Goal: Task Accomplishment & Management: Manage account settings

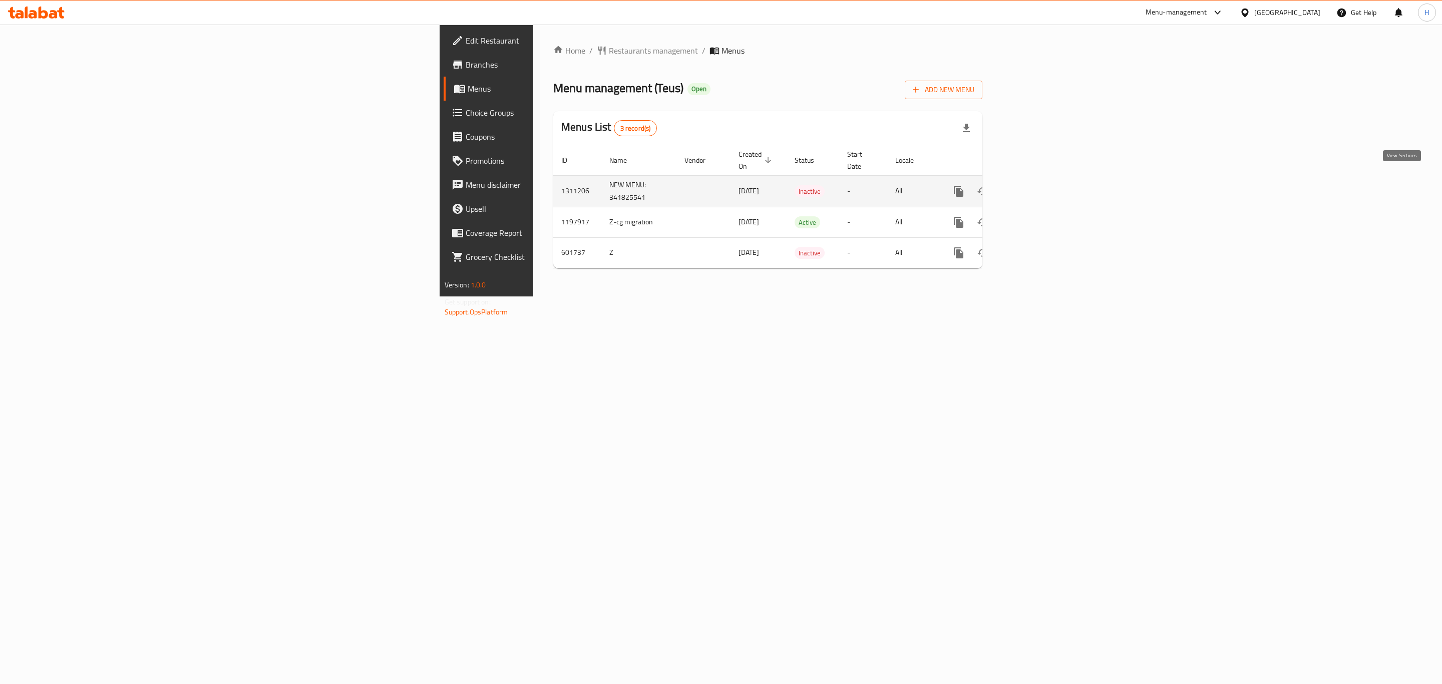
click at [1037, 185] on icon "enhanced table" at bounding box center [1031, 191] width 12 height 12
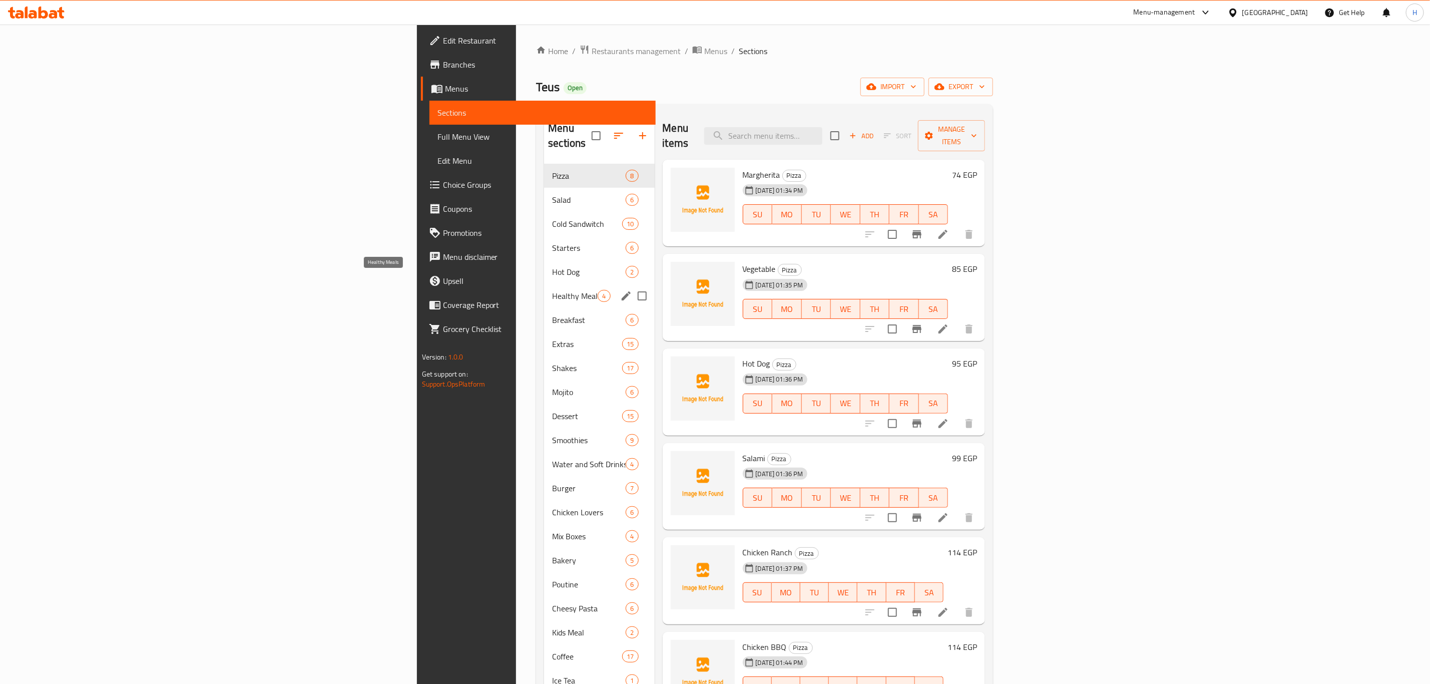
click at [552, 290] on span "Healthy Meals" at bounding box center [575, 296] width 46 height 12
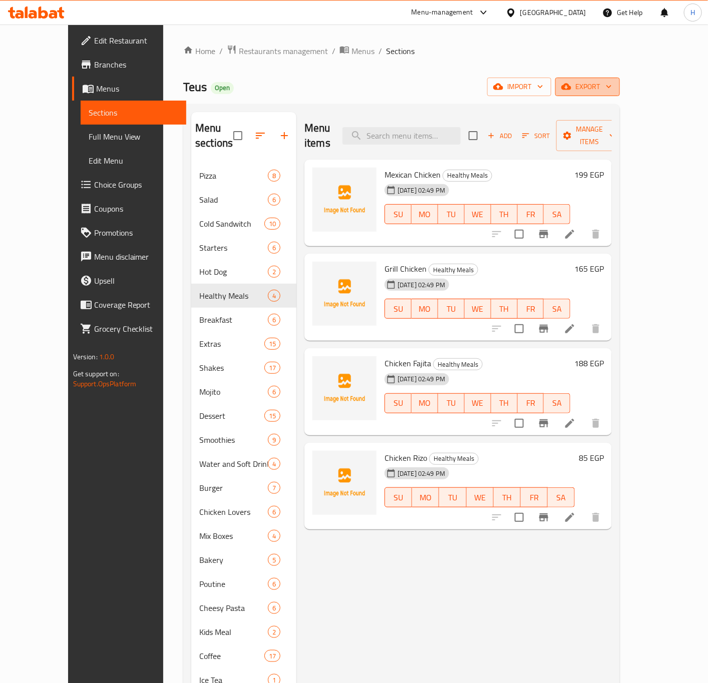
click at [612, 88] on span "export" at bounding box center [587, 87] width 49 height 13
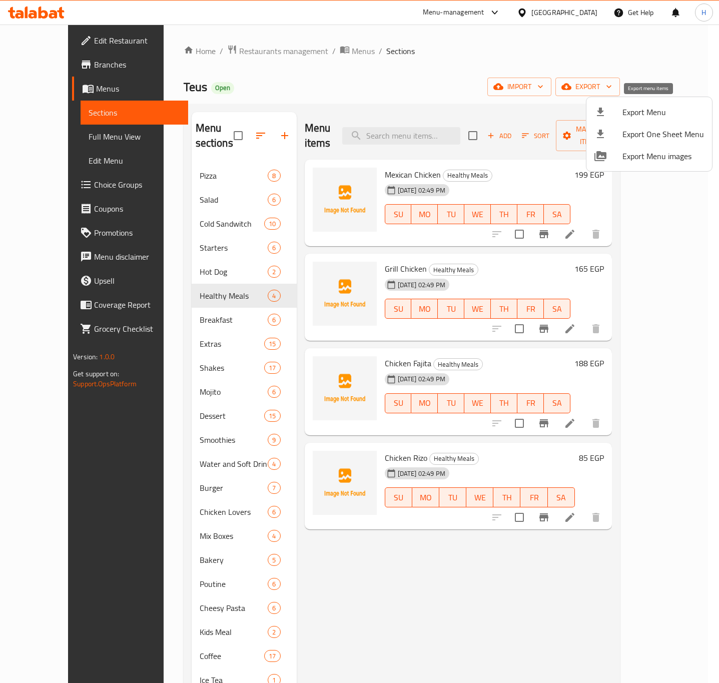
click at [641, 116] on span "Export Menu" at bounding box center [664, 112] width 82 height 12
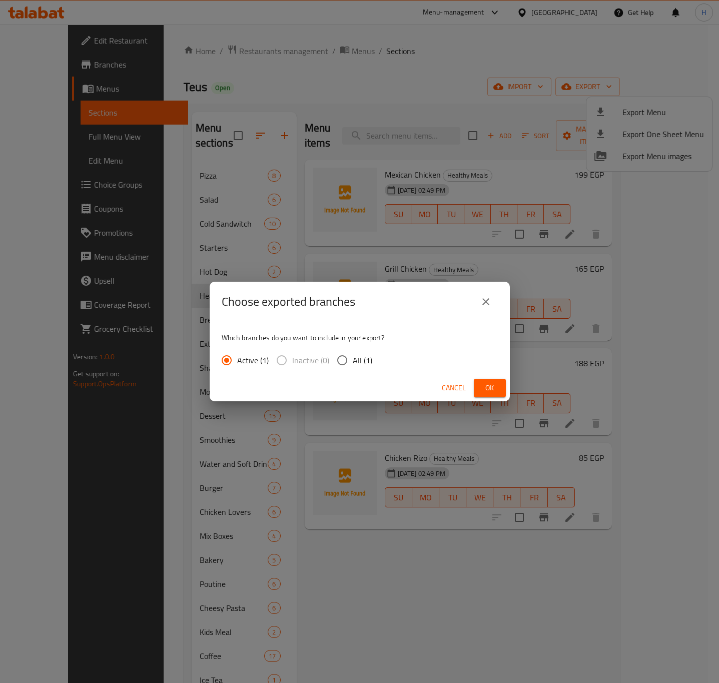
click at [489, 388] on span "Ok" at bounding box center [490, 388] width 16 height 13
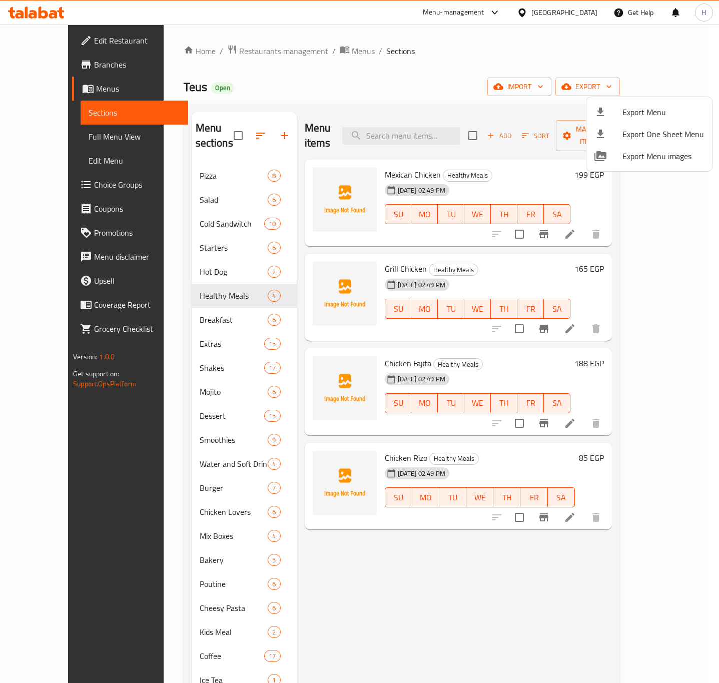
click at [185, 658] on div at bounding box center [359, 341] width 719 height 683
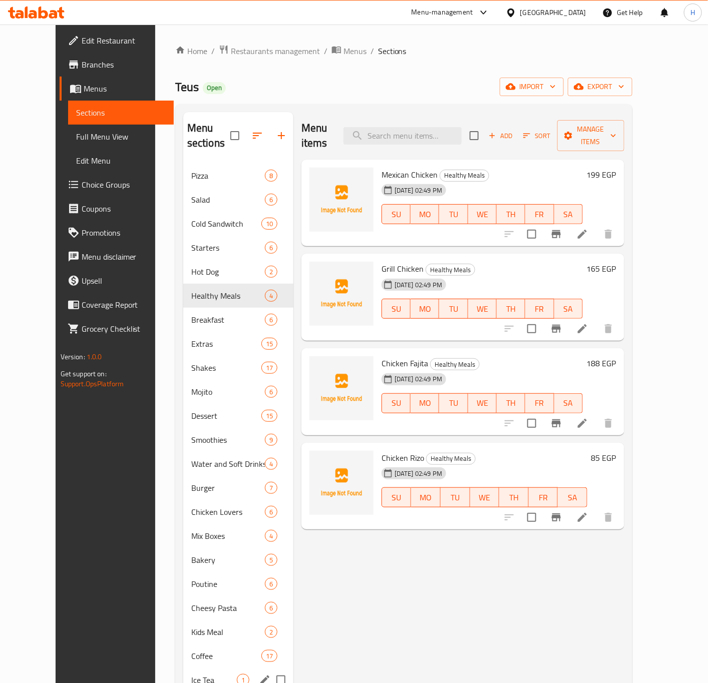
click at [191, 674] on span "Ice Tea" at bounding box center [214, 680] width 46 height 12
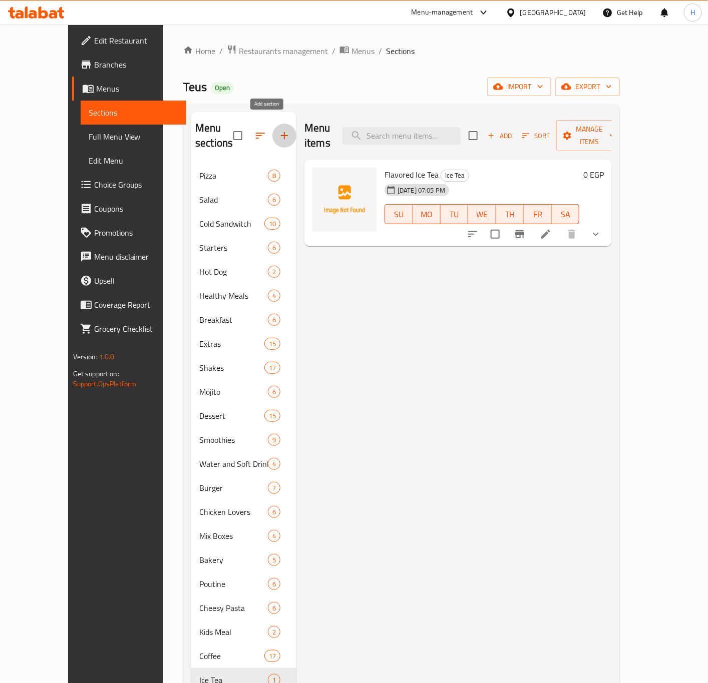
click at [278, 133] on icon "button" at bounding box center [284, 136] width 12 height 12
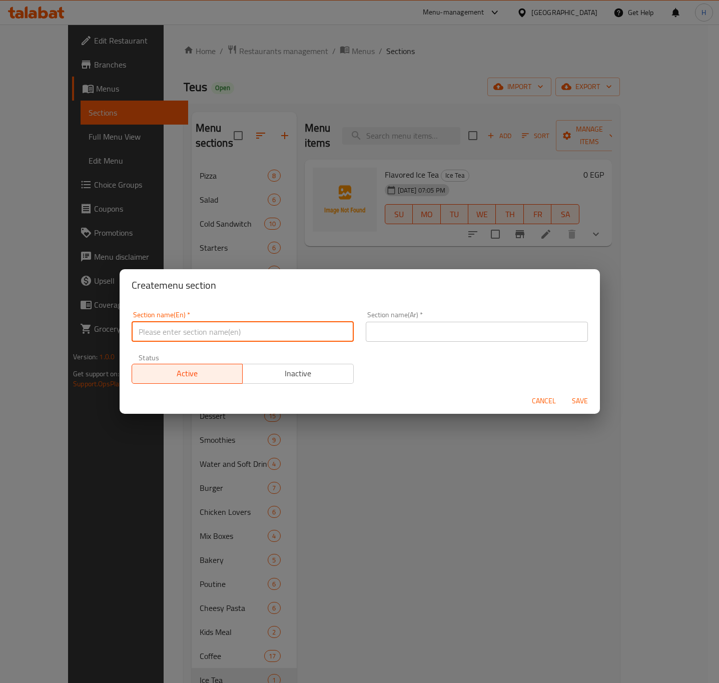
click at [226, 334] on input "text" at bounding box center [243, 332] width 222 height 20
type input "Ice Coffee"
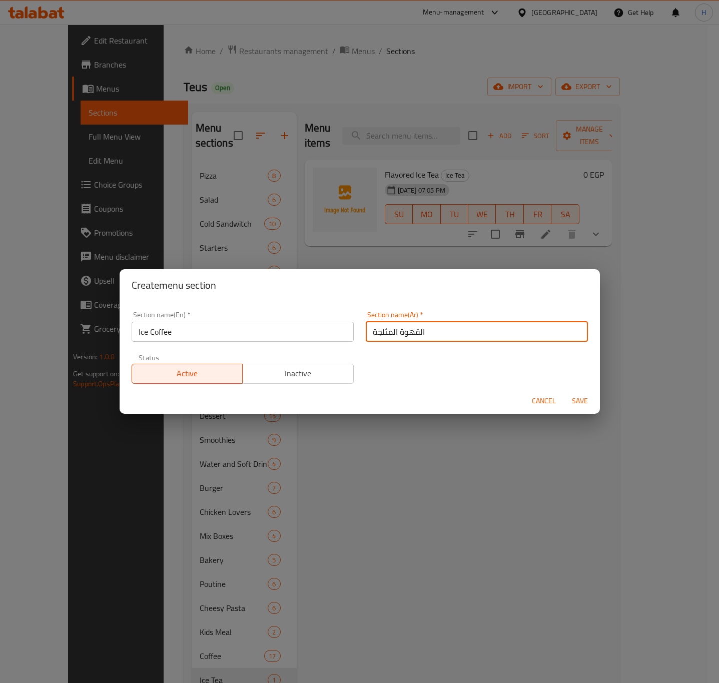
type input "القهوة المثلجة"
click at [564, 392] on button "Save" at bounding box center [580, 401] width 32 height 19
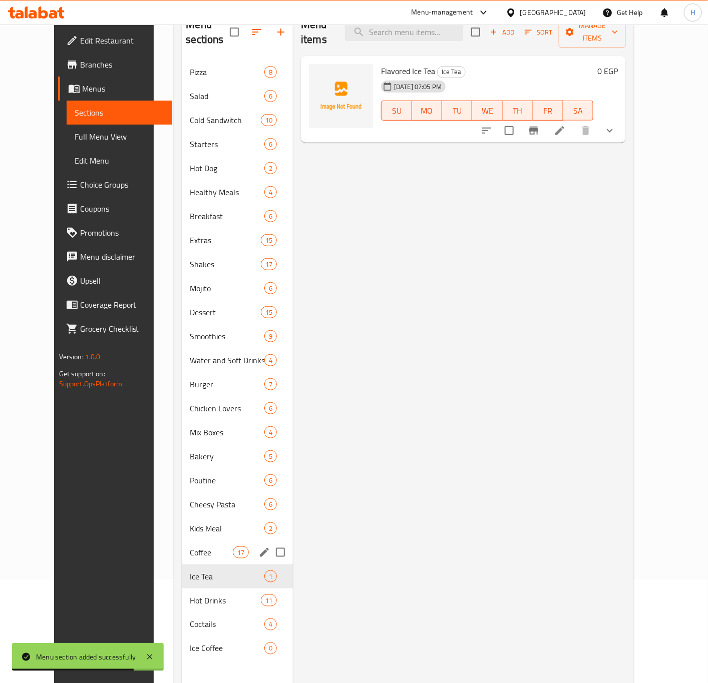
scroll to position [140, 0]
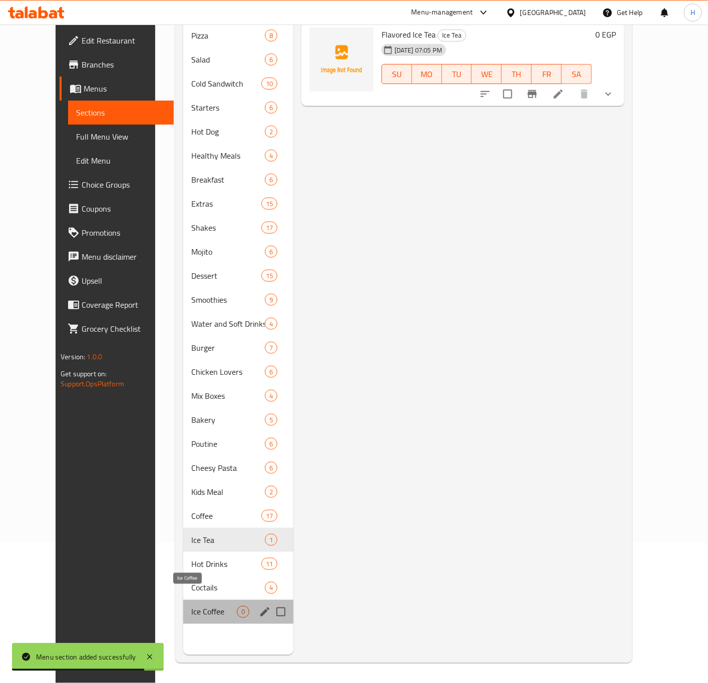
click at [191, 606] on span "Ice Coffee" at bounding box center [214, 612] width 46 height 12
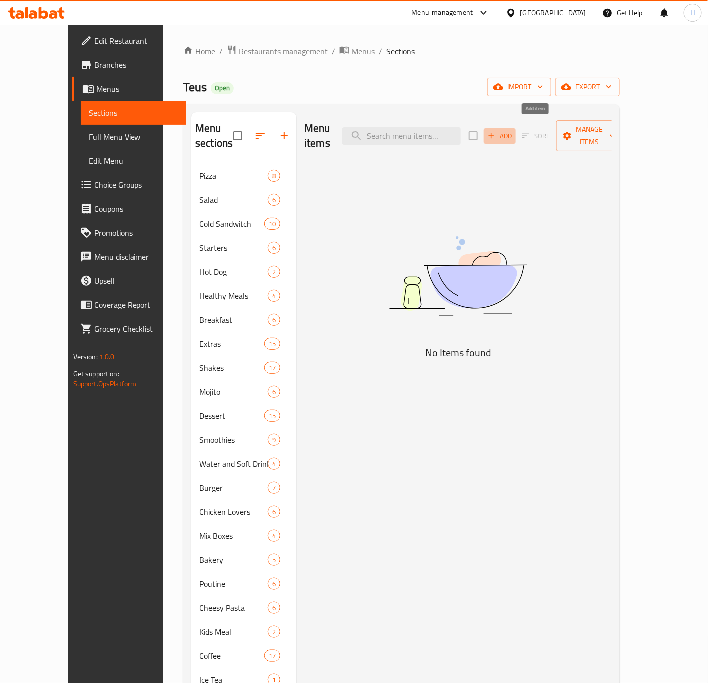
click at [513, 130] on span "Add" at bounding box center [499, 136] width 27 height 12
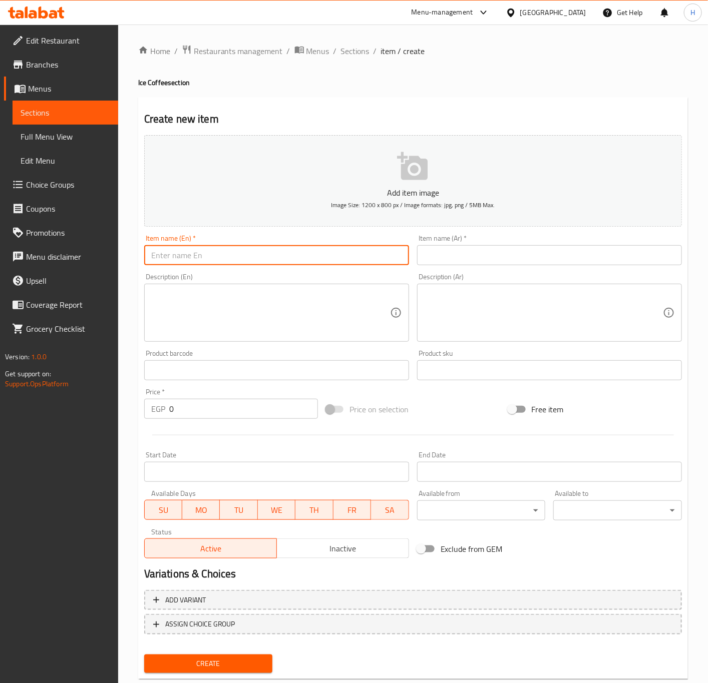
click at [284, 260] on input "text" at bounding box center [276, 255] width 265 height 20
type input "÷"
type input "Ice Esspresso"
click at [223, 245] on div "Item name (En)   * Ice Esspresso Item name (En) *" at bounding box center [276, 250] width 265 height 31
click at [227, 260] on input "Ice Esspresso" at bounding box center [276, 255] width 265 height 20
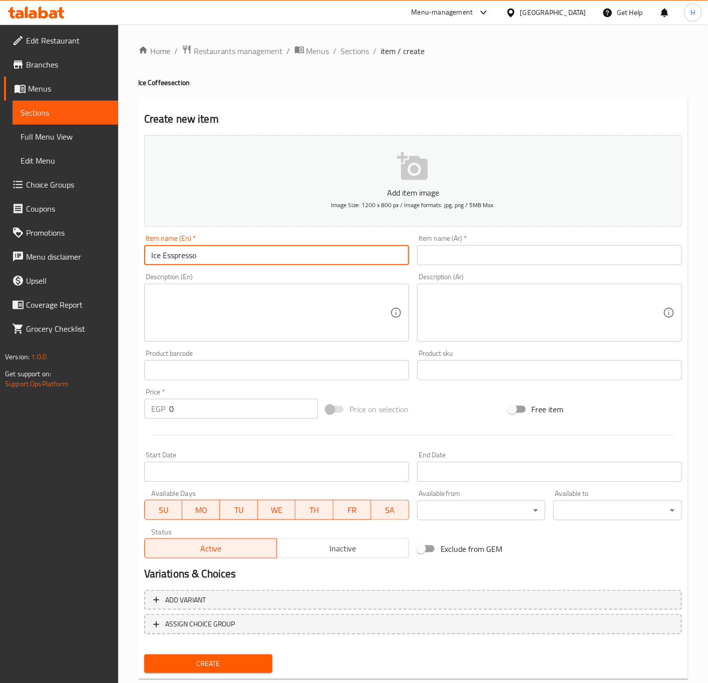
click at [227, 260] on input "Ice Esspresso" at bounding box center [276, 255] width 265 height 20
click at [519, 261] on input "text" at bounding box center [549, 255] width 265 height 20
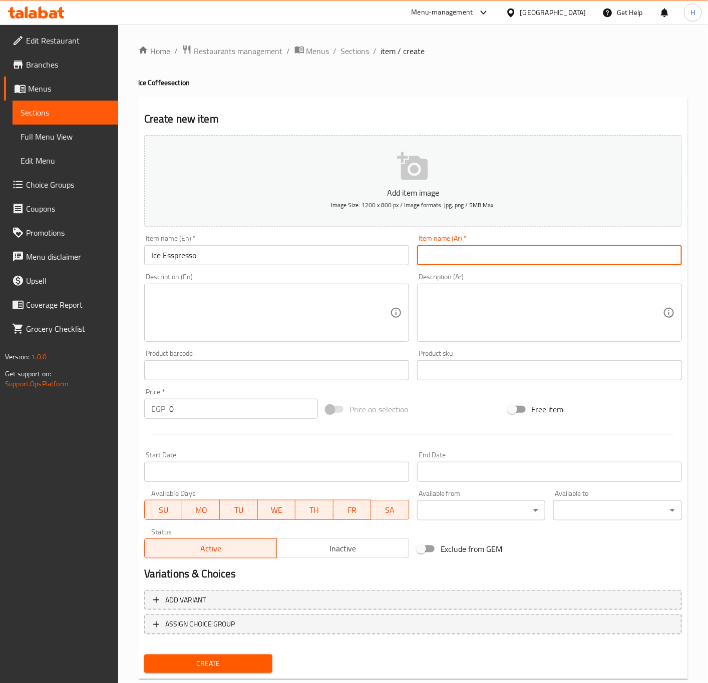
paste input "إسبرسو مثلج"
type input "إسبرسو مثلج"
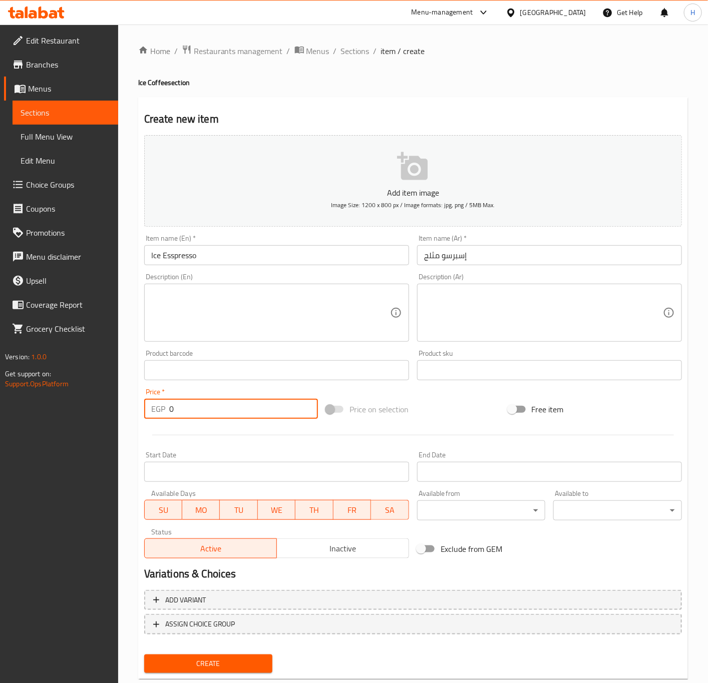
click at [231, 404] on input "0" at bounding box center [243, 409] width 149 height 20
click at [230, 404] on input "0" at bounding box center [243, 409] width 149 height 20
type input "51"
click at [144, 655] on button "Create" at bounding box center [208, 664] width 129 height 19
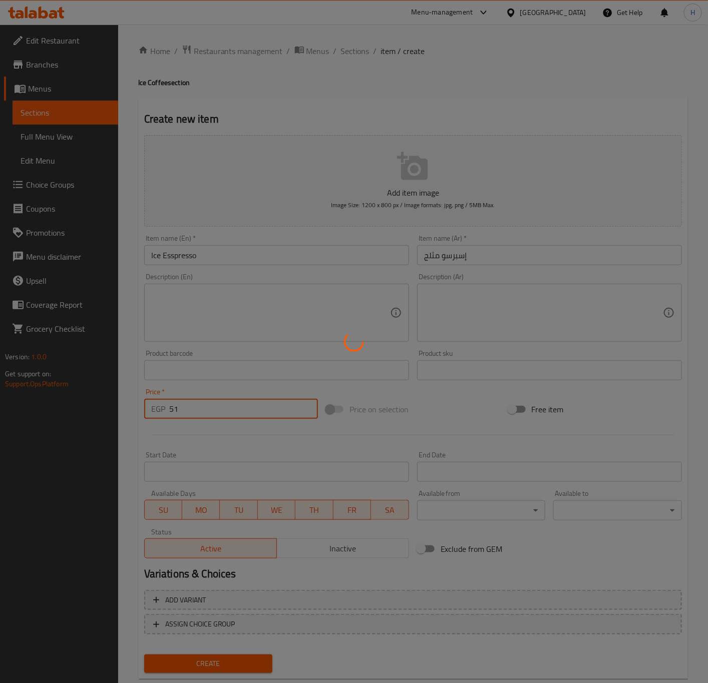
type input "0"
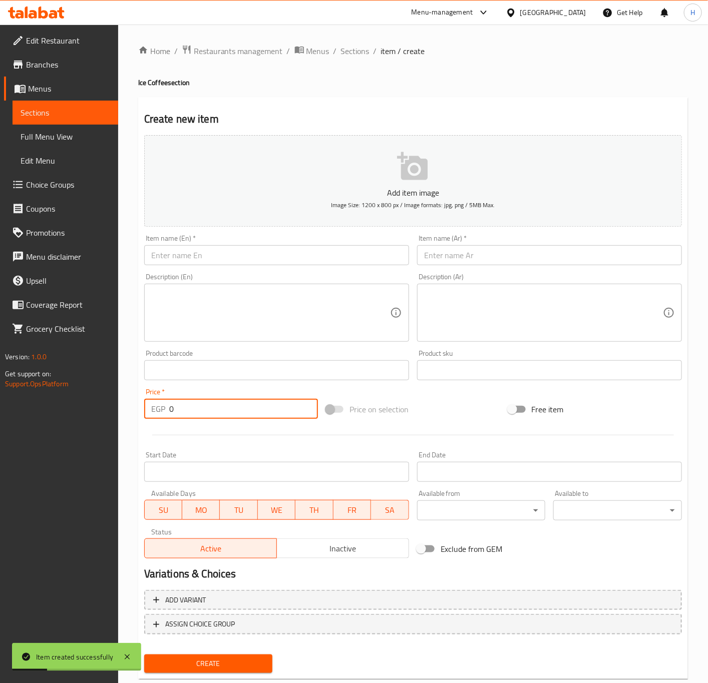
click at [271, 254] on input "text" at bounding box center [276, 255] width 265 height 20
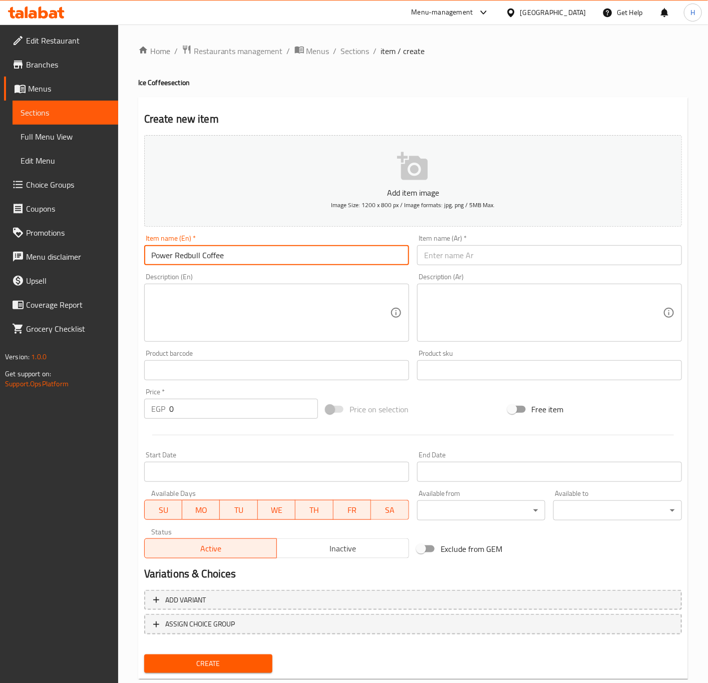
type input "Power Redbull Coffee"
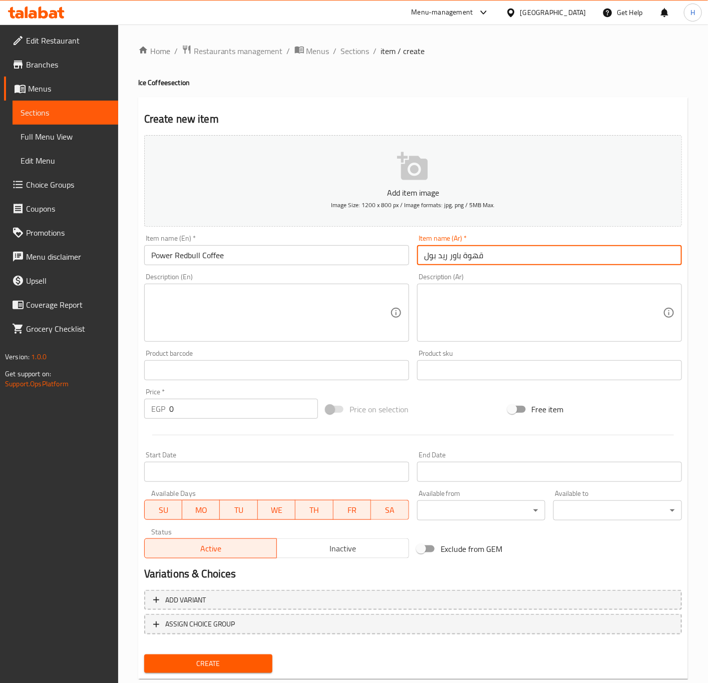
type input "قهوة باور ريد بول"
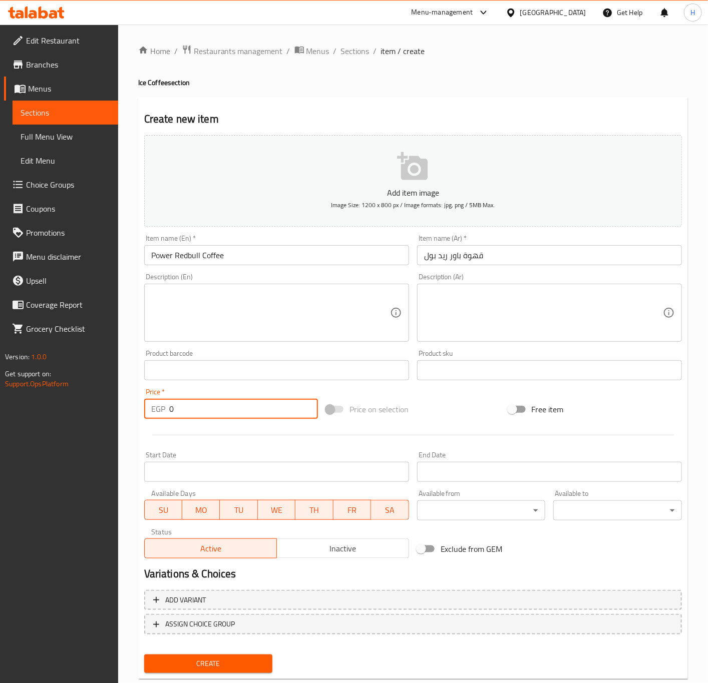
click at [188, 413] on input "0" at bounding box center [243, 409] width 149 height 20
type input "114"
click at [144, 655] on button "Create" at bounding box center [208, 664] width 129 height 19
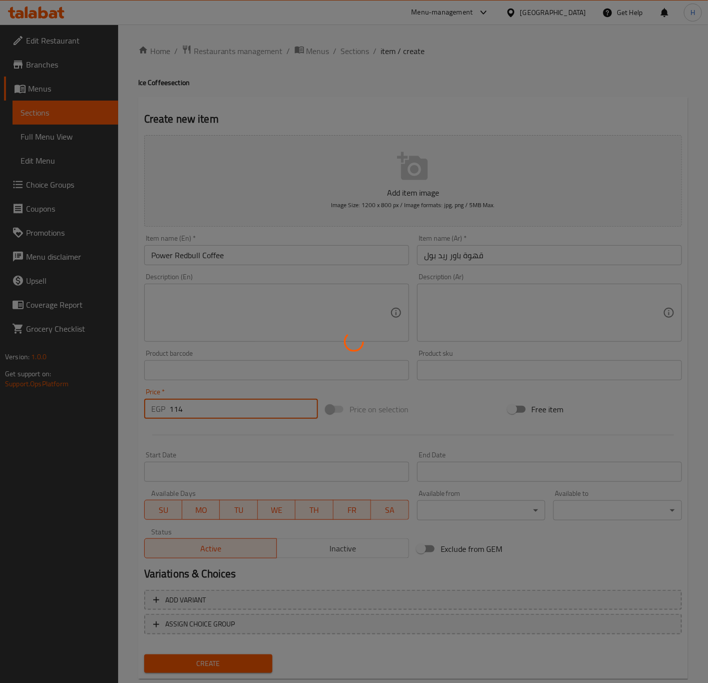
type input "0"
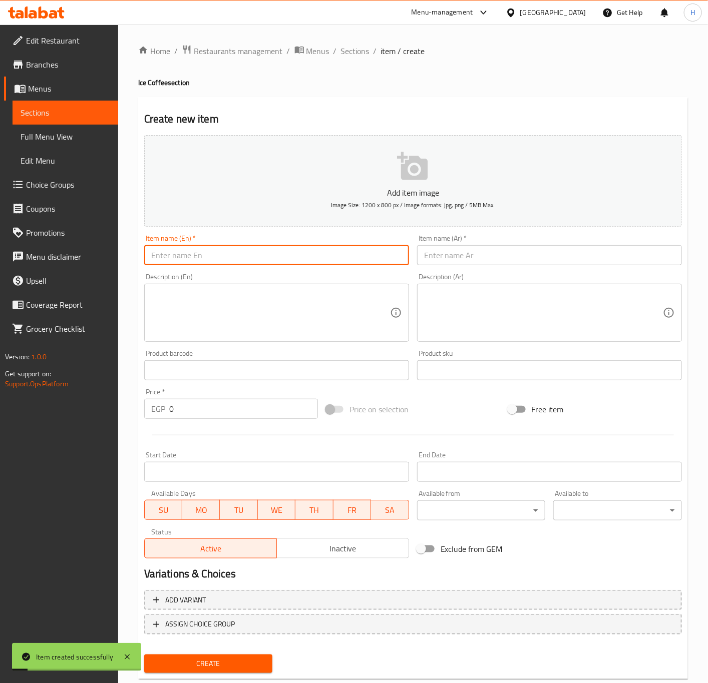
click at [248, 256] on input "text" at bounding box center [276, 255] width 265 height 20
type input "÷"
type input "Ice Cappuccino"
click at [179, 253] on input "Ice Cappuccino" at bounding box center [276, 255] width 265 height 20
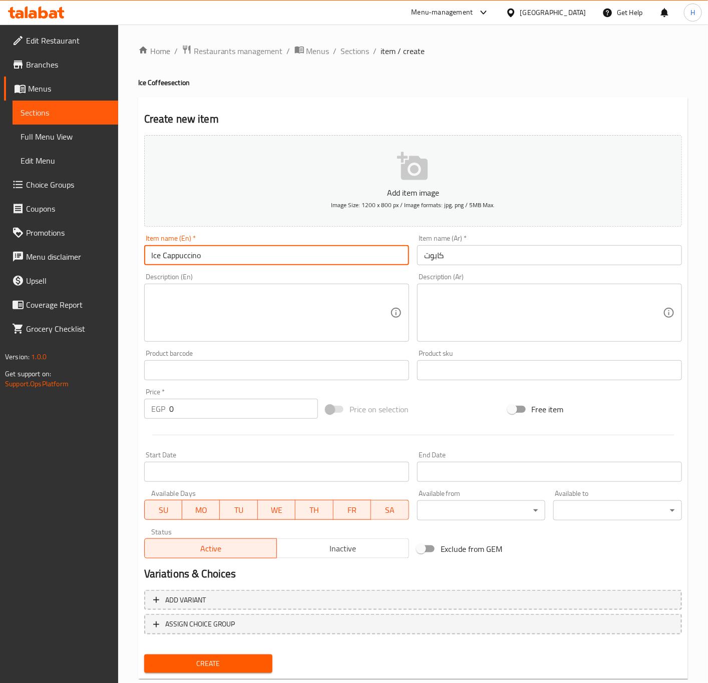
click at [218, 262] on input "Ice Cappuccino" at bounding box center [276, 255] width 265 height 20
click at [218, 261] on input "Ice Cappuccino" at bounding box center [276, 255] width 265 height 20
click at [520, 251] on input "كابوت" at bounding box center [549, 255] width 265 height 20
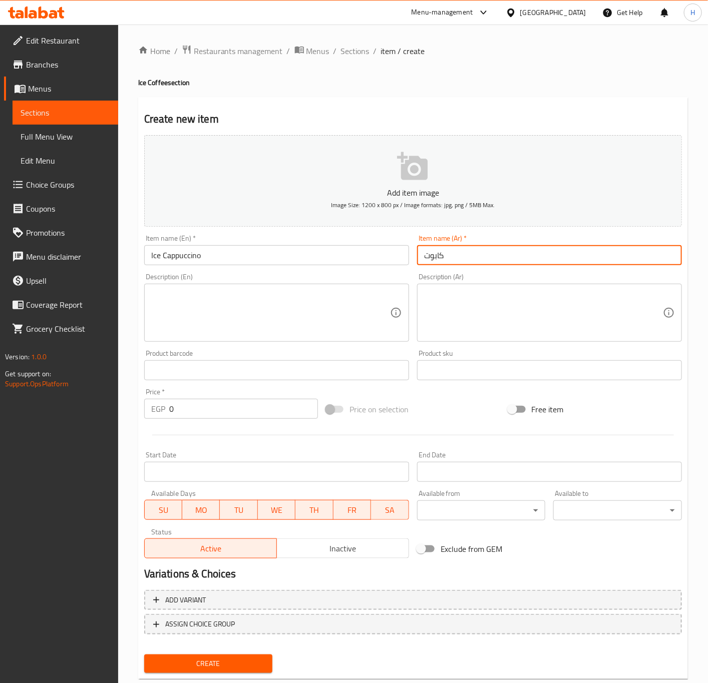
click at [519, 253] on input "كابوت" at bounding box center [549, 255] width 265 height 20
paste input "تشينو مثلج"
type input "كابتشينو مثلج"
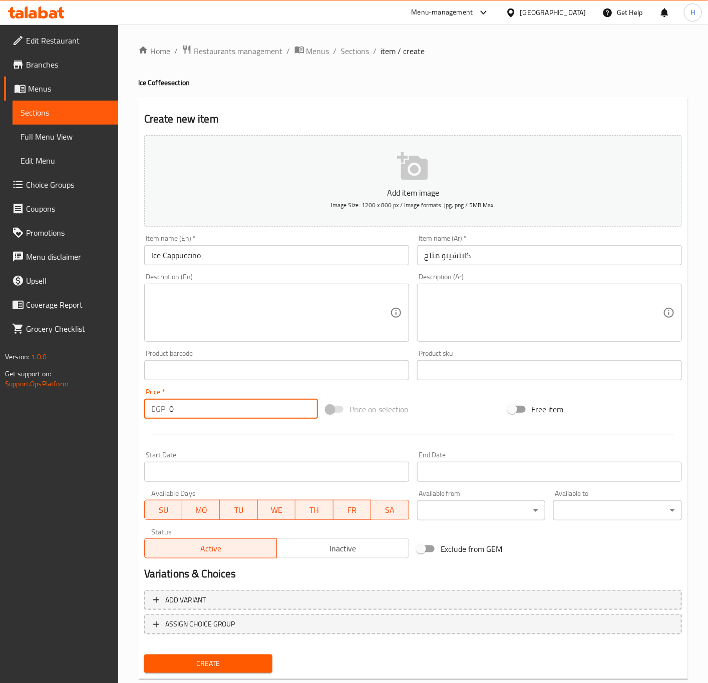
click at [200, 406] on input "0" at bounding box center [243, 409] width 149 height 20
type input "85"
click at [144, 655] on button "Create" at bounding box center [208, 664] width 129 height 19
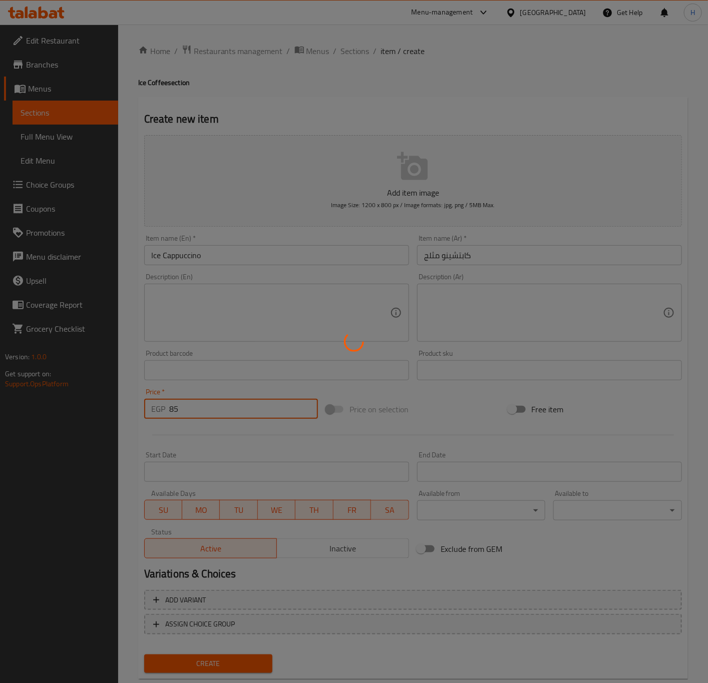
type input "0"
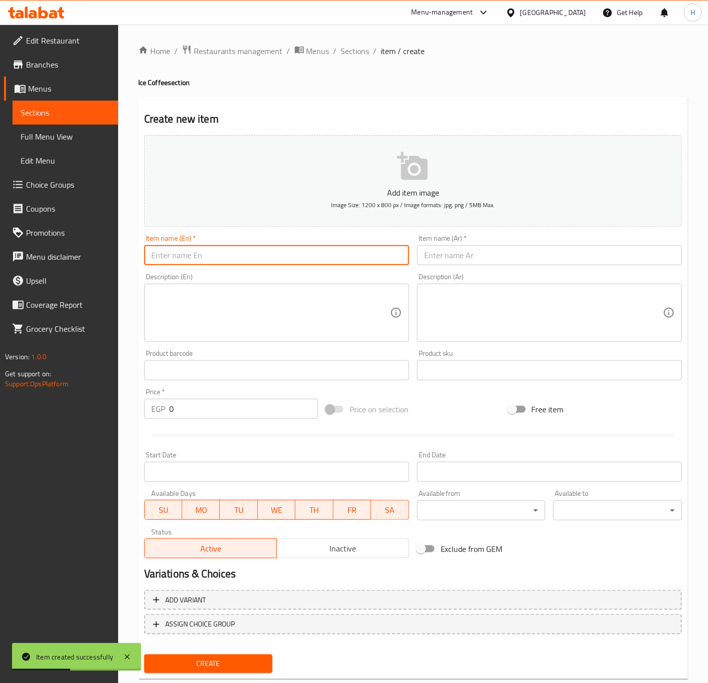
click at [238, 250] on input "text" at bounding box center [276, 255] width 265 height 20
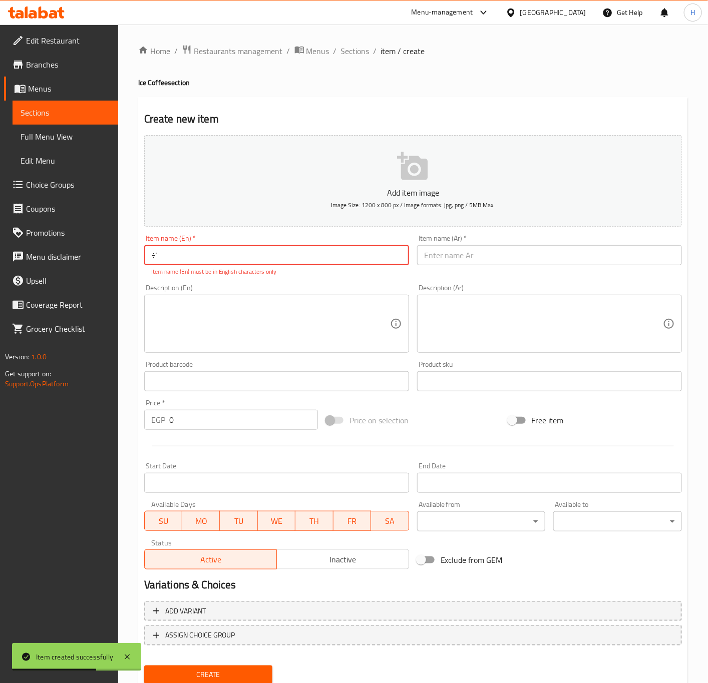
type input "÷"
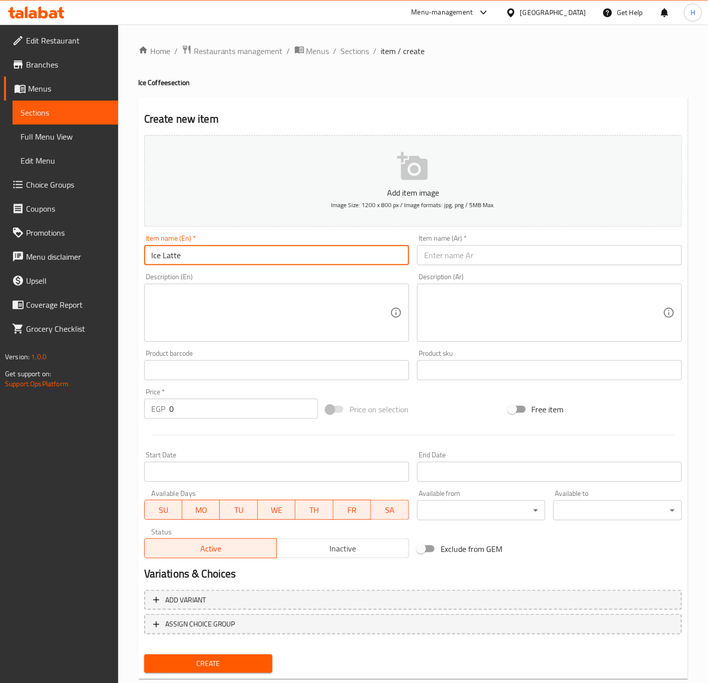
type input "Ice Latte"
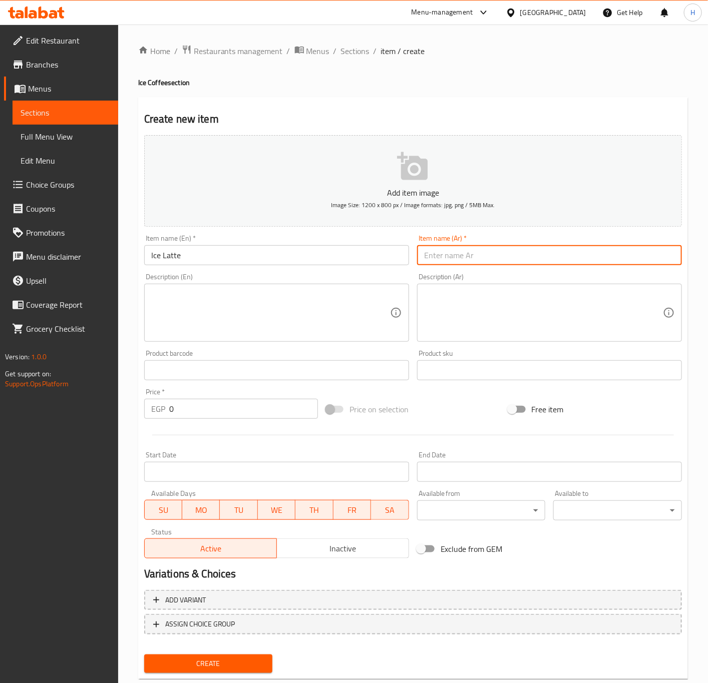
click at [499, 257] on input "text" at bounding box center [549, 255] width 265 height 20
type input "لاتيه مثلج"
click at [280, 417] on input "0" at bounding box center [243, 409] width 149 height 20
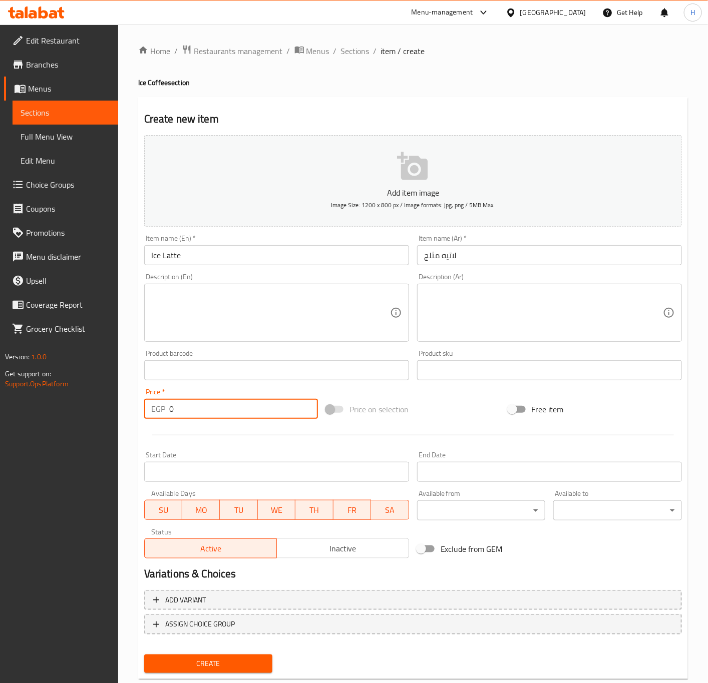
click at [280, 417] on input "0" at bounding box center [243, 409] width 149 height 20
type input "80"
click at [144, 655] on button "Create" at bounding box center [208, 664] width 129 height 19
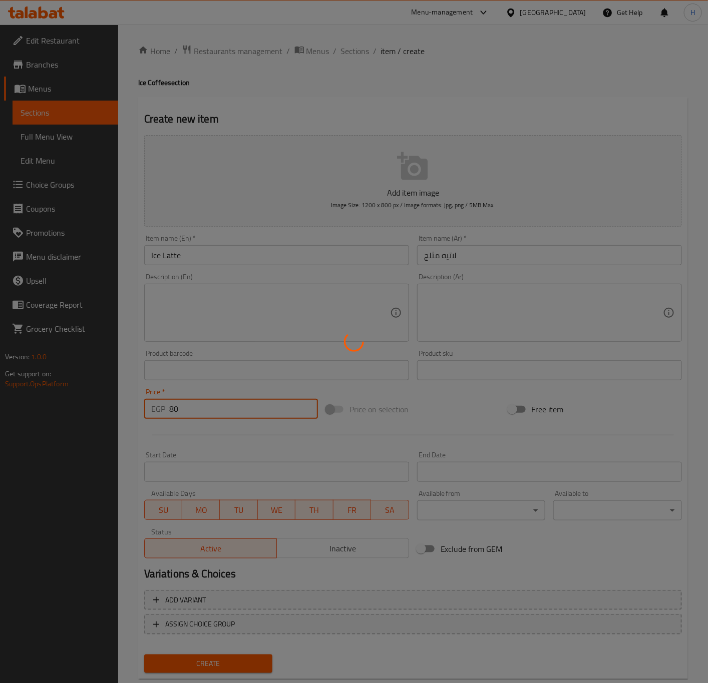
type input "0"
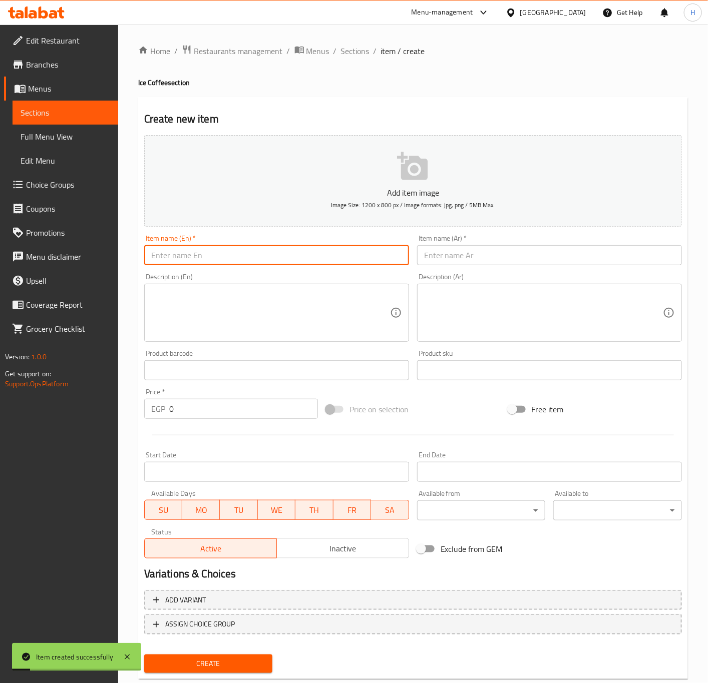
click at [332, 256] on input "text" at bounding box center [276, 255] width 265 height 20
type input "÷"
type input "Ice Mocha"
click at [562, 256] on input "text" at bounding box center [549, 255] width 265 height 20
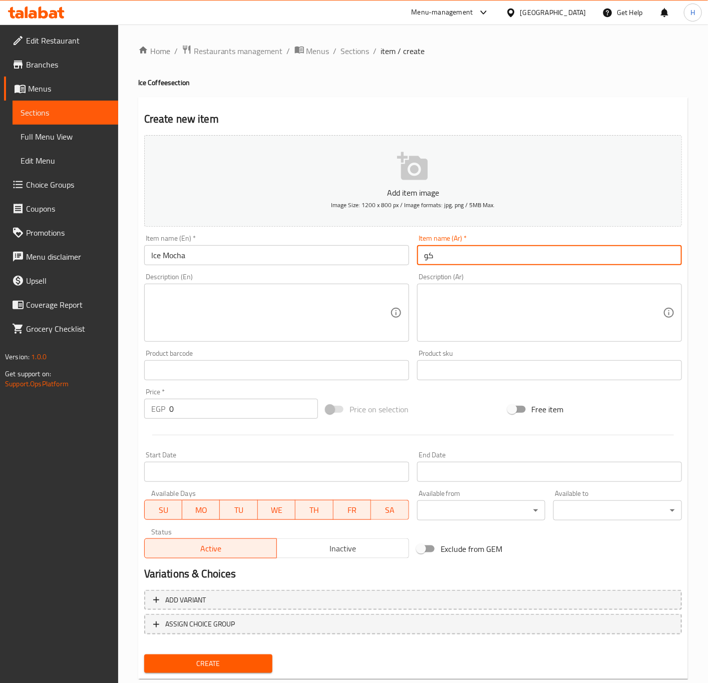
type input "ك"
type input "موكا مثلج"
click at [194, 405] on input "0" at bounding box center [243, 409] width 149 height 20
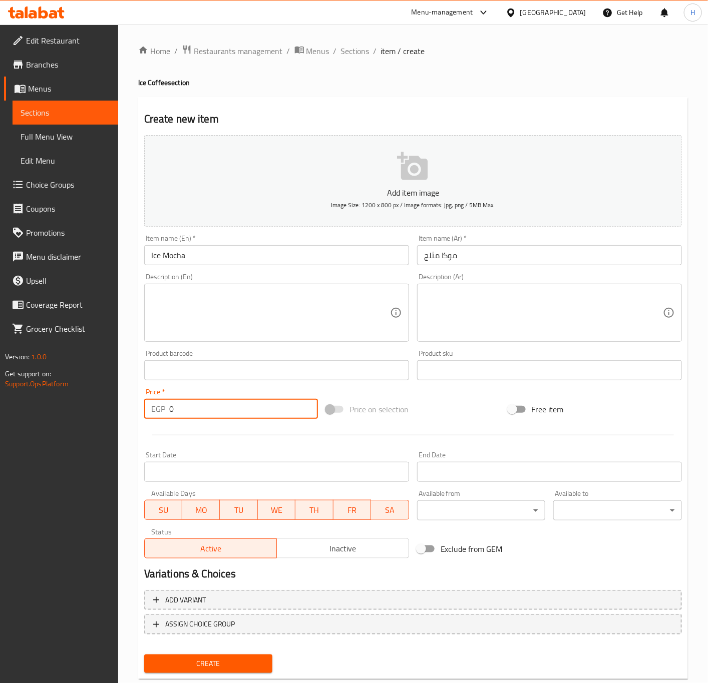
click at [194, 405] on input "0" at bounding box center [243, 409] width 149 height 20
type input "91"
click at [144, 655] on button "Create" at bounding box center [208, 664] width 129 height 19
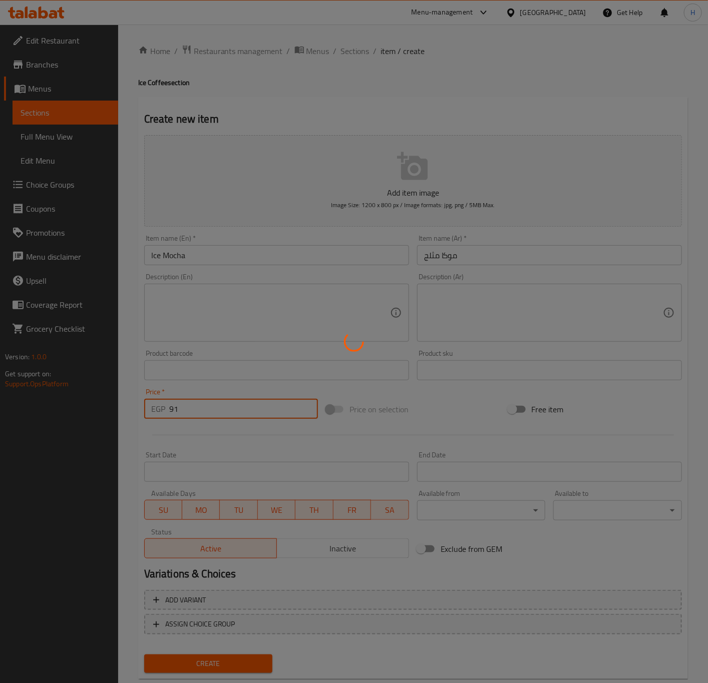
type input "0"
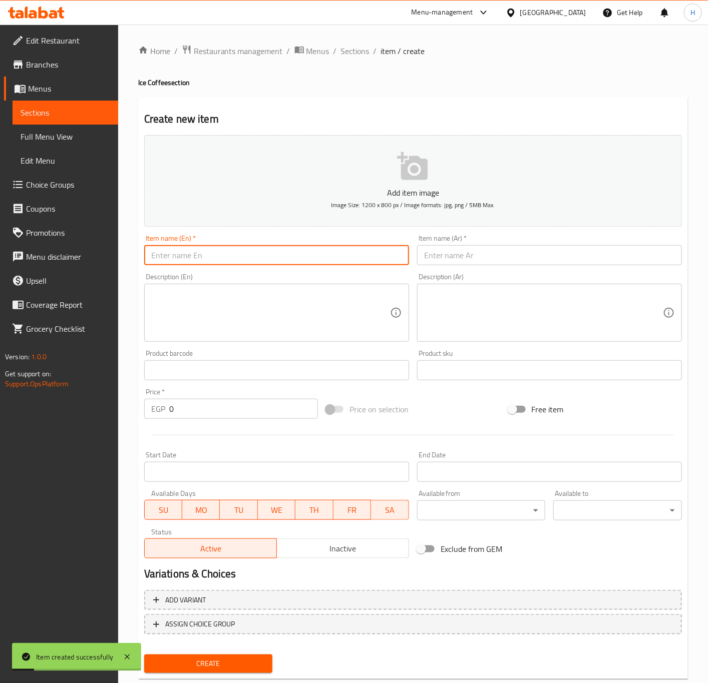
click at [337, 257] on input "text" at bounding box center [276, 255] width 265 height 20
type input "Ice White Mocha"
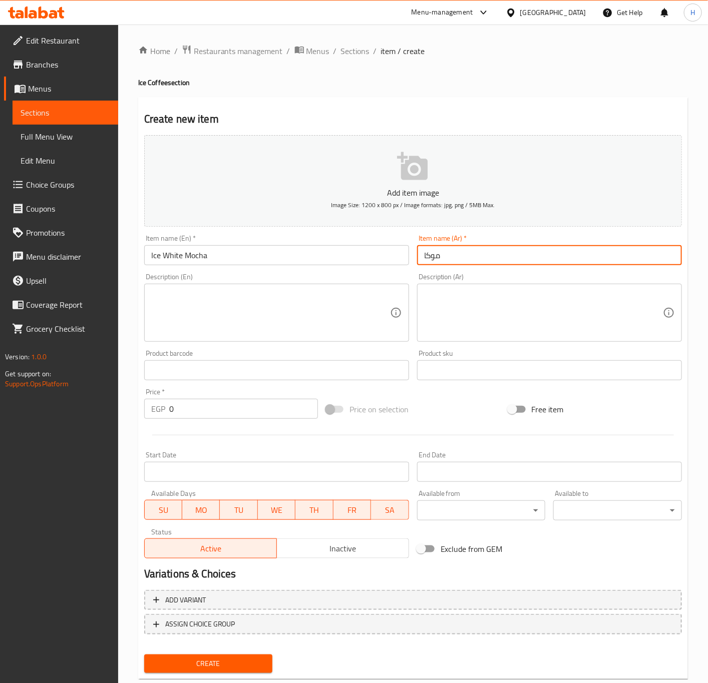
type input "موكا بيضاء مثلجة"
click at [227, 404] on input "0" at bounding box center [243, 409] width 149 height 20
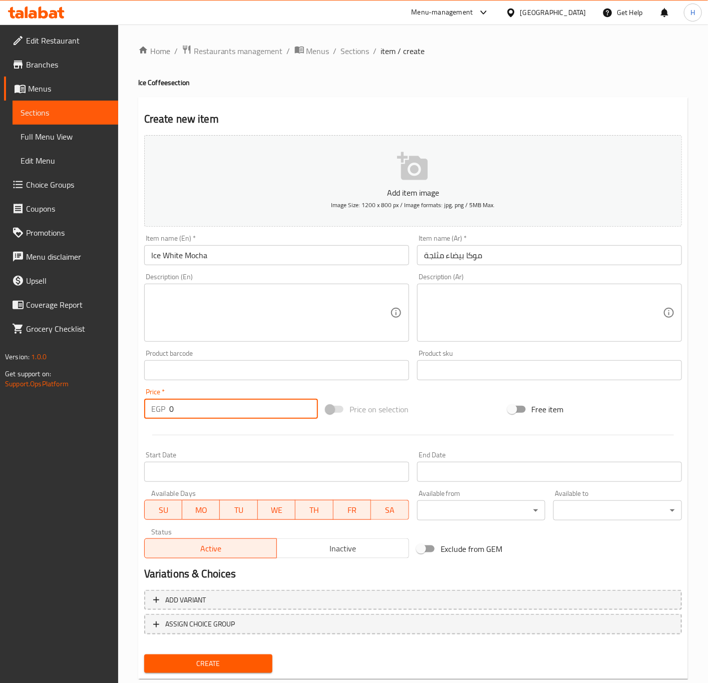
click at [227, 404] on input "0" at bounding box center [243, 409] width 149 height 20
type input "80"
click at [144, 655] on button "Create" at bounding box center [208, 664] width 129 height 19
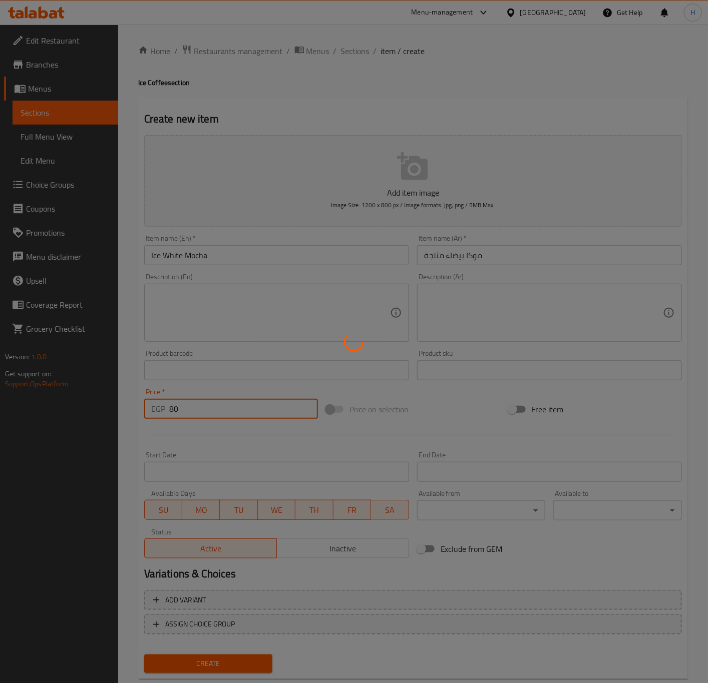
type input "0"
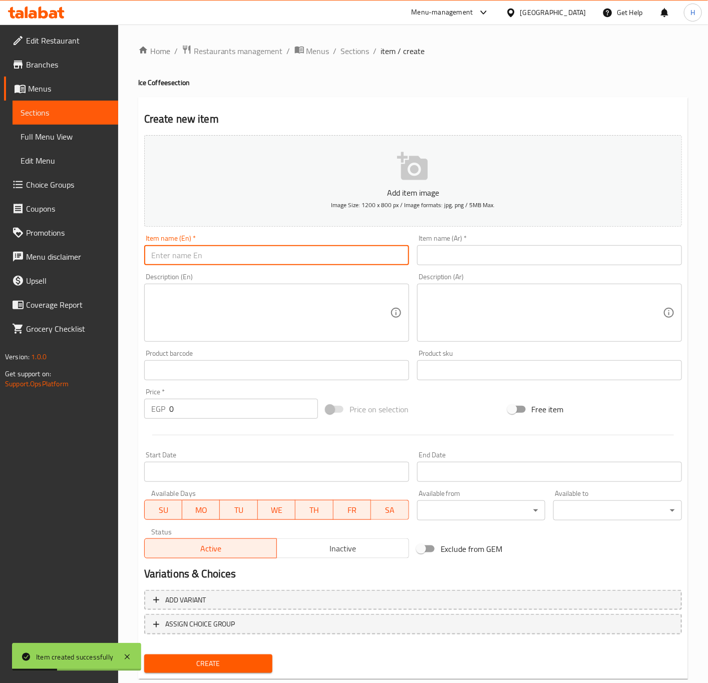
click at [292, 265] on input "text" at bounding box center [276, 255] width 265 height 20
type input "Frappuccino"
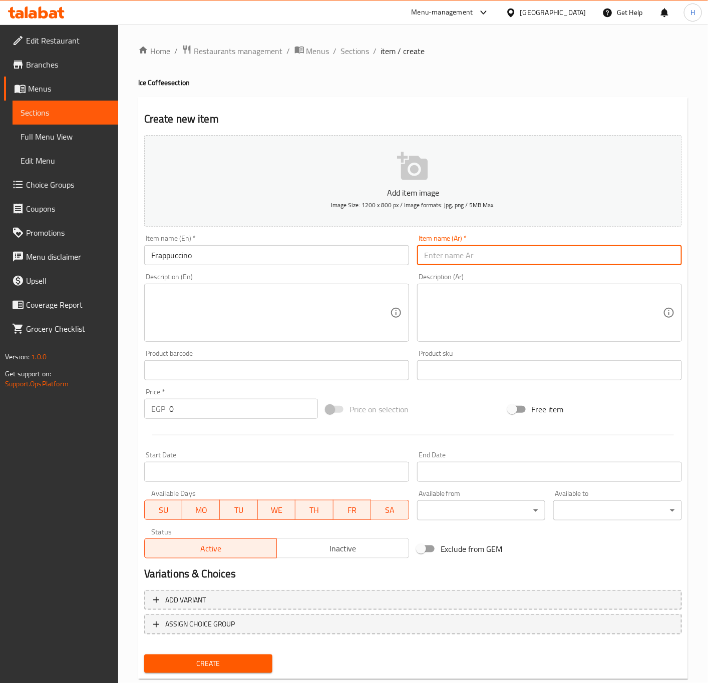
click at [284, 265] on input "Frappuccino" at bounding box center [276, 255] width 265 height 20
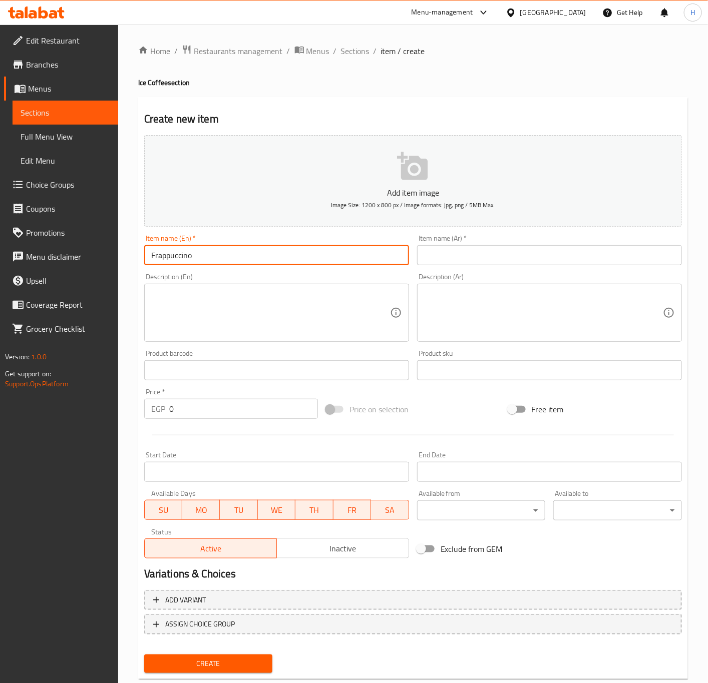
click at [284, 265] on input "Frappuccino" at bounding box center [276, 255] width 265 height 20
click at [470, 258] on input "text" at bounding box center [549, 255] width 265 height 20
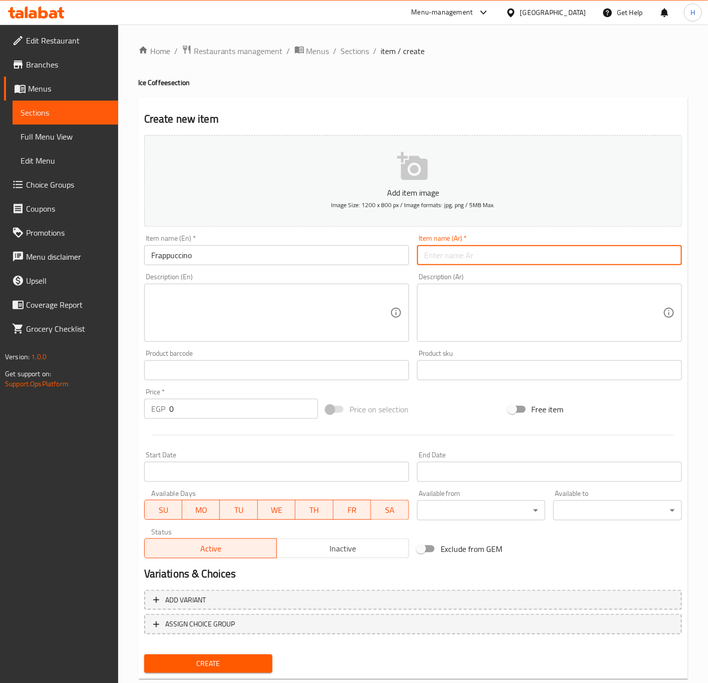
paste input "فرابوتشينو"
click at [263, 256] on input "Frappuccino" at bounding box center [276, 255] width 265 height 20
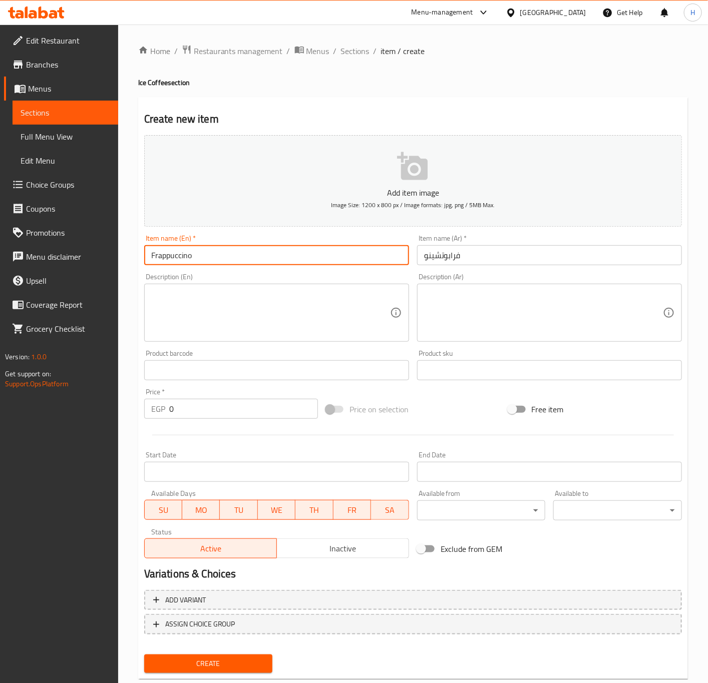
click at [263, 256] on input "Frappuccino" at bounding box center [276, 255] width 265 height 20
click at [492, 258] on input "فرابوتشينو" at bounding box center [549, 255] width 265 height 20
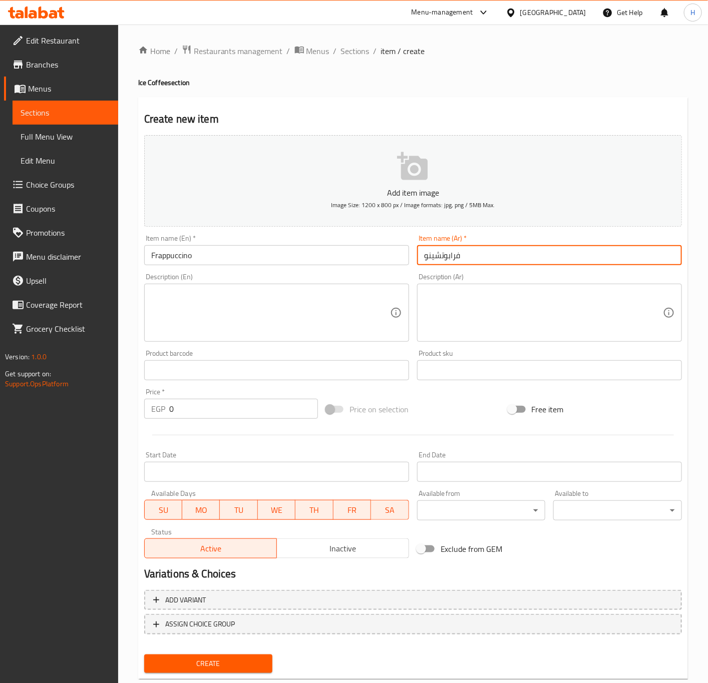
click at [492, 258] on input "فرابوتشينو" at bounding box center [549, 255] width 265 height 20
paste input "text"
click at [417, 264] on input "فرابتشينو" at bounding box center [549, 255] width 265 height 20
type input "فرابتشينو"
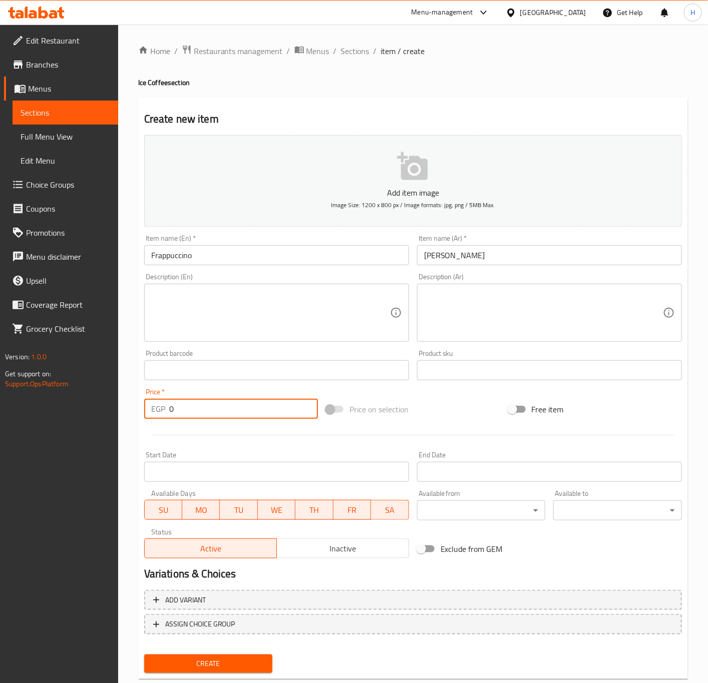
click at [228, 412] on input "0" at bounding box center [243, 409] width 149 height 20
type input "80"
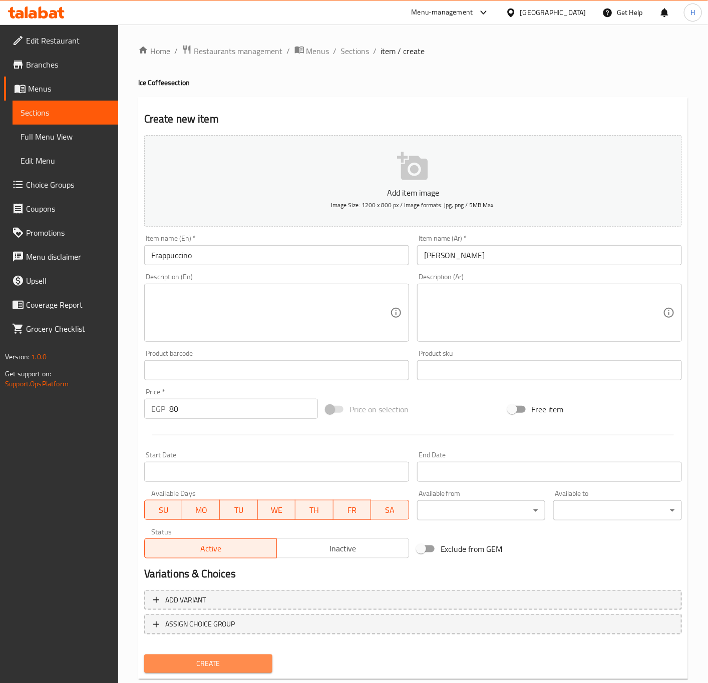
click at [233, 661] on span "Create" at bounding box center [208, 664] width 113 height 13
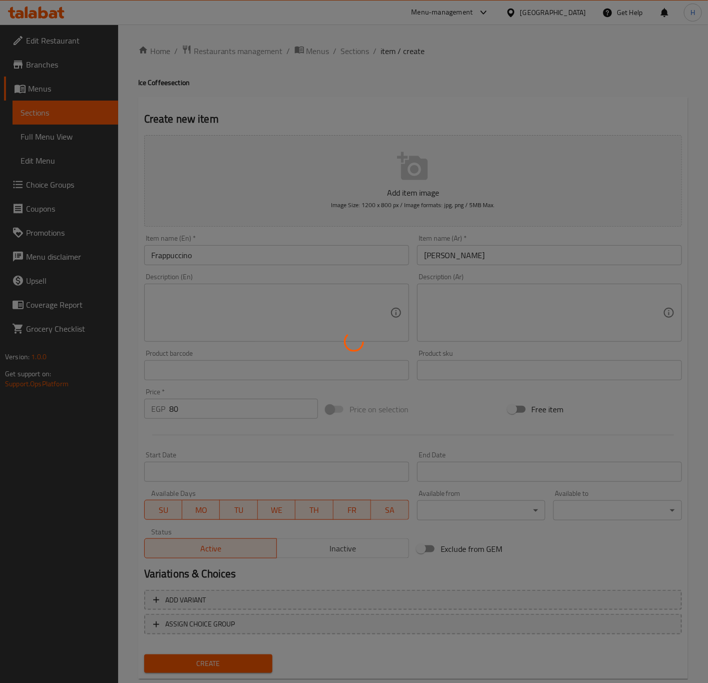
type input "0"
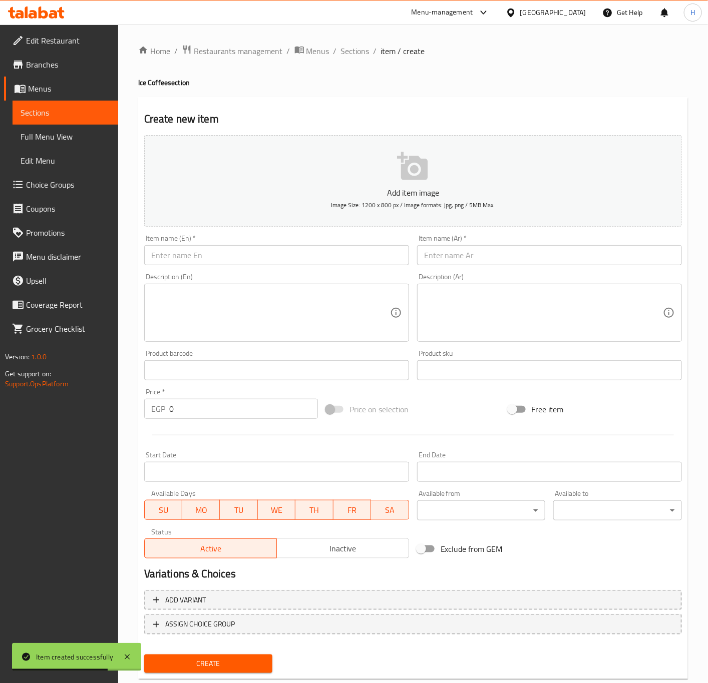
click at [284, 260] on input "text" at bounding box center [276, 255] width 265 height 20
click at [293, 254] on input "text" at bounding box center [276, 255] width 265 height 20
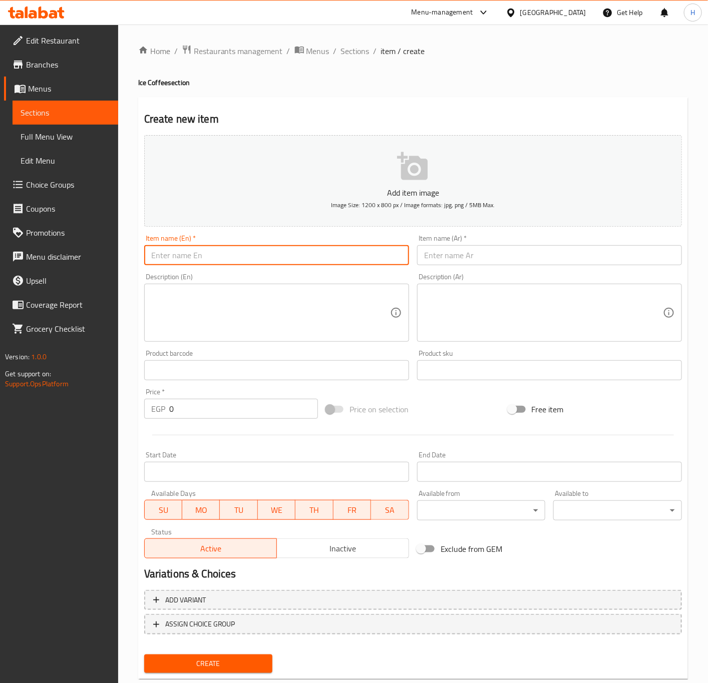
paste input "Frappuccino"
type input "Frappuccino Flavor"
click at [481, 267] on div "Item name (Ar)   * ف Item name (Ar) *" at bounding box center [549, 250] width 273 height 39
click at [484, 259] on input "ف" at bounding box center [549, 255] width 265 height 20
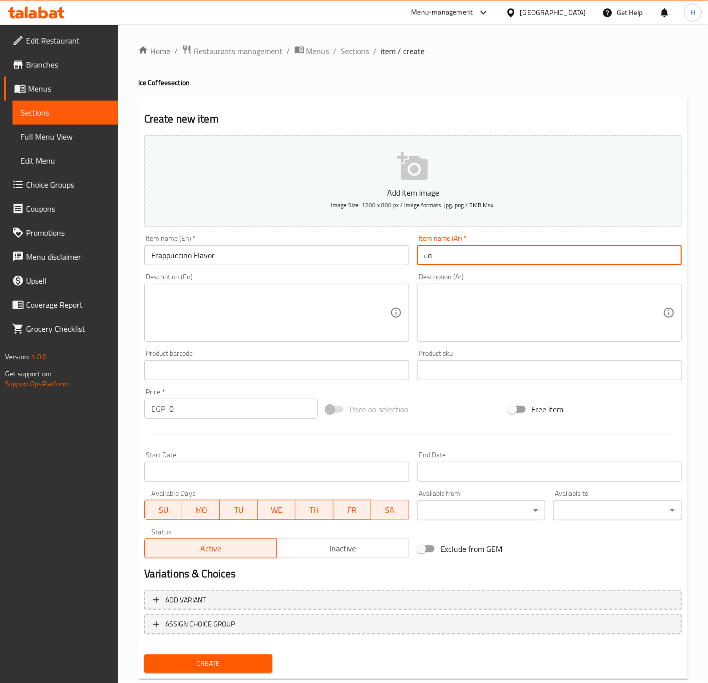
click at [484, 259] on input "ف" at bounding box center [549, 255] width 265 height 20
paste input "رابتشينو"
type input "فرابتشينو نكهة"
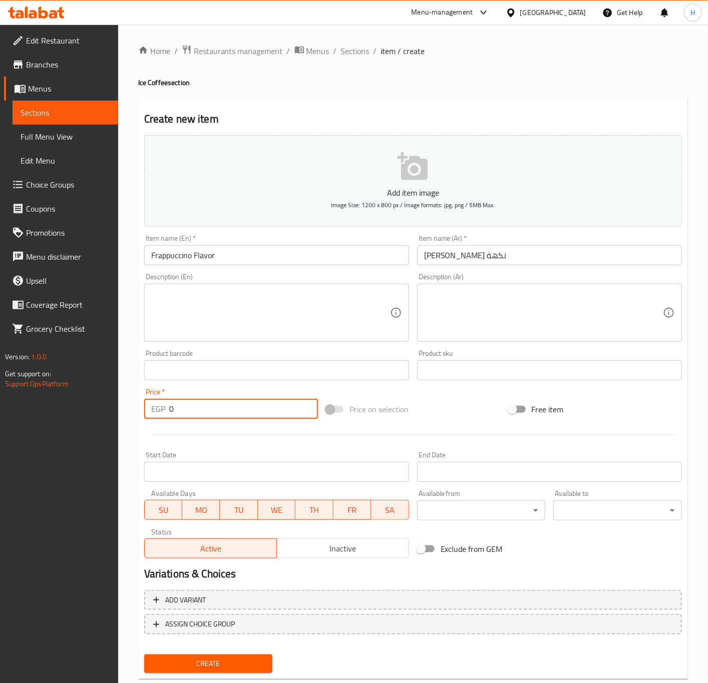
click at [239, 410] on input "0" at bounding box center [243, 409] width 149 height 20
type input "97"
click at [144, 655] on button "Create" at bounding box center [208, 664] width 129 height 19
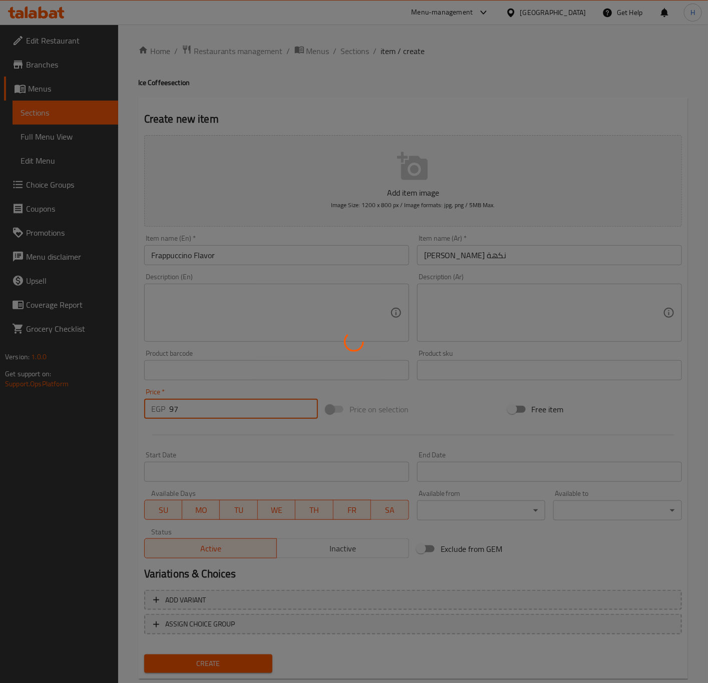
type input "0"
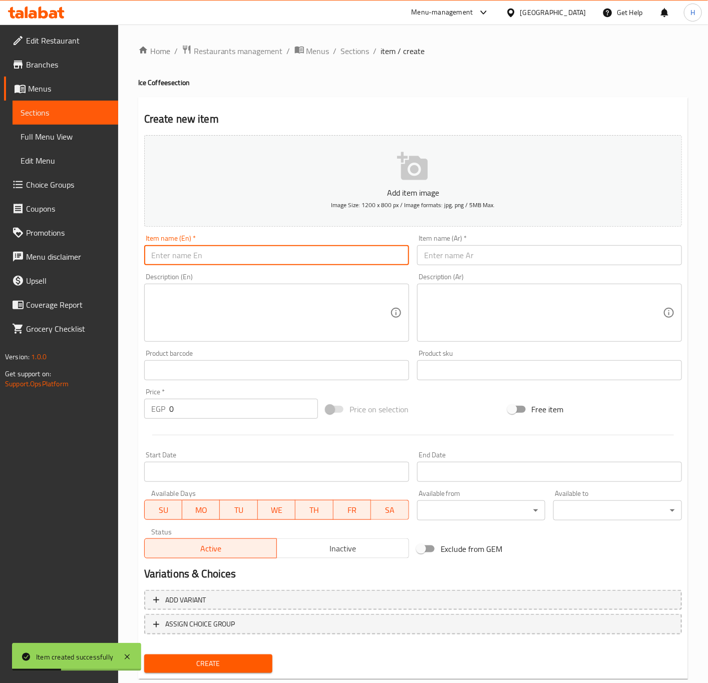
click at [304, 260] on input "text" at bounding box center [276, 255] width 265 height 20
paste input "Frappuccino"
type input "Frappuccino Twix"
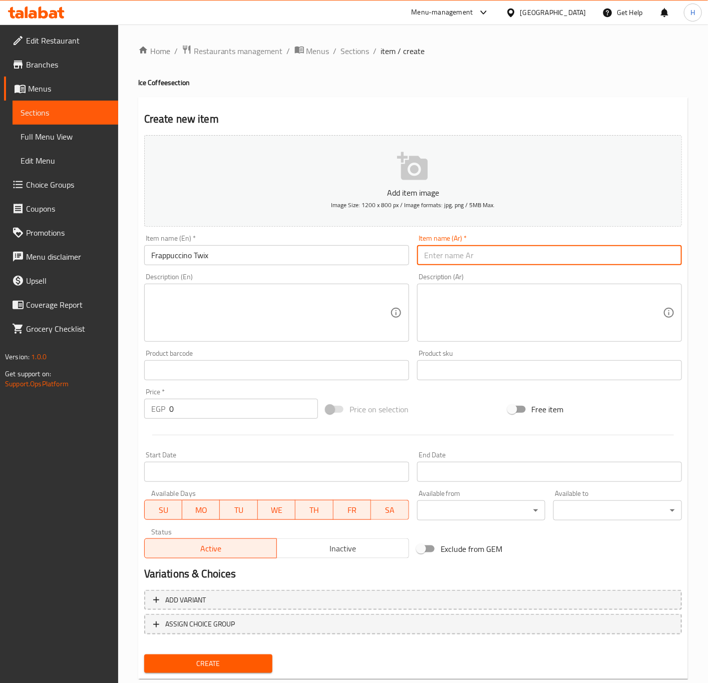
click at [539, 256] on input "text" at bounding box center [549, 255] width 265 height 20
paste input "فرابتشينو"
type input "فرابتشينو تويكس"
click at [202, 257] on input "Frappuccino Twix" at bounding box center [276, 255] width 265 height 20
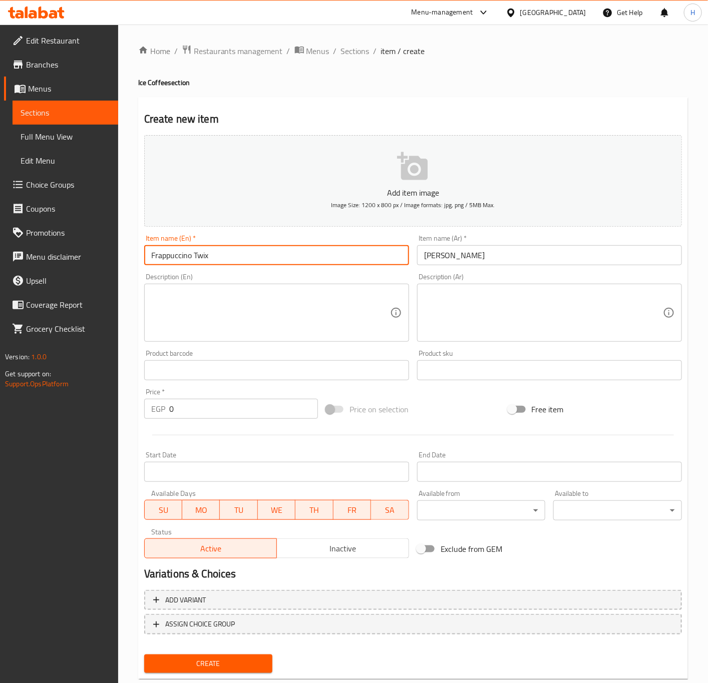
click at [202, 257] on input "Frappuccino Twix" at bounding box center [276, 255] width 265 height 20
click at [223, 397] on div "Price   * EGP 0 Price *" at bounding box center [231, 403] width 174 height 31
click at [173, 259] on input "Frappuccino Twix" at bounding box center [276, 255] width 265 height 20
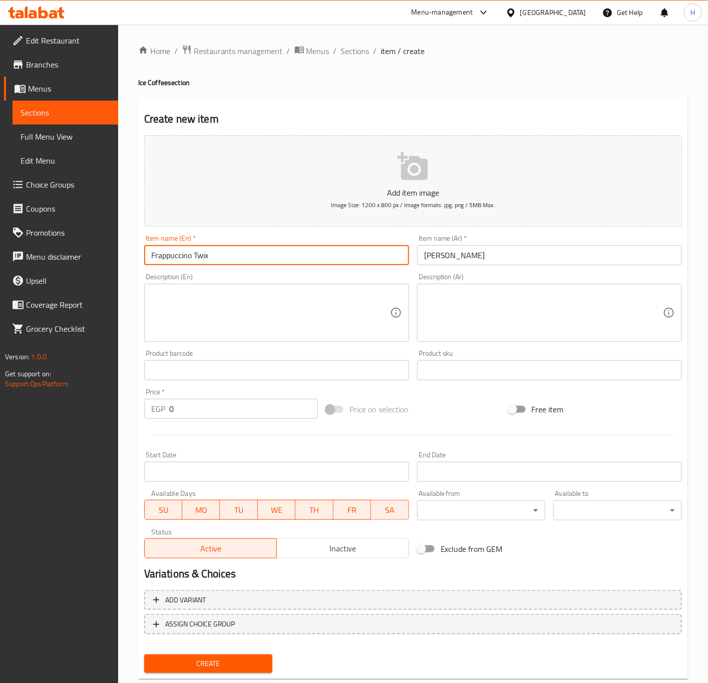
click at [228, 411] on input "0" at bounding box center [243, 409] width 149 height 20
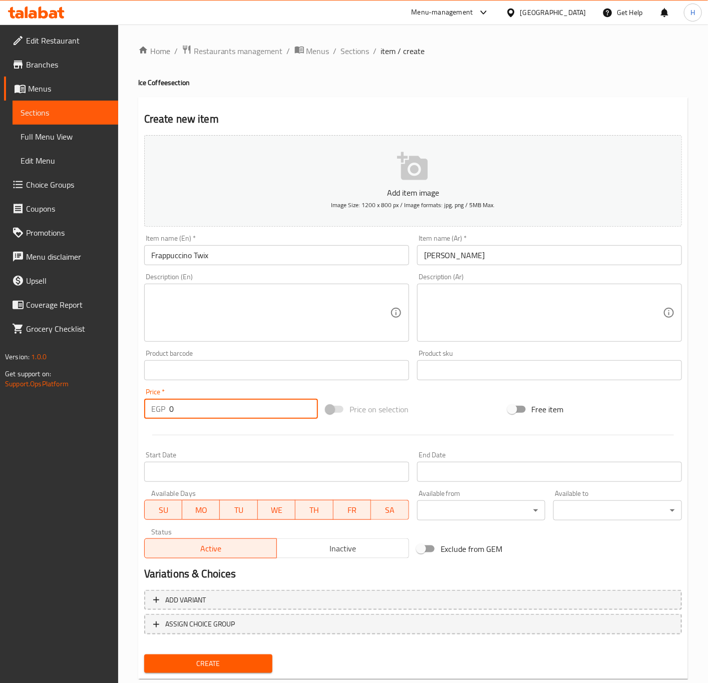
click at [228, 411] on input "0" at bounding box center [243, 409] width 149 height 20
type input "108"
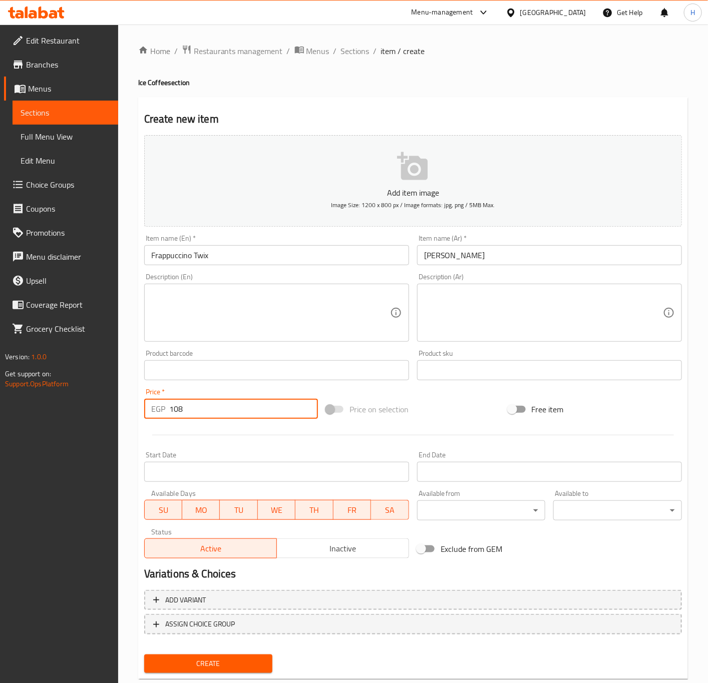
click at [144, 655] on button "Create" at bounding box center [208, 664] width 129 height 19
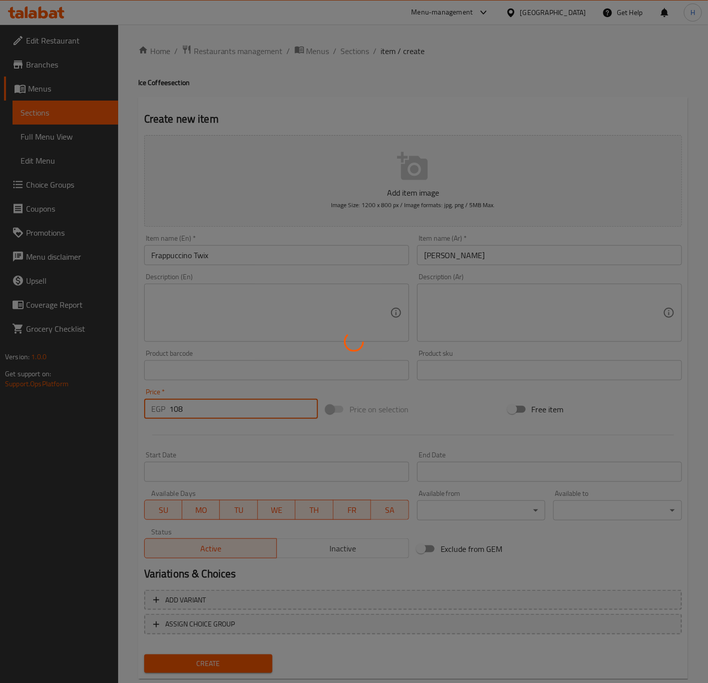
type input "0"
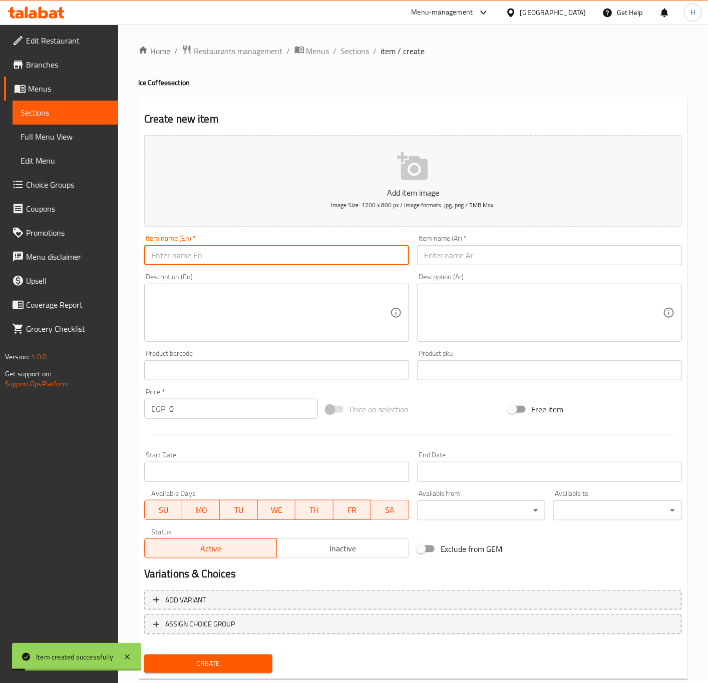
click at [227, 260] on input "text" at bounding box center [276, 255] width 265 height 20
paste input "Frappuccino"
type input "Frappuccino Snickers"
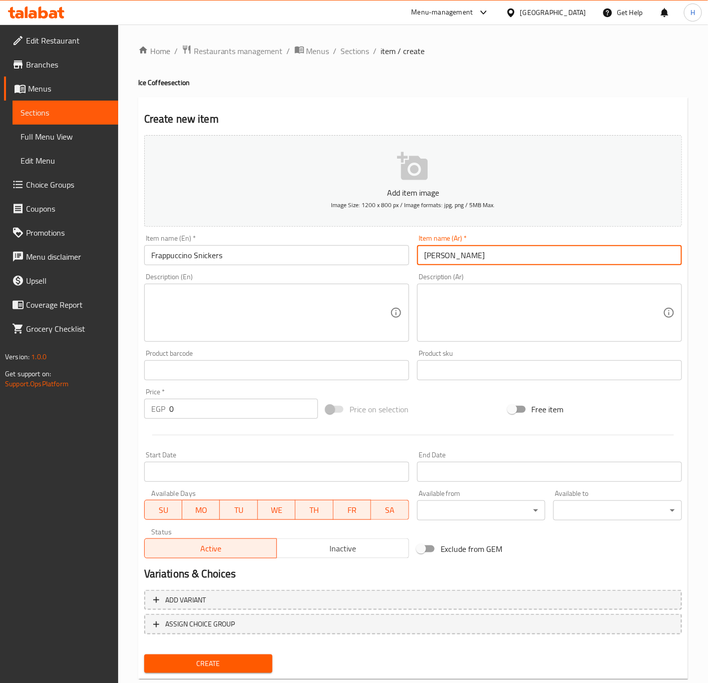
type input "فرابتشينو سنيكرز"
click at [228, 413] on input "0" at bounding box center [243, 409] width 149 height 20
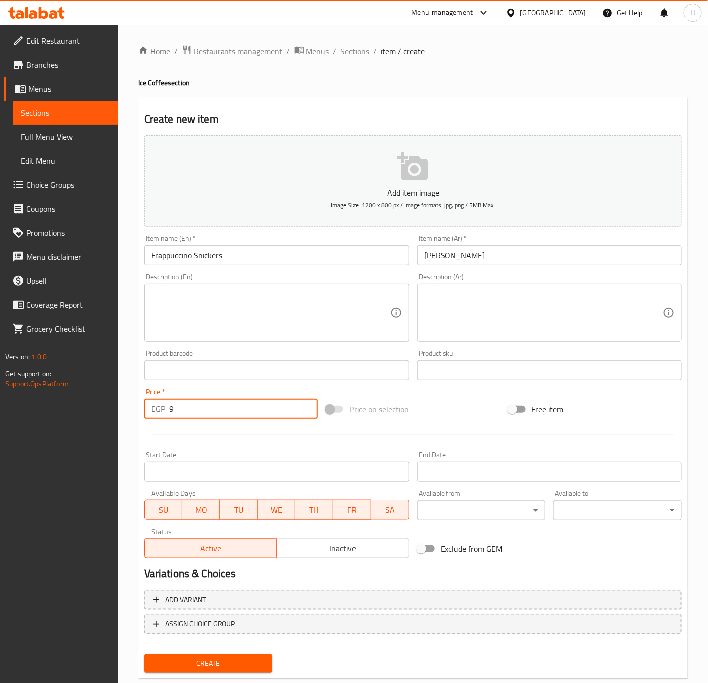
type input "8"
type input "108"
click at [202, 660] on span "Create" at bounding box center [208, 664] width 113 height 13
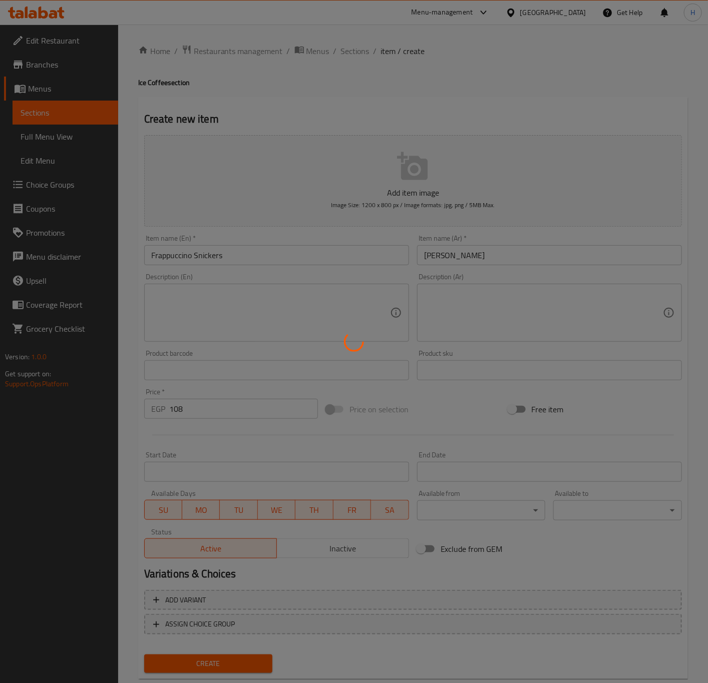
type input "0"
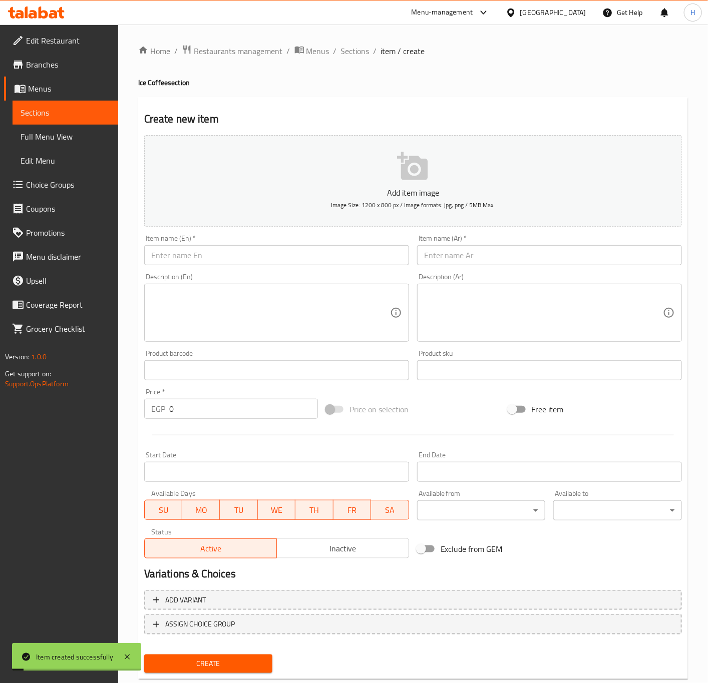
click at [270, 270] on div "Description (En) Description (En)" at bounding box center [276, 307] width 273 height 77
click at [270, 257] on input "text" at bounding box center [276, 255] width 265 height 20
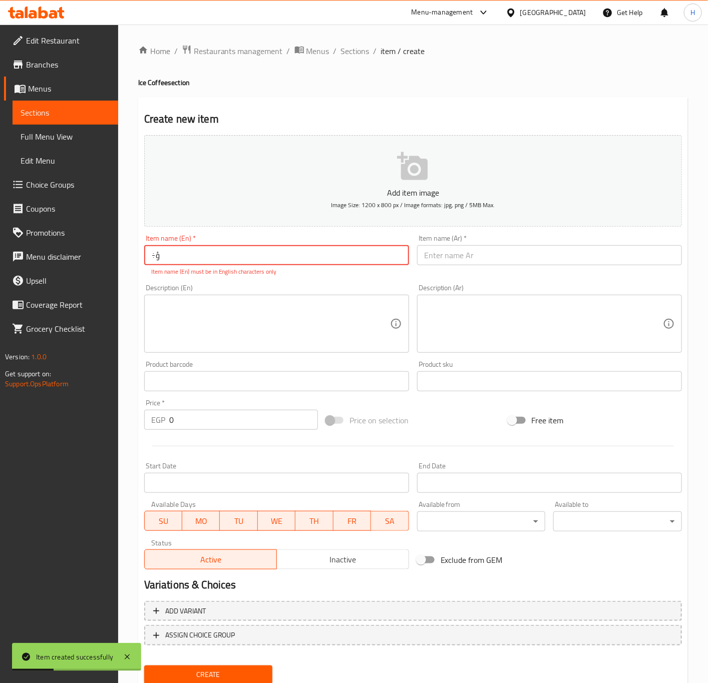
type input "÷"
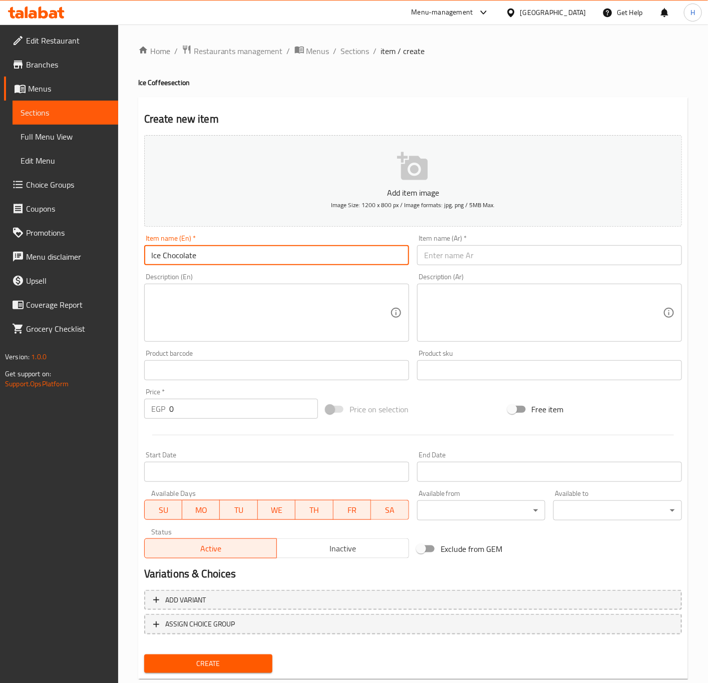
type input "Ice Chocolate"
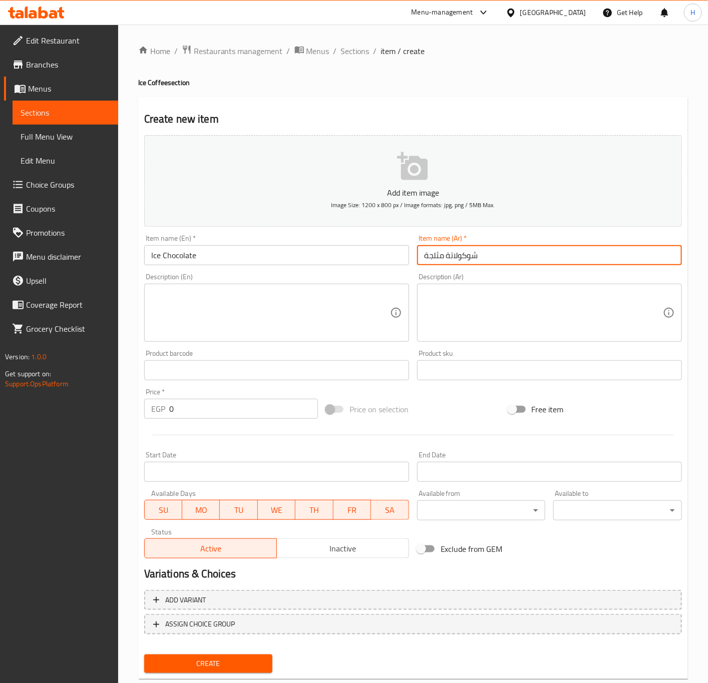
type input "شوكولاتة مثلجة"
click at [185, 411] on input "0" at bounding box center [243, 409] width 149 height 20
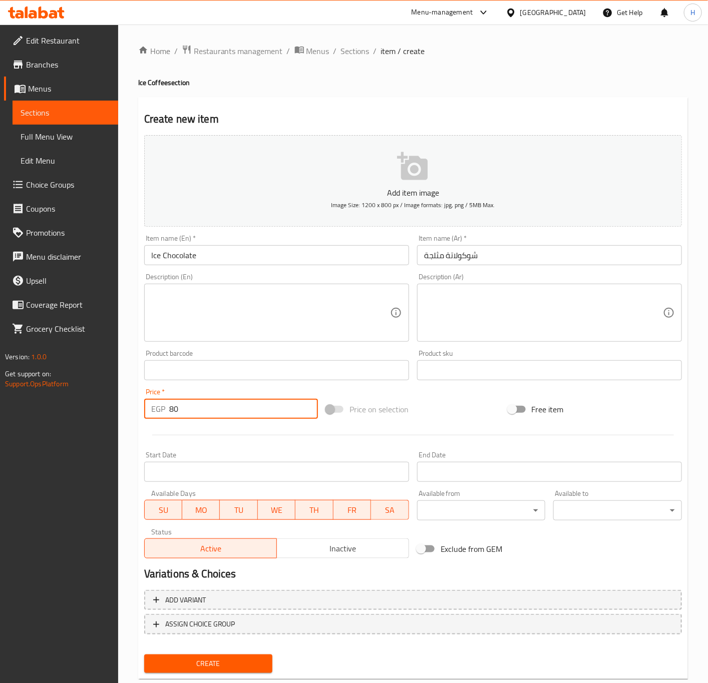
type input "80"
click at [144, 655] on button "Create" at bounding box center [208, 664] width 129 height 19
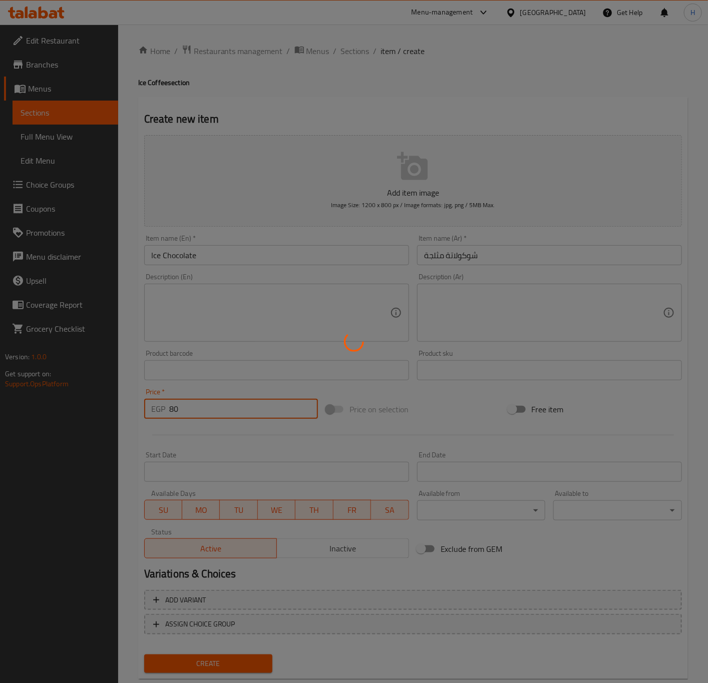
type input "0"
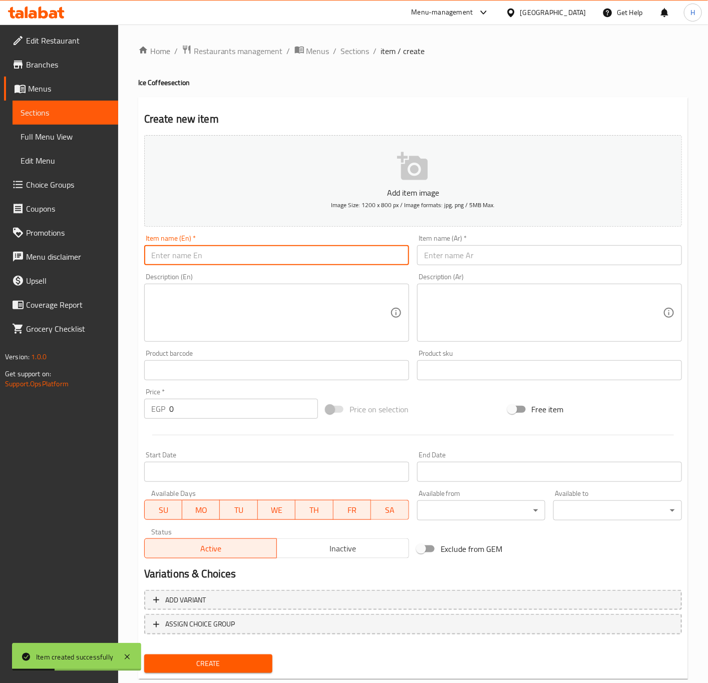
click at [221, 262] on input "text" at bounding box center [276, 255] width 265 height 20
type input "س"
click at [222, 261] on input "Spanish Latte Pistachio" at bounding box center [276, 255] width 265 height 20
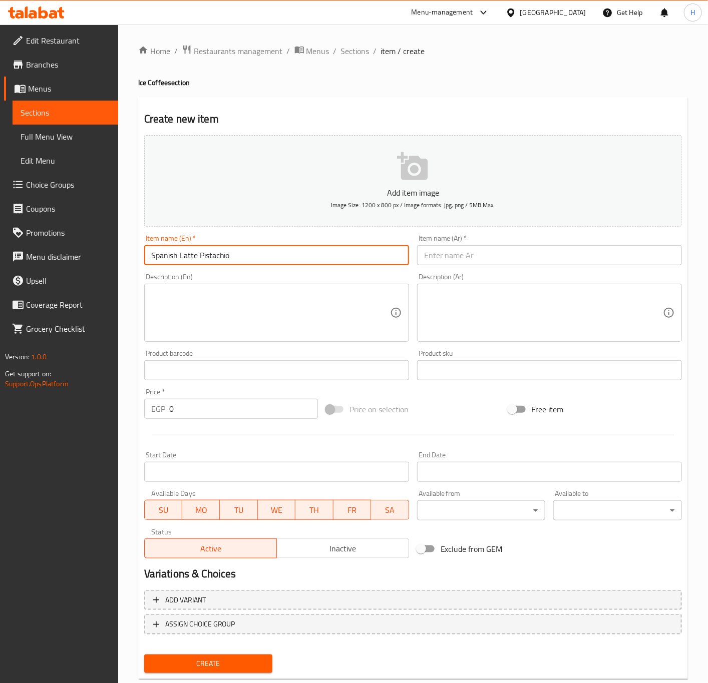
type input "Spanish Latte Pistachio"
click at [490, 250] on input "text" at bounding box center [549, 255] width 265 height 20
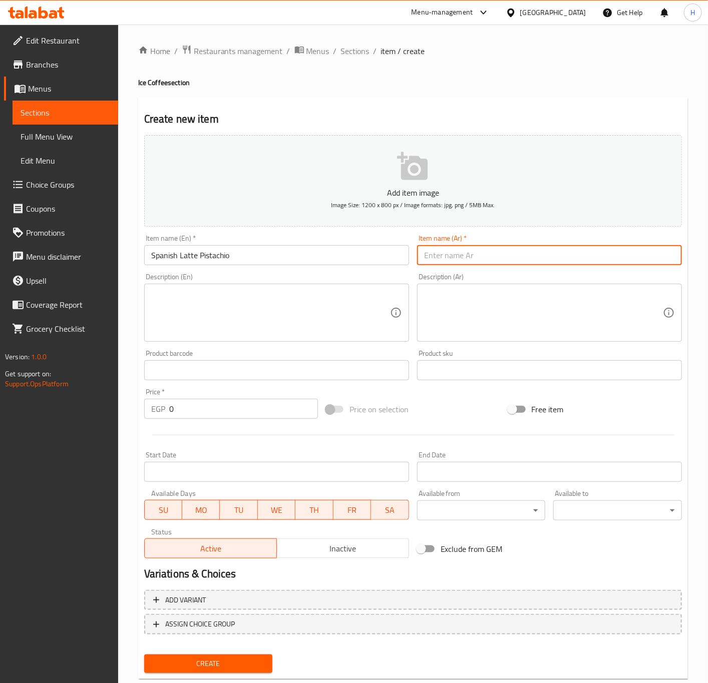
paste input "لاتيه إسباني بالفستق"
type input "لاتيه إسباني بالفستق"
click at [209, 407] on input "0" at bounding box center [243, 409] width 149 height 20
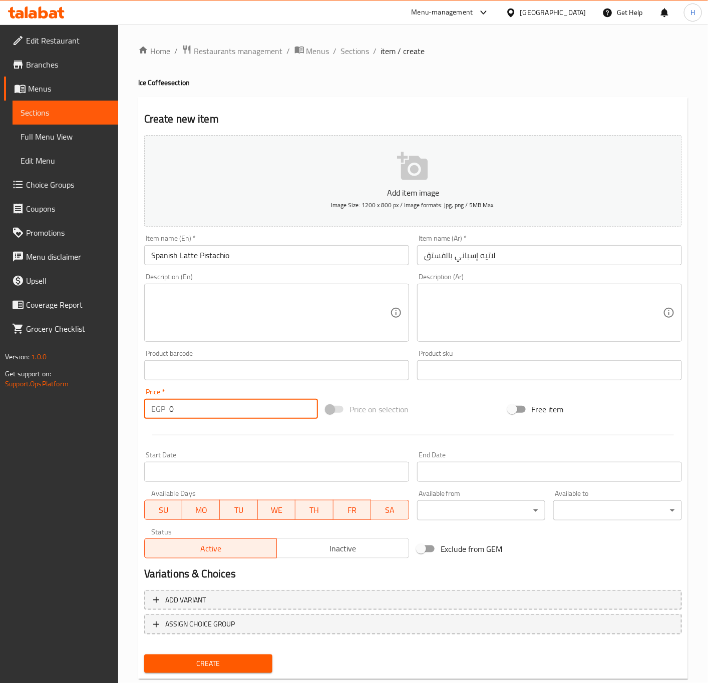
click at [209, 407] on input "0" at bounding box center [243, 409] width 149 height 20
type input "125"
click at [144, 655] on button "Create" at bounding box center [208, 664] width 129 height 19
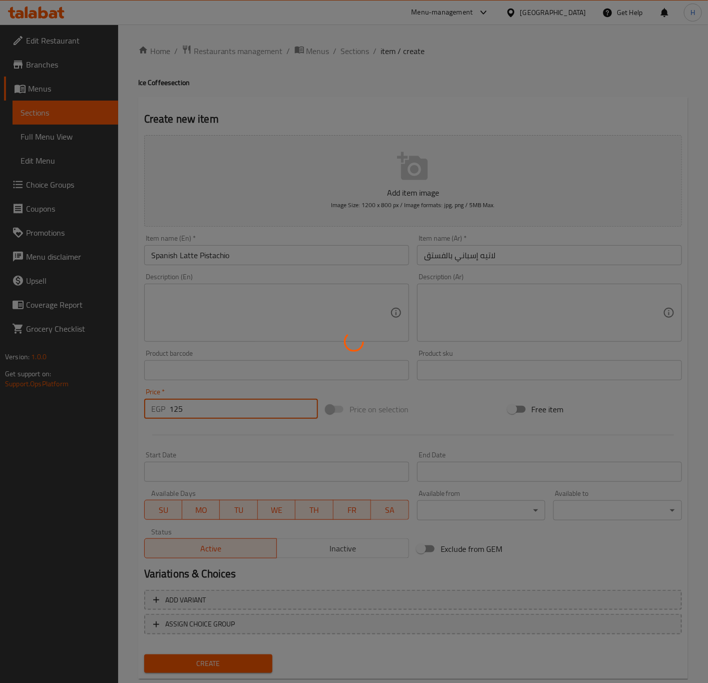
type input "0"
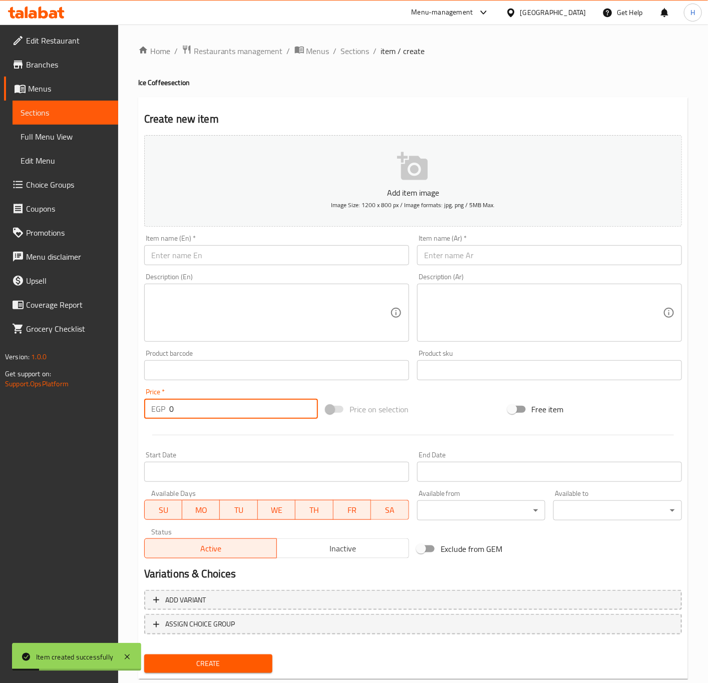
click at [265, 254] on input "text" at bounding box center [276, 255] width 265 height 20
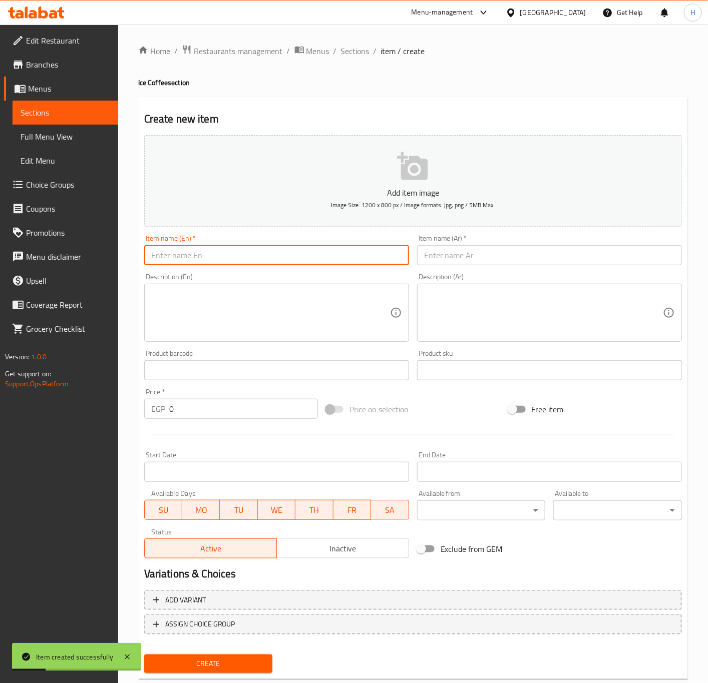
click at [529, 251] on input "text" at bounding box center [549, 255] width 265 height 20
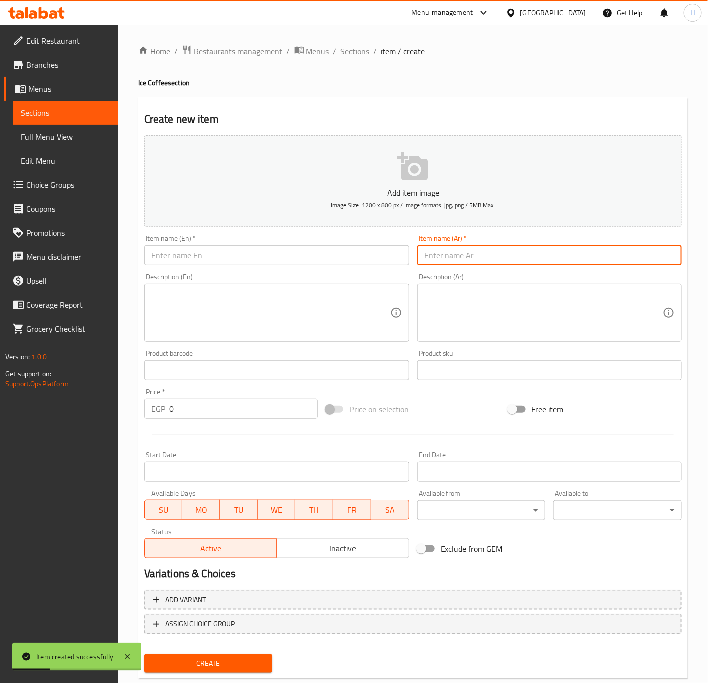
paste input "لاتيه إسباني بالفستق"
drag, startPoint x: 455, startPoint y: 255, endPoint x: 344, endPoint y: 256, distance: 110.6
click at [344, 256] on div "Add item image Image Size: 1200 x 800 px / Image formats: jpg, png / 5MB Max. I…" at bounding box center [413, 346] width 546 height 431
type input "لاتيه إسباني"
click at [324, 249] on input "text" at bounding box center [276, 255] width 265 height 20
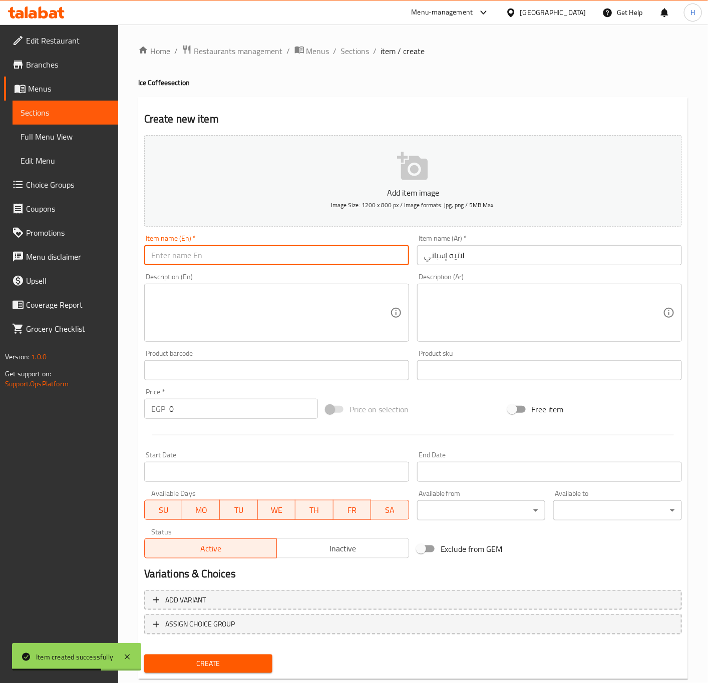
type input "s"
type input "Spanish Latte"
click at [238, 407] on input "0" at bounding box center [243, 409] width 149 height 20
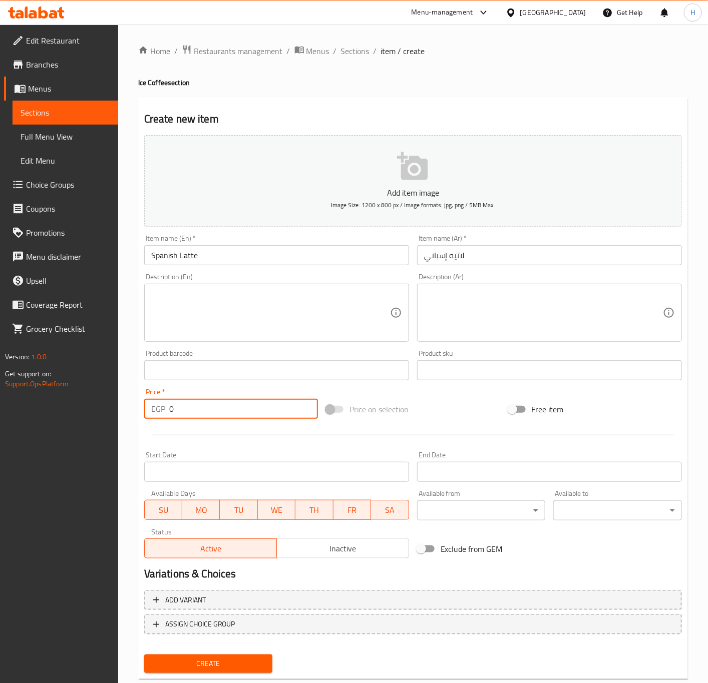
click at [238, 407] on input "0" at bounding box center [243, 409] width 149 height 20
type input "103"
click at [144, 655] on button "Create" at bounding box center [208, 664] width 129 height 19
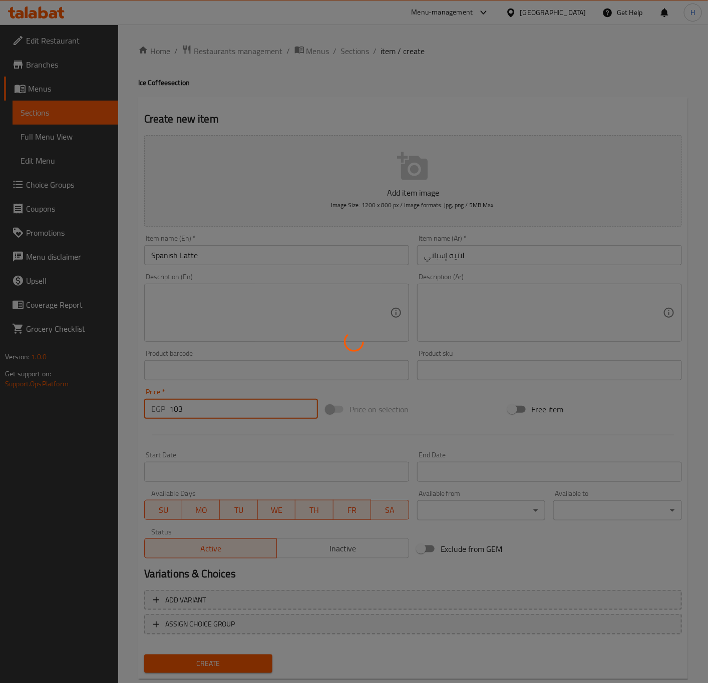
type input "0"
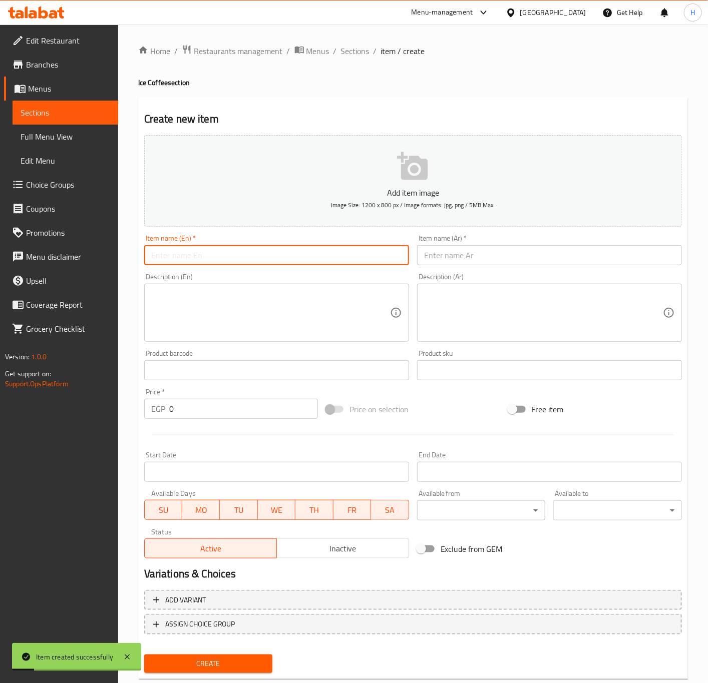
click at [296, 257] on input "text" at bounding box center [276, 255] width 265 height 20
type input "Frappuccino Pistachio"
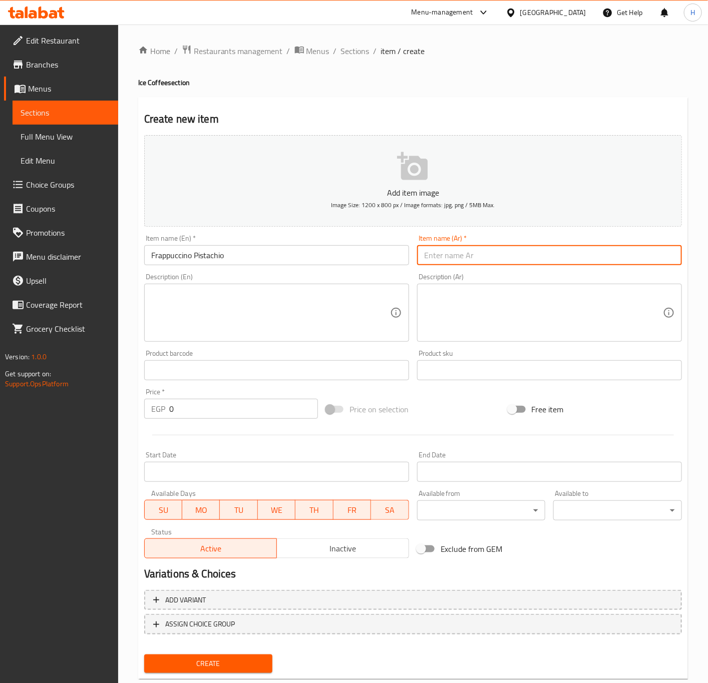
click at [292, 259] on input "Frappuccino Pistachio" at bounding box center [276, 255] width 265 height 20
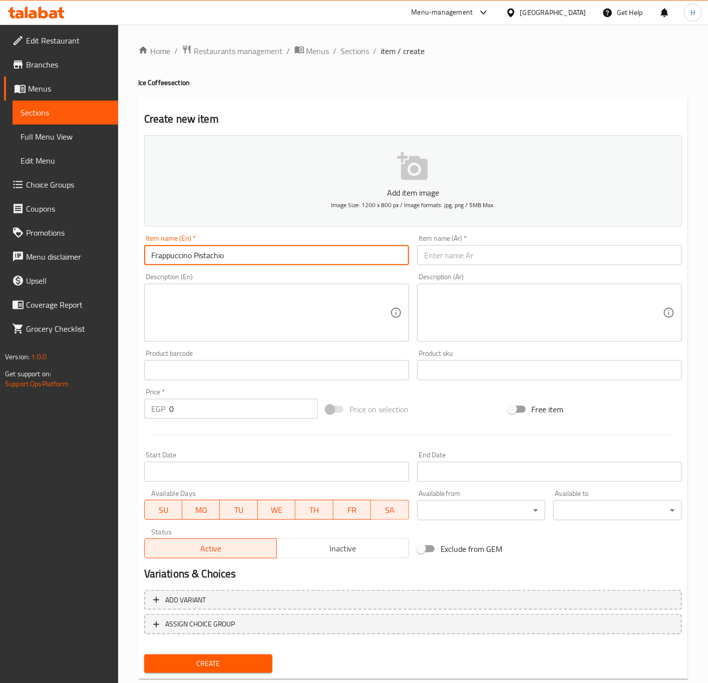
click at [292, 259] on input "Frappuccino Pistachio" at bounding box center [276, 255] width 265 height 20
click at [292, 260] on input "Frappuccino Pistachio" at bounding box center [276, 255] width 265 height 20
click at [514, 254] on input "text" at bounding box center [549, 255] width 265 height 20
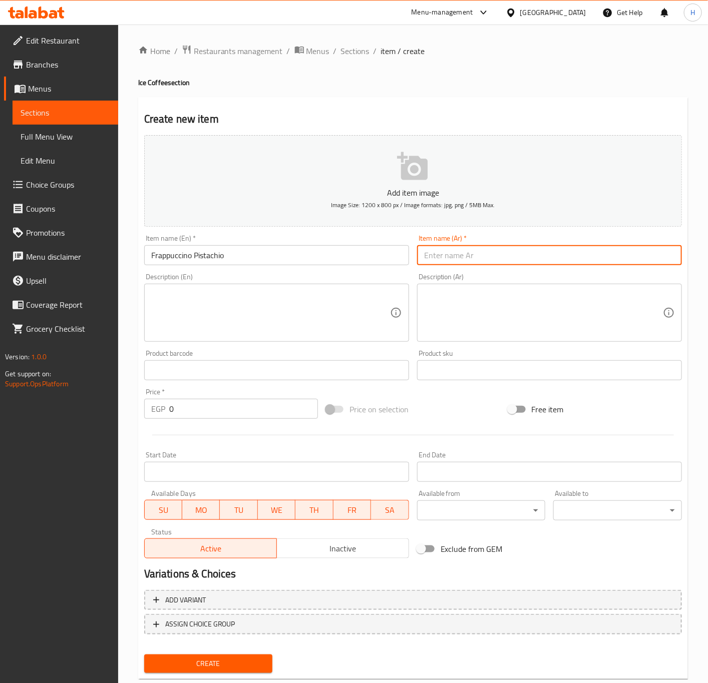
paste input "فرابوتشينو فستق"
type input "فرابوتشينو فستق"
click at [256, 413] on input "0" at bounding box center [243, 409] width 149 height 20
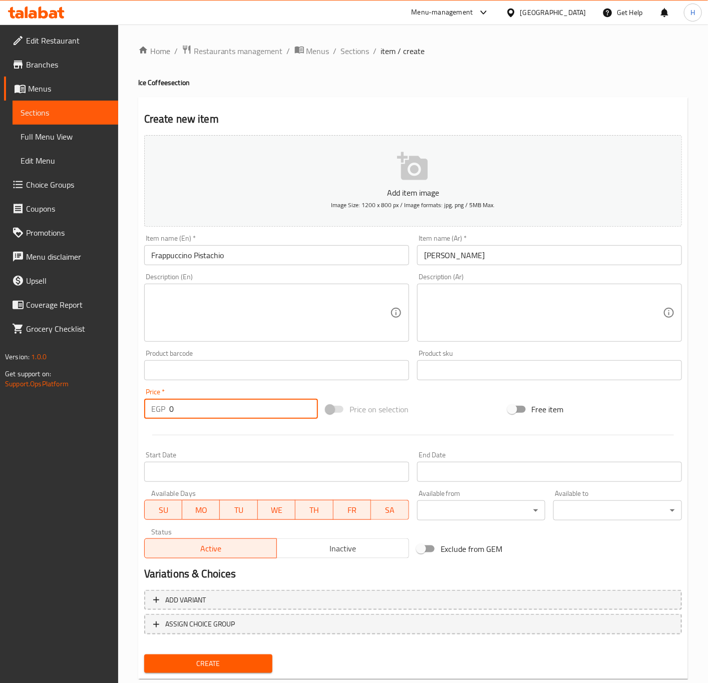
click at [256, 413] on input "0" at bounding box center [243, 409] width 149 height 20
type input "120"
click at [144, 655] on button "Create" at bounding box center [208, 664] width 129 height 19
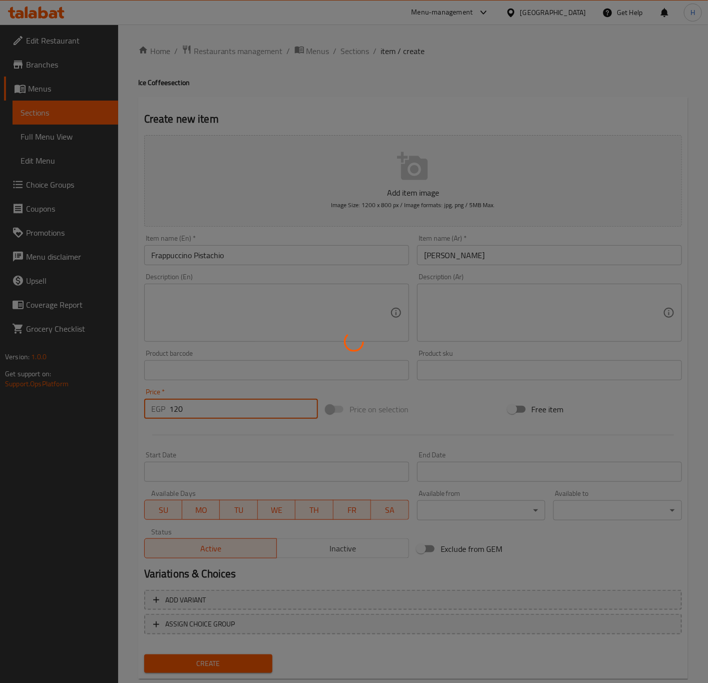
type input "0"
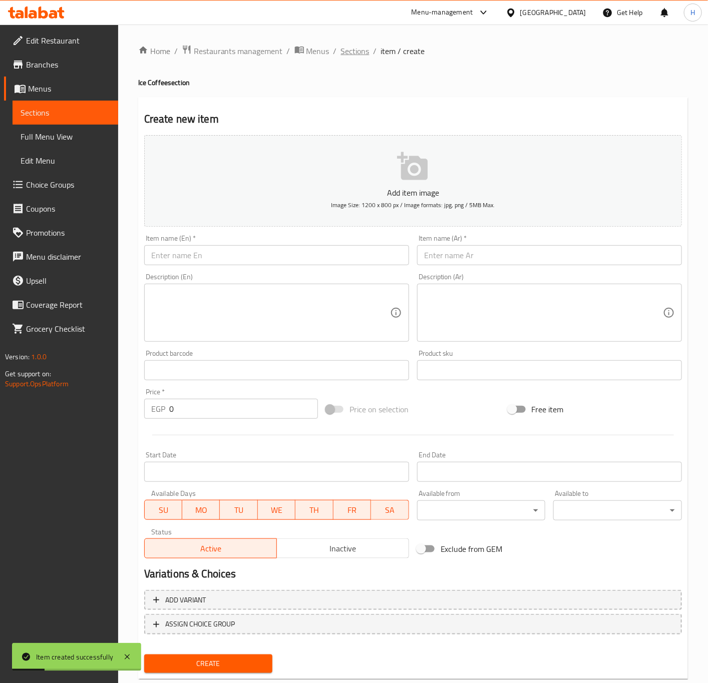
click at [344, 53] on span "Sections" at bounding box center [355, 51] width 29 height 12
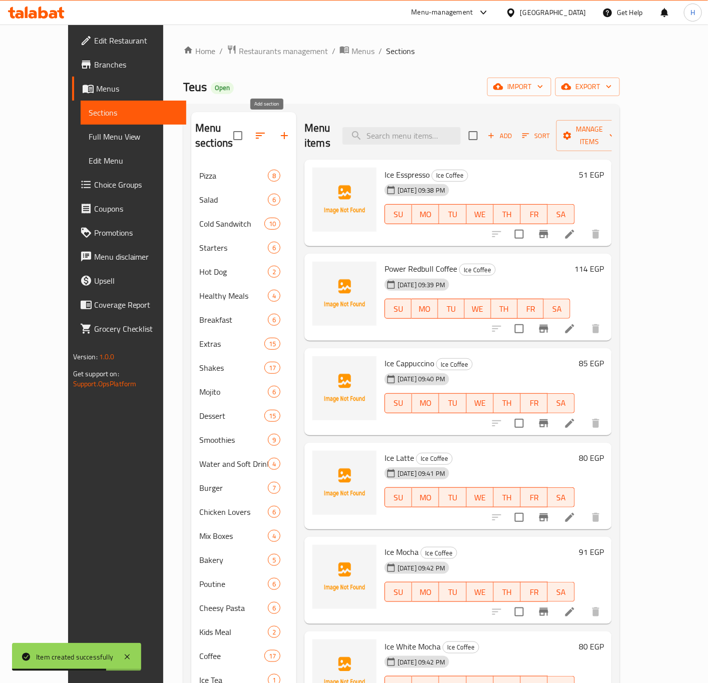
click at [278, 132] on icon "button" at bounding box center [284, 136] width 12 height 12
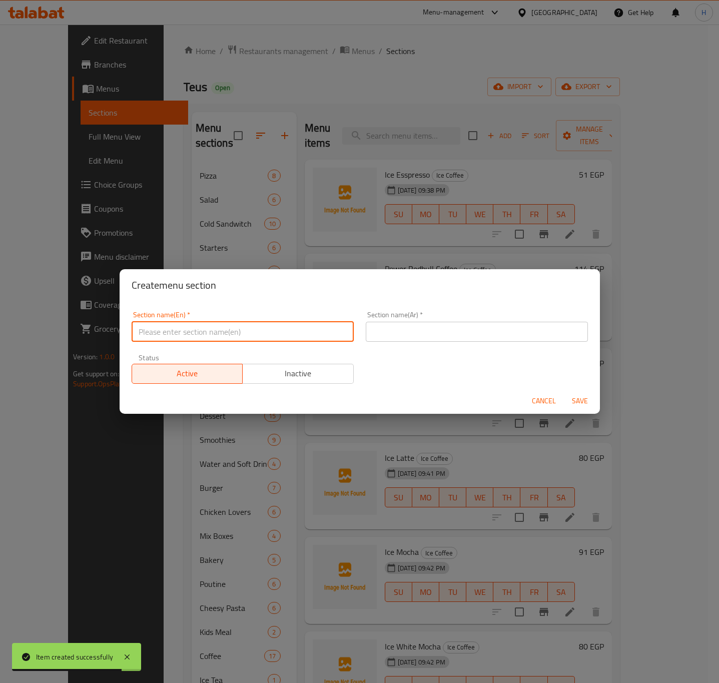
click at [260, 332] on input "text" at bounding box center [243, 332] width 222 height 20
type input "Fresh Juice"
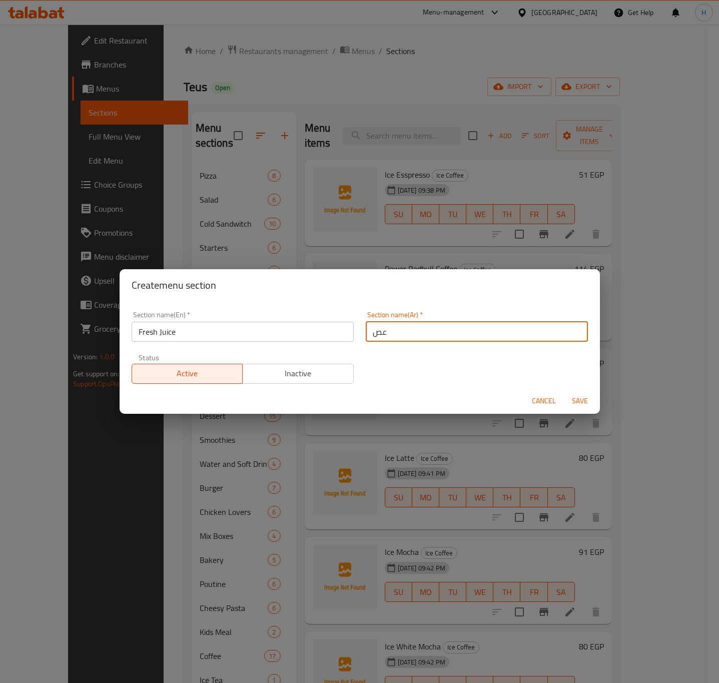
type input "ع"
type input "العصير الطازج"
click at [564, 392] on button "Save" at bounding box center [580, 401] width 32 height 19
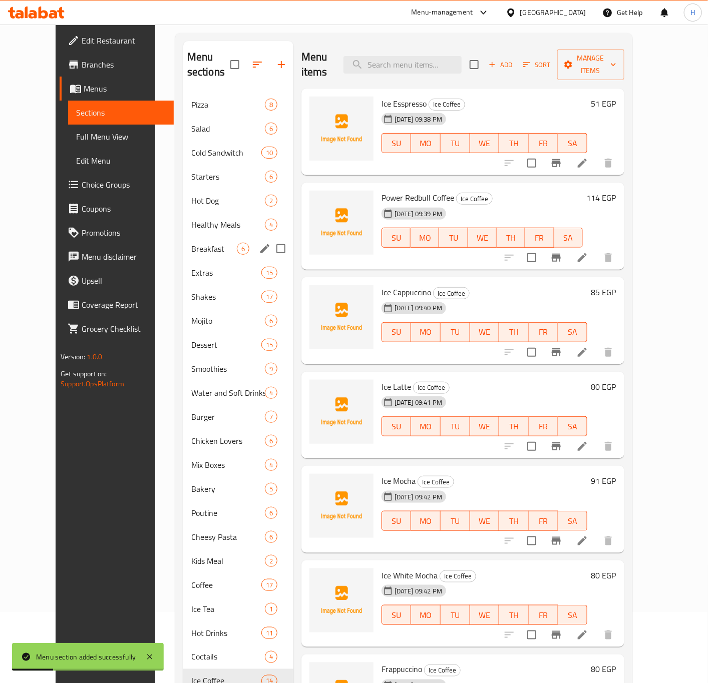
scroll to position [140, 0]
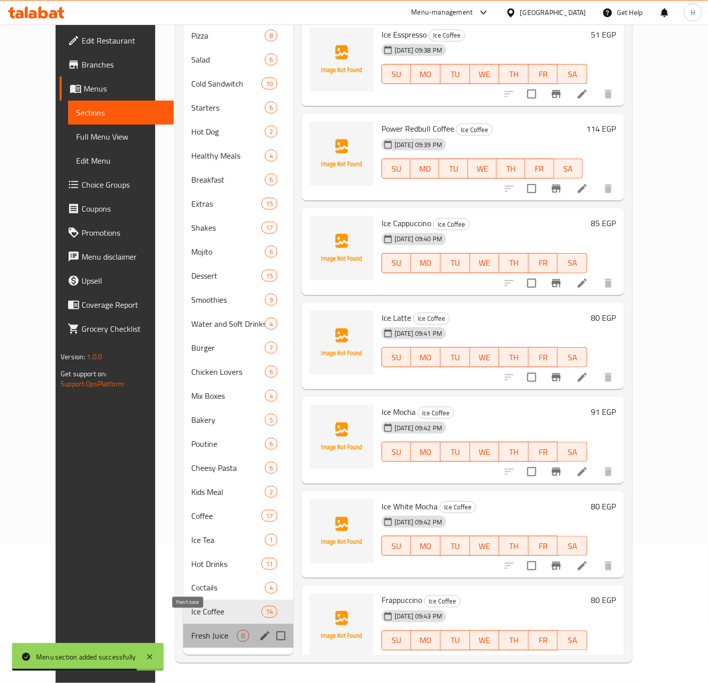
click at [205, 630] on span "Fresh Juice" at bounding box center [214, 636] width 46 height 12
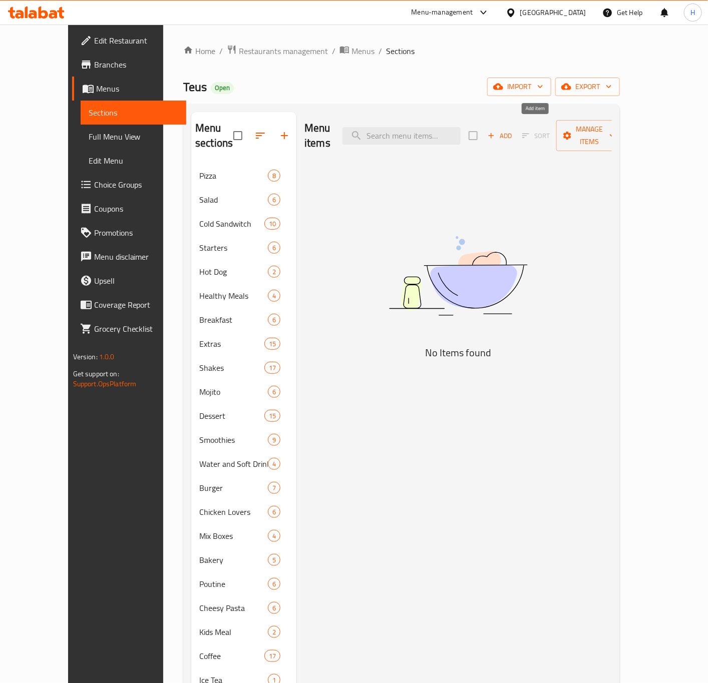
click at [513, 130] on span "Add" at bounding box center [499, 136] width 27 height 12
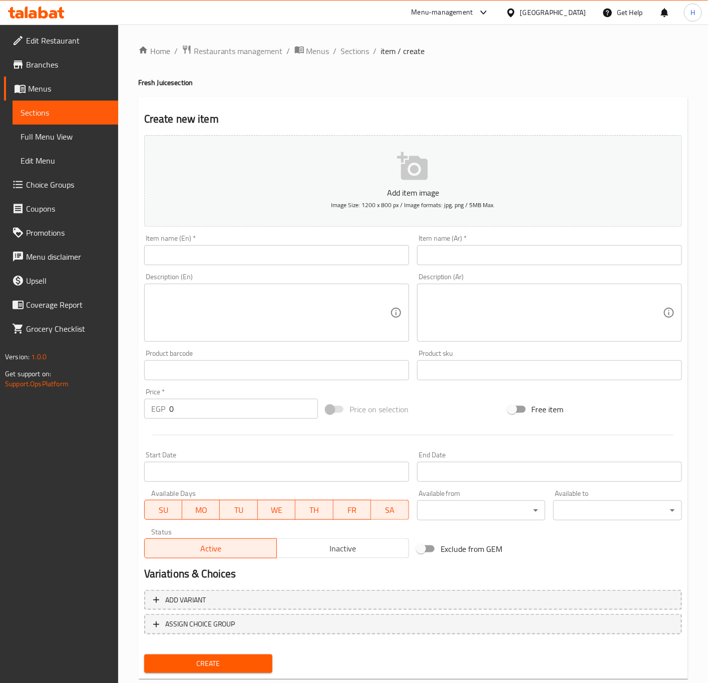
click at [315, 253] on input "text" at bounding box center [276, 255] width 265 height 20
type input "’"
type input "Mango"
type input "مانجو"
click at [270, 258] on input "Mango" at bounding box center [276, 255] width 265 height 20
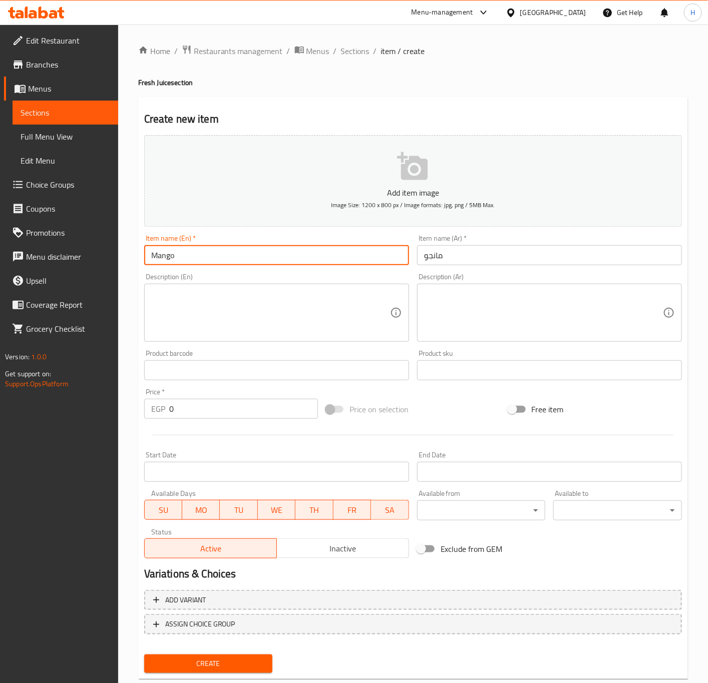
click at [161, 81] on h4 "Fresh Juice section" at bounding box center [413, 83] width 550 height 10
copy h4 "Juice"
click at [210, 266] on div "Item name (En)   * Mango Item name (En) *" at bounding box center [276, 250] width 273 height 39
click at [212, 260] on input "Mango" at bounding box center [276, 255] width 265 height 20
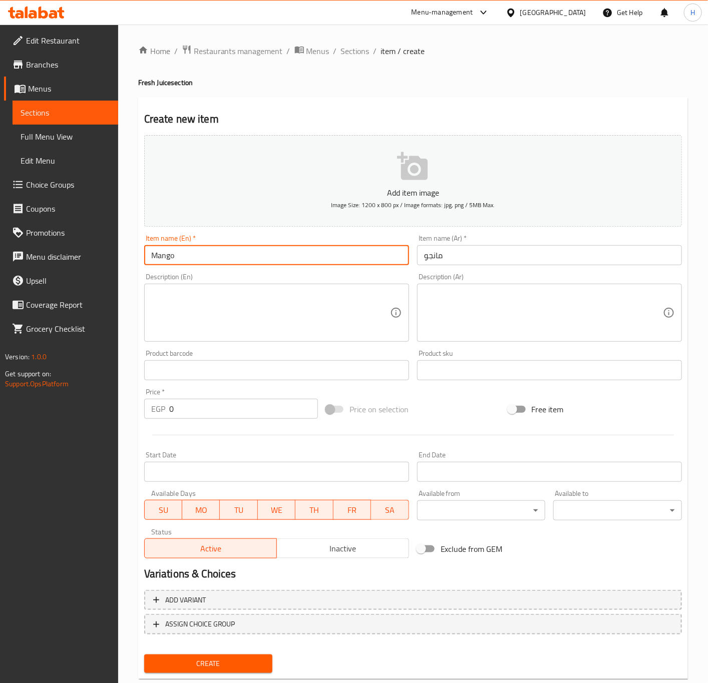
paste input "Juice"
type input "Mango Juice"
click at [493, 267] on div "Item name (Ar)   * مانجو Item name (Ar) *" at bounding box center [549, 250] width 273 height 39
click at [421, 255] on input "مانجو" at bounding box center [549, 255] width 265 height 20
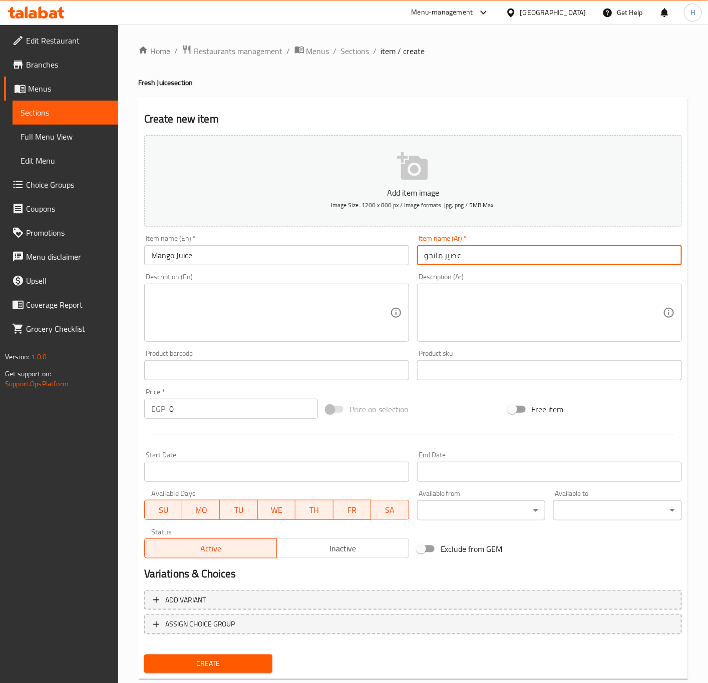
type input "عصير مانجو"
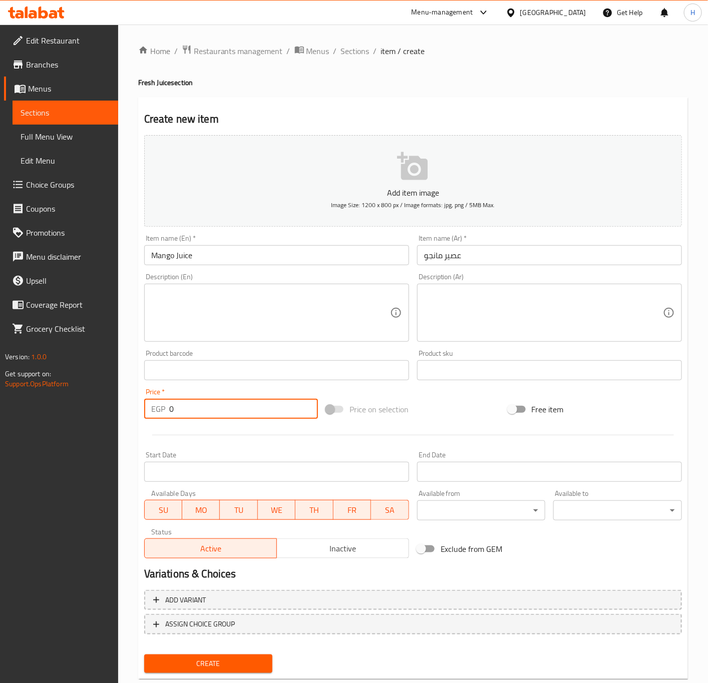
click at [201, 409] on input "0" at bounding box center [243, 409] width 149 height 20
type input "57"
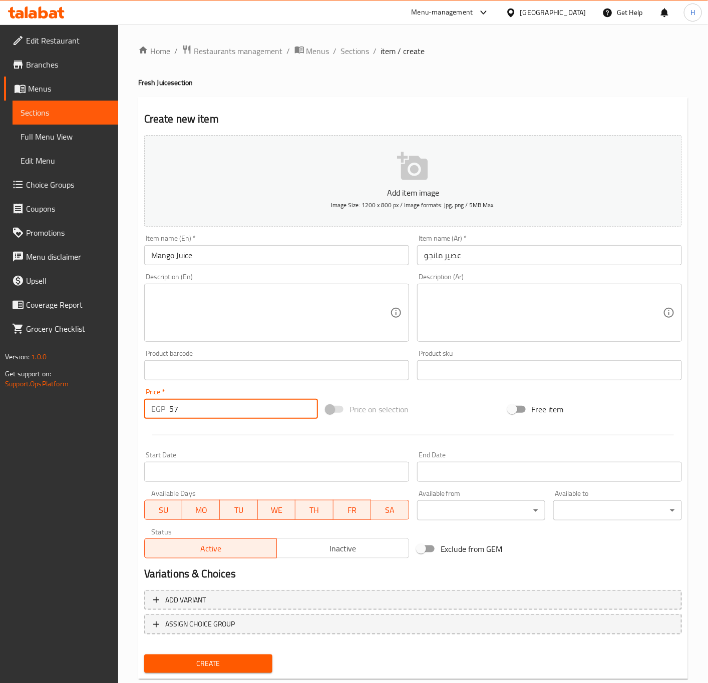
click at [144, 655] on button "Create" at bounding box center [208, 664] width 129 height 19
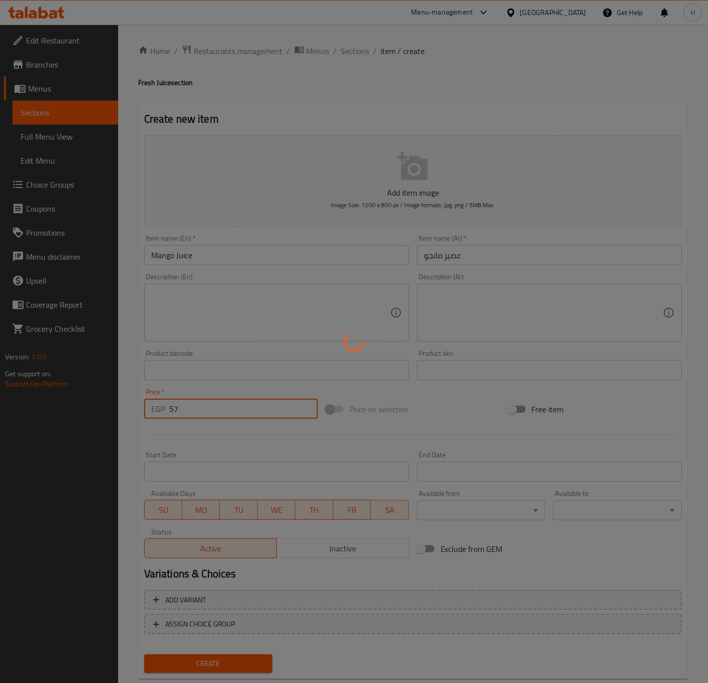
type input "0"
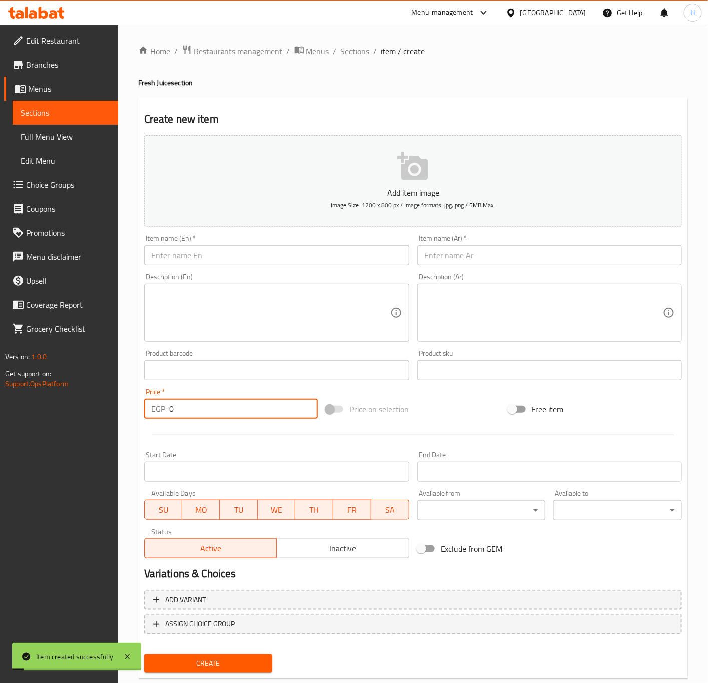
click at [538, 263] on input "text" at bounding box center [549, 255] width 265 height 20
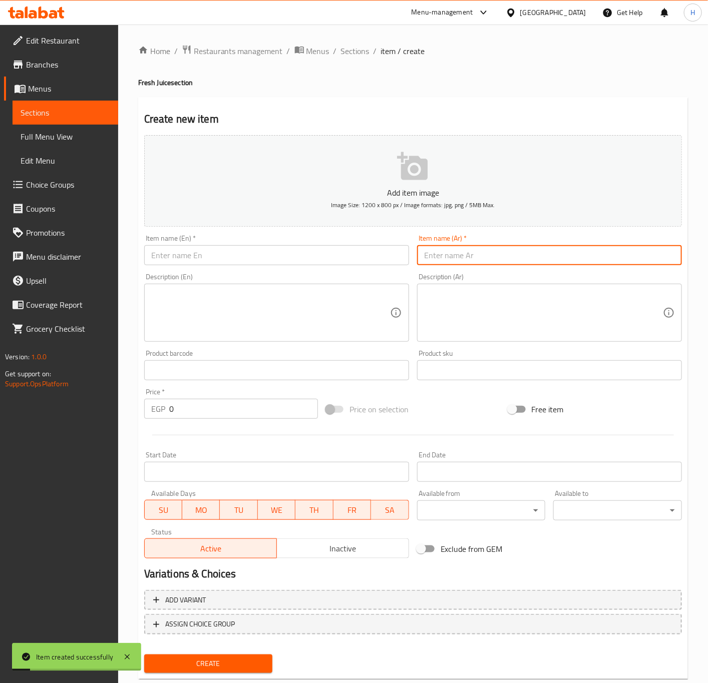
paste input "Juice"
type input "Juice"
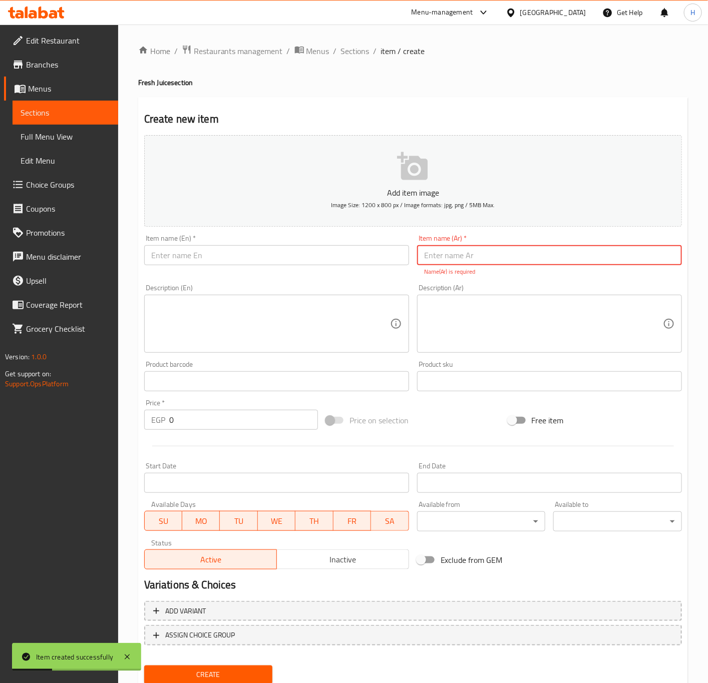
click at [269, 262] on input "text" at bounding box center [276, 255] width 265 height 20
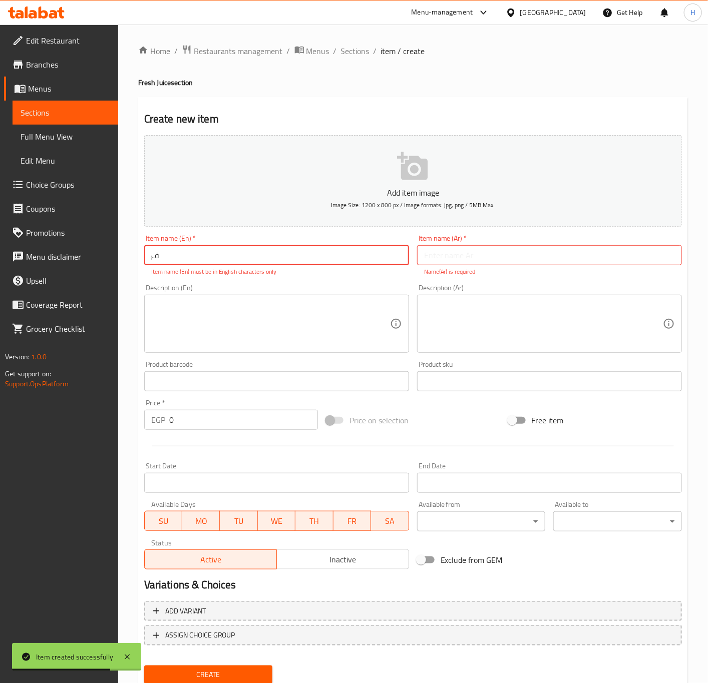
type input "ٍ"
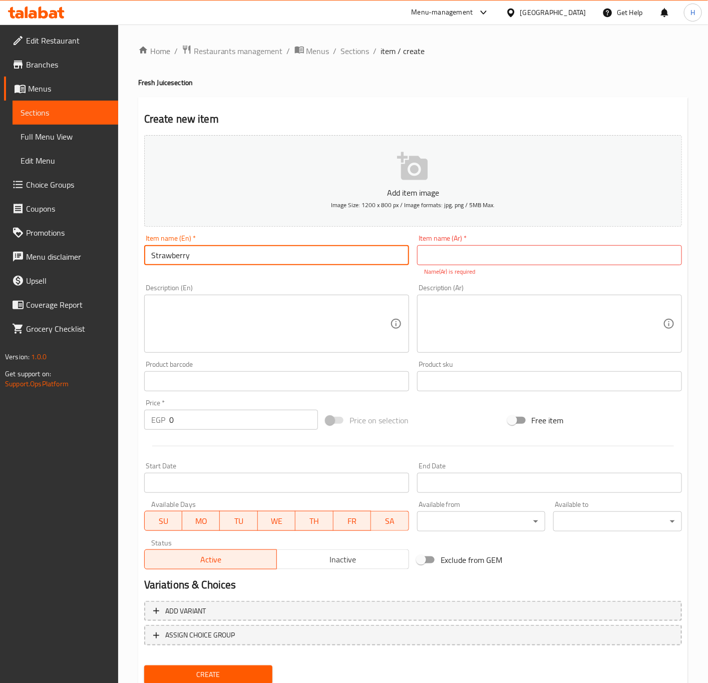
paste input "Juice"
type input "Strawberry Juice"
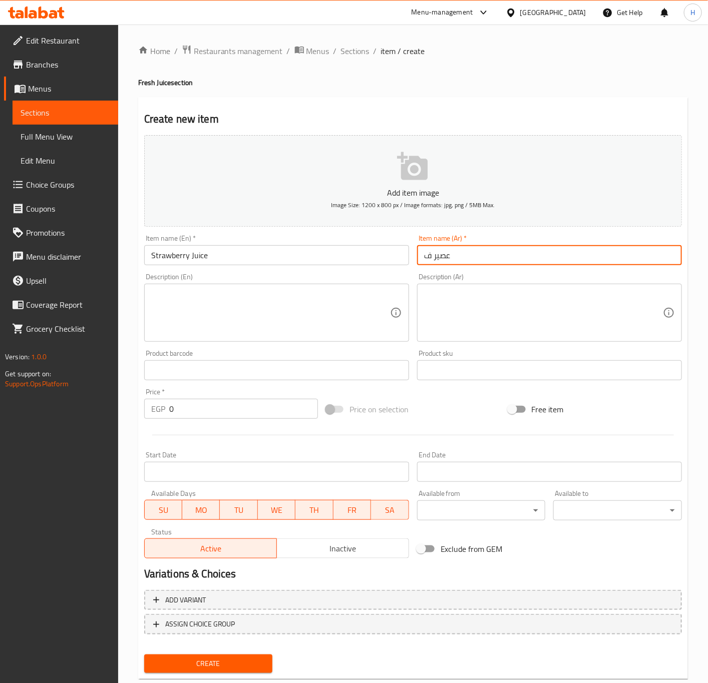
type input "عصير فراولة"
click at [188, 410] on input "0" at bounding box center [243, 409] width 149 height 20
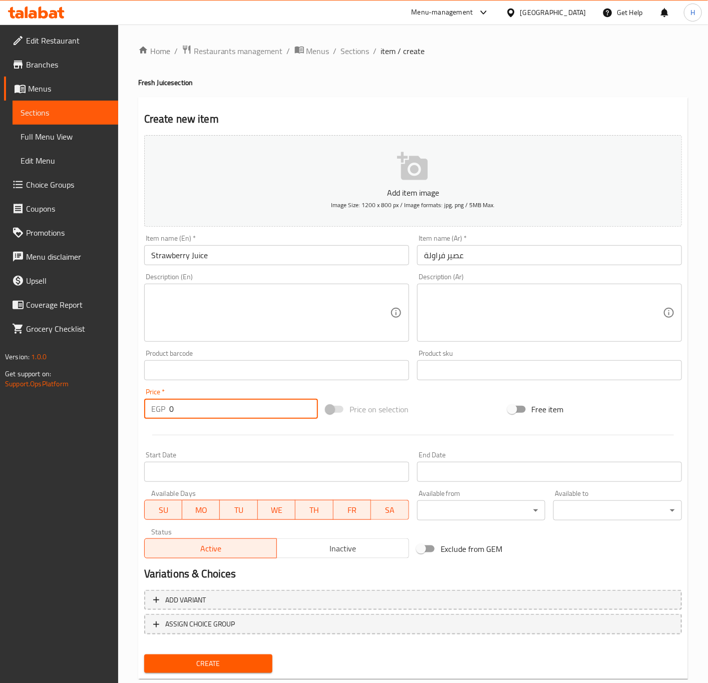
click at [188, 410] on input "0" at bounding box center [243, 409] width 149 height 20
type input "57"
click at [144, 655] on button "Create" at bounding box center [208, 664] width 129 height 19
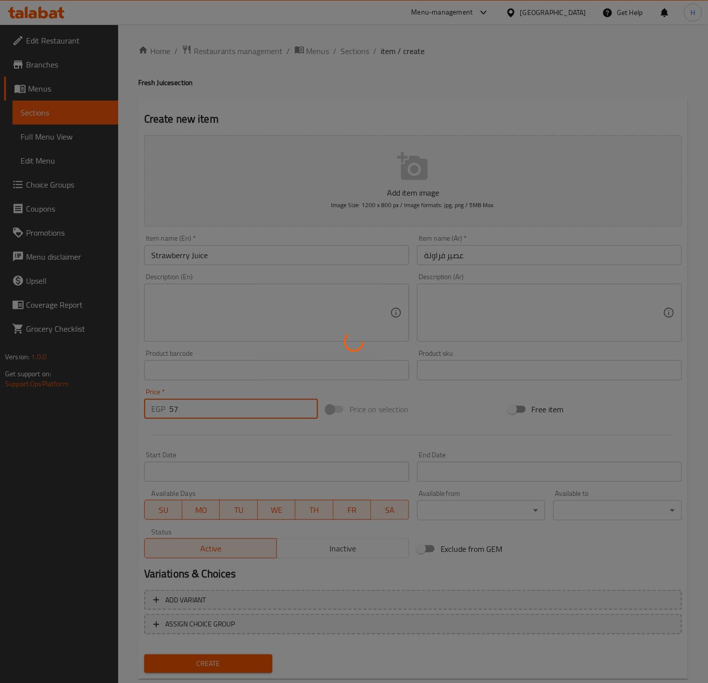
type input "0"
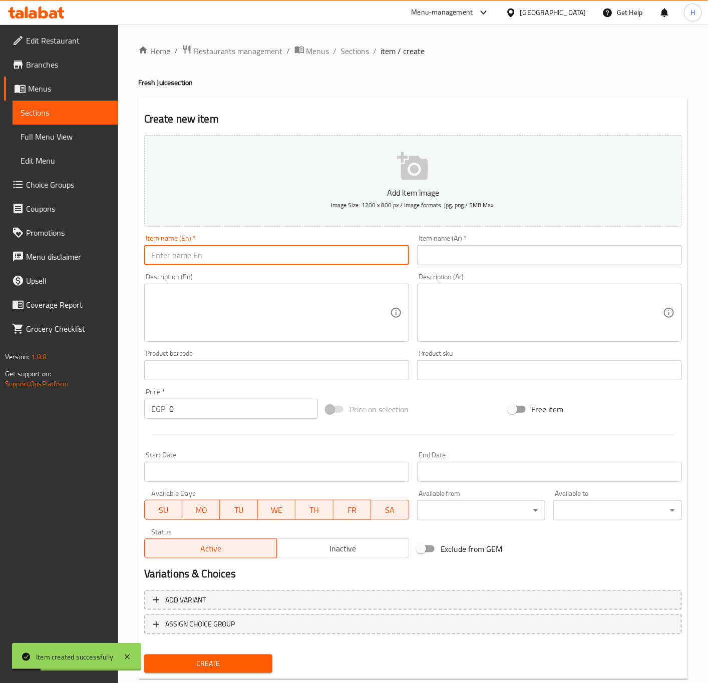
click at [190, 259] on input "text" at bounding box center [276, 255] width 265 height 20
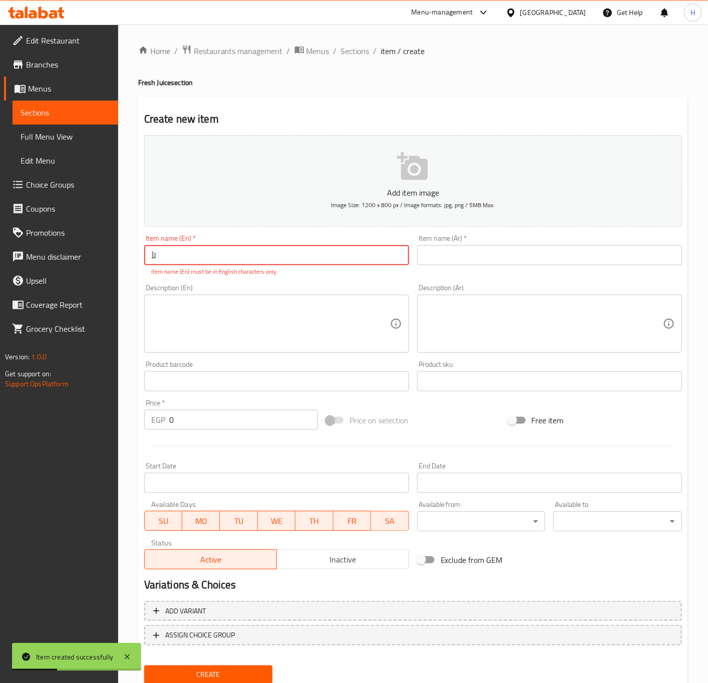
type input "ل"
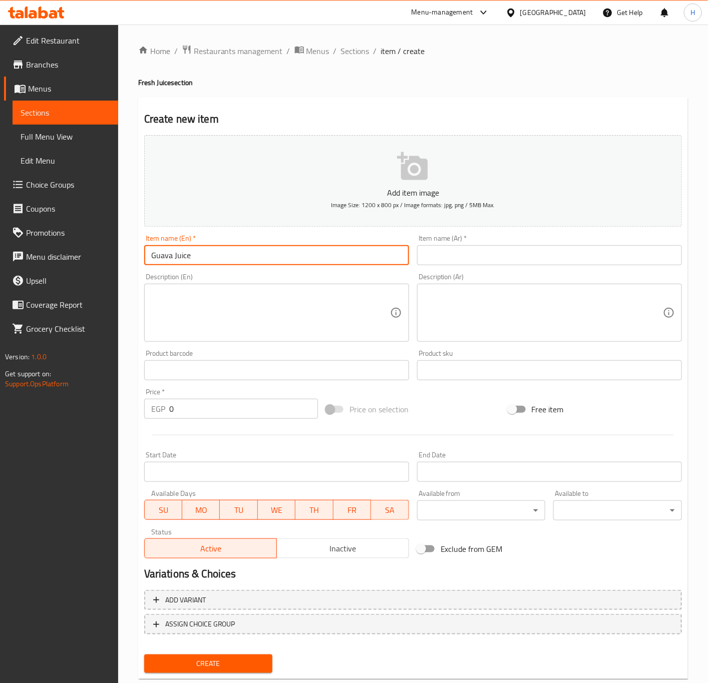
type input "Guava Juice"
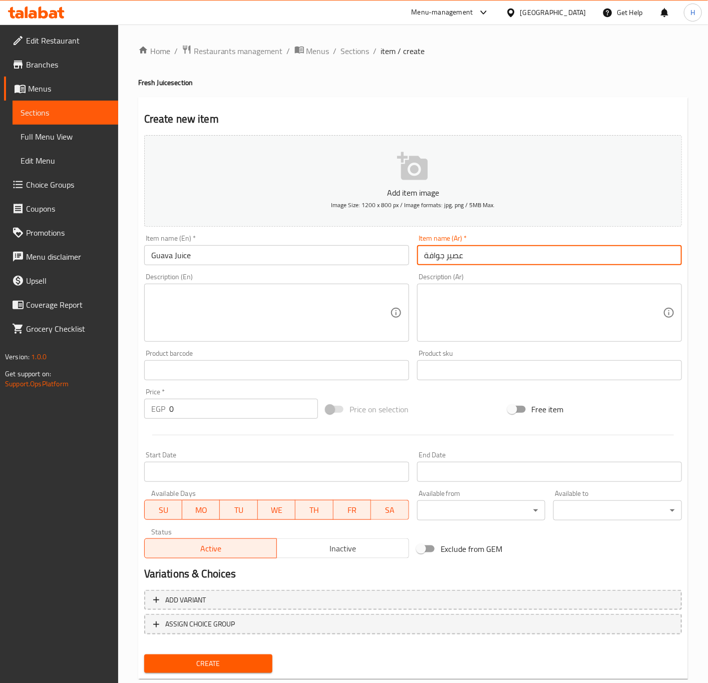
type input "عصير جوافة"
click at [144, 655] on button "Create" at bounding box center [208, 664] width 129 height 19
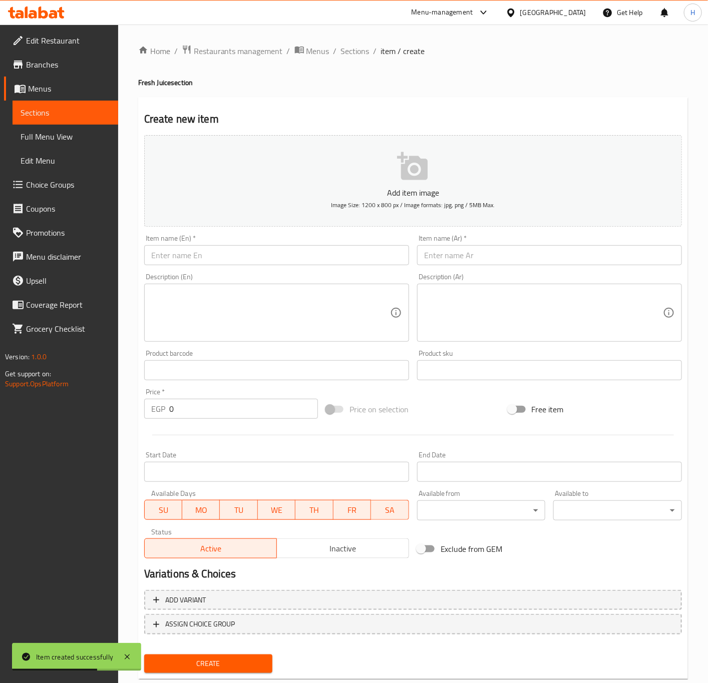
click at [354, 59] on div "Home / Restaurants management / Menus / Sections / item / create Fresh Juice se…" at bounding box center [413, 366] width 550 height 643
click at [353, 54] on span "Sections" at bounding box center [355, 51] width 29 height 12
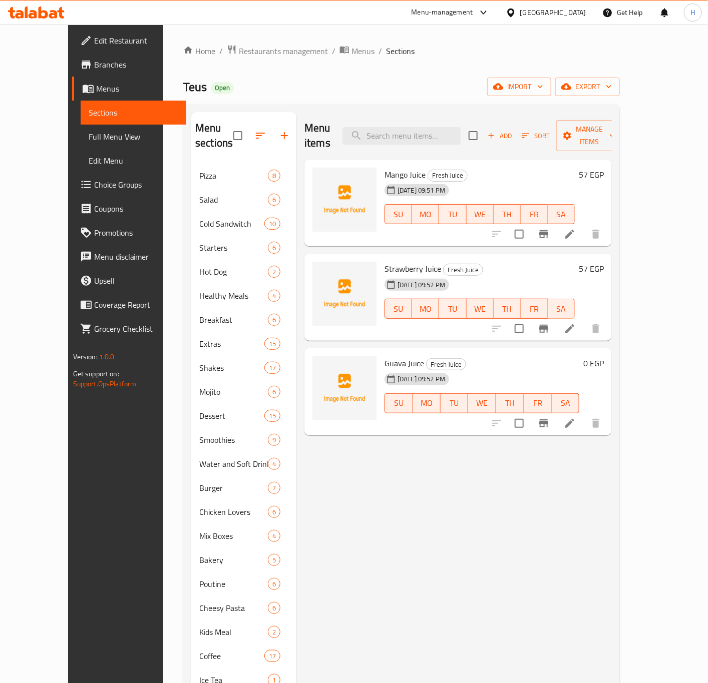
click at [604, 356] on h6 "0 EGP" at bounding box center [593, 363] width 21 height 14
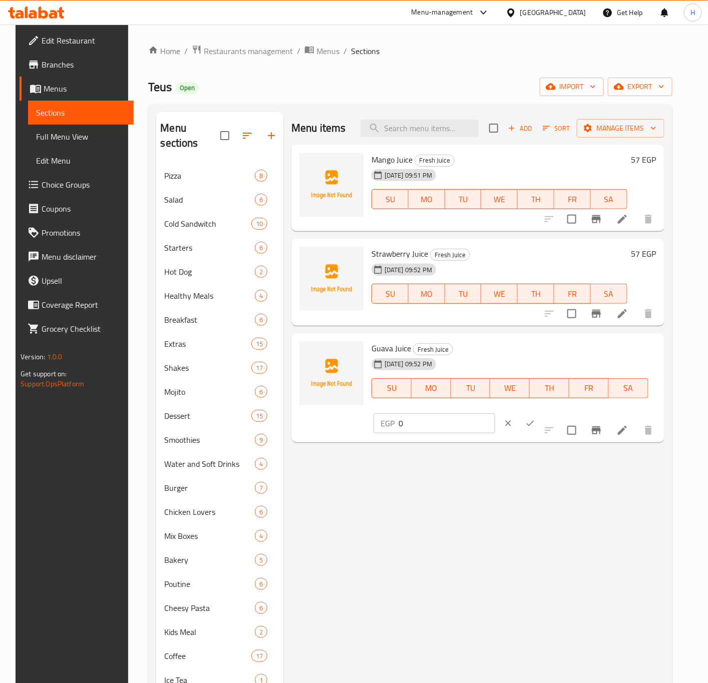
click at [495, 413] on input "0" at bounding box center [446, 423] width 97 height 20
type input "57"
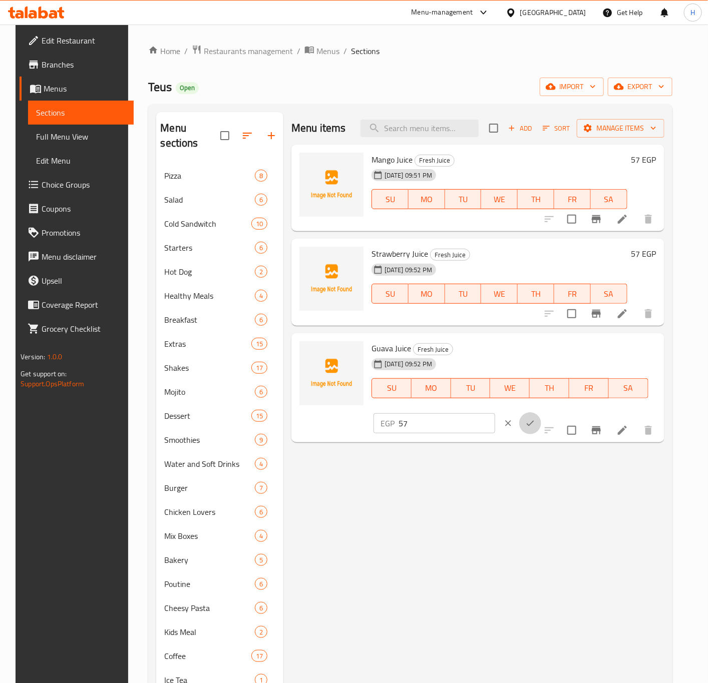
click at [541, 412] on button "ok" at bounding box center [530, 423] width 22 height 22
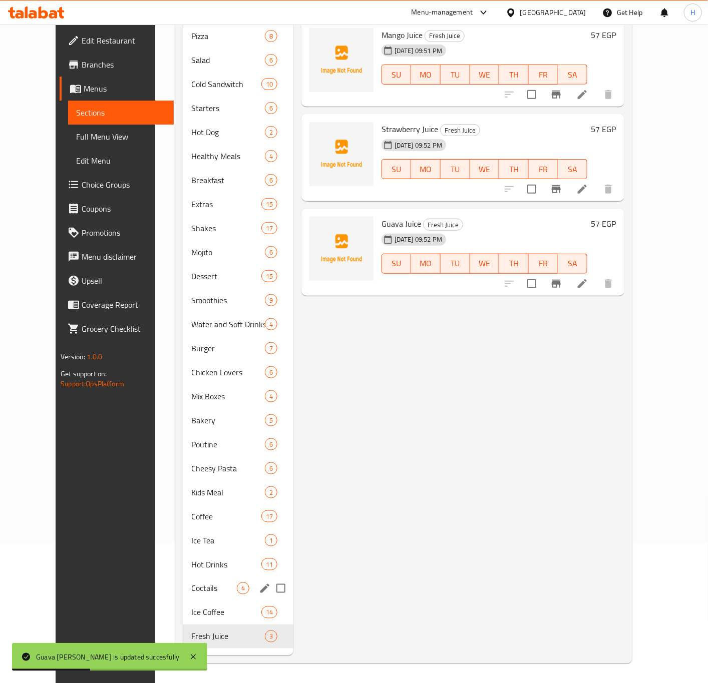
scroll to position [140, 0]
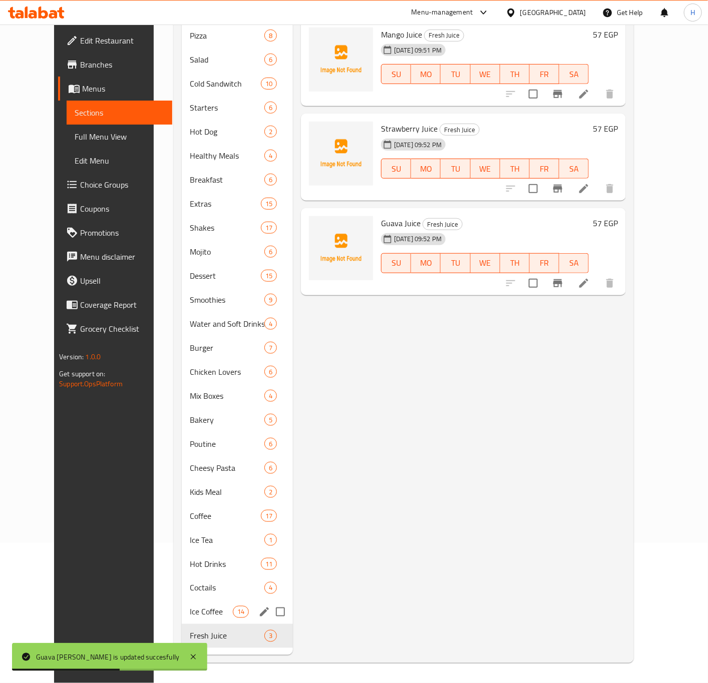
click at [197, 603] on div "Ice Coffee 14" at bounding box center [237, 612] width 111 height 24
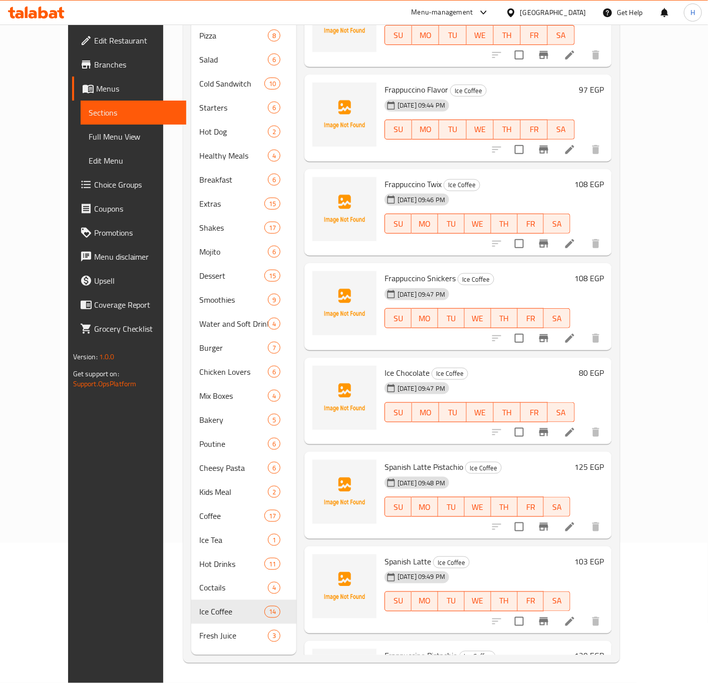
scroll to position [663, 0]
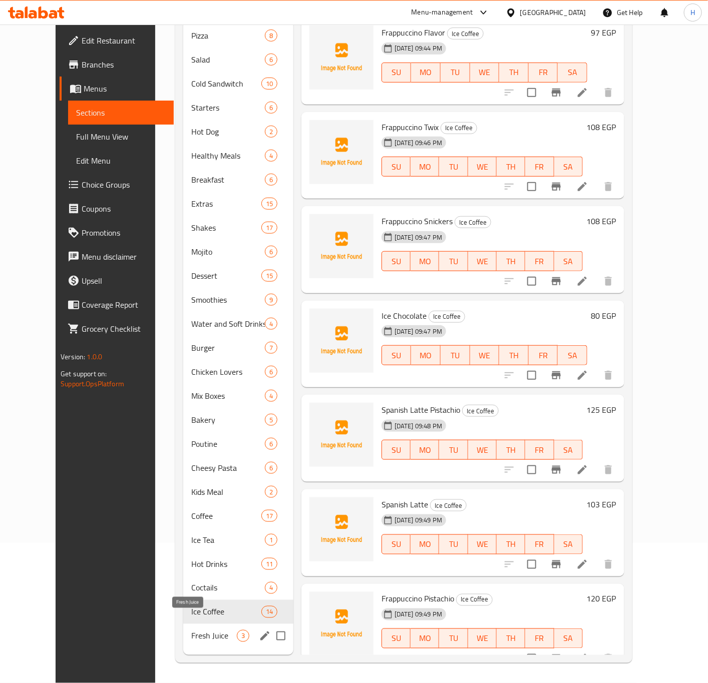
click at [193, 630] on span "Fresh Juice" at bounding box center [214, 636] width 46 height 12
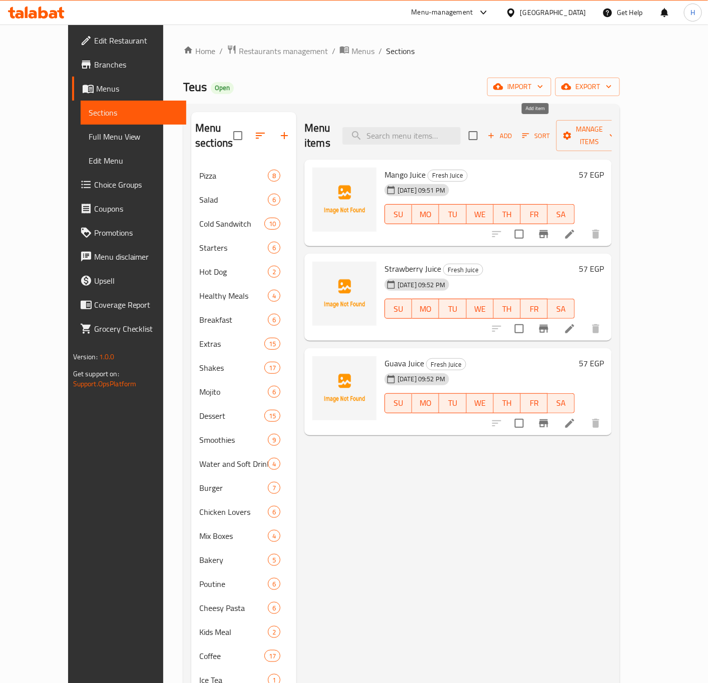
click at [513, 130] on span "Add" at bounding box center [499, 136] width 27 height 12
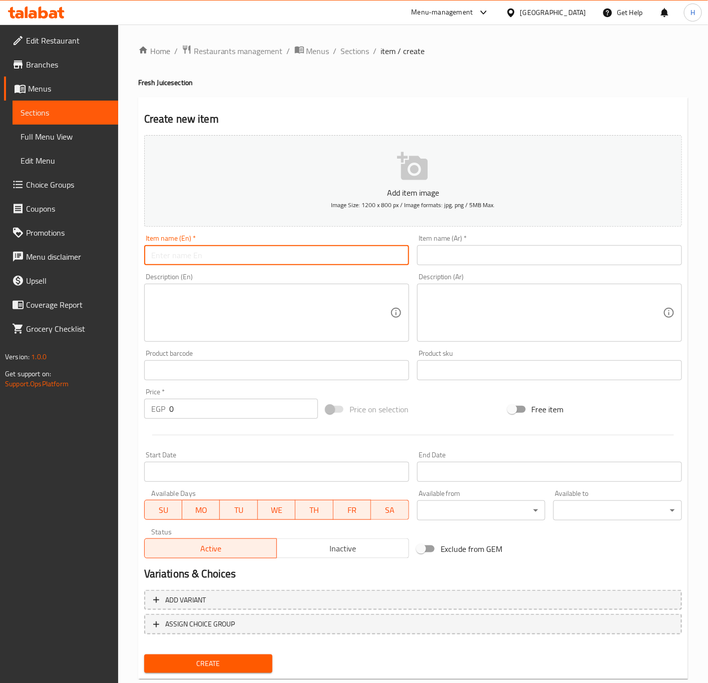
click at [251, 260] on input "text" at bounding box center [276, 255] width 265 height 20
type input "×"
type input "Orange Juice"
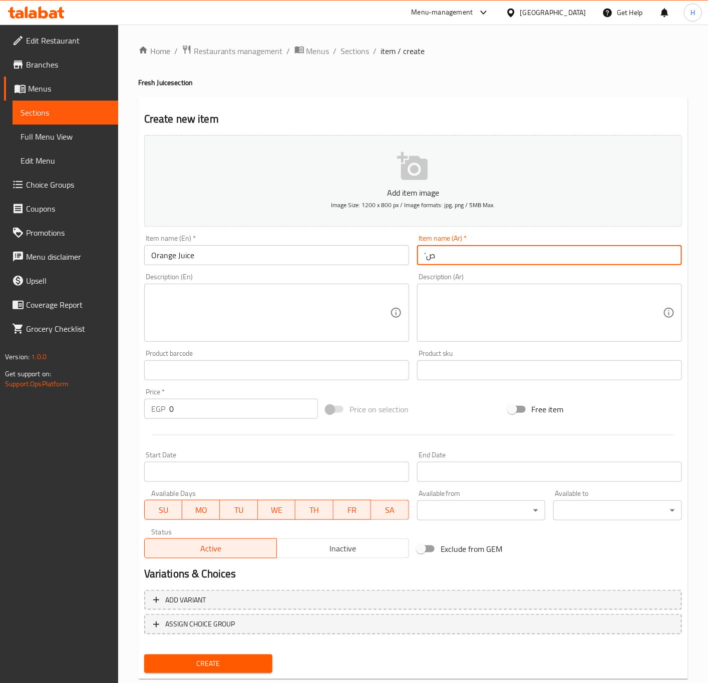
type input "‘"
type input "عصير برتقال"
click at [209, 416] on input "0" at bounding box center [243, 409] width 149 height 20
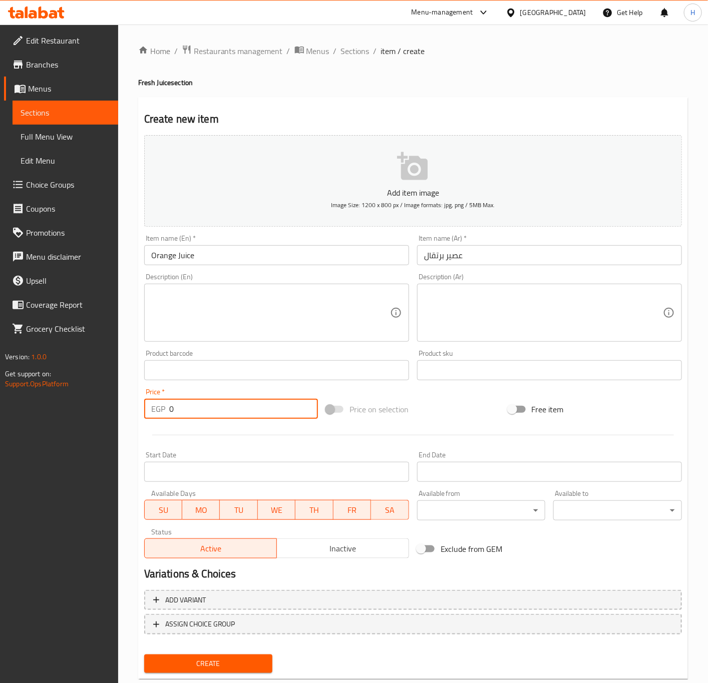
click at [209, 416] on input "0" at bounding box center [243, 409] width 149 height 20
type input "57"
click at [144, 655] on button "Create" at bounding box center [208, 664] width 129 height 19
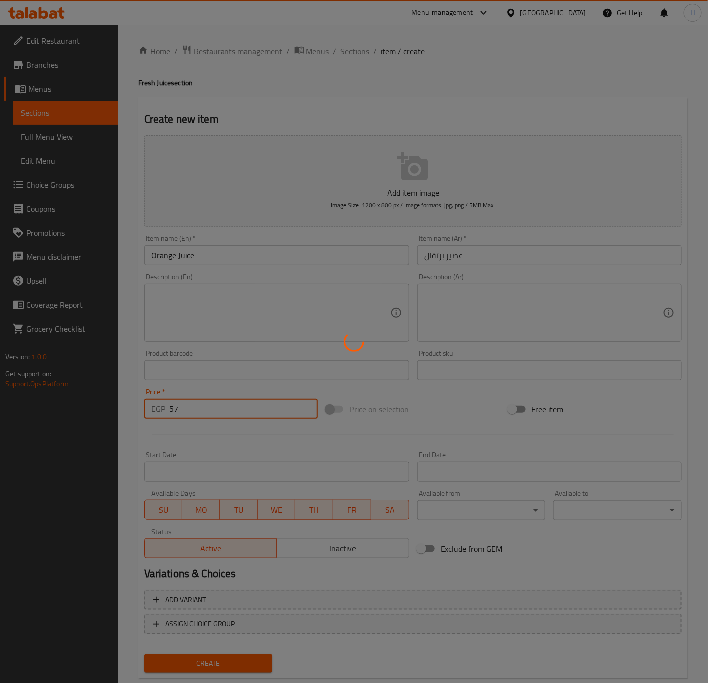
type input "0"
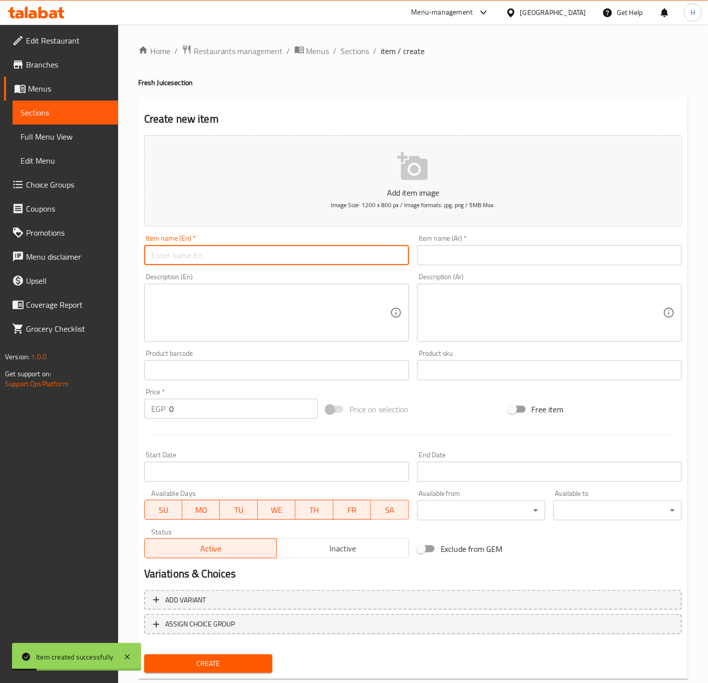
click at [219, 257] on input "text" at bounding box center [276, 255] width 265 height 20
type input "ٍ"
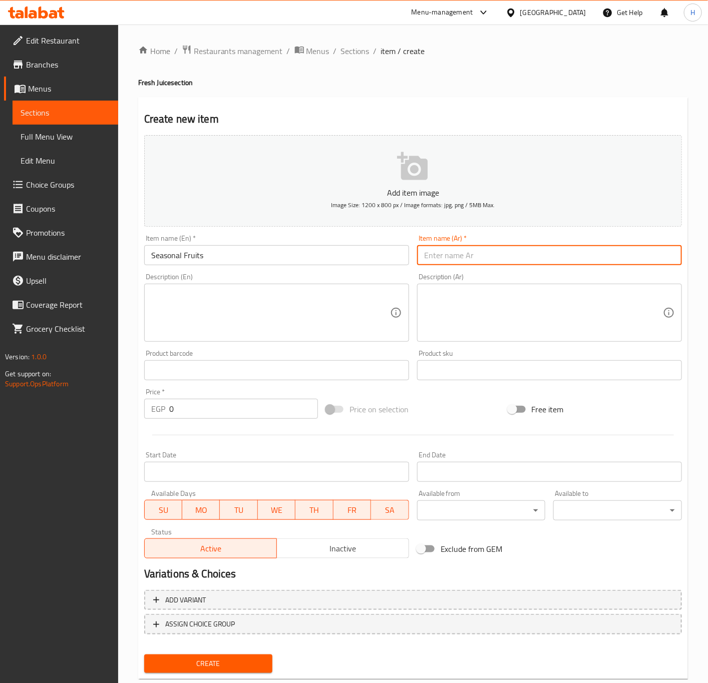
click at [162, 83] on h4 "Fresh Juice section" at bounding box center [413, 83] width 550 height 10
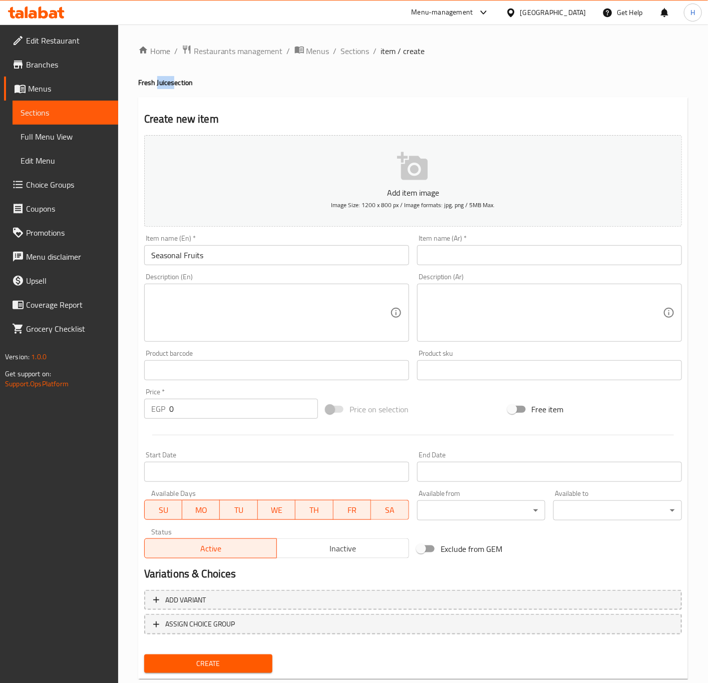
copy h4 "Juice"
click at [246, 262] on input "Seasonal Fruits" at bounding box center [276, 255] width 265 height 20
paste input "Juice"
type input "Seasonal Fruits Juice"
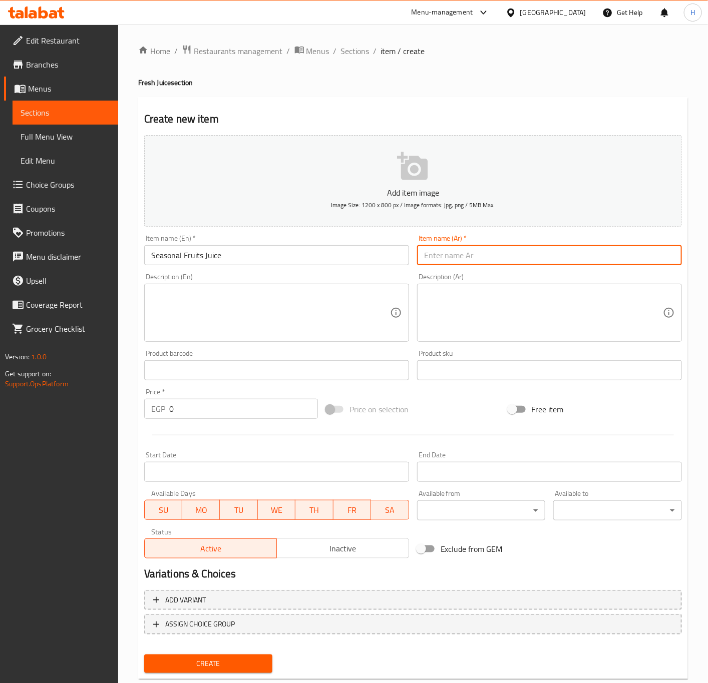
click at [490, 256] on input "text" at bounding box center [549, 255] width 265 height 20
type input "عصير فواكه موسمية"
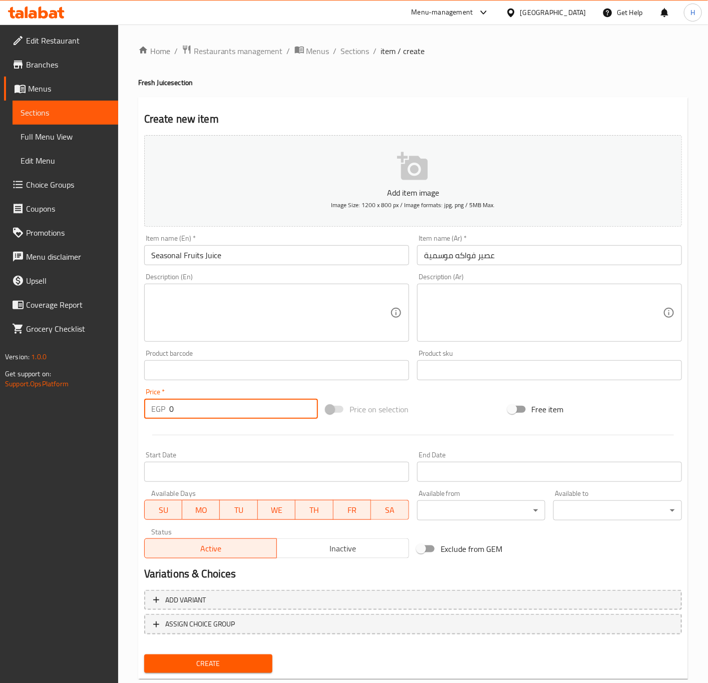
click at [217, 403] on input "0" at bounding box center [243, 409] width 149 height 20
type input "57"
click at [144, 655] on button "Create" at bounding box center [208, 664] width 129 height 19
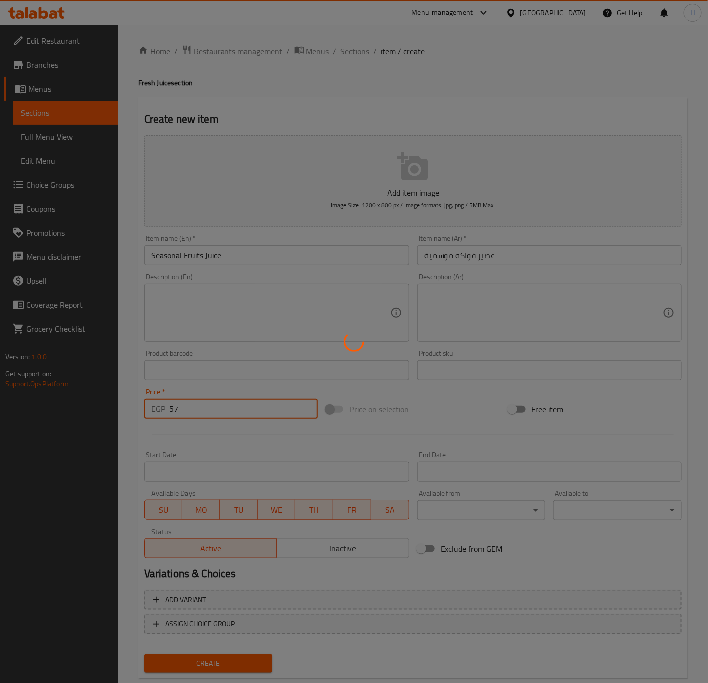
type input "0"
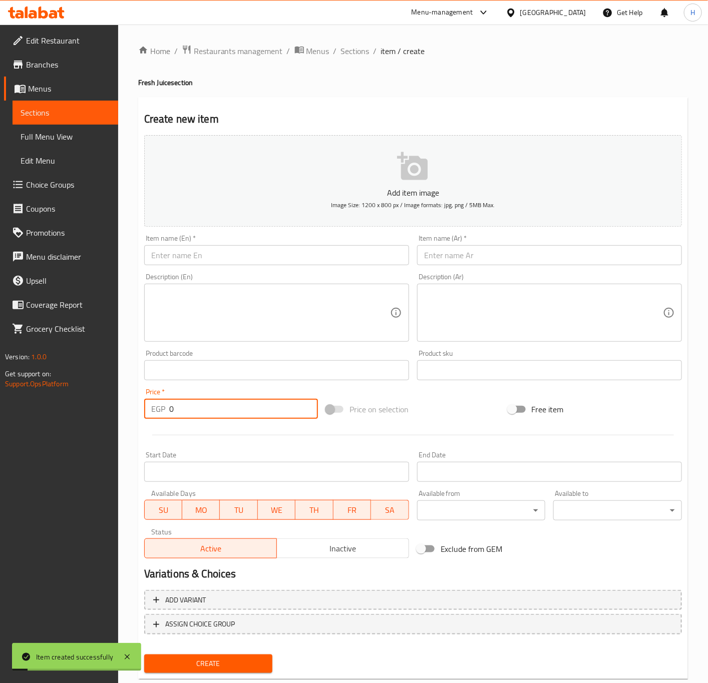
click at [230, 256] on input "text" at bounding box center [276, 255] width 265 height 20
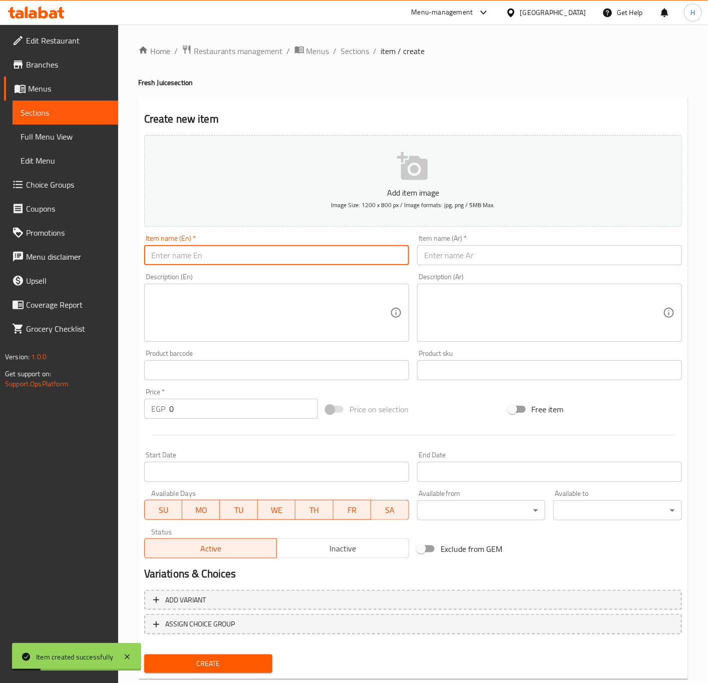
type input "/"
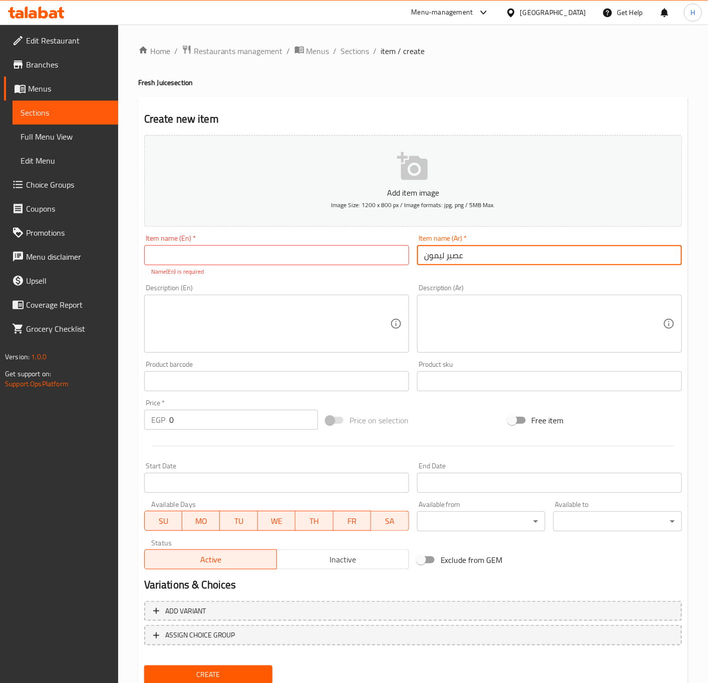
type input "عصير ليمون"
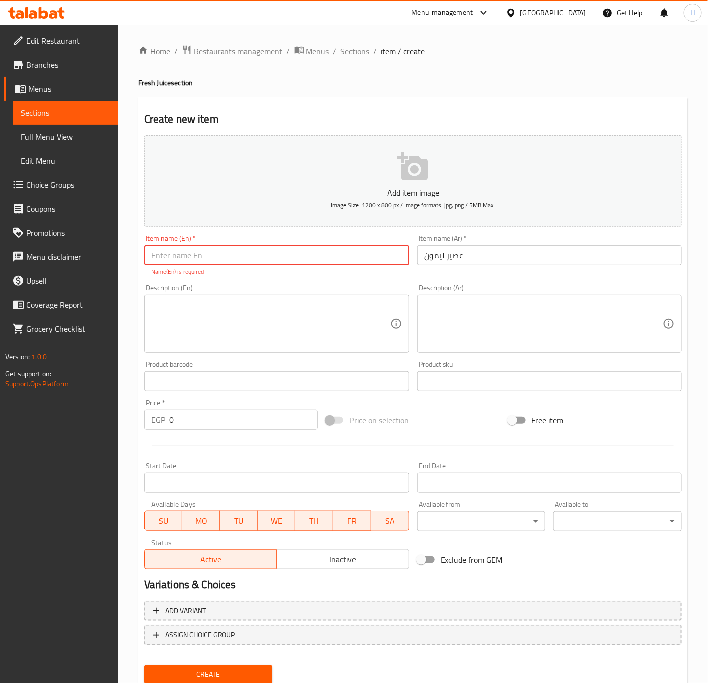
click at [230, 256] on input "text" at bounding box center [276, 255] width 265 height 20
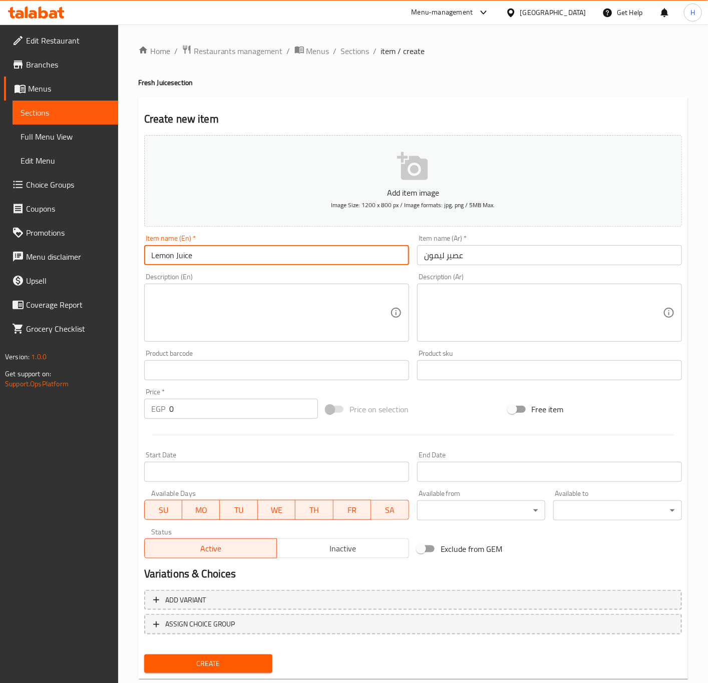
type input "Lemon Juice"
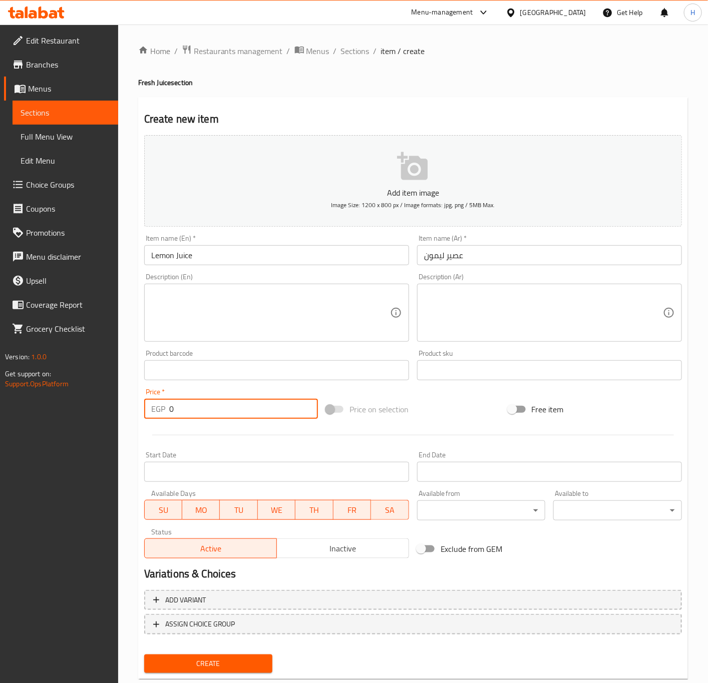
click at [216, 414] on input "0" at bounding box center [243, 409] width 149 height 20
type input "40"
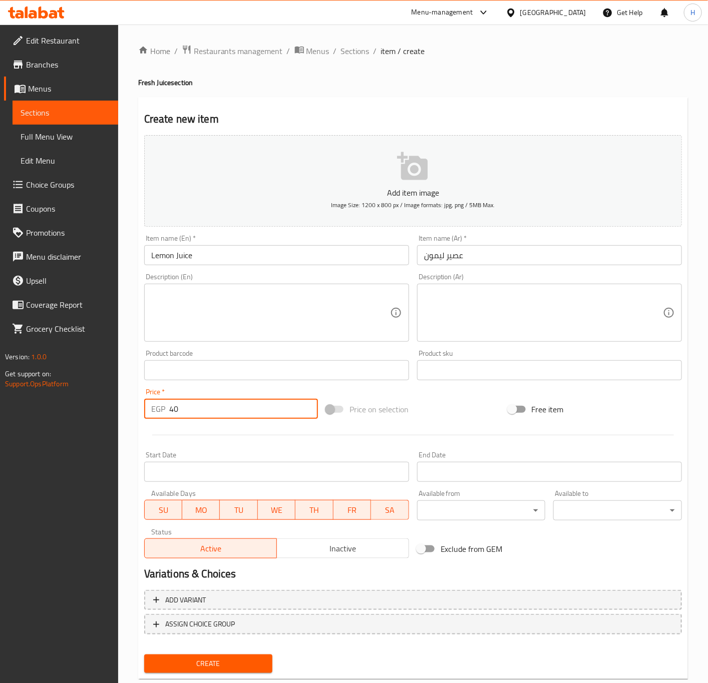
click at [144, 655] on button "Create" at bounding box center [208, 664] width 129 height 19
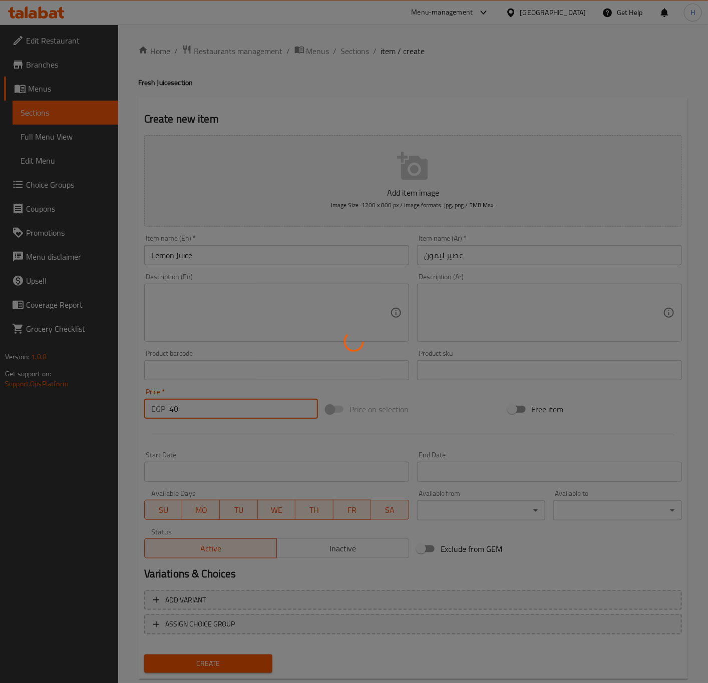
type input "0"
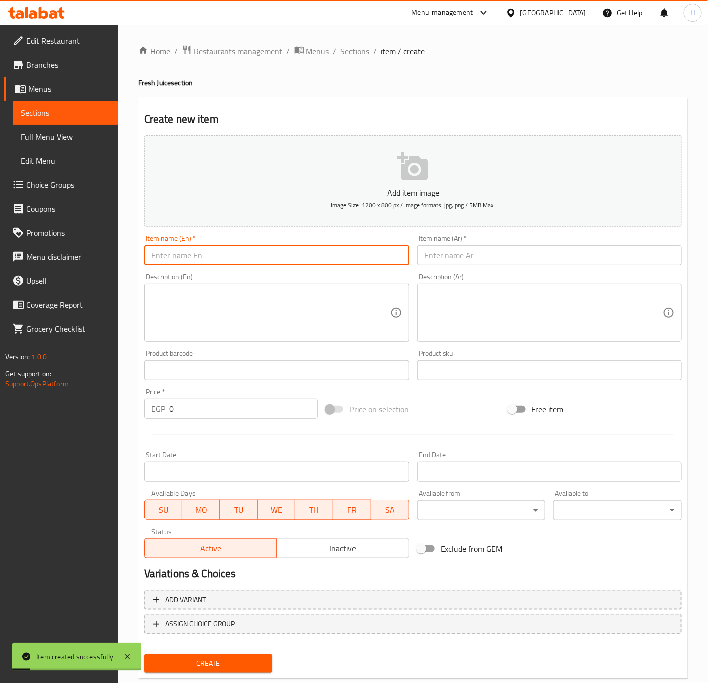
click at [222, 258] on input "text" at bounding box center [276, 255] width 265 height 20
type input "Lemon Mint Juice"
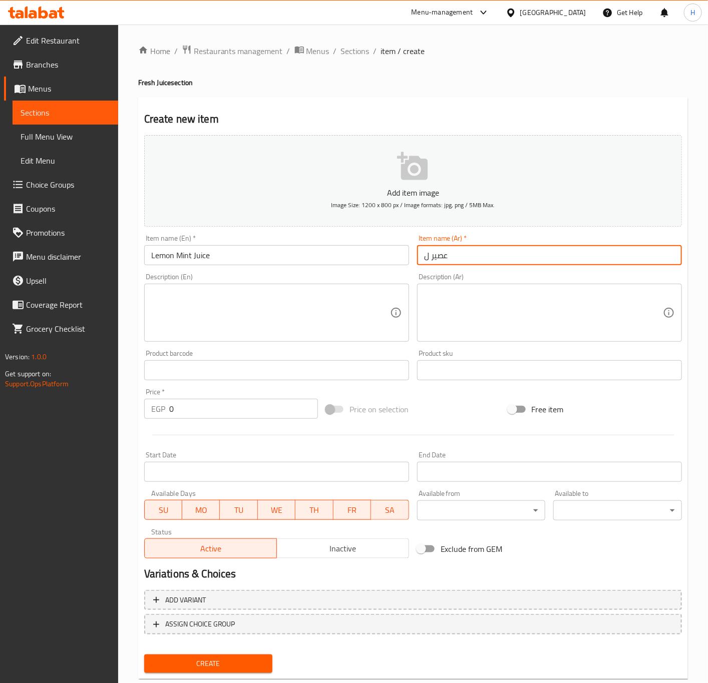
type input "عصير ليمون بالنعناع"
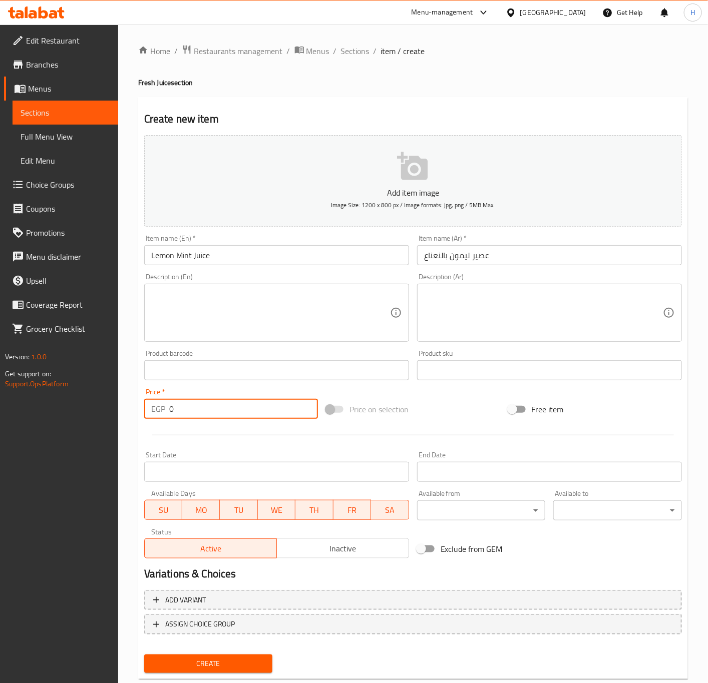
click at [185, 412] on input "0" at bounding box center [243, 409] width 149 height 20
type input "46"
click at [144, 655] on button "Create" at bounding box center [208, 664] width 129 height 19
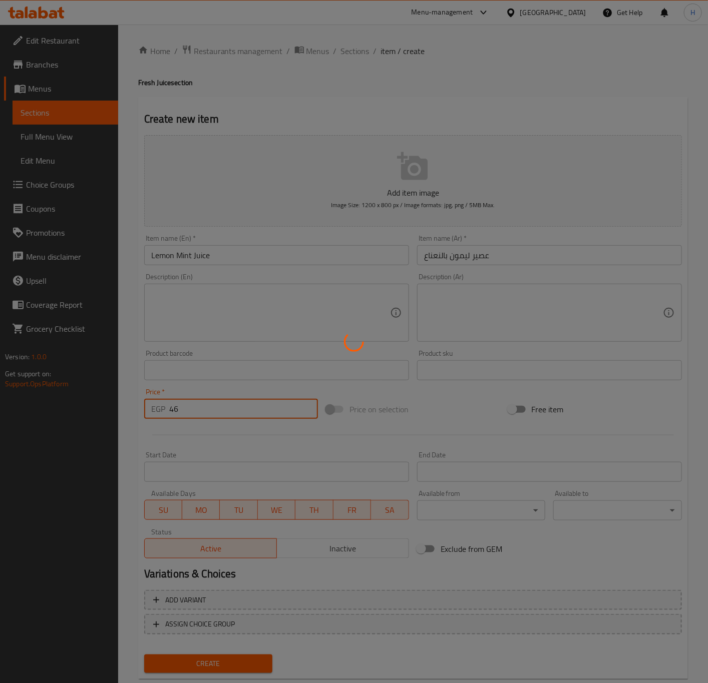
type input "0"
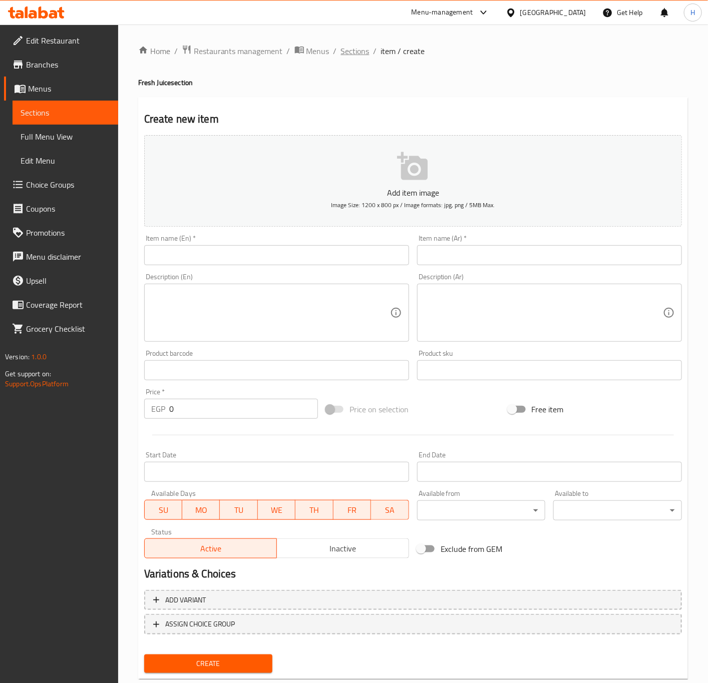
click at [352, 51] on span "Sections" at bounding box center [355, 51] width 29 height 12
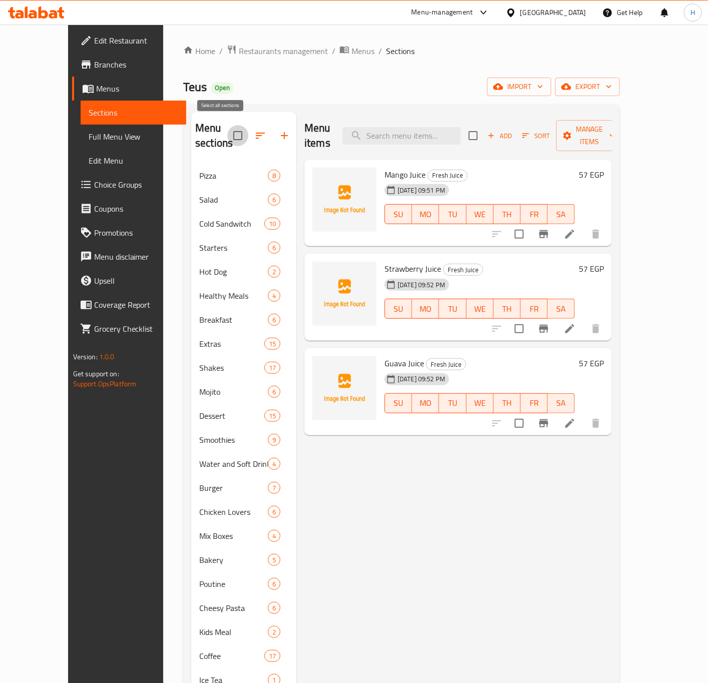
click at [227, 128] on input "checkbox" at bounding box center [237, 135] width 21 height 21
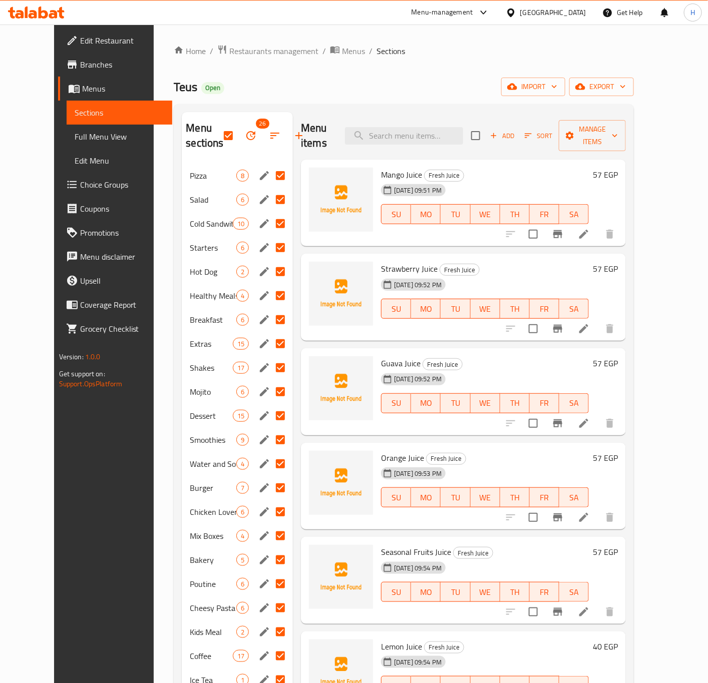
click at [321, 122] on h2 "Menu items" at bounding box center [317, 136] width 32 height 30
click at [218, 140] on input "checkbox" at bounding box center [228, 135] width 21 height 21
checkbox input "false"
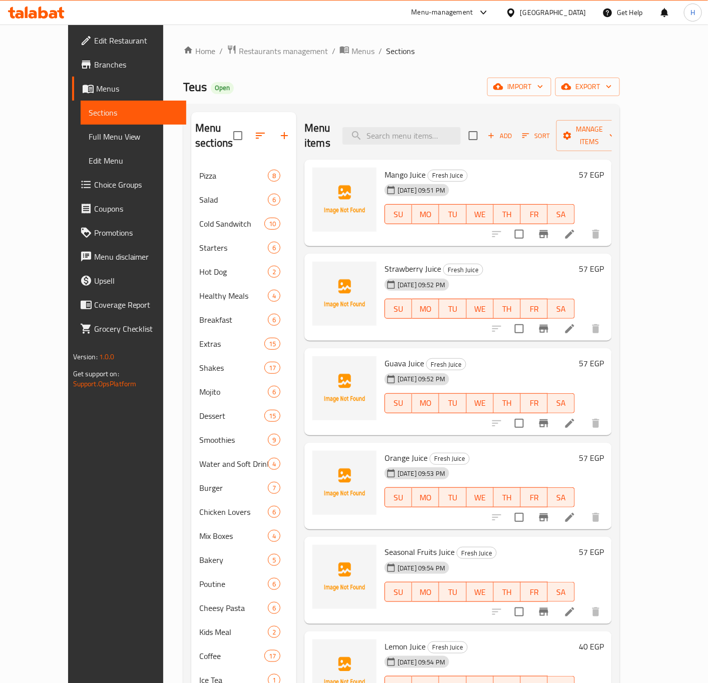
click at [348, 118] on div "Menu items Add Sort Manage items" at bounding box center [457, 136] width 307 height 48
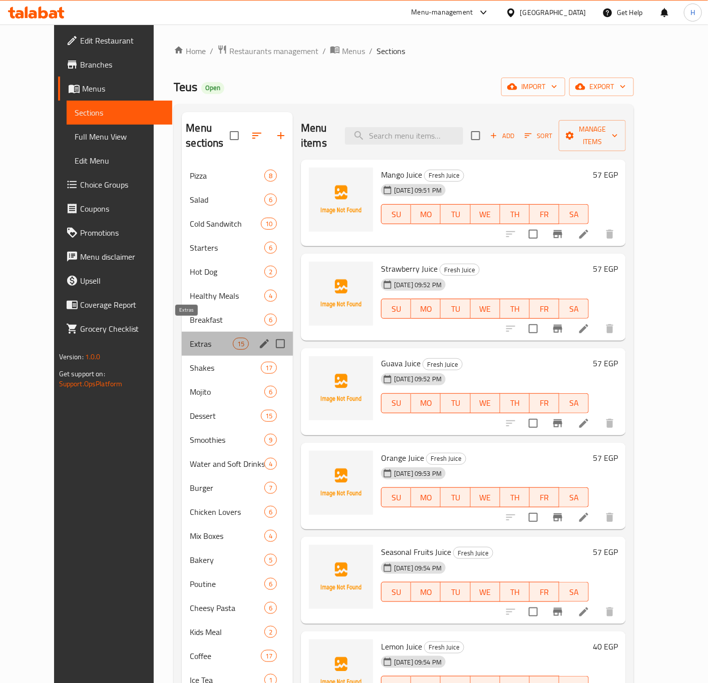
click at [194, 338] on span "Extras" at bounding box center [211, 344] width 43 height 12
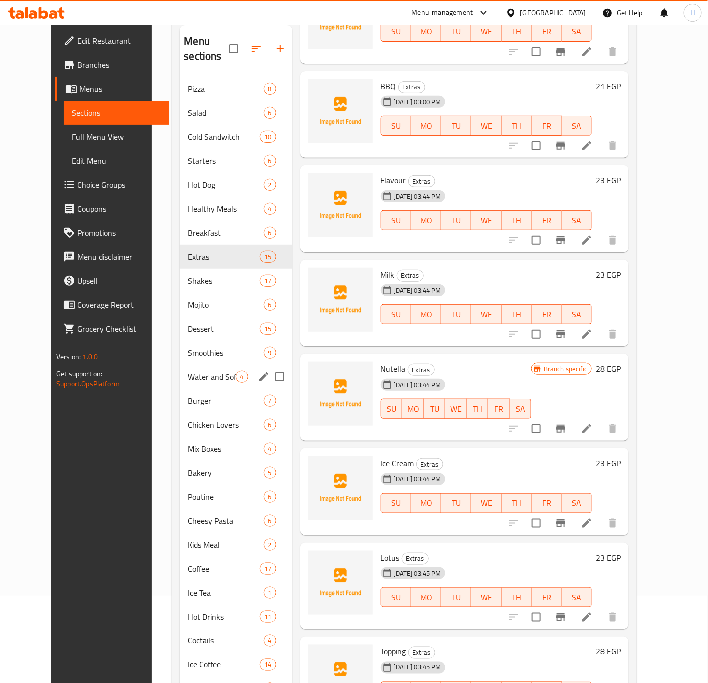
scroll to position [140, 0]
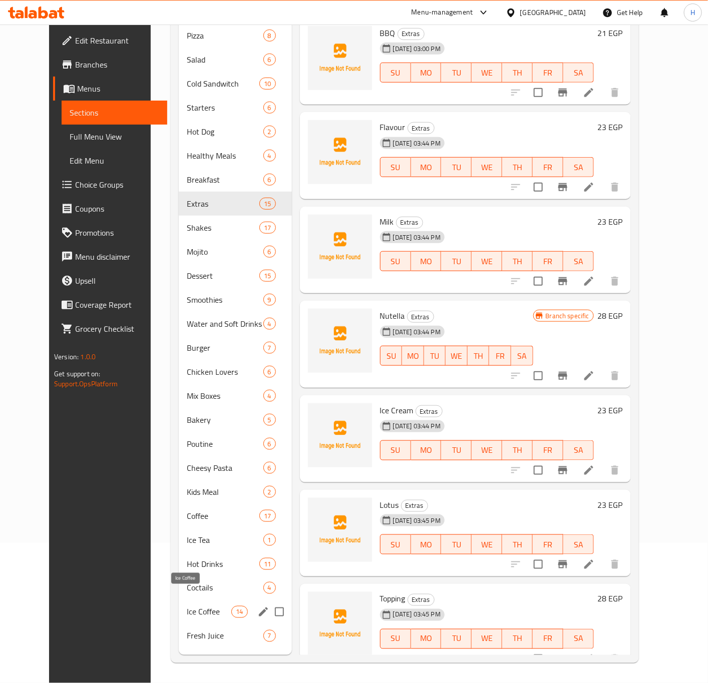
click at [187, 606] on span "Ice Coffee" at bounding box center [209, 612] width 45 height 12
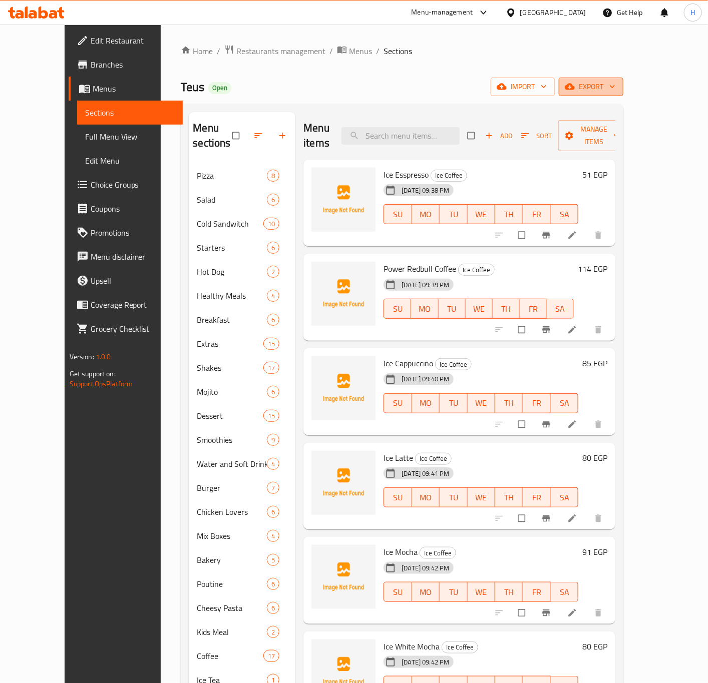
click at [615, 90] on span "export" at bounding box center [591, 87] width 49 height 13
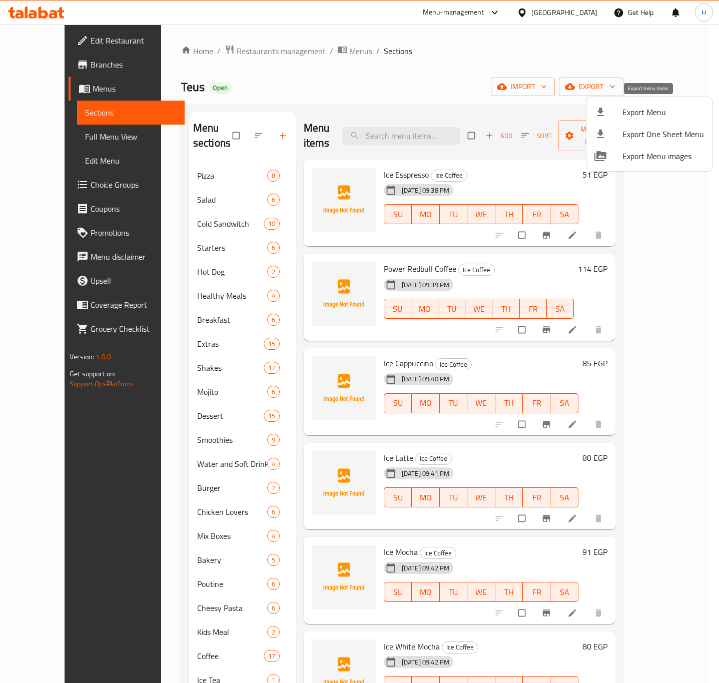
click at [628, 110] on span "Export Menu" at bounding box center [664, 112] width 82 height 12
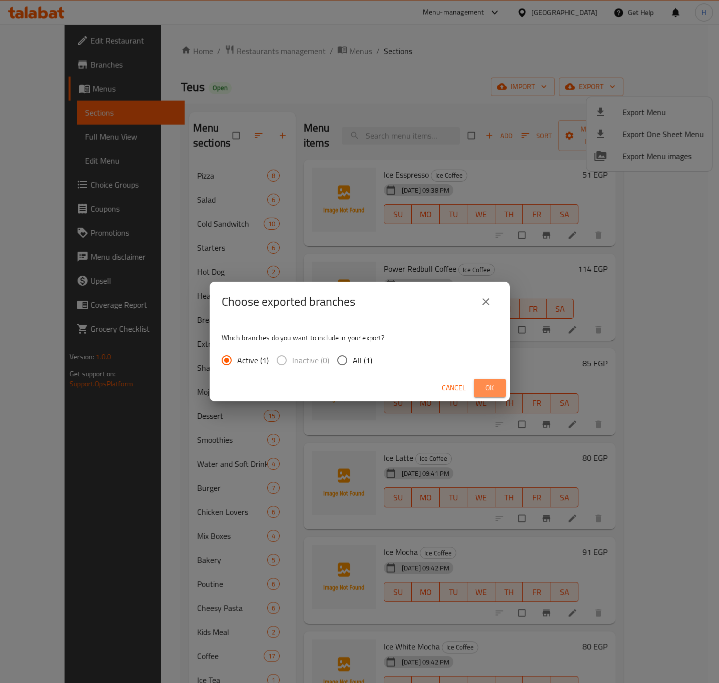
click at [493, 392] on span "Ok" at bounding box center [490, 388] width 16 height 13
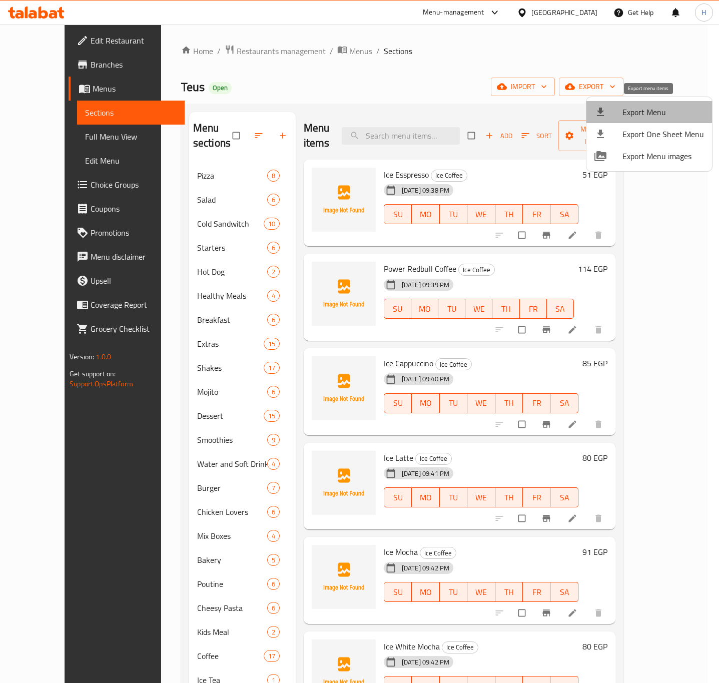
click at [658, 113] on span "Export Menu" at bounding box center [664, 112] width 82 height 12
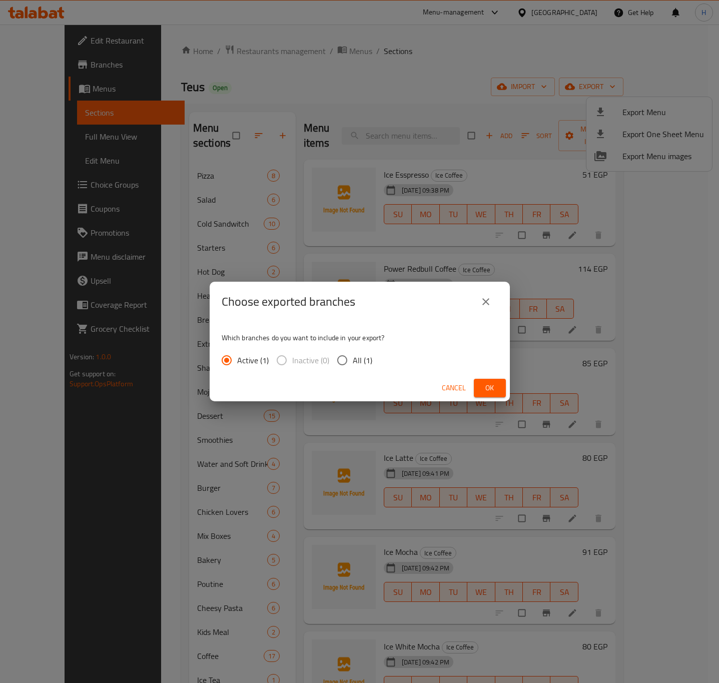
click at [488, 392] on span "Ok" at bounding box center [490, 388] width 16 height 13
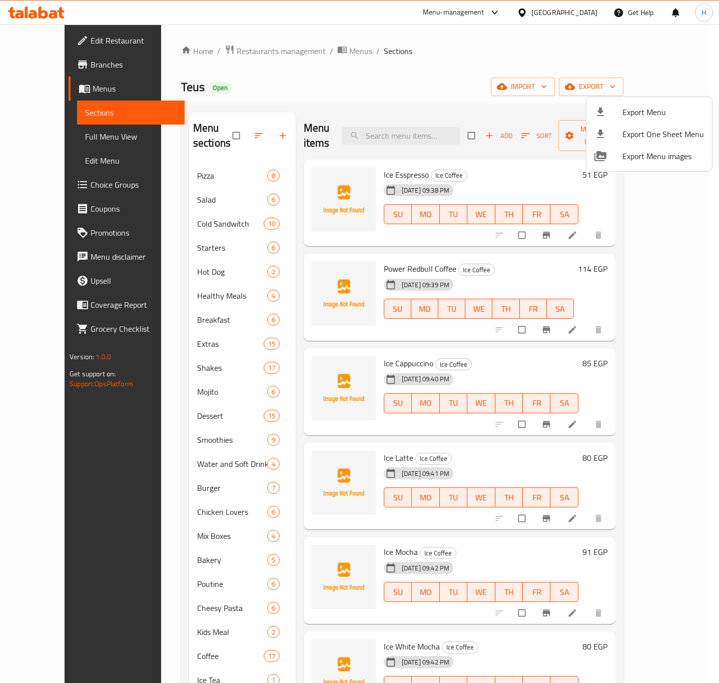
click at [287, 426] on div at bounding box center [359, 341] width 719 height 683
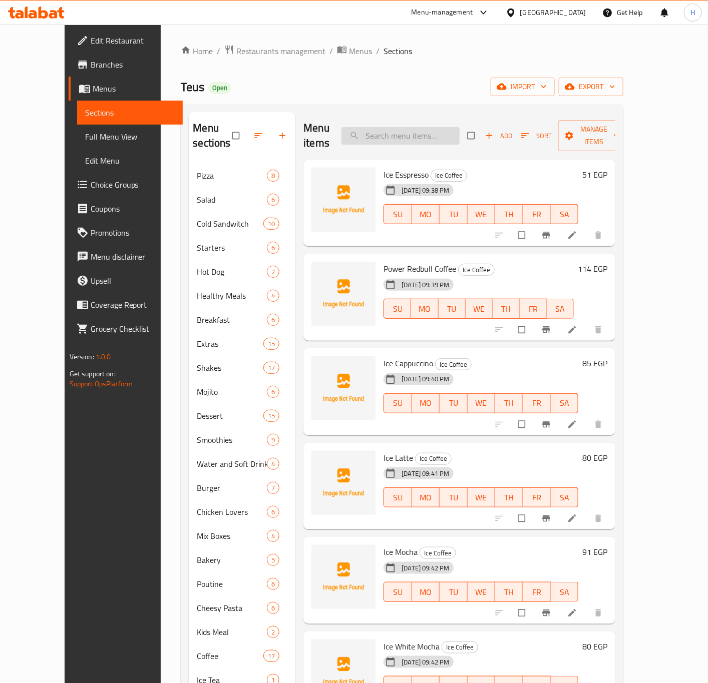
click at [431, 135] on input "search" at bounding box center [400, 136] width 118 height 18
paste input "Mix Boxes"
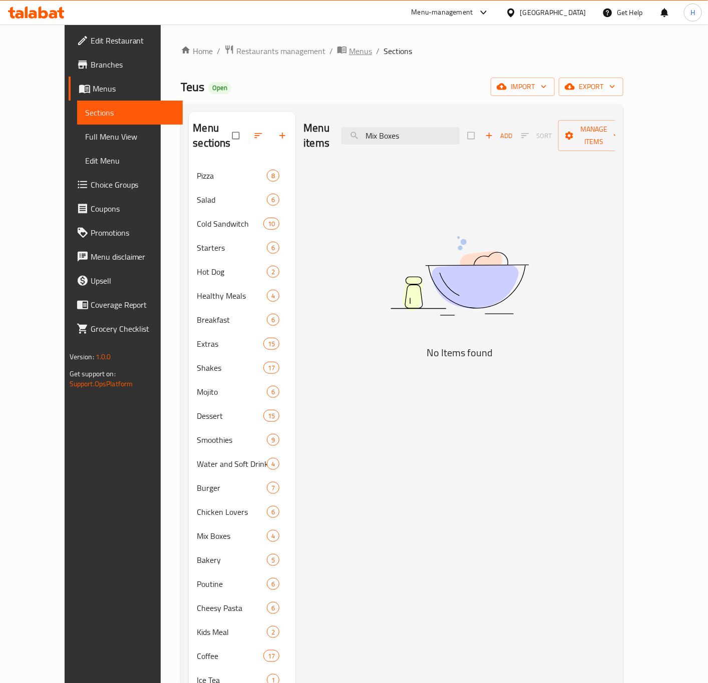
type input "Mix Boxes"
click at [349, 53] on span "Menus" at bounding box center [360, 51] width 23 height 12
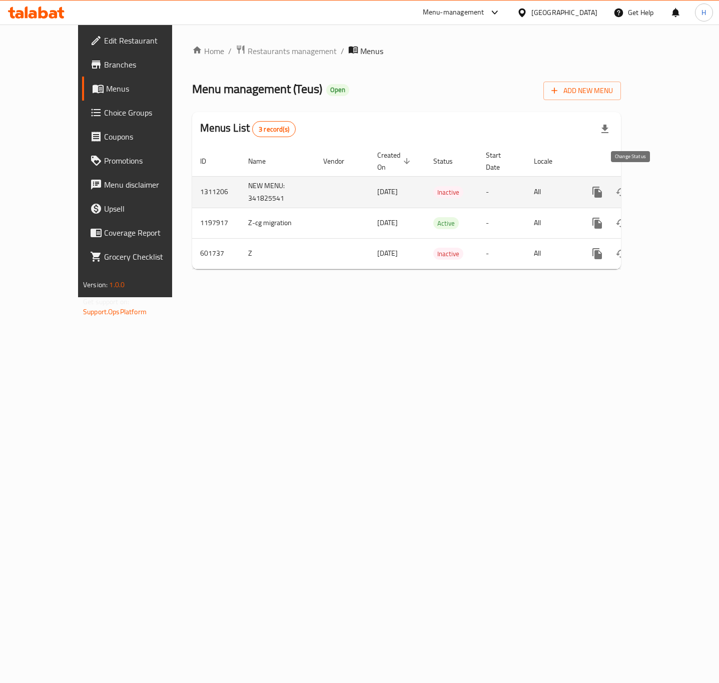
click at [628, 186] on icon "enhanced table" at bounding box center [622, 192] width 12 height 12
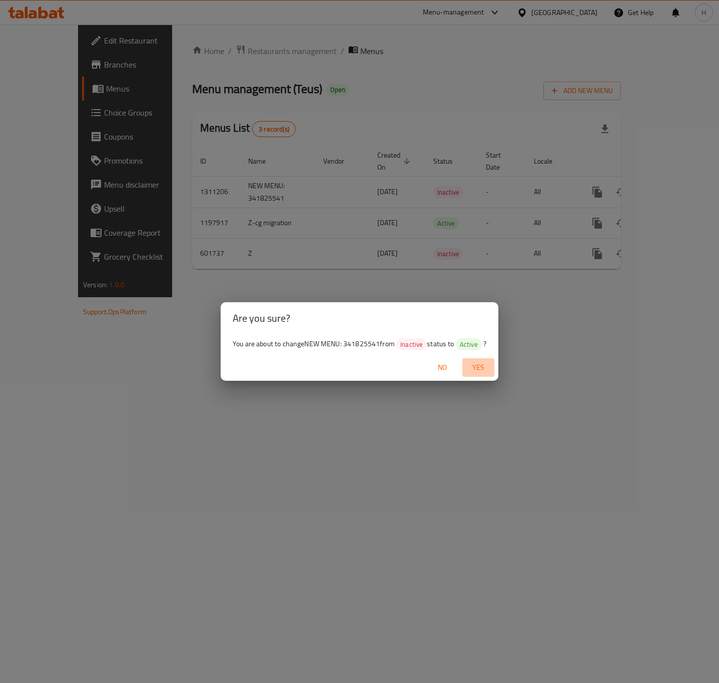
click at [478, 369] on span "Yes" at bounding box center [479, 367] width 24 height 13
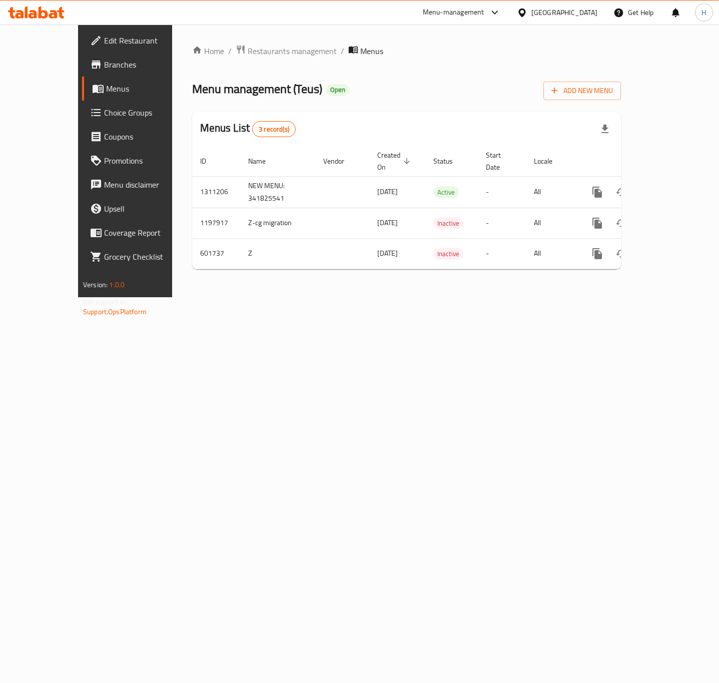
click at [554, 297] on div "Home / Restaurants management / Menus Menu management ( Teus ) Open Add New Men…" at bounding box center [406, 161] width 469 height 273
click at [242, 59] on div "Home / Restaurants management / Menus Menu management ( Teus ) Open Add New Men…" at bounding box center [406, 161] width 429 height 233
click at [248, 55] on span "Restaurants management" at bounding box center [292, 51] width 89 height 12
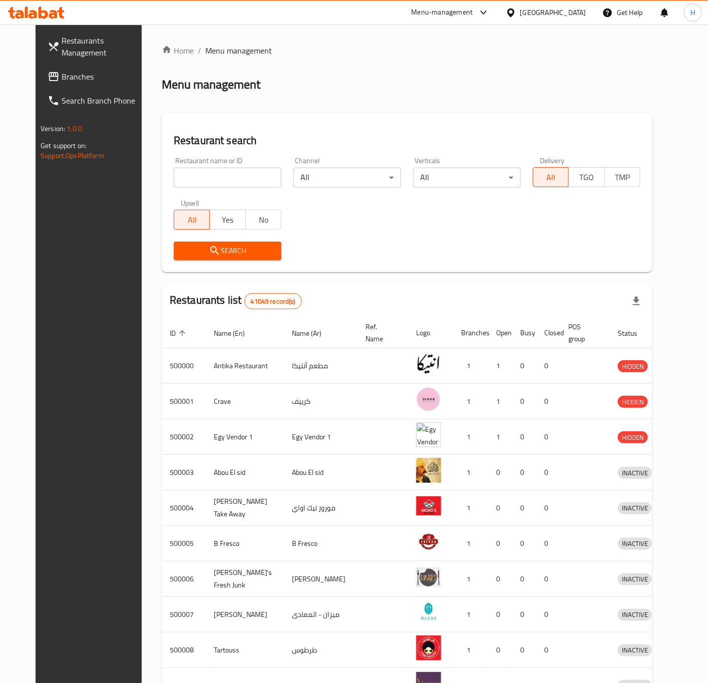
click at [516, 14] on icon at bounding box center [511, 13] width 11 height 11
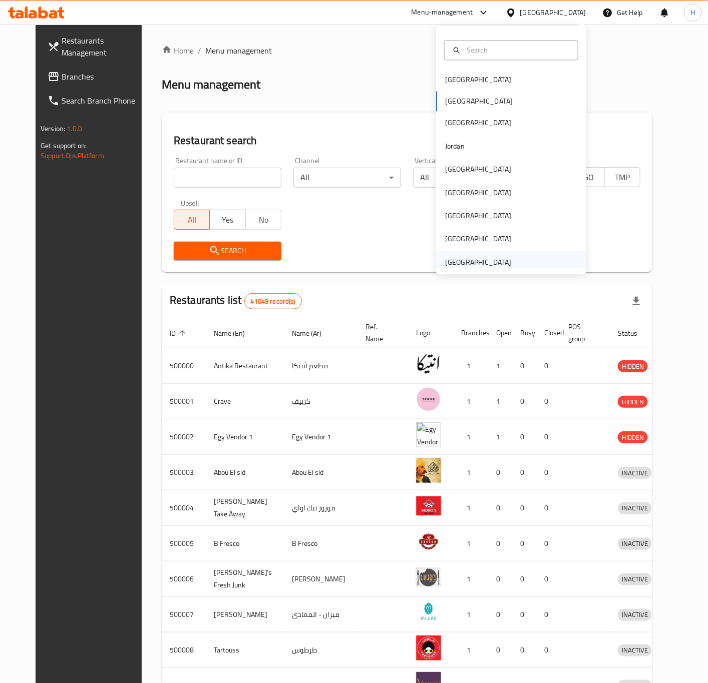
click at [473, 259] on div "[GEOGRAPHIC_DATA]" at bounding box center [478, 262] width 66 height 11
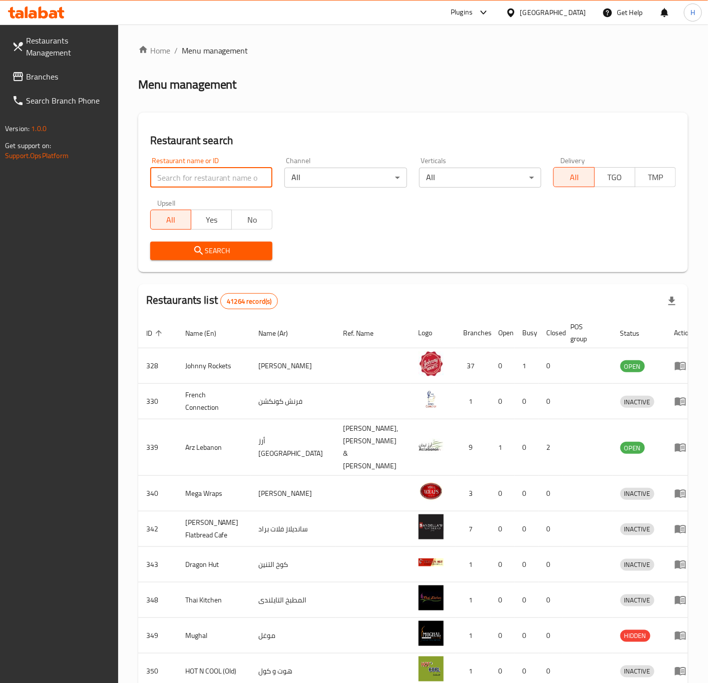
click at [211, 174] on input "search" at bounding box center [211, 178] width 123 height 20
paste input "773299"
type input "773299"
click button "Search" at bounding box center [211, 251] width 123 height 19
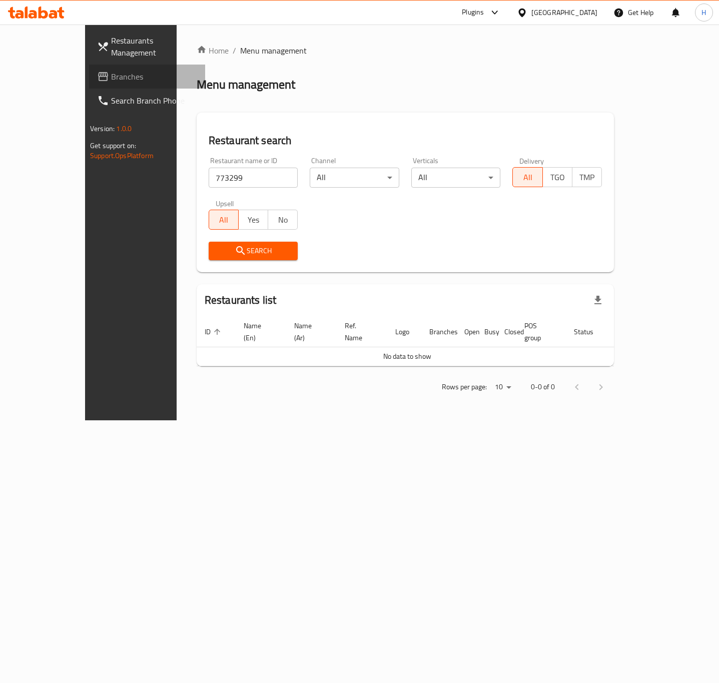
click at [111, 71] on span "Branches" at bounding box center [154, 77] width 86 height 12
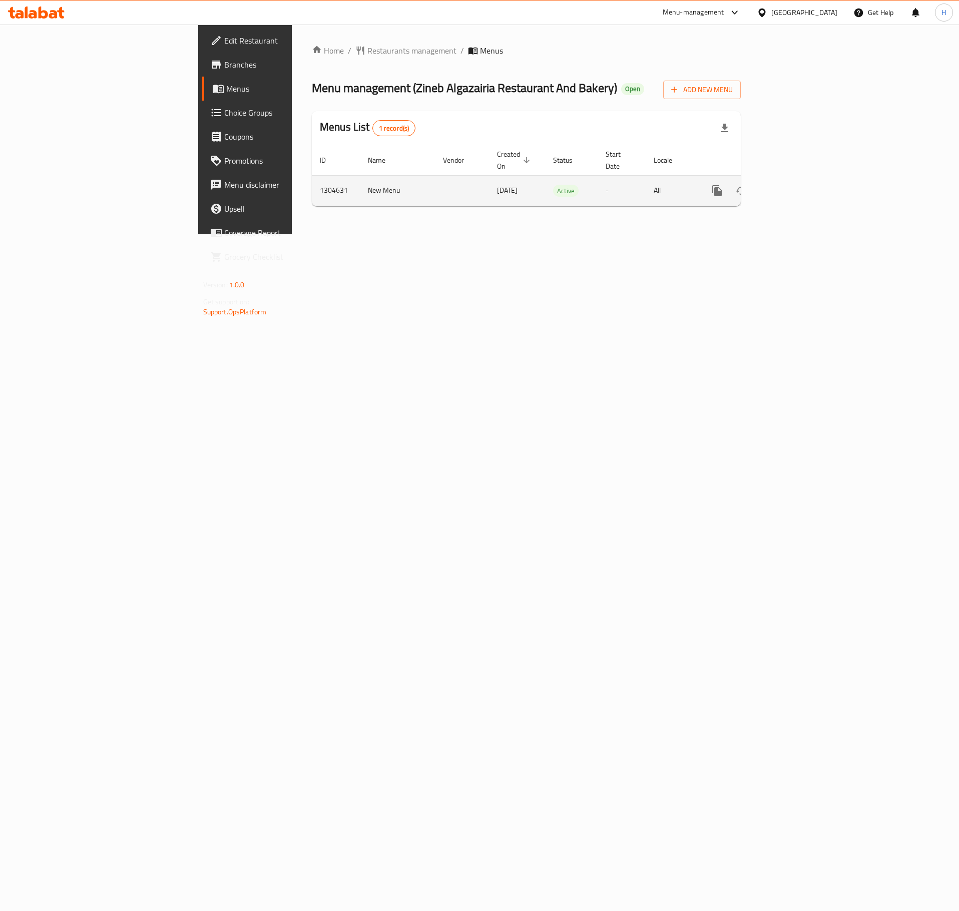
click at [795, 185] on icon "enhanced table" at bounding box center [789, 191] width 12 height 12
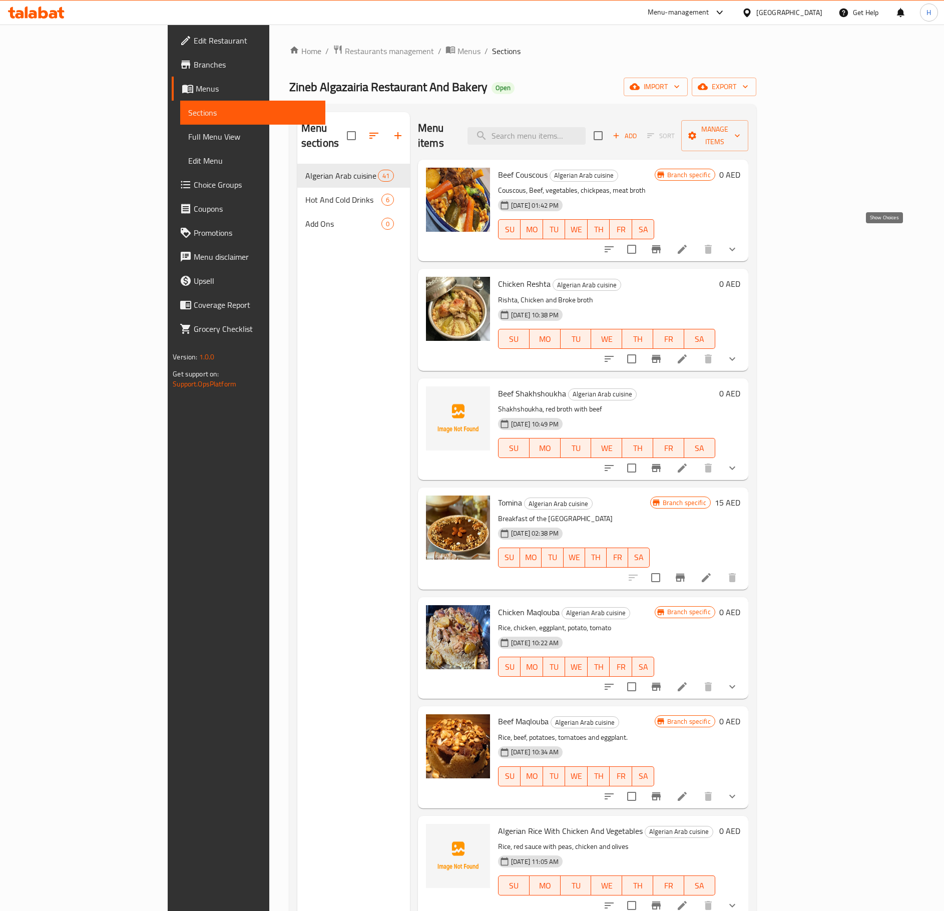
click at [738, 243] on icon "show more" at bounding box center [732, 249] width 12 height 12
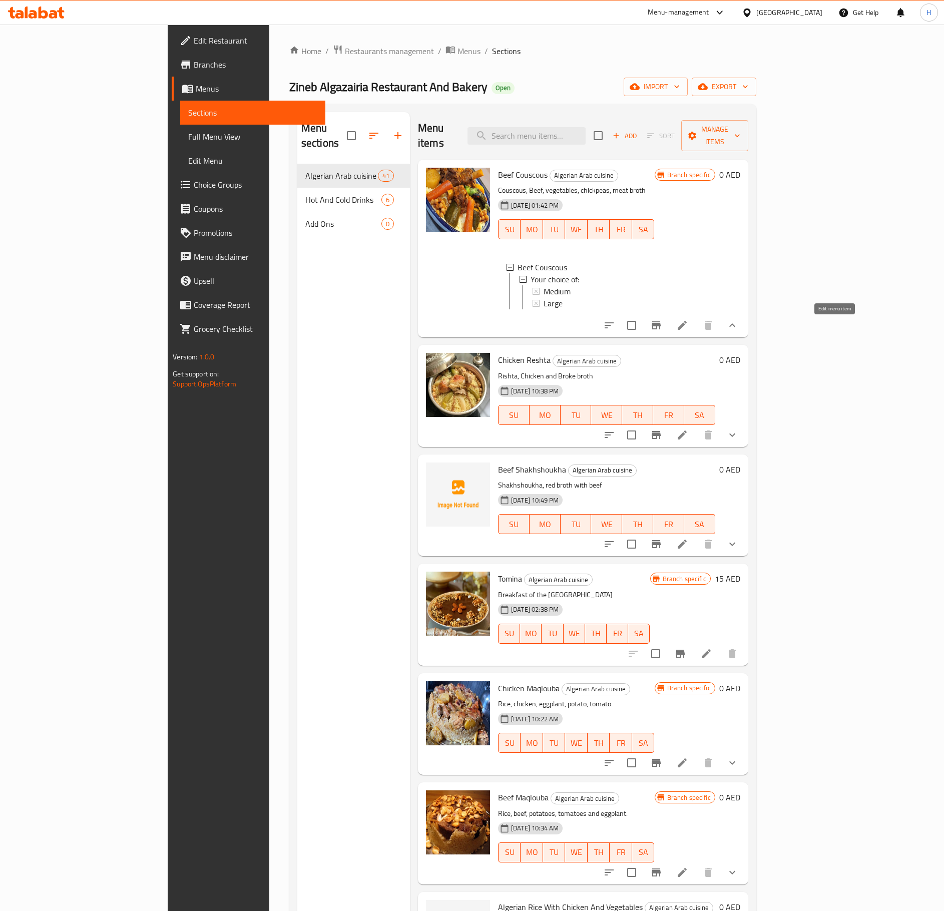
click at [688, 330] on icon at bounding box center [682, 325] width 12 height 12
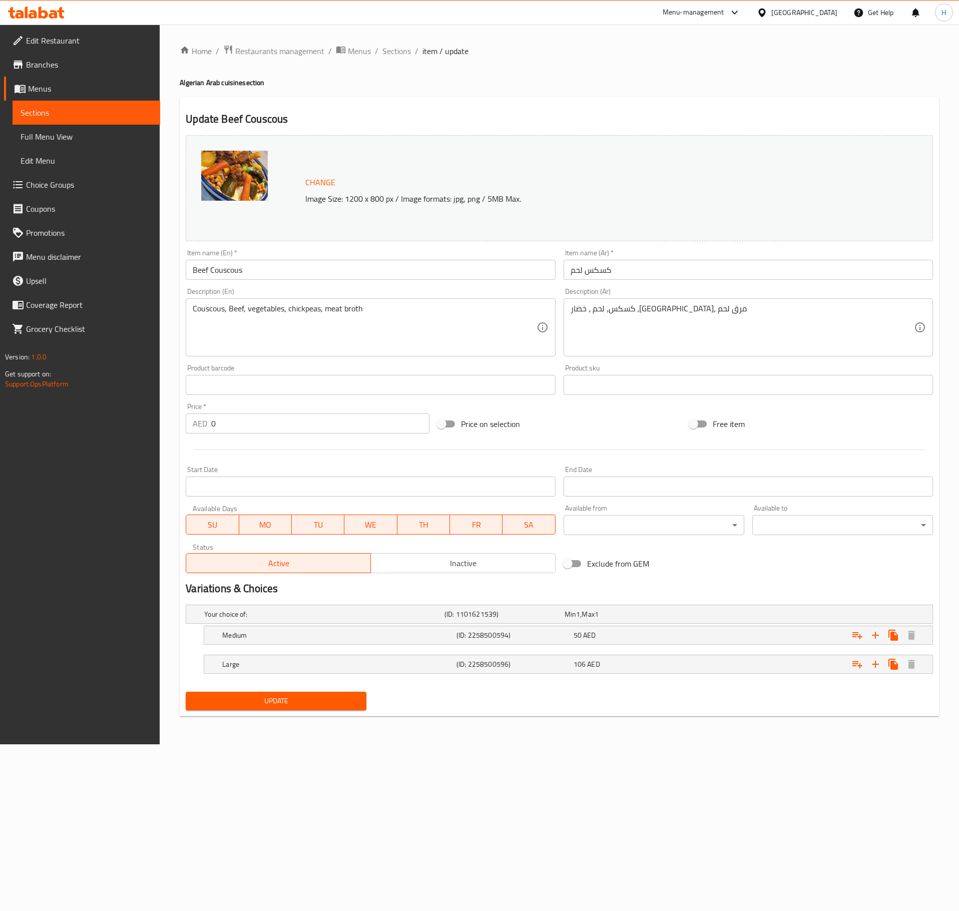
click at [705, 524] on body "​ Menu-management United Arab Emirates Get Help H Edit Restaurant Branches Menu…" at bounding box center [479, 468] width 959 height 886
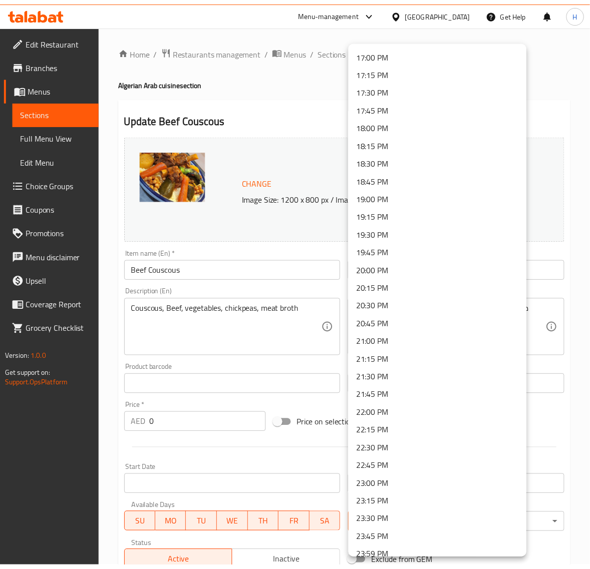
scroll to position [1234, 0]
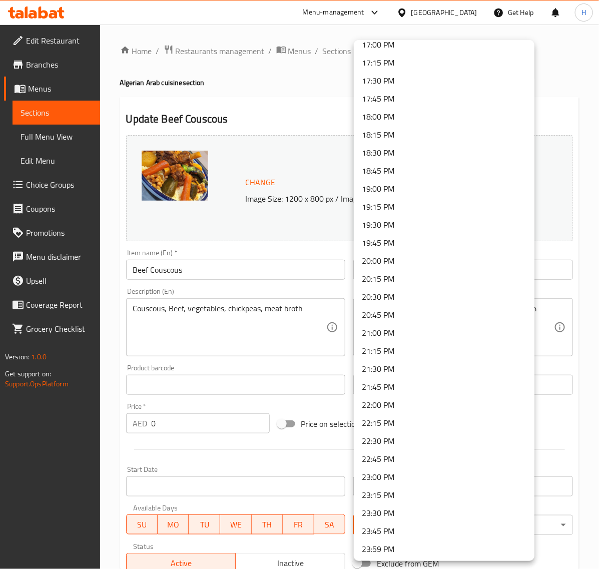
drag, startPoint x: 553, startPoint y: 98, endPoint x: 522, endPoint y: 77, distance: 37.8
click at [553, 98] on div at bounding box center [299, 284] width 599 height 569
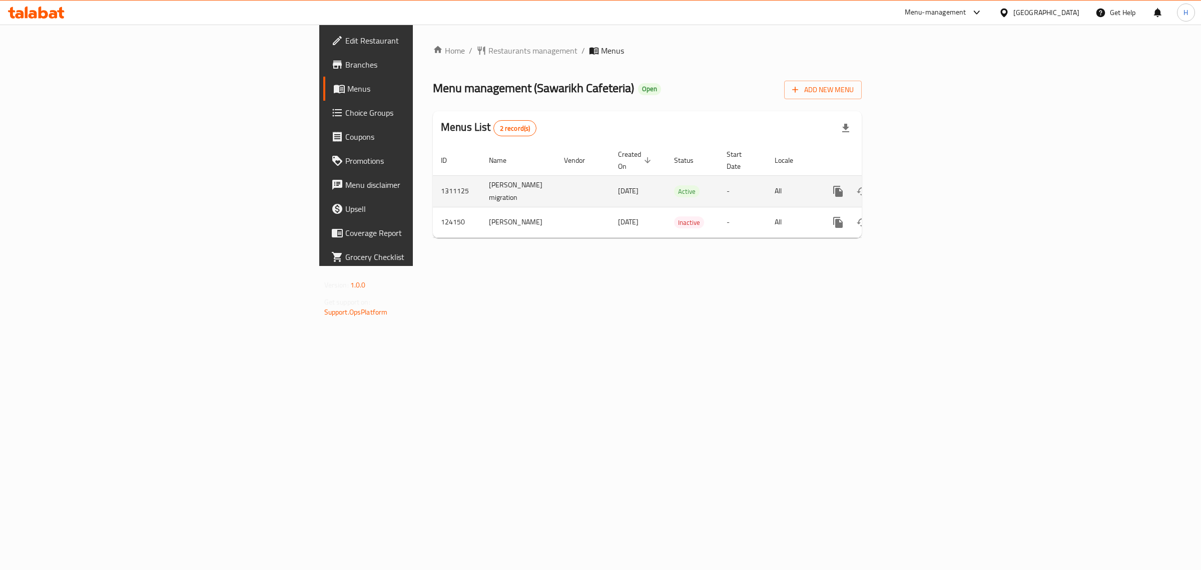
click at [916, 185] on icon "enhanced table" at bounding box center [910, 191] width 12 height 12
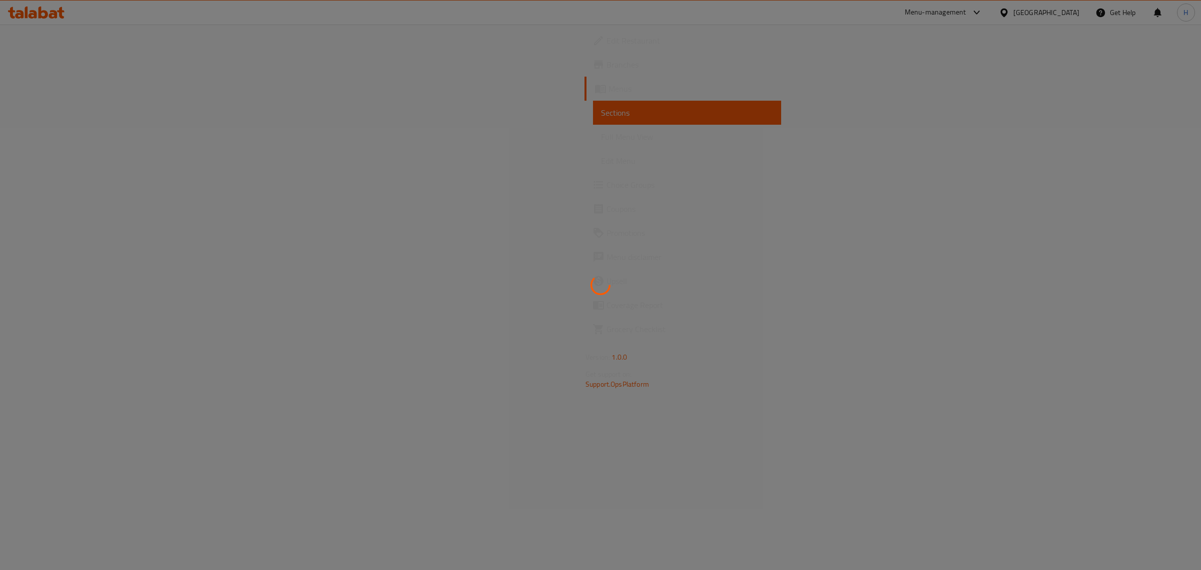
click at [1166, 181] on div at bounding box center [600, 285] width 1201 height 570
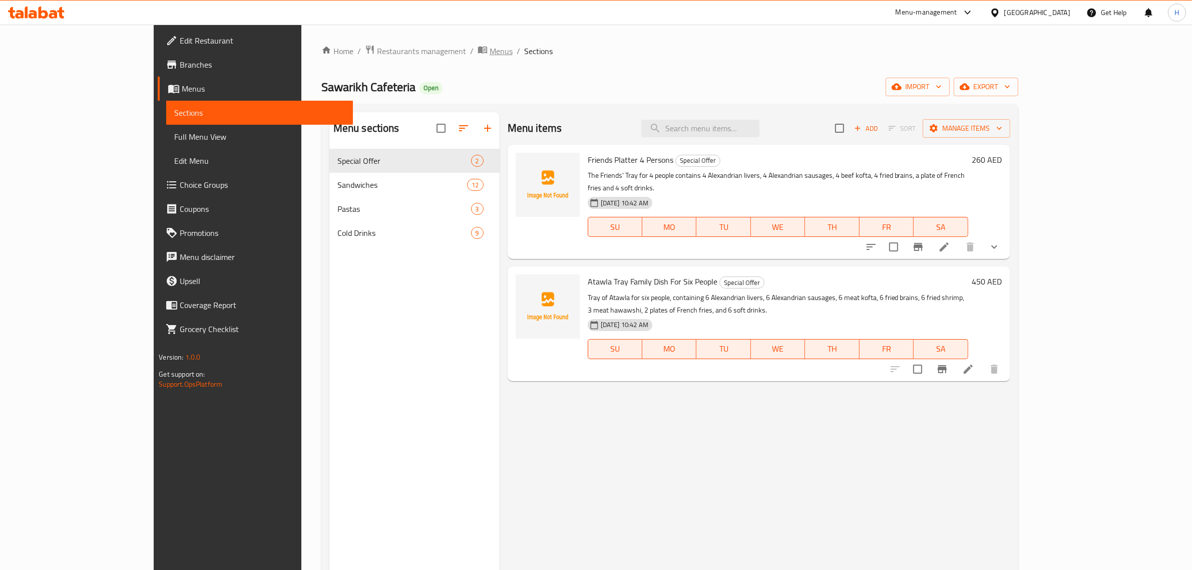
click at [490, 54] on span "Menus" at bounding box center [501, 51] width 23 height 12
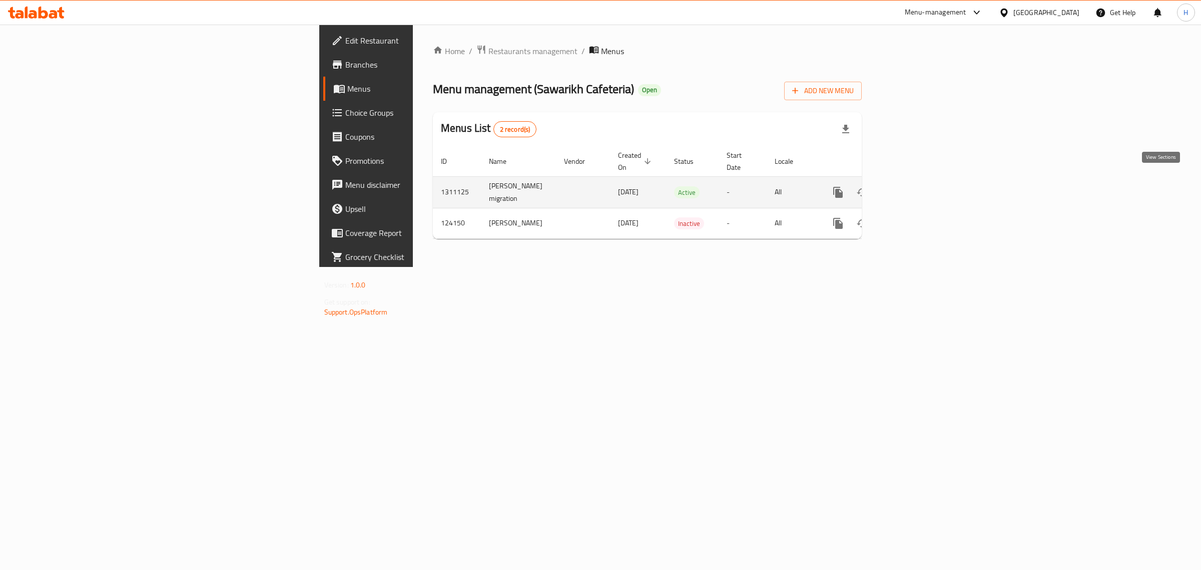
click at [916, 186] on icon "enhanced table" at bounding box center [910, 192] width 12 height 12
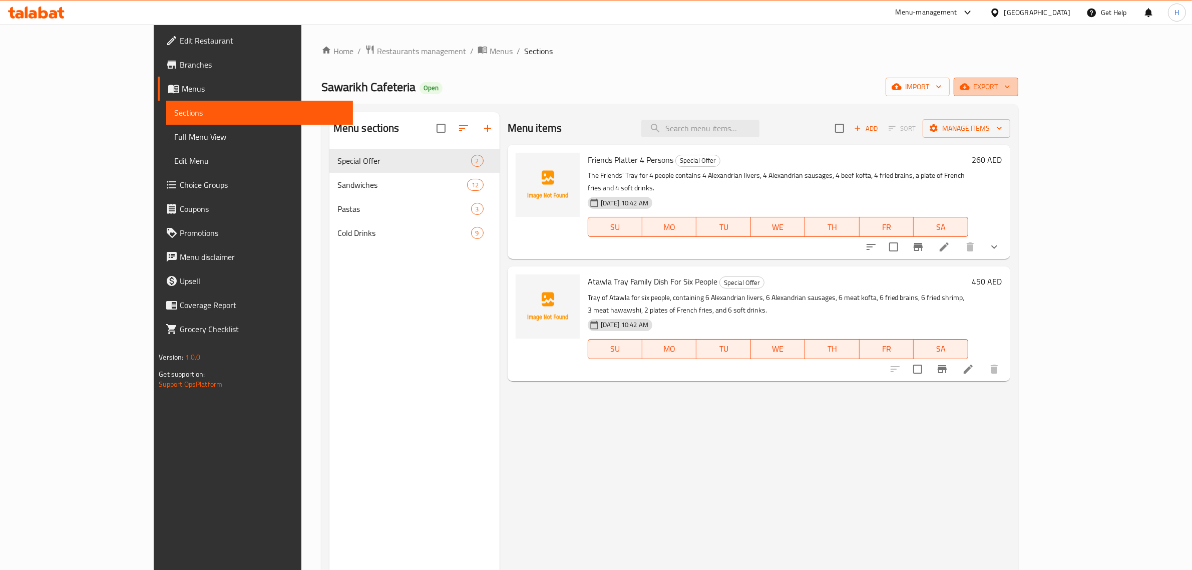
click at [1010, 86] on span "export" at bounding box center [986, 87] width 49 height 13
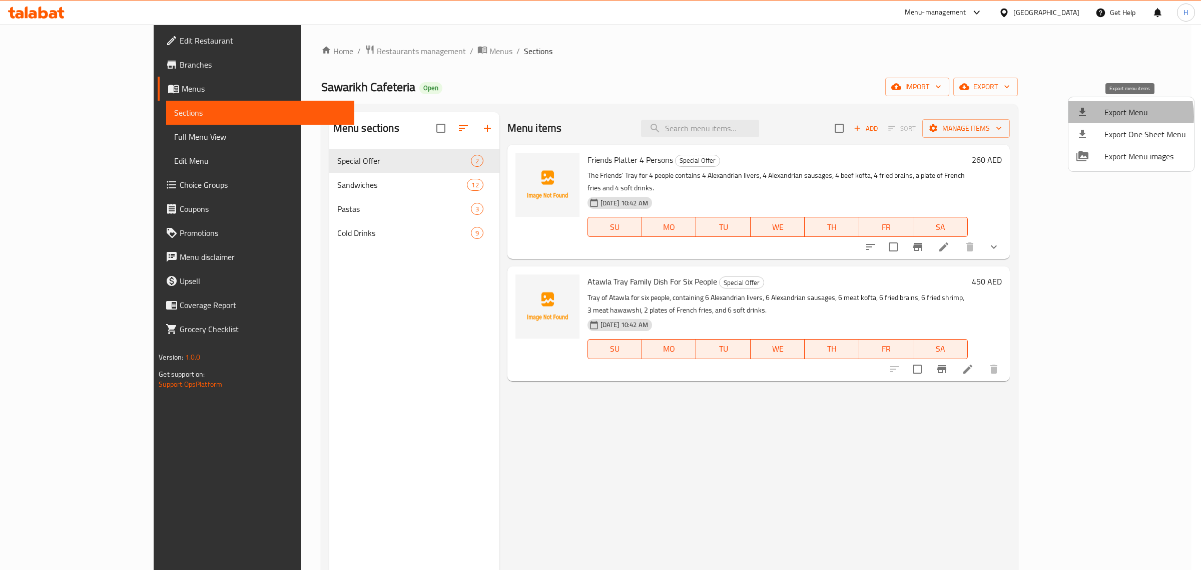
click at [1113, 116] on span "Export Menu" at bounding box center [1146, 112] width 82 height 12
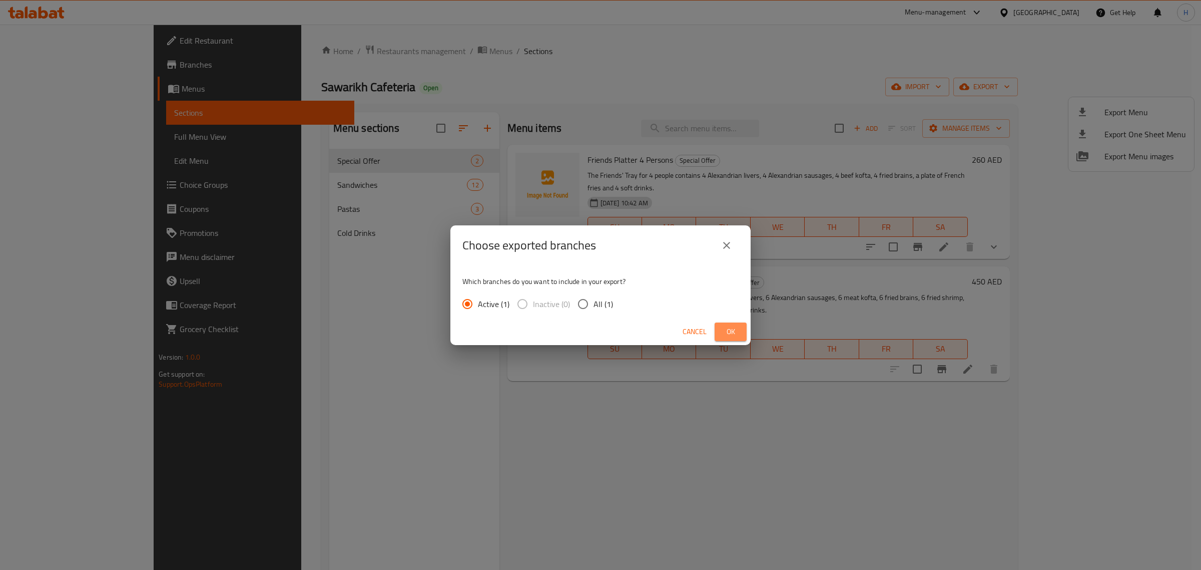
click at [732, 334] on span "Ok" at bounding box center [731, 331] width 16 height 13
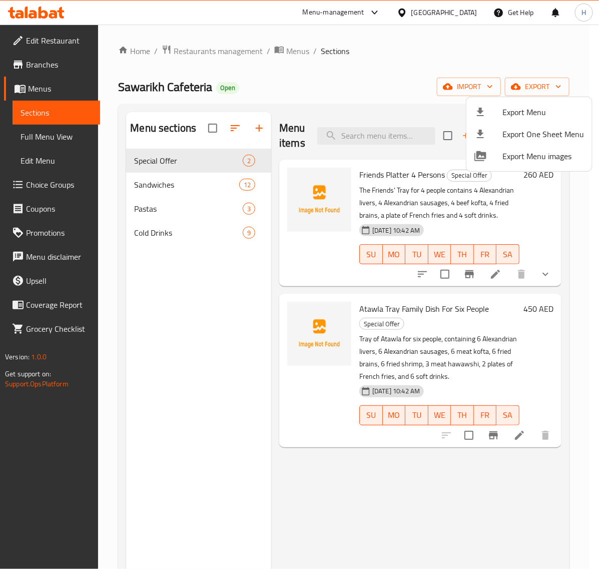
click at [199, 183] on div at bounding box center [299, 284] width 599 height 569
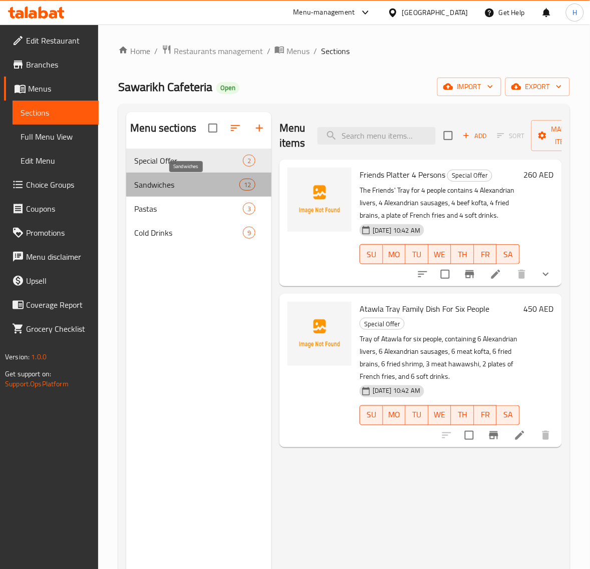
click at [188, 183] on span "Sandwiches" at bounding box center [186, 185] width 105 height 12
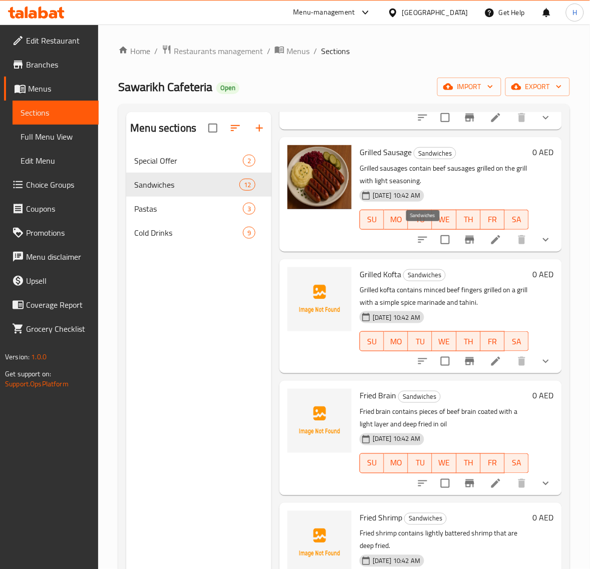
scroll to position [626, 0]
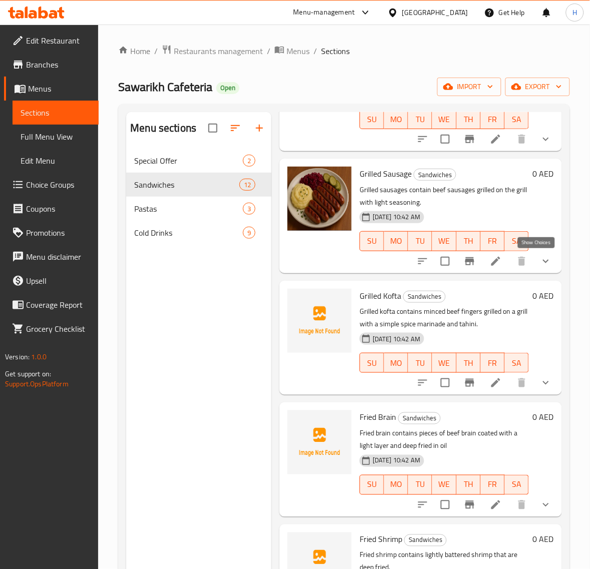
click at [540, 259] on icon "show more" at bounding box center [546, 261] width 12 height 12
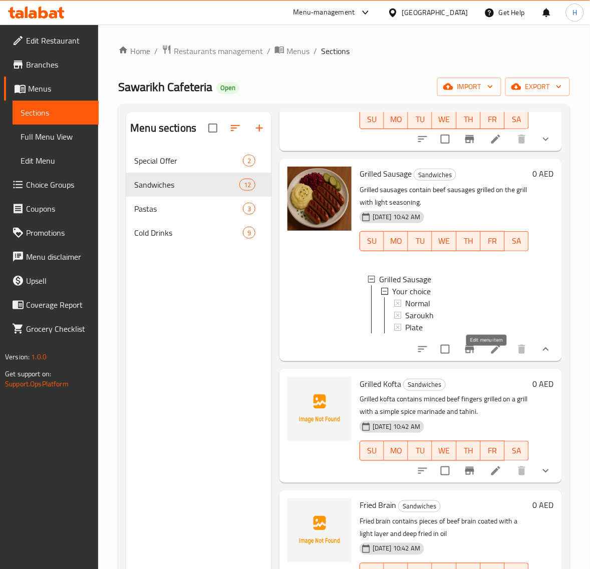
click at [490, 355] on icon at bounding box center [496, 349] width 12 height 12
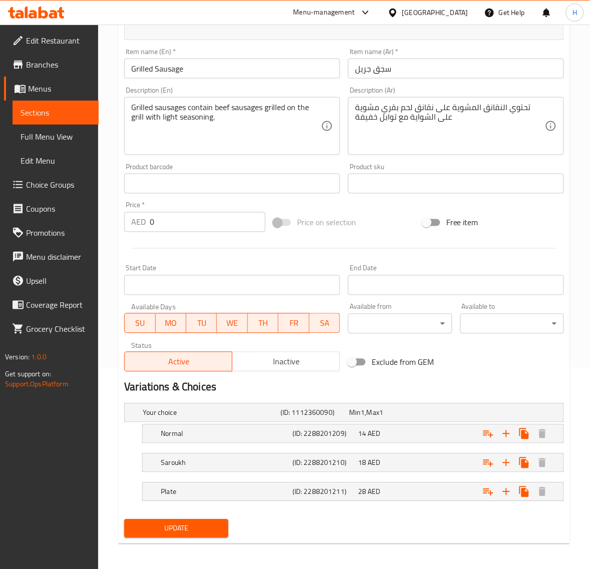
scroll to position [204, 0]
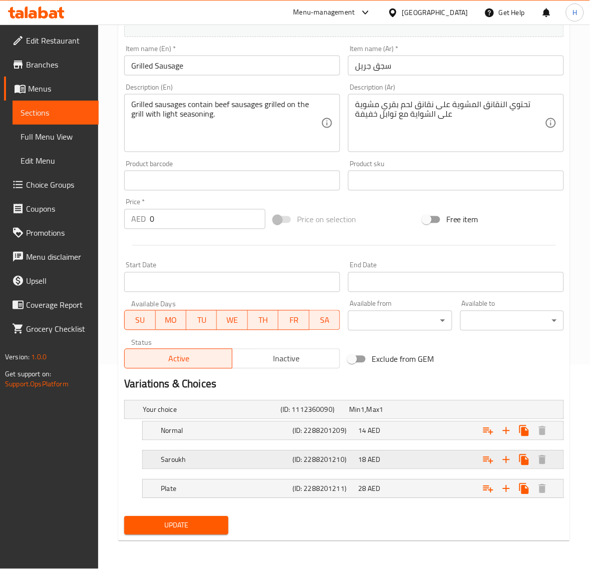
click at [251, 455] on h5 "Saroukh" at bounding box center [225, 460] width 128 height 10
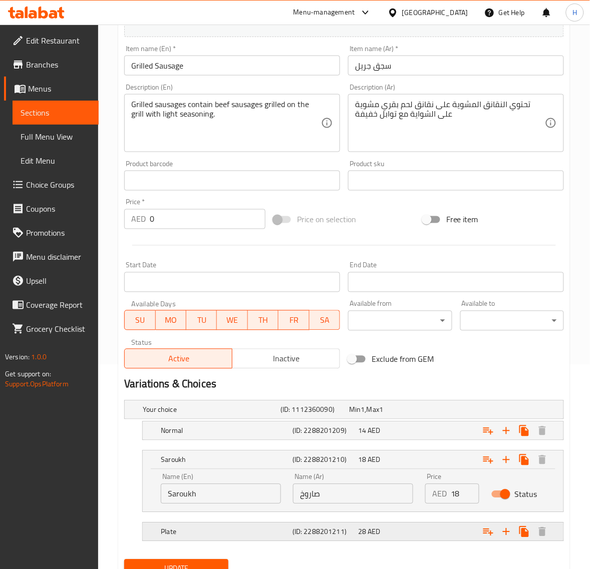
click at [254, 526] on div "Plate" at bounding box center [225, 532] width 132 height 14
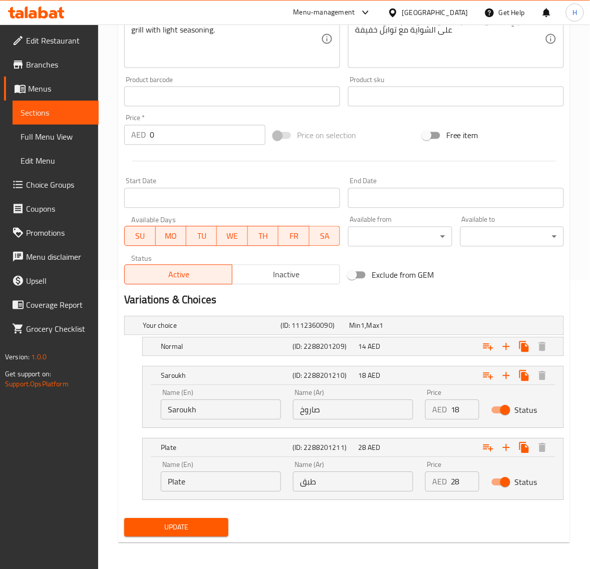
scroll to position [291, 0]
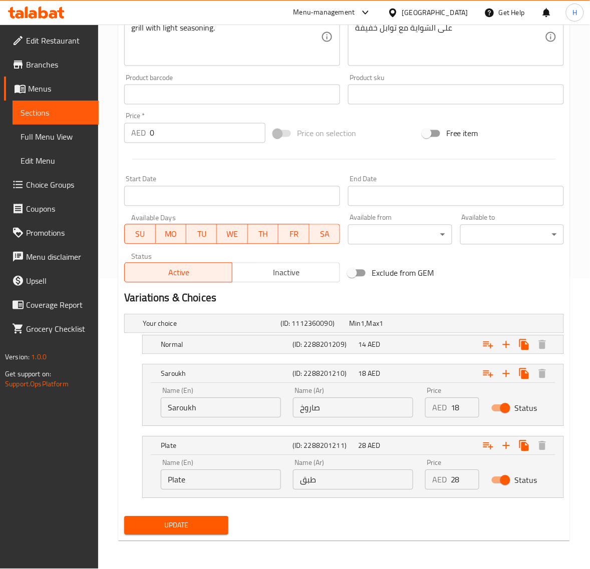
click at [455, 481] on input "28" at bounding box center [464, 480] width 29 height 20
click at [456, 481] on input "28" at bounding box center [464, 480] width 29 height 20
type input "30"
click at [124, 517] on button "Update" at bounding box center [176, 526] width 104 height 19
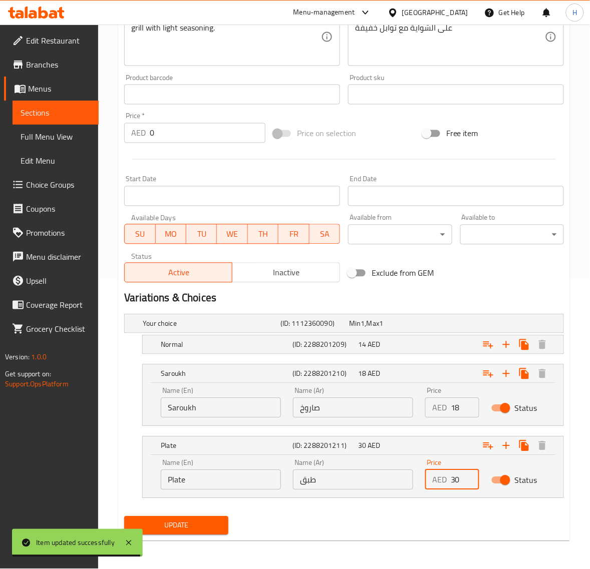
click at [163, 526] on span "Update" at bounding box center [176, 526] width 88 height 13
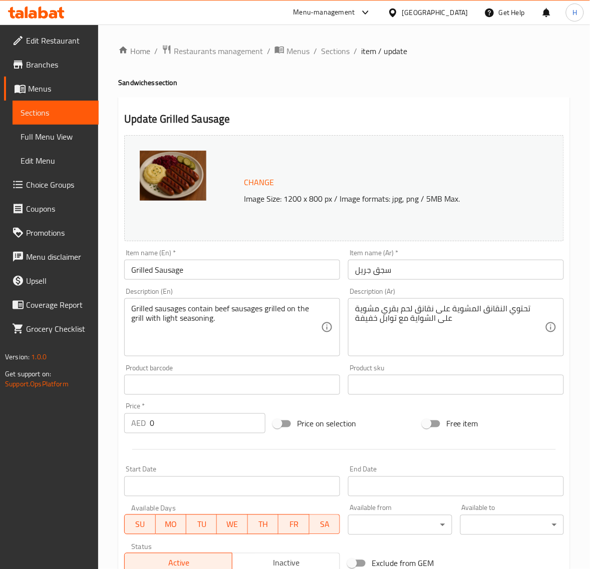
click at [53, 188] on span "Choice Groups" at bounding box center [58, 185] width 65 height 12
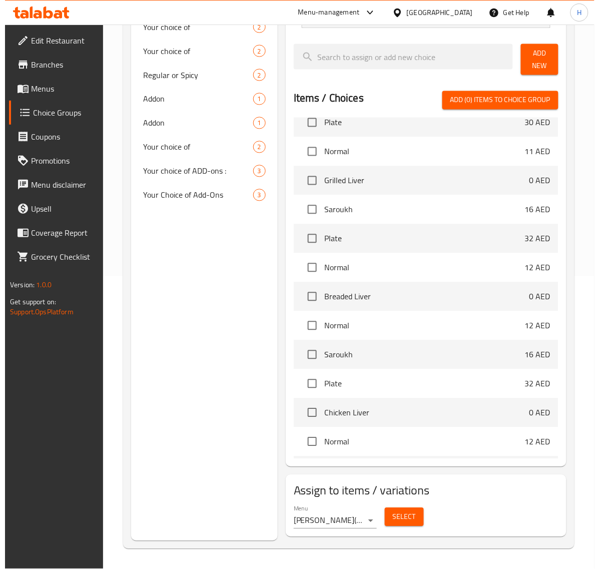
scroll to position [313, 0]
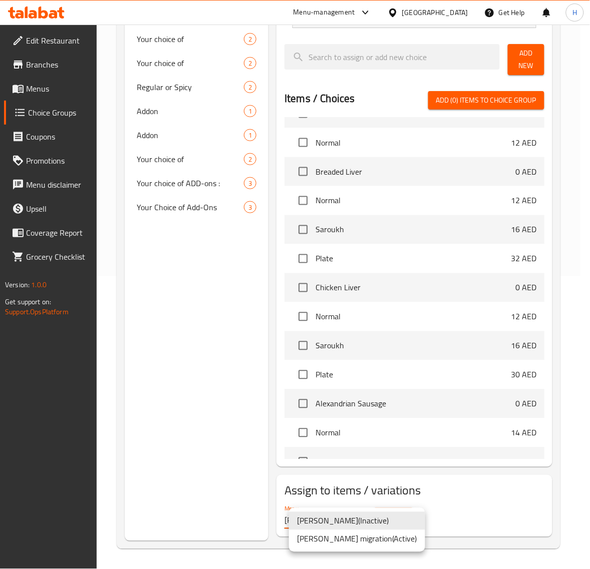
click at [354, 276] on body "​ Menu-management [GEOGRAPHIC_DATA] Get Help H Edit Restaurant Branches Menus C…" at bounding box center [295, 4] width 590 height 545
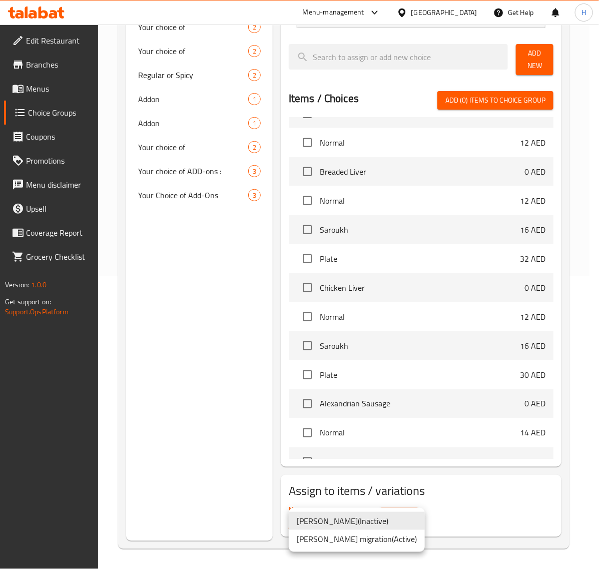
click at [249, 516] on div at bounding box center [299, 284] width 599 height 569
click at [347, 276] on body "​ Menu-management [GEOGRAPHIC_DATA] Get Help H Edit Restaurant Branches Menus C…" at bounding box center [299, 4] width 599 height 545
click at [378, 535] on li "[PERSON_NAME] migration ( Active )" at bounding box center [357, 539] width 136 height 18
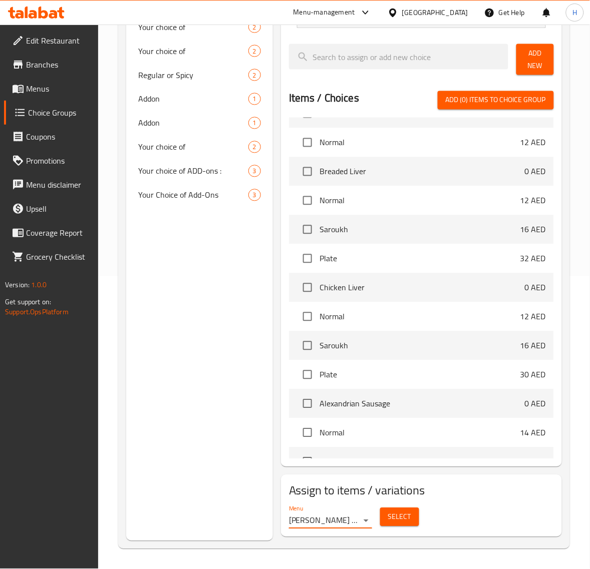
click at [396, 514] on span "Select" at bounding box center [399, 517] width 23 height 13
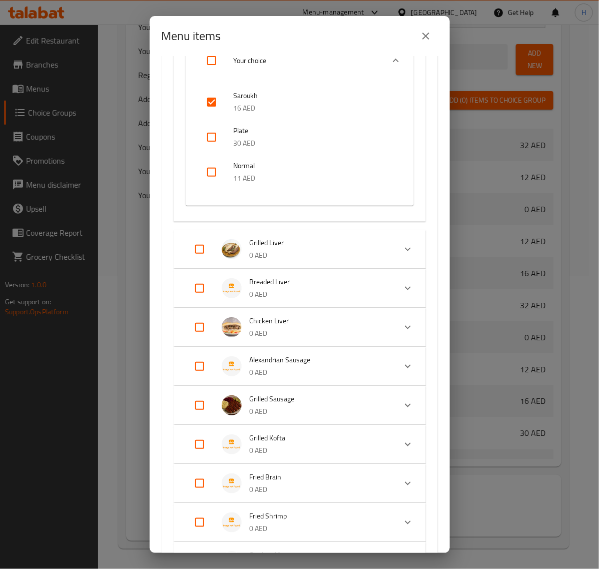
scroll to position [188, 0]
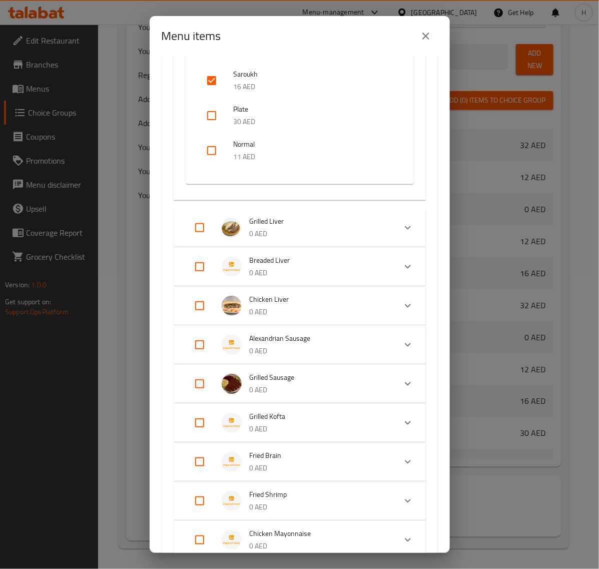
click at [199, 377] on input "Expand" at bounding box center [200, 384] width 24 height 24
checkbox input "true"
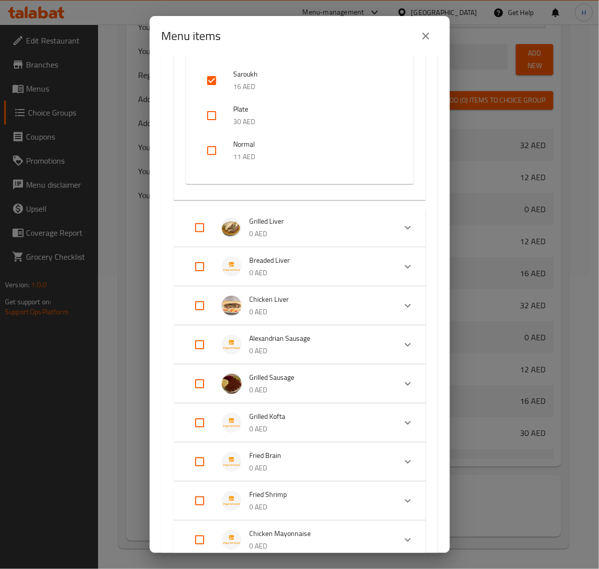
checkbox input "true"
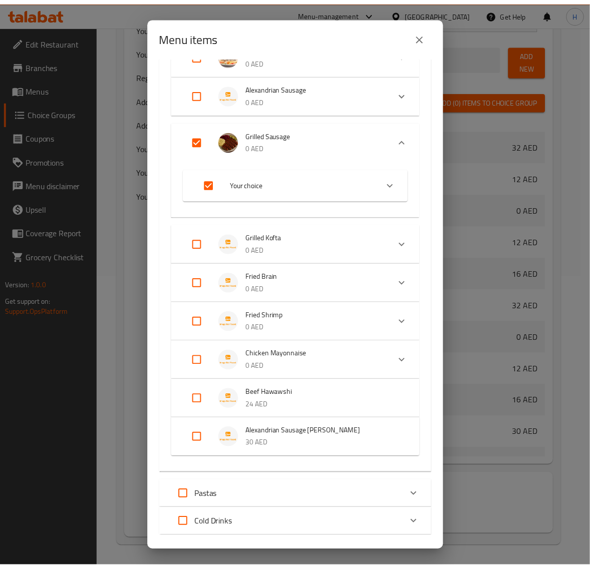
scroll to position [493, 0]
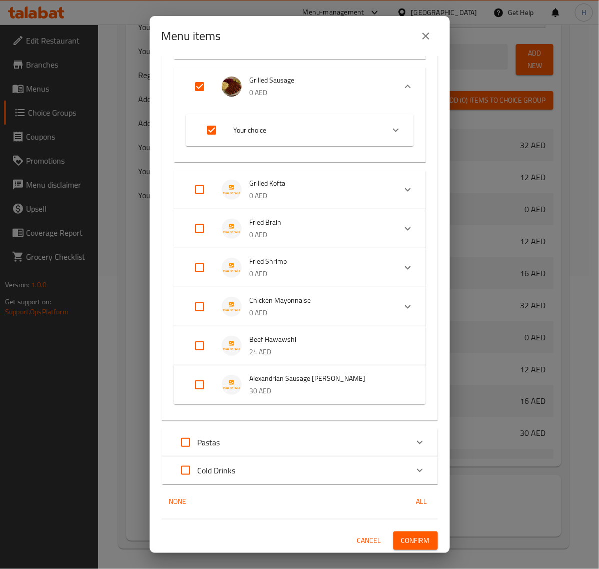
click at [409, 535] on span "Confirm" at bounding box center [415, 541] width 29 height 13
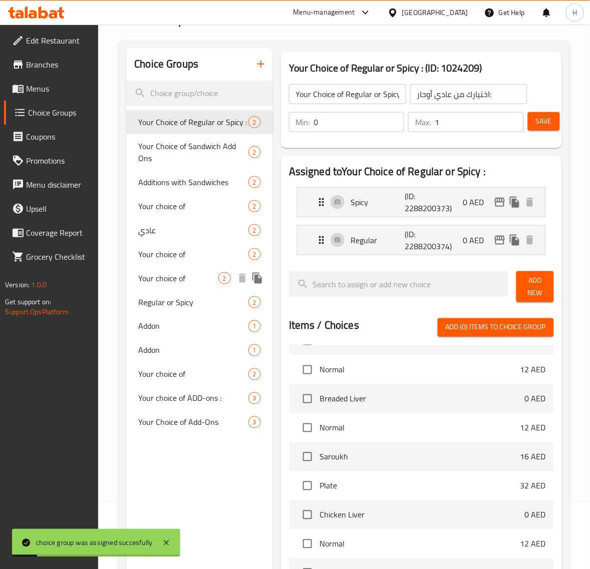
scroll to position [43, 0]
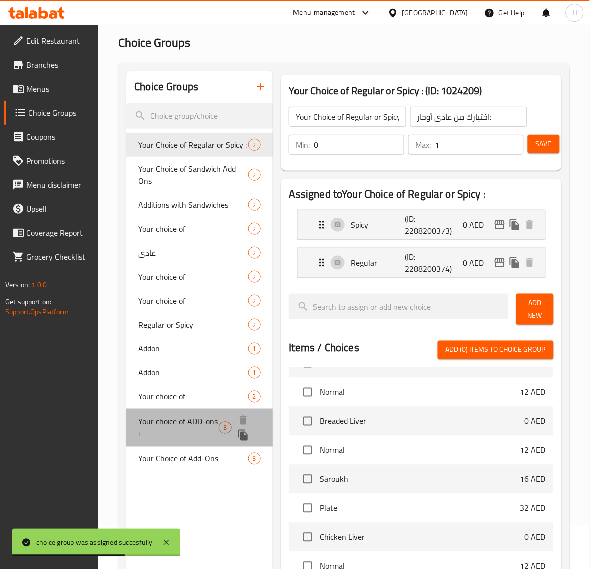
click at [172, 422] on span "Your choice of ADD-ons :" at bounding box center [178, 428] width 81 height 24
type input "Your choice of ADD-ons :"
type input "إختيارك من الإضافات :"
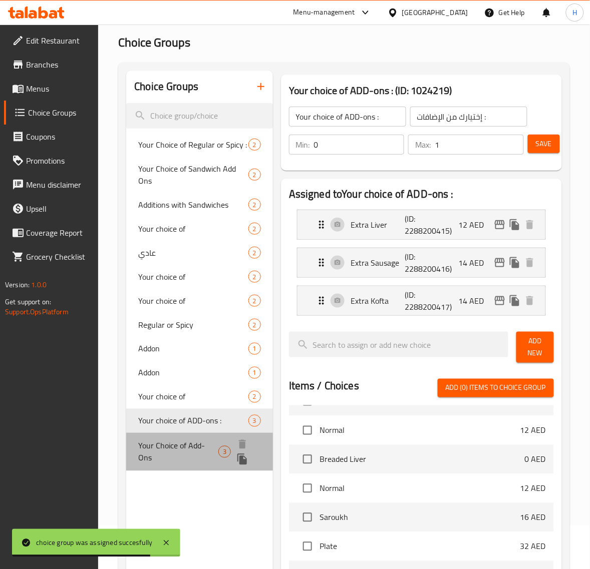
click at [195, 451] on div "Your Choice of Add-Ons 3" at bounding box center [199, 452] width 147 height 38
type input "Your Choice of Add-Ons"
type input "إختيارك من الإضافات"
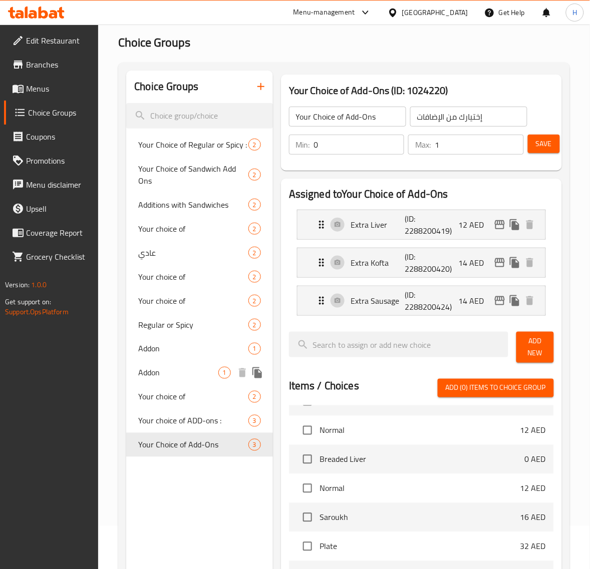
click at [181, 371] on span "Addon" at bounding box center [178, 373] width 80 height 12
type input "Addon"
type input "اضافي"
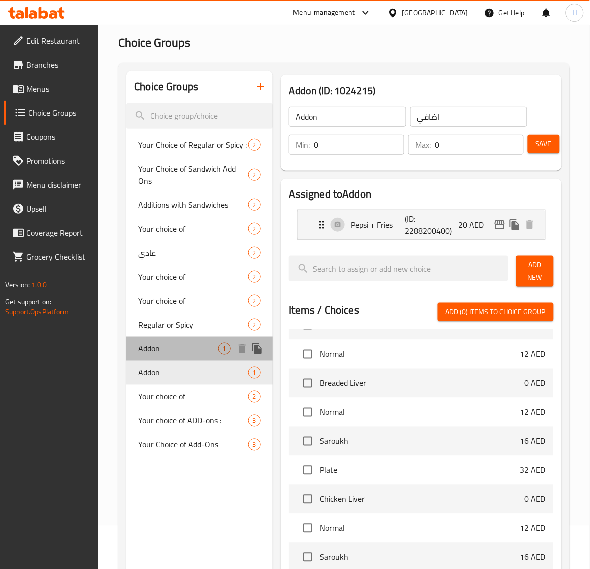
click at [181, 343] on span "Addon" at bounding box center [178, 349] width 80 height 12
type input "1"
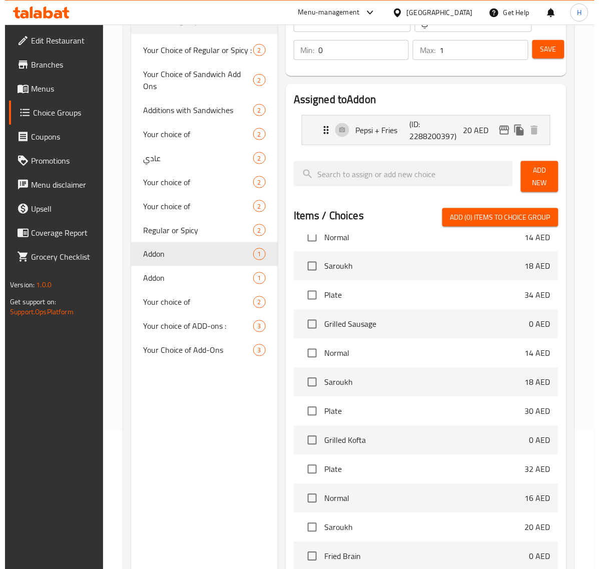
scroll to position [255, 0]
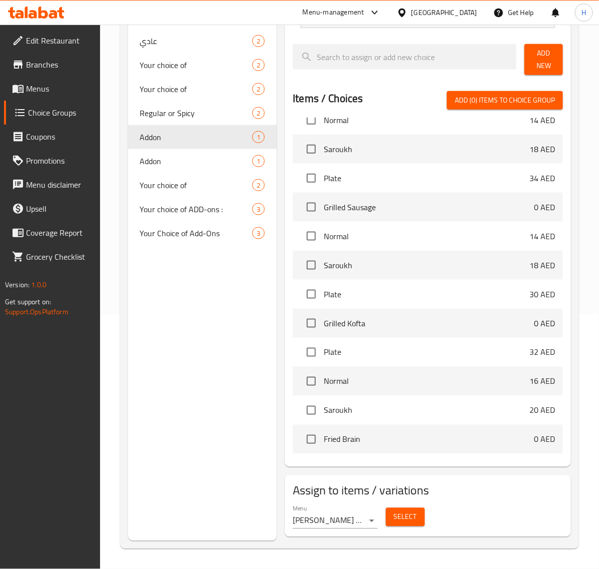
click at [360, 314] on body "​ Menu-management United Arab Emirates Get Help H Edit Restaurant Branches Menu…" at bounding box center [299, 42] width 599 height 545
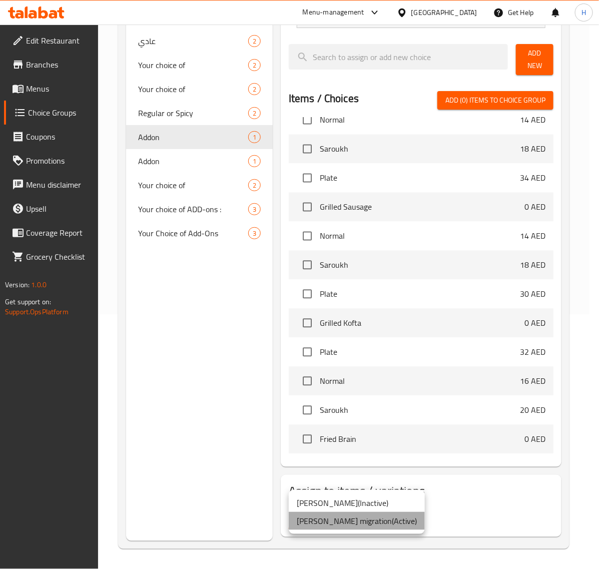
click at [360, 521] on li "ahmed mahdy -cg migration ( Active )" at bounding box center [357, 521] width 136 height 18
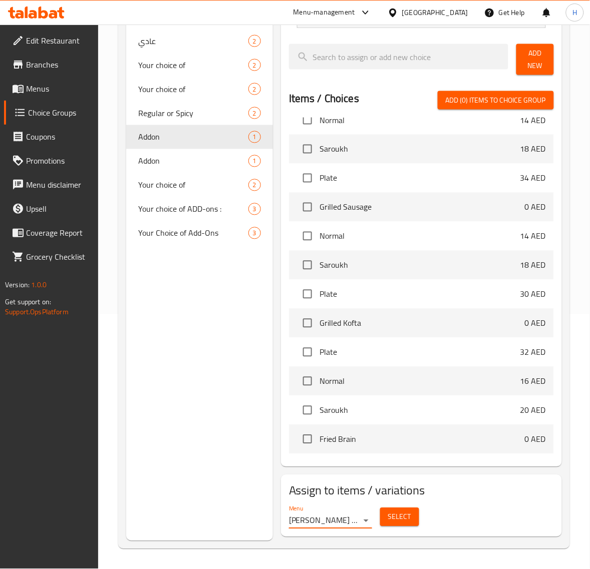
click at [405, 517] on span "Select" at bounding box center [399, 517] width 23 height 13
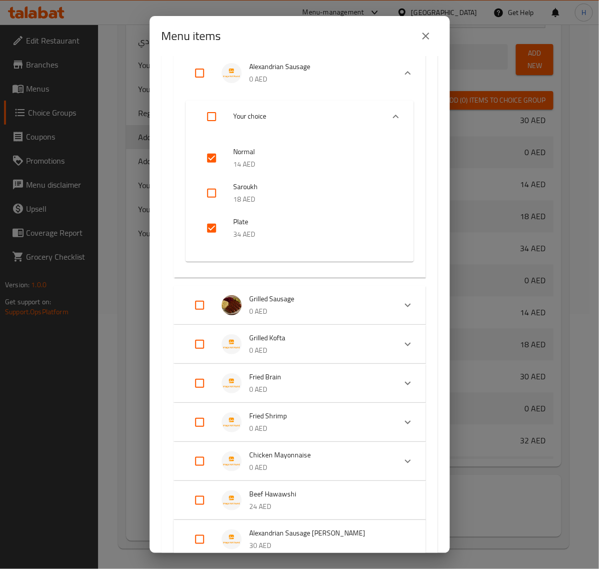
scroll to position [876, 0]
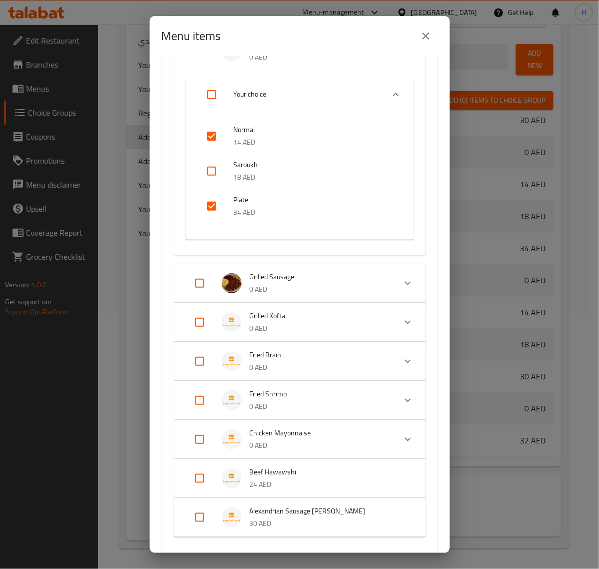
click at [204, 281] on input "Expand" at bounding box center [200, 283] width 24 height 24
checkbox input "true"
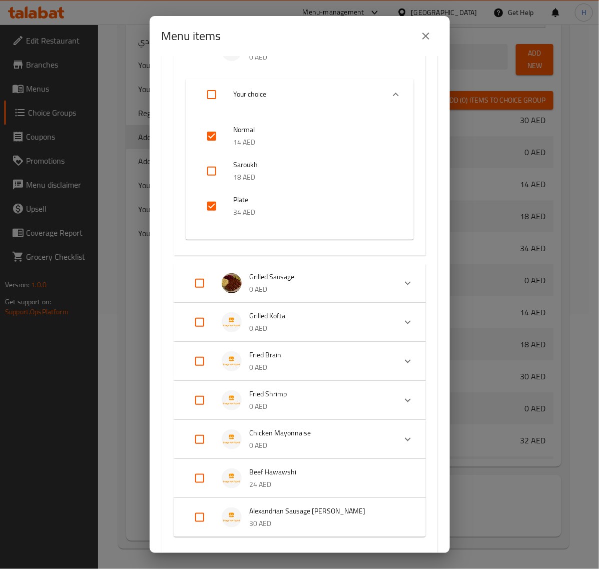
checkbox input "true"
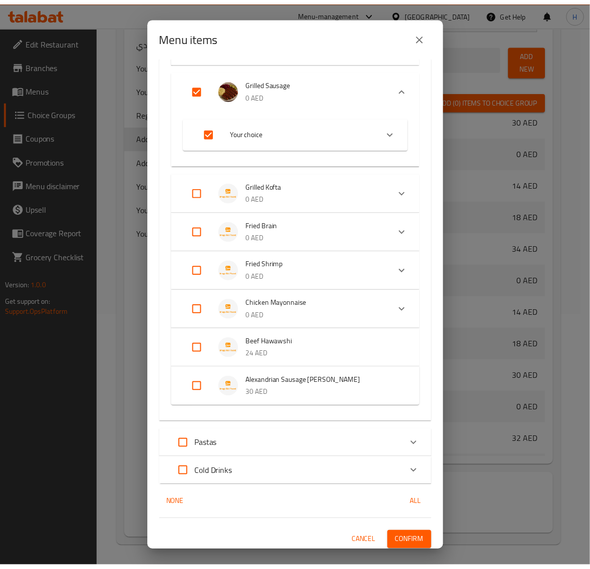
scroll to position [1072, 0]
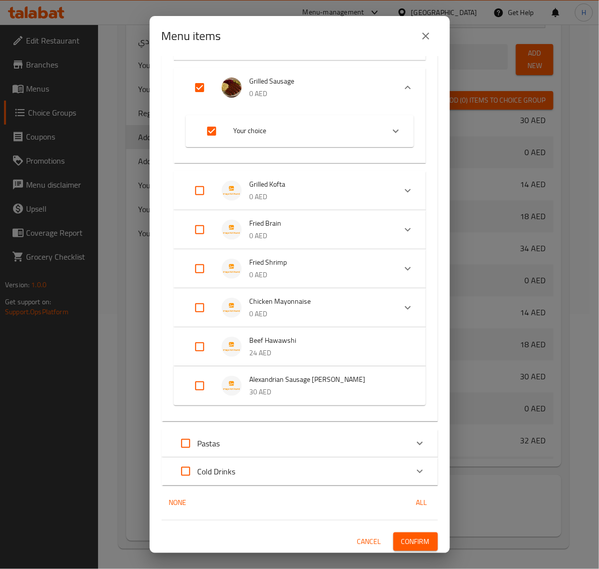
click at [404, 536] on span "Confirm" at bounding box center [415, 542] width 29 height 13
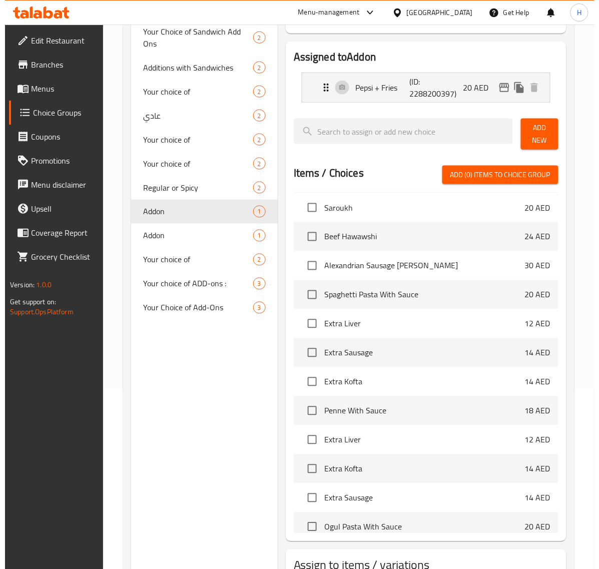
scroll to position [255, 0]
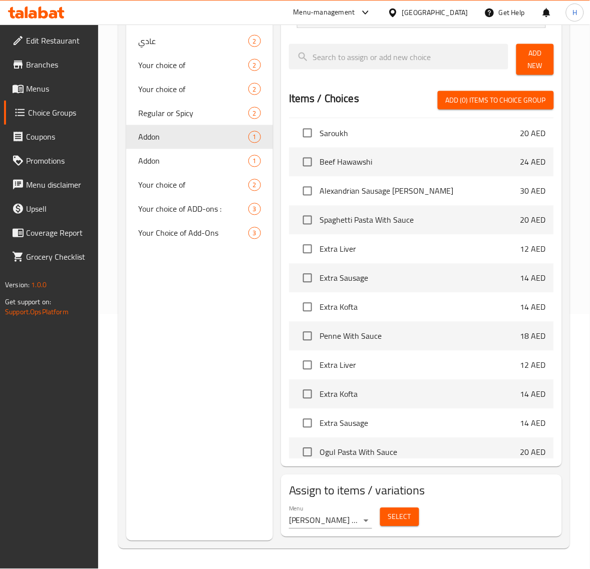
click at [397, 519] on span "Select" at bounding box center [399, 517] width 23 height 13
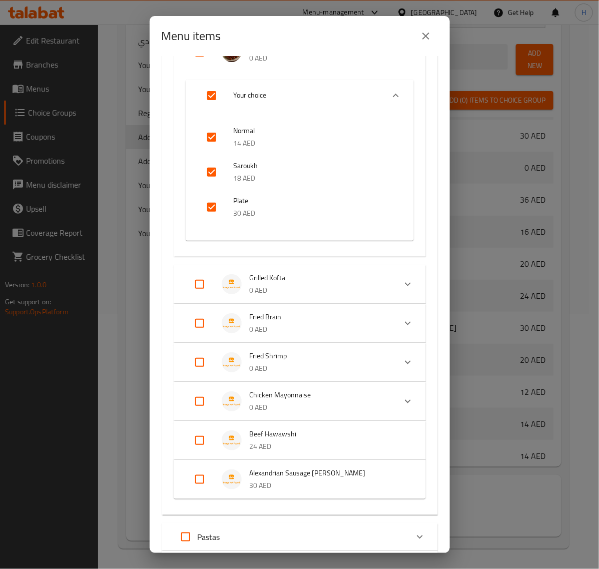
scroll to position [1126, 0]
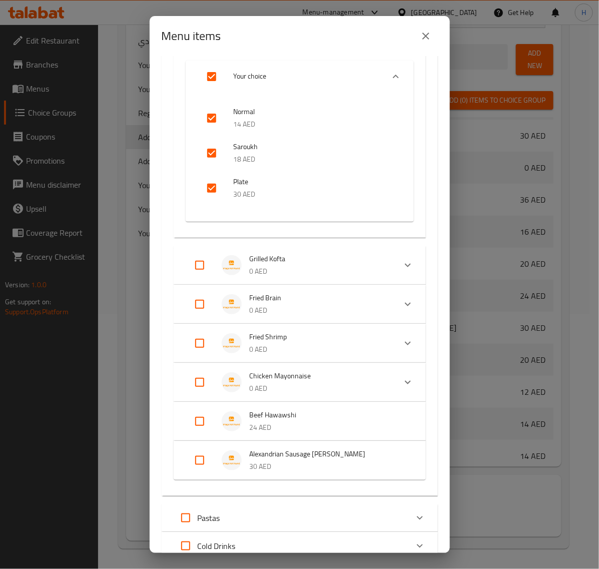
click at [201, 264] on input "Expand" at bounding box center [200, 265] width 24 height 24
checkbox input "true"
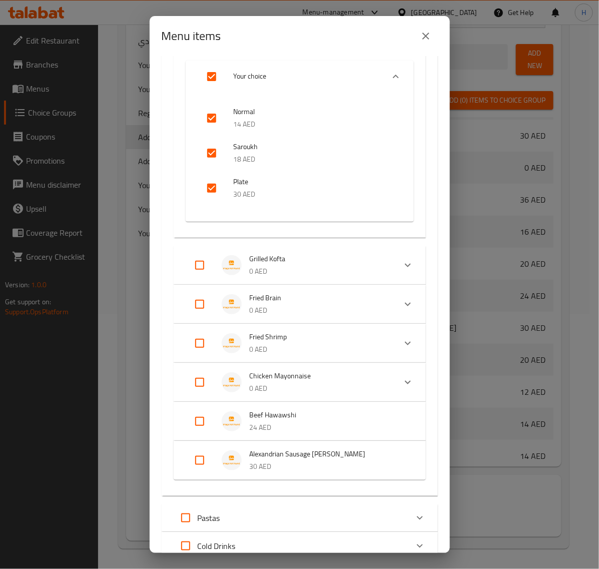
checkbox input "true"
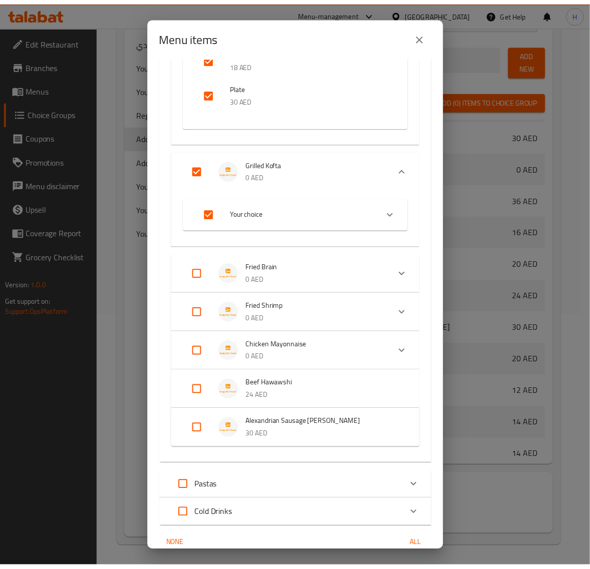
scroll to position [1265, 0]
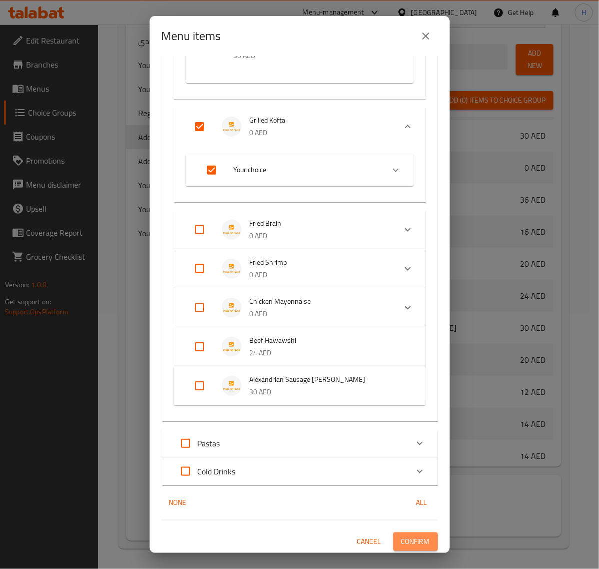
click at [409, 539] on span "Confirm" at bounding box center [415, 542] width 29 height 13
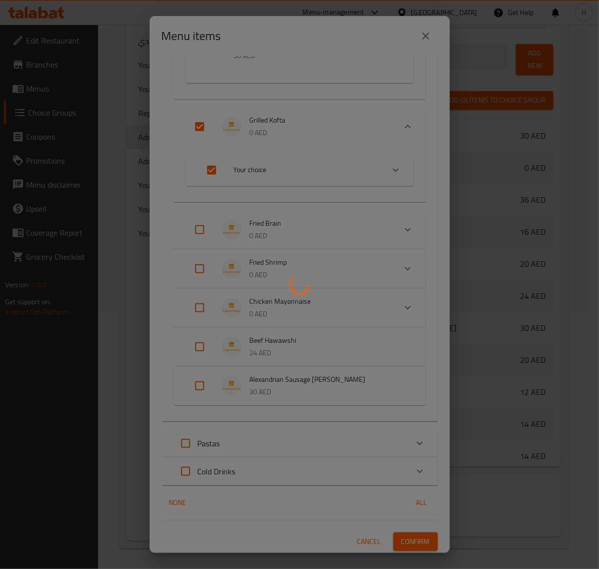
scroll to position [1137, 0]
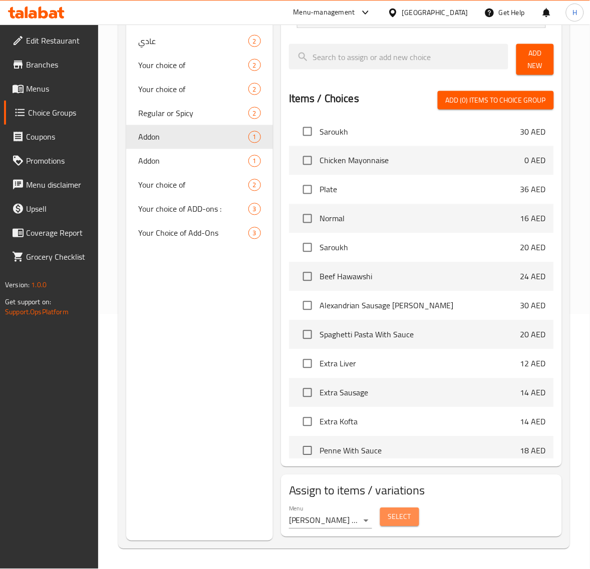
click at [402, 524] on button "Select" at bounding box center [399, 517] width 39 height 19
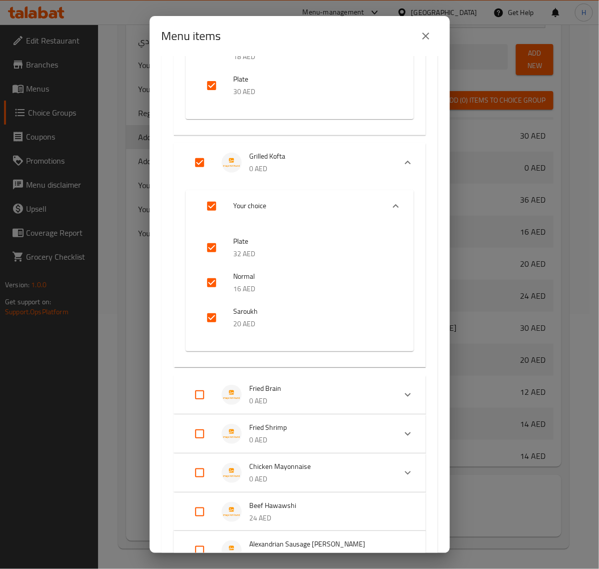
scroll to position [1251, 0]
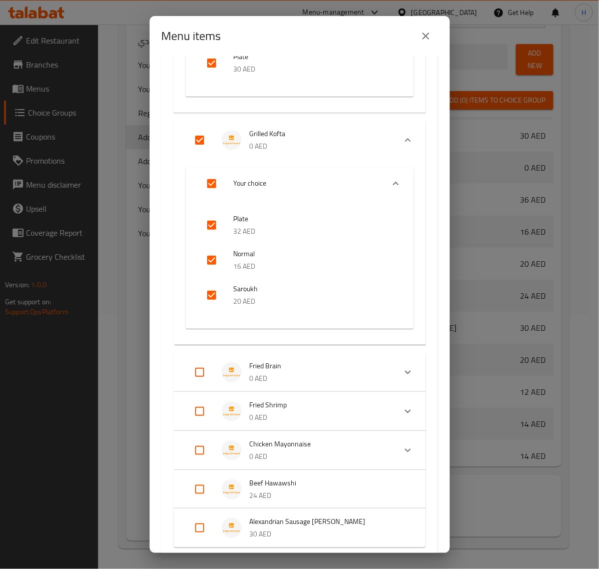
click at [198, 371] on input "Expand" at bounding box center [200, 372] width 24 height 24
checkbox input "true"
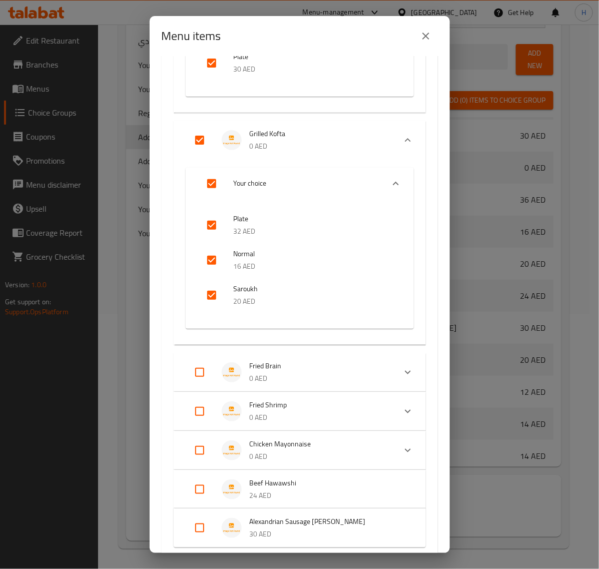
checkbox input "true"
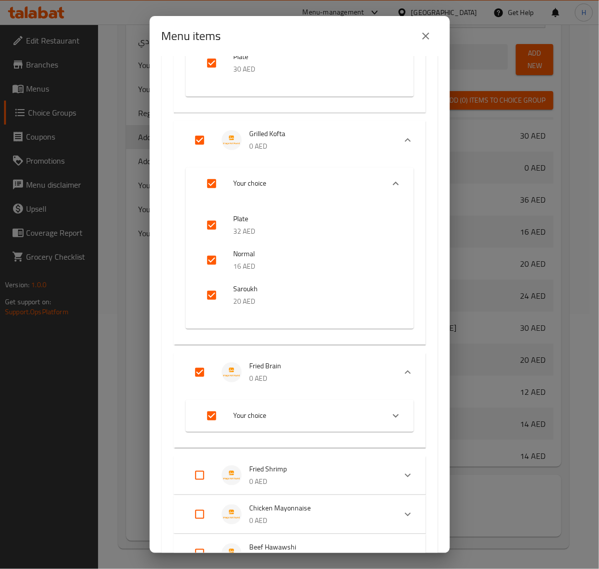
scroll to position [1458, 0]
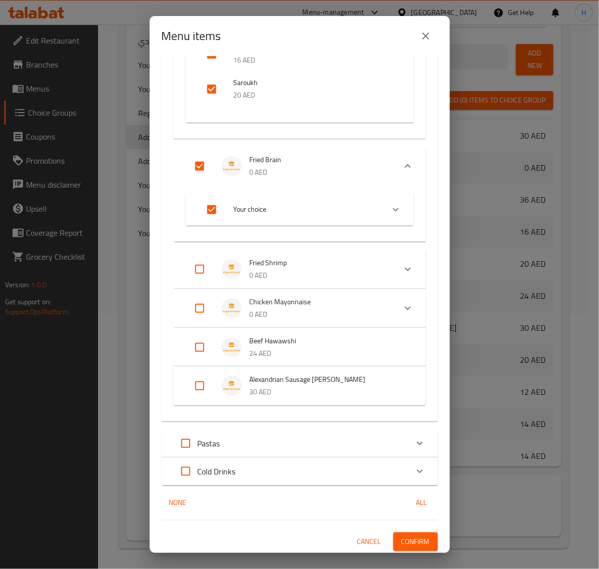
click at [195, 268] on input "Expand" at bounding box center [200, 269] width 24 height 24
checkbox input "true"
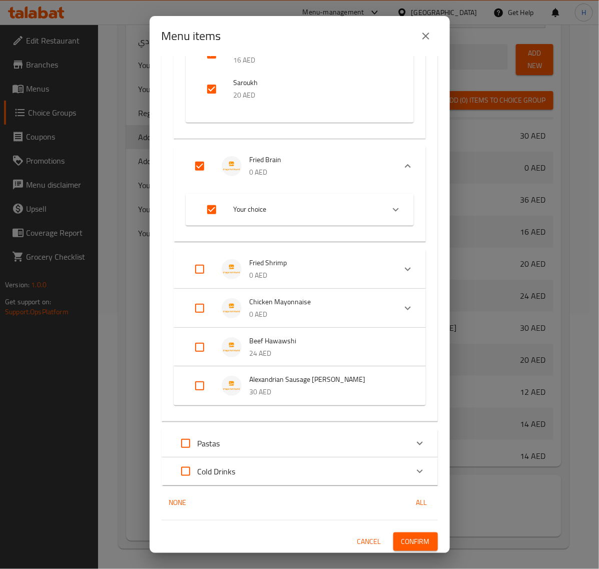
checkbox input "true"
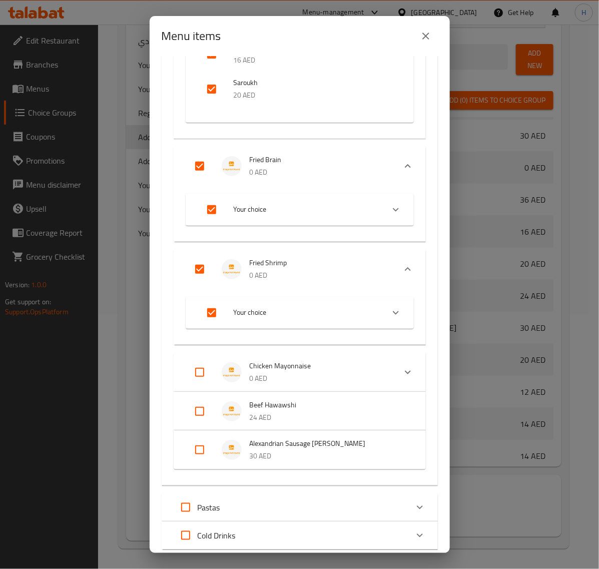
click at [201, 370] on input "Expand" at bounding box center [200, 372] width 24 height 24
checkbox input "true"
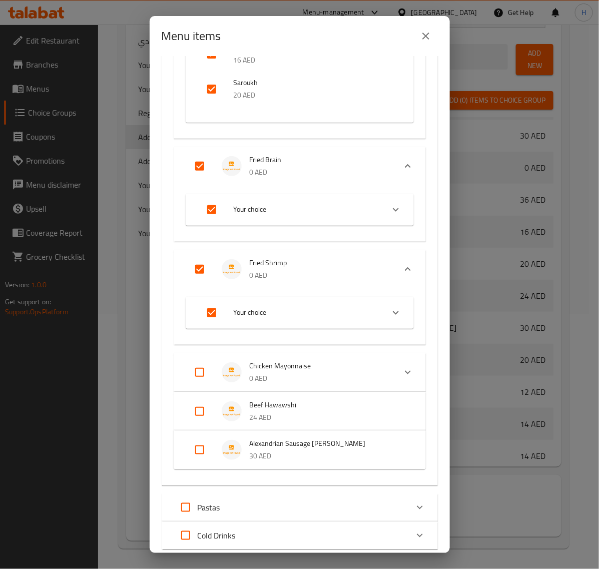
checkbox input "true"
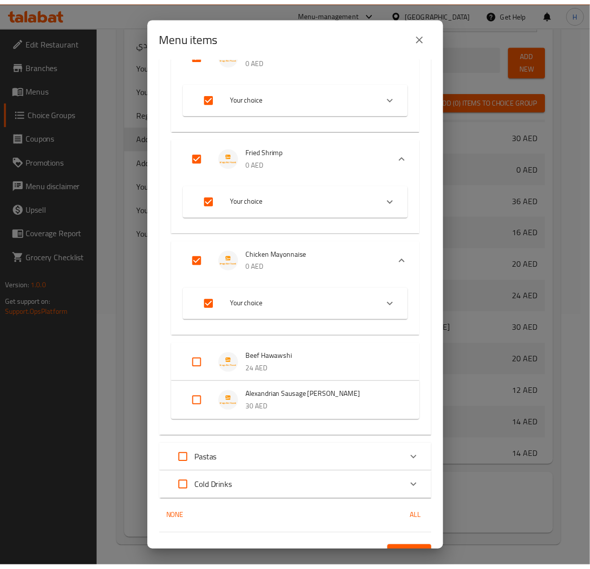
scroll to position [1586, 0]
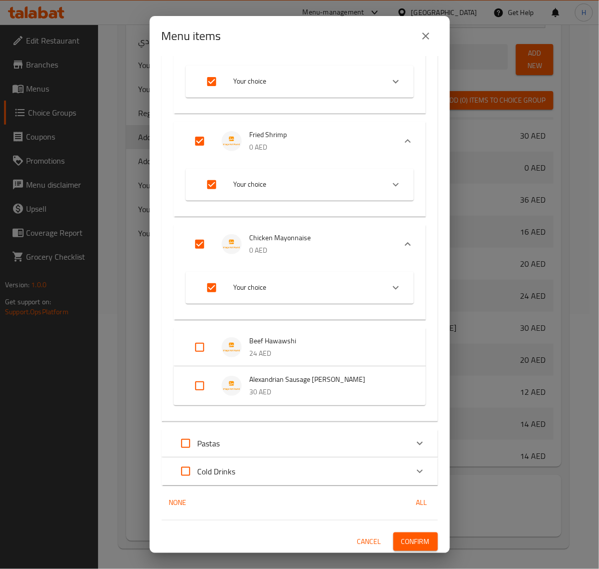
click at [409, 541] on span "Confirm" at bounding box center [415, 542] width 29 height 13
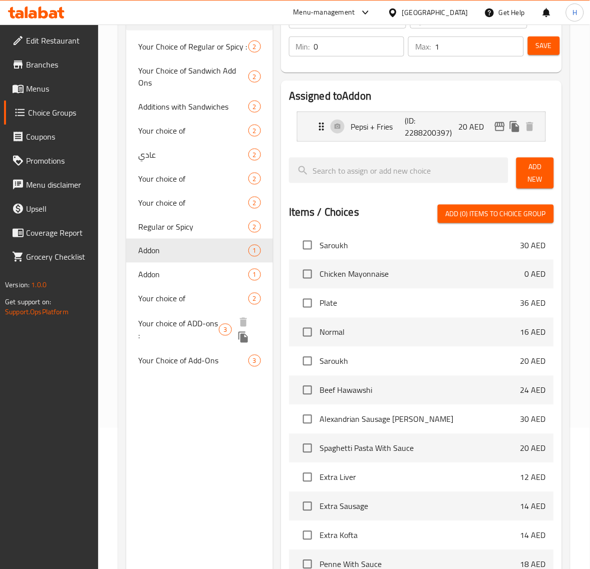
scroll to position [130, 0]
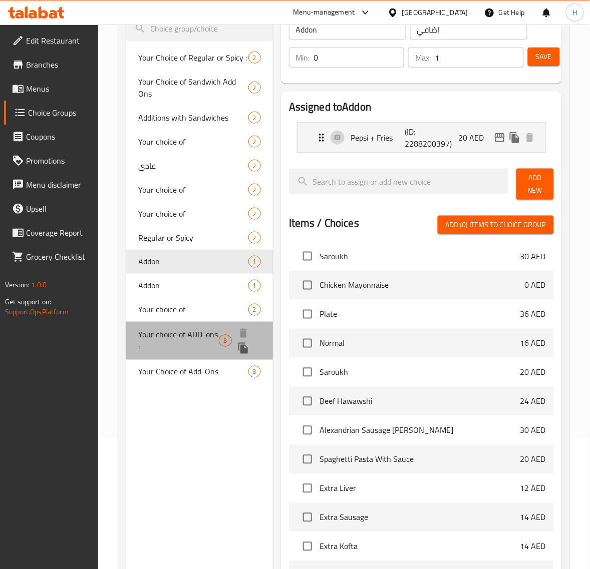
click at [196, 336] on span "Your choice of ADD-ons :" at bounding box center [178, 341] width 81 height 24
type input "Your choice of ADD-ons :"
type input "إختيارك من الإضافات :"
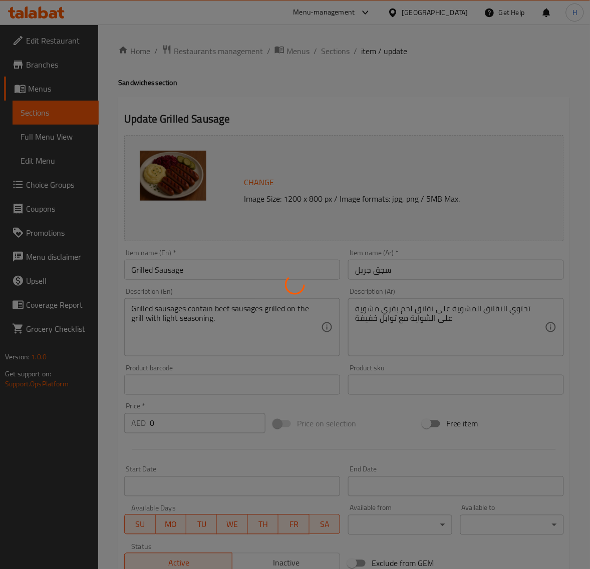
type input "اختيارك من عادي أوحار:"
type input "0"
type input "1"
type input "اضافي"
type input "0"
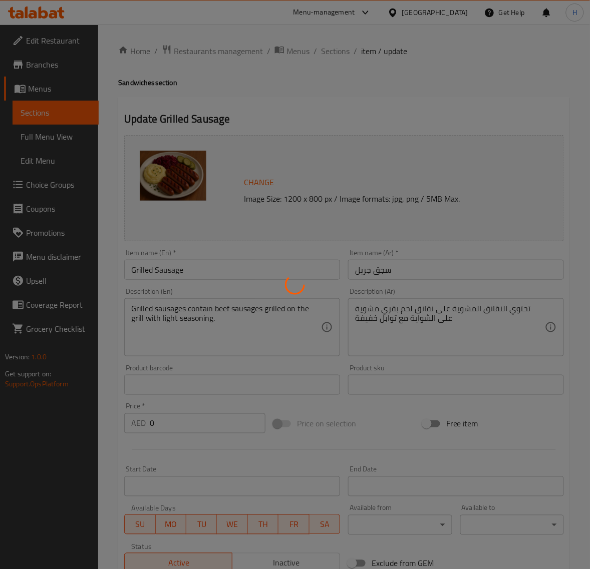
type input "1"
type input "اختيارك من عادي أوحار:"
type input "0"
type input "1"
type input "اضافي"
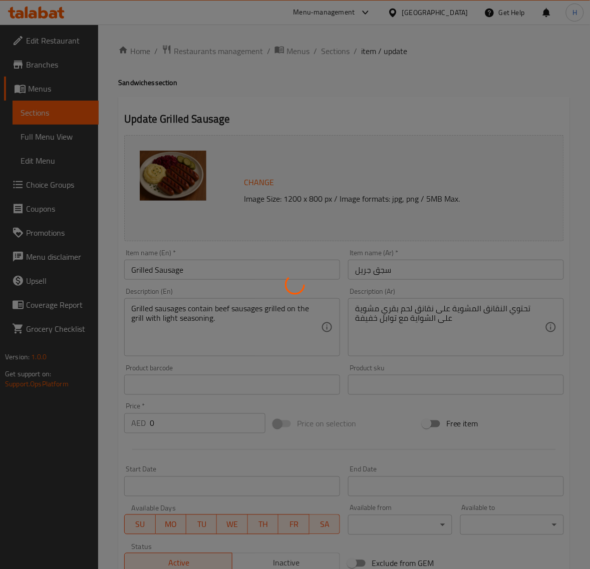
type input "0"
type input "1"
type input "اختيارك من عادي أوحار:"
type input "0"
type input "1"
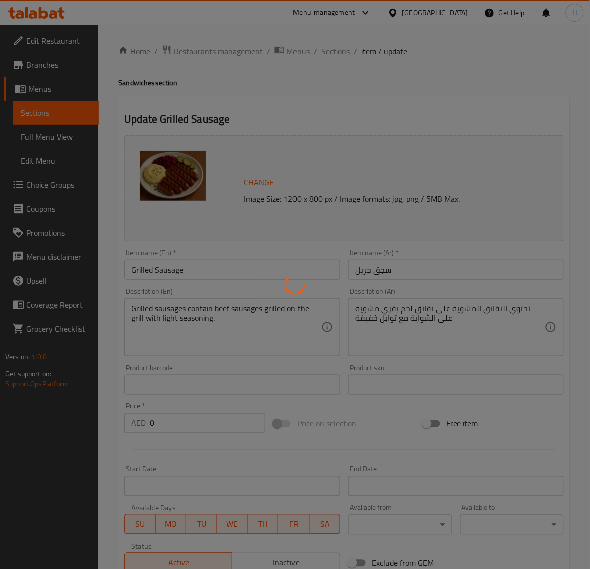
type input "اضافي"
type input "0"
type input "1"
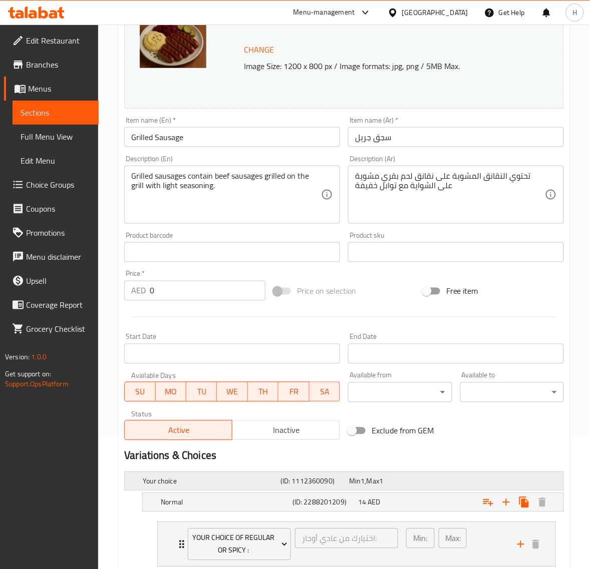
scroll to position [491, 0]
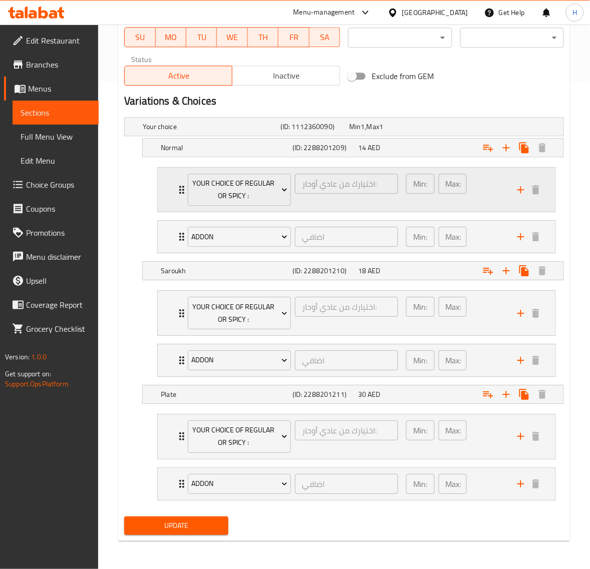
click at [165, 178] on div "Your Choice of Regular or Spicy : اختيارك من عادي أوحار: ​ Min: 0 ​ Max: 1 ​" at bounding box center [356, 190] width 397 height 45
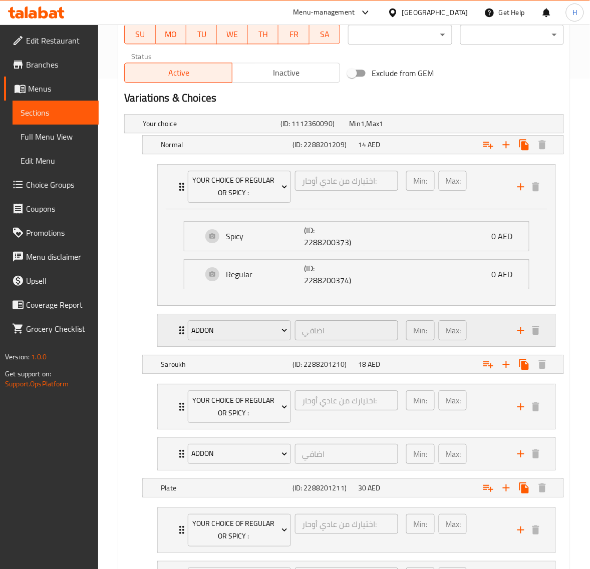
click at [170, 330] on div "Addon اضافي ​ Min: 0 ​ Max: 1 ​" at bounding box center [356, 330] width 397 height 32
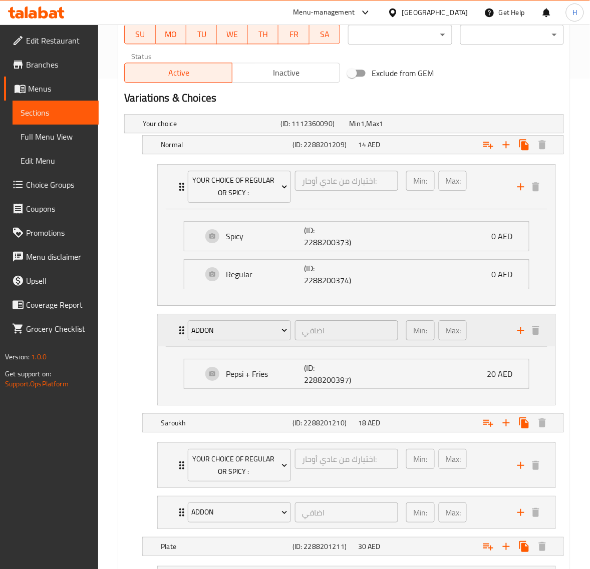
click at [171, 330] on div "Addon اضافي ​ Min: 0 ​ Max: 1 ​" at bounding box center [356, 330] width 397 height 32
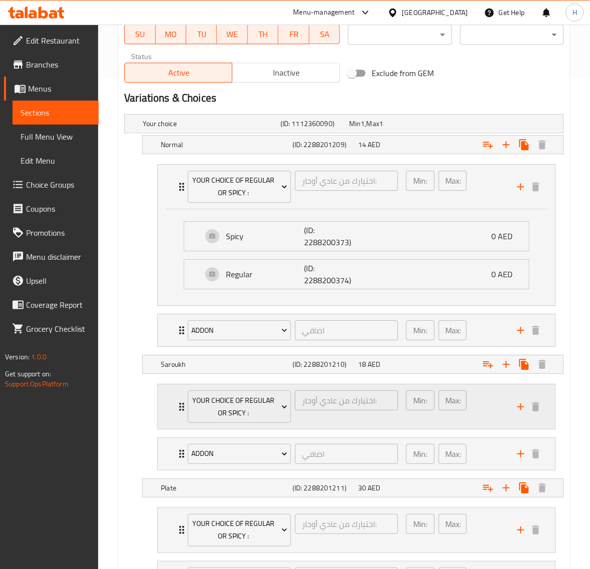
click at [175, 414] on div "Your Choice of Regular or Spicy : اختيارك من عادي أوحار: ​ Min: 0 ​ Max: 1 ​" at bounding box center [356, 406] width 397 height 45
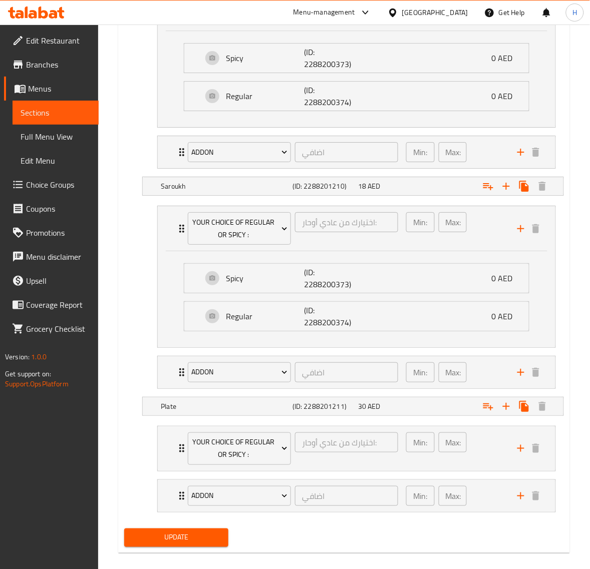
scroll to position [684, 0]
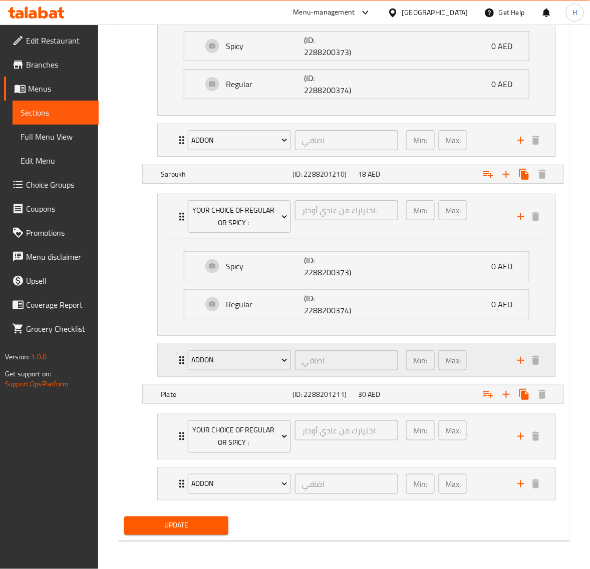
click at [174, 353] on div "Addon اضافي ​ Min: 0 ​ Max: 1 ​" at bounding box center [356, 360] width 397 height 32
click at [174, 357] on div "Addon اضافي ​ Min: 0 ​ Max: 1 ​" at bounding box center [356, 360] width 397 height 32
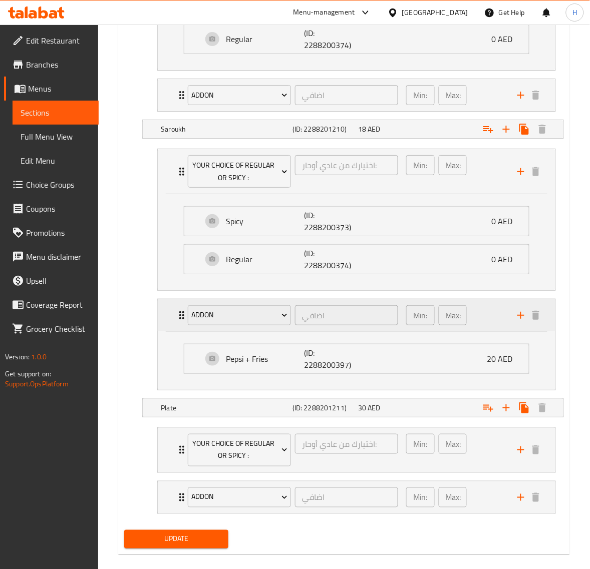
scroll to position [743, 0]
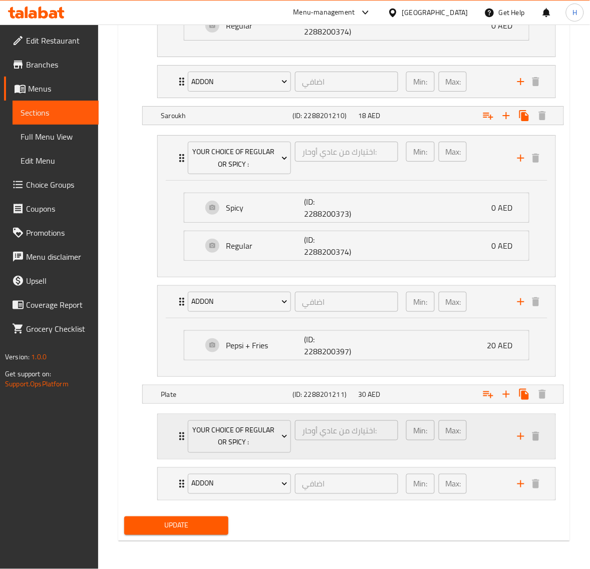
click at [169, 424] on div "Your Choice of Regular or Spicy : اختيارك من عادي أوحار: ​ Min: 0 ​ Max: 1 ​" at bounding box center [356, 436] width 397 height 45
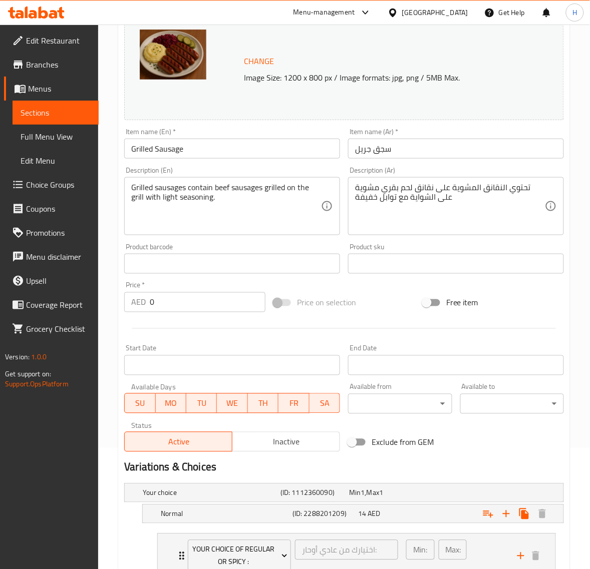
scroll to position [0, 0]
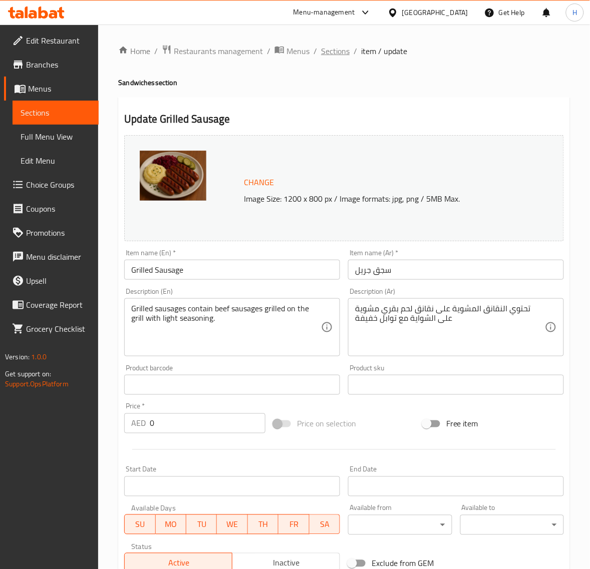
click at [338, 52] on span "Sections" at bounding box center [335, 51] width 29 height 12
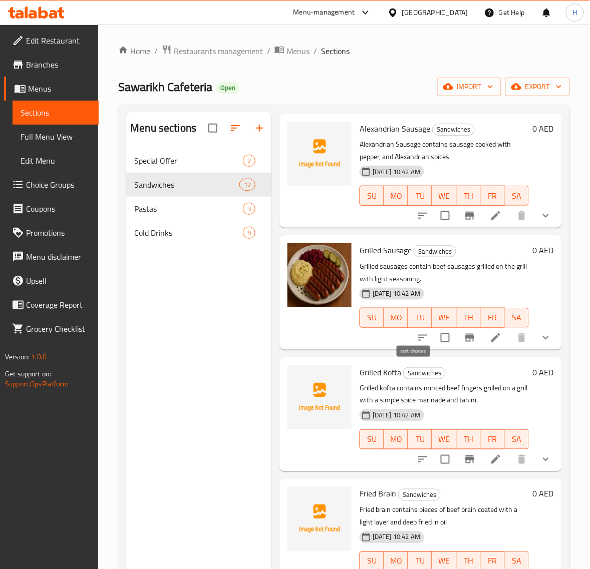
scroll to position [563, 0]
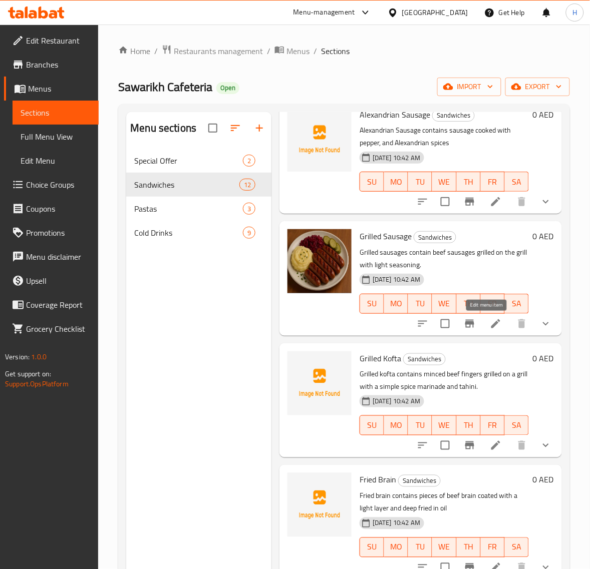
click at [492, 326] on icon at bounding box center [496, 324] width 12 height 12
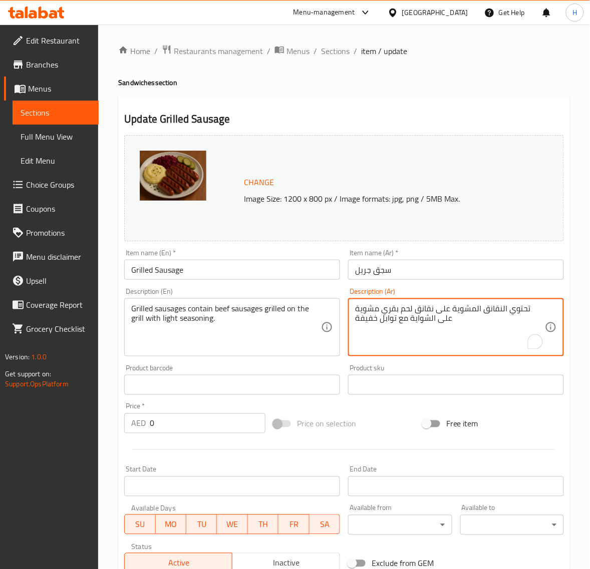
click at [403, 327] on textarea "تحتوي النقانق المشوية على نقانق لحم بقري مشوية على الشواية مع توابل خفيفة" at bounding box center [450, 328] width 190 height 48
paste textarea "جق جريل يحتوي على سجق بقري مشوي على الجريل مع تتبيلة بهارات خفيفة وطحينه"
type textarea "سجق جريل يحتوي على سجق بقري مشوي على الجريل مع تتبيلة بهارات خفيفة وطحينه"
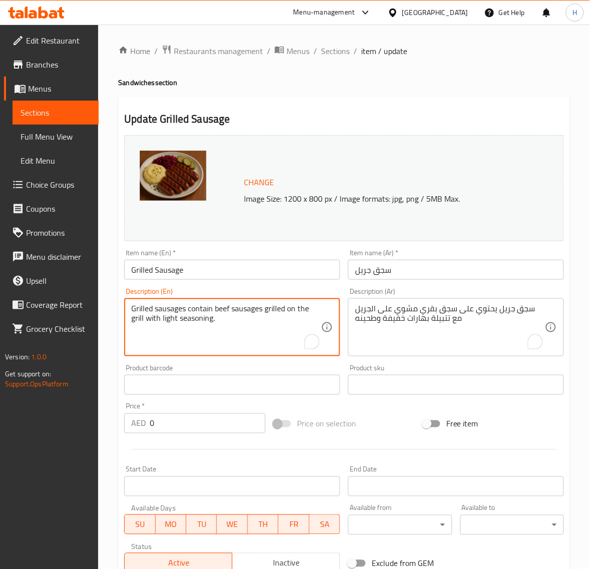
click at [194, 315] on textarea "Grilled sausages contain beef sausages grilled on the grill with light seasonin…" at bounding box center [226, 328] width 190 height 48
paste textarea "Sausage contains grilled beef sausage with a light spiced marinade and tahini"
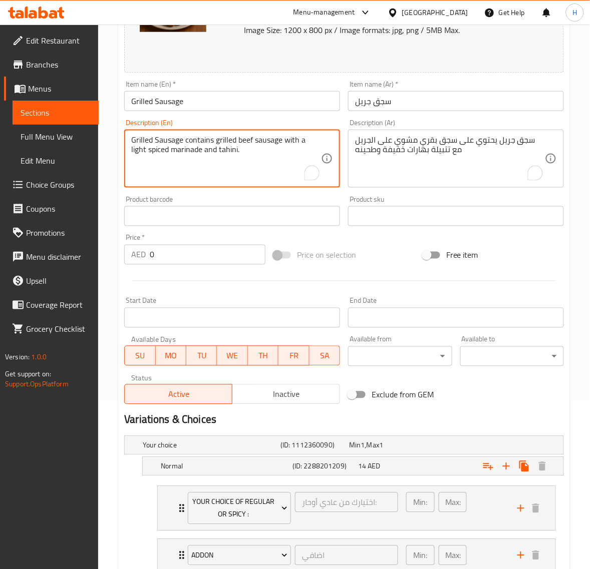
scroll to position [250, 0]
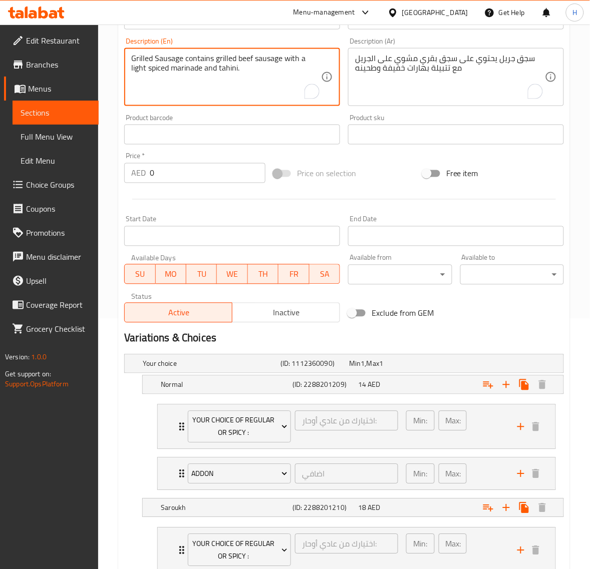
type textarea "Grilled Sausage contains grilled beef sausage with a light spiced marinade and …"
click at [189, 176] on input "0" at bounding box center [208, 173] width 116 height 20
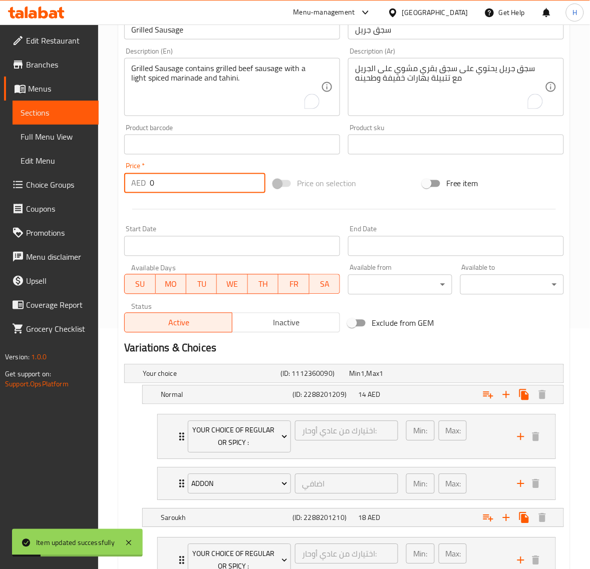
scroll to position [0, 0]
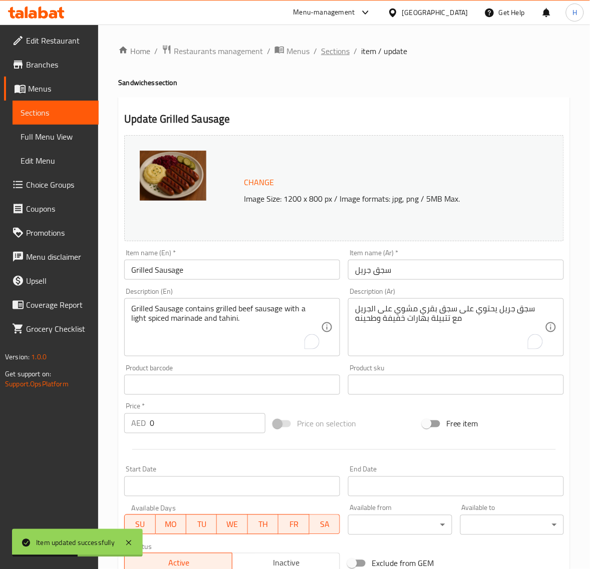
click at [329, 49] on span "Sections" at bounding box center [335, 51] width 29 height 12
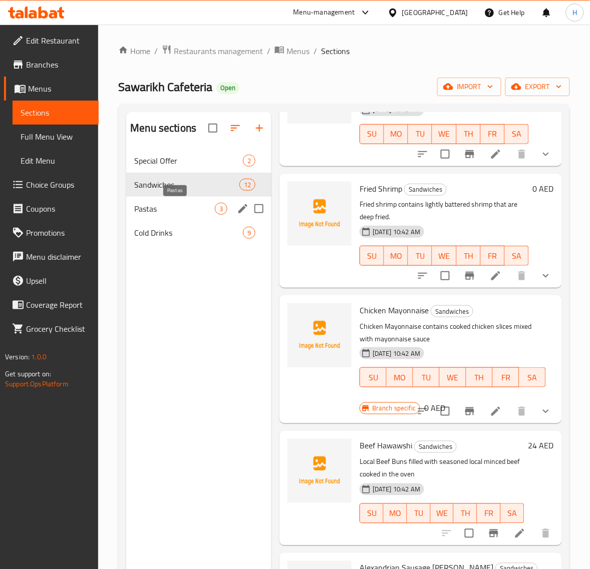
click at [163, 208] on span "Pastas" at bounding box center [174, 209] width 81 height 12
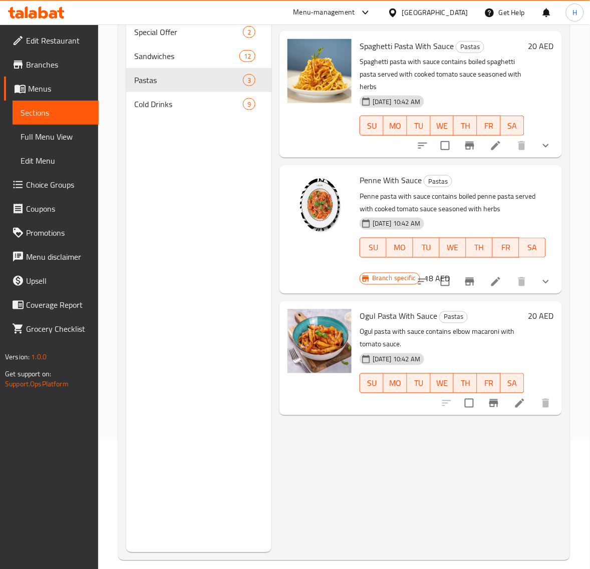
scroll to position [141, 0]
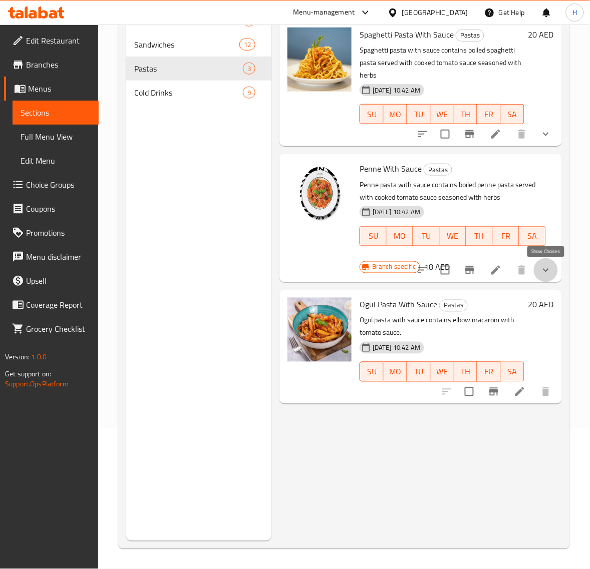
click at [549, 275] on icon "show more" at bounding box center [546, 270] width 12 height 12
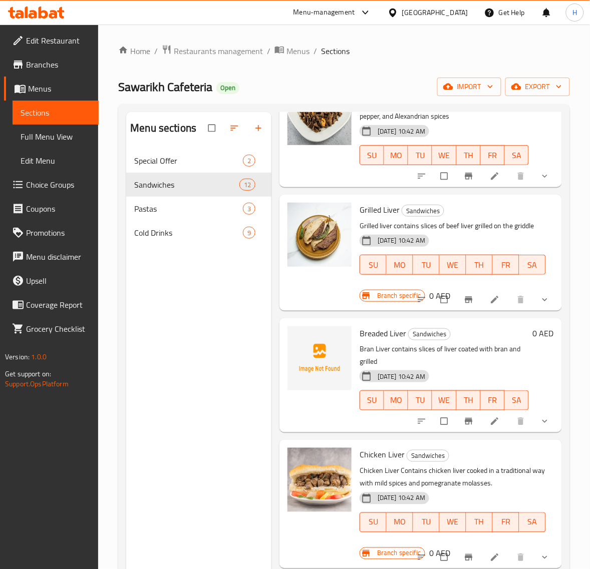
scroll to position [250, 0]
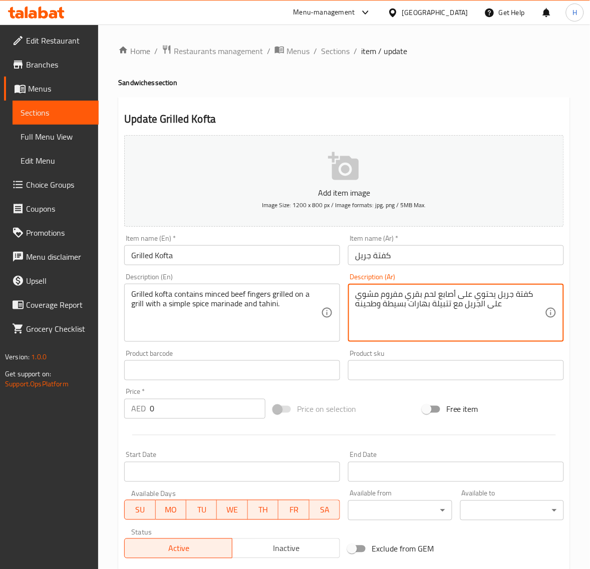
click at [434, 302] on textarea "كفتة جريل يحتوي على أصابع لحم بقري مفروم مشوي على الجريل مع تتبيلة بهارات بسيطة…" at bounding box center [450, 313] width 190 height 48
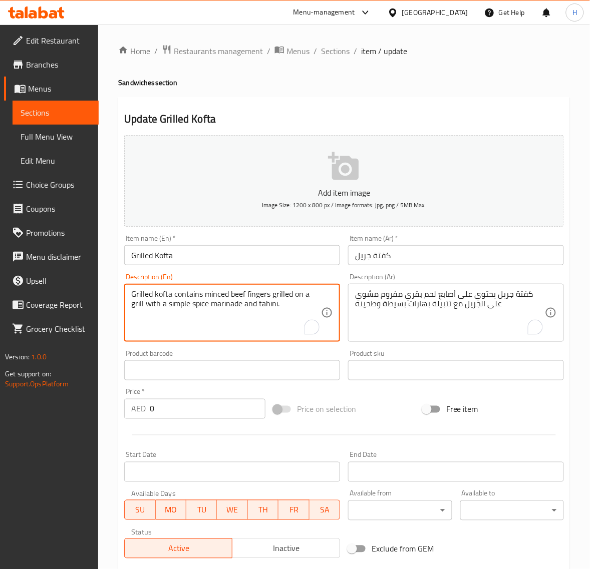
click at [186, 304] on textarea "Grilled kofta contains minced beef fingers grilled on a grill with a simple spi…" at bounding box center [226, 313] width 190 height 48
paste textarea "the"
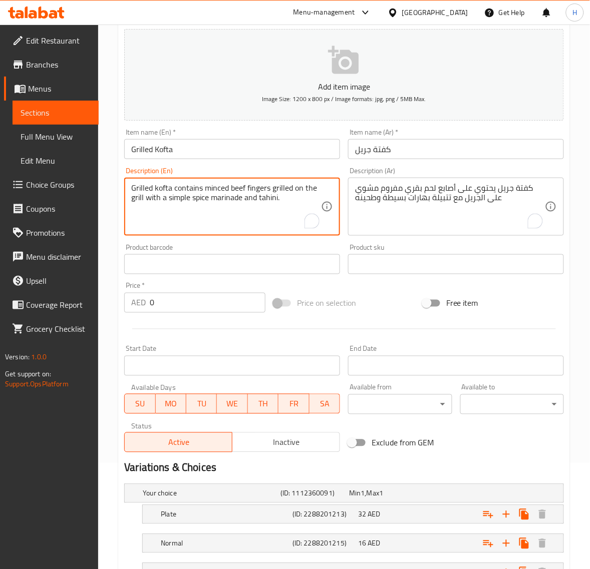
scroll to position [188, 0]
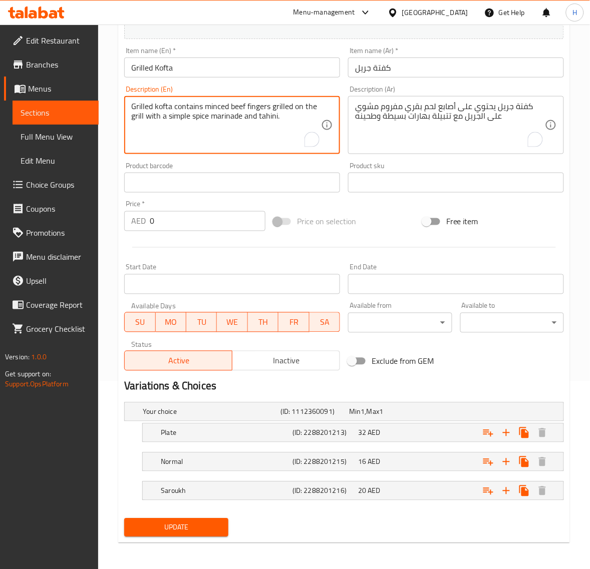
type textarea "Grilled kofta contains minced beef fingers grilled on the grill with a simple s…"
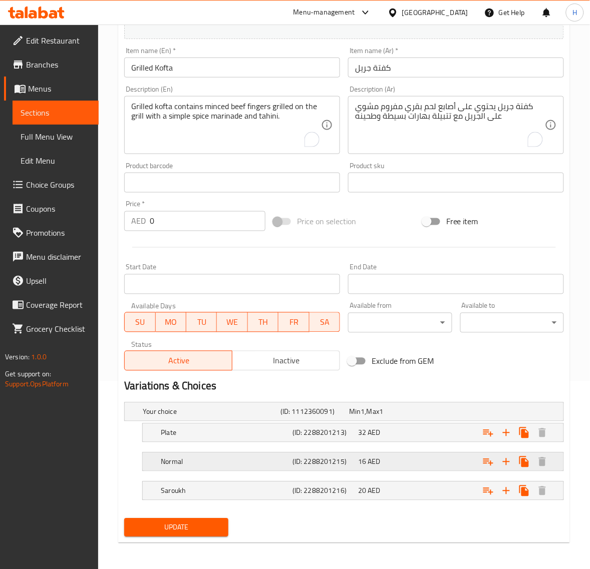
click at [419, 459] on div "16 AED" at bounding box center [389, 462] width 62 height 10
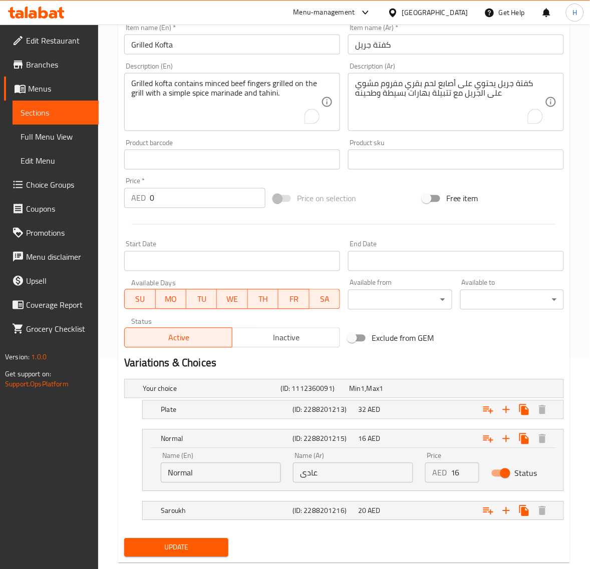
scroll to position [233, 0]
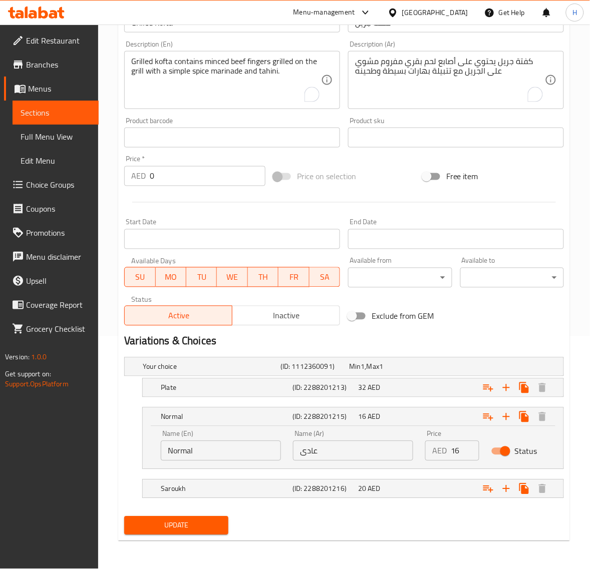
click at [204, 531] on span "Update" at bounding box center [176, 526] width 88 height 13
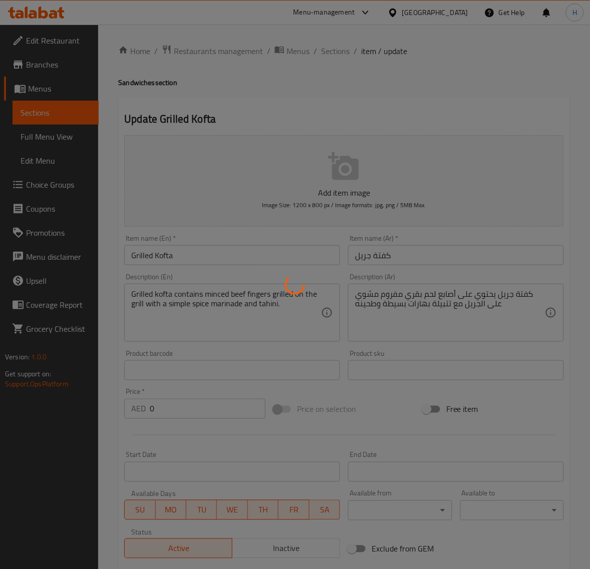
type input "اضافي"
type input "0"
type input "1"
type input "اضافي"
type input "0"
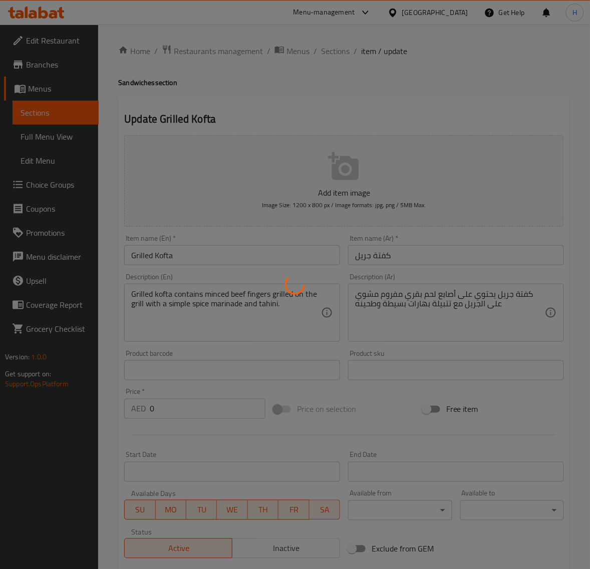
type input "1"
type input "اضافي"
type input "0"
type input "1"
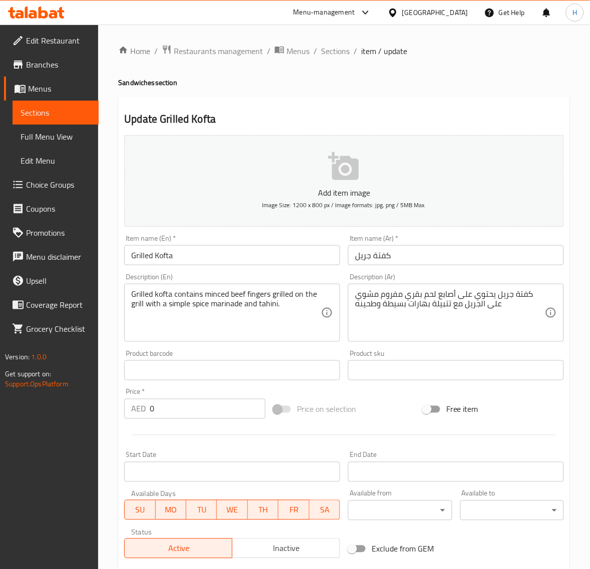
scroll to position [314, 0]
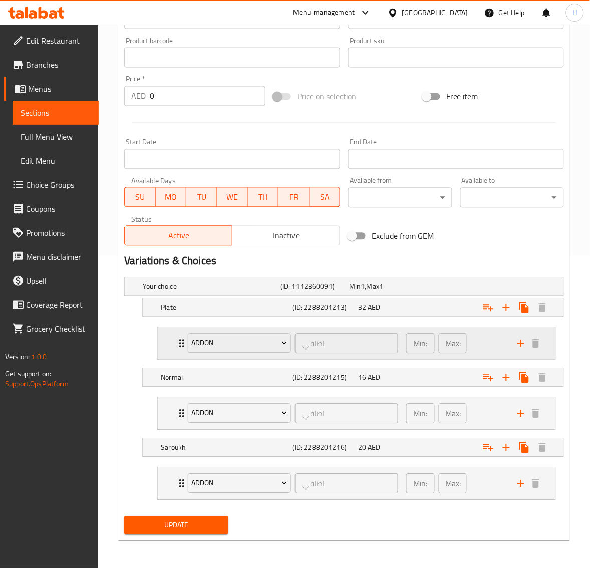
click at [176, 343] on icon "Expand" at bounding box center [182, 344] width 12 height 12
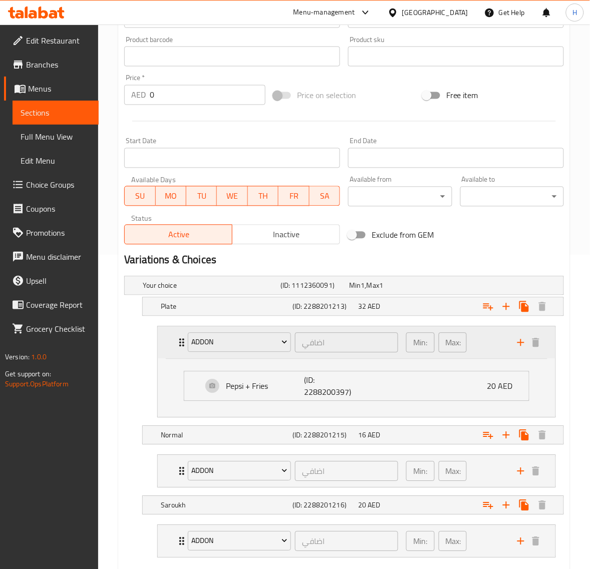
click at [176, 343] on icon "Expand" at bounding box center [182, 343] width 12 height 12
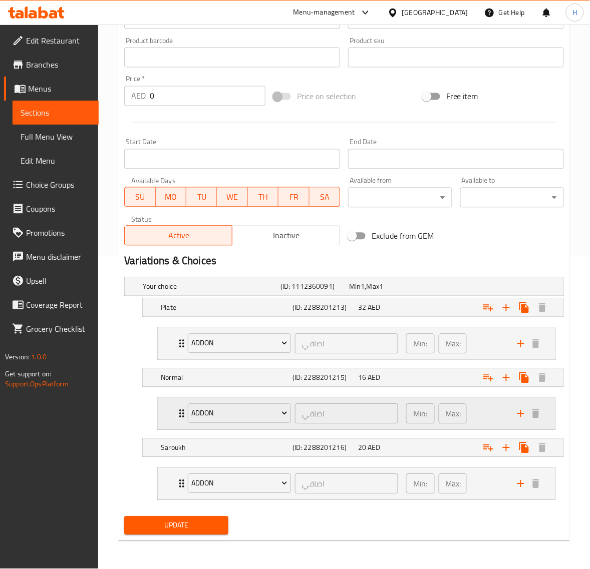
click at [171, 421] on div "Addon اضافي ​ Min: 0 ​ Max: 1 ​" at bounding box center [356, 414] width 397 height 32
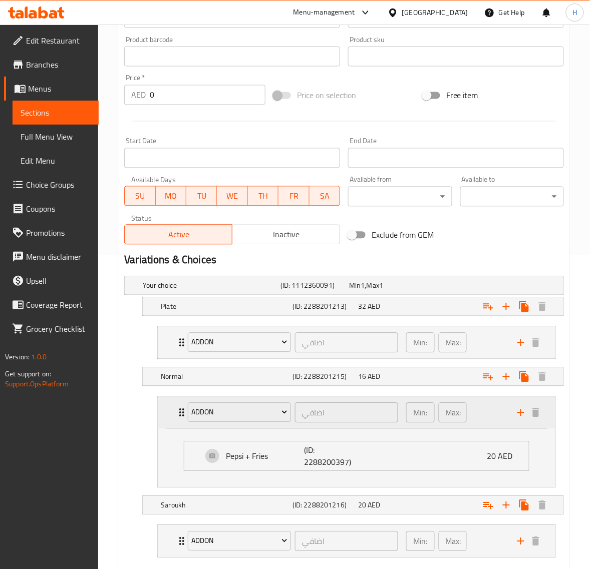
click at [171, 417] on div "Addon اضافي ​ Min: 0 ​ Max: 1 ​" at bounding box center [356, 413] width 397 height 32
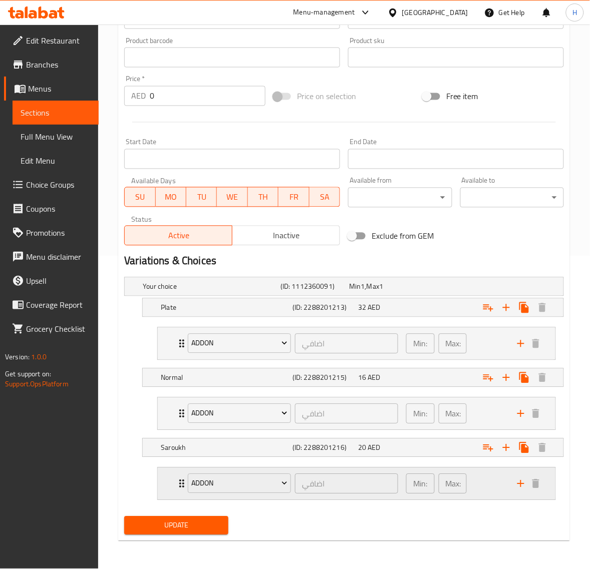
click at [172, 492] on div "Addon اضافي ​ Min: 0 ​ Max: 1 ​" at bounding box center [356, 484] width 397 height 32
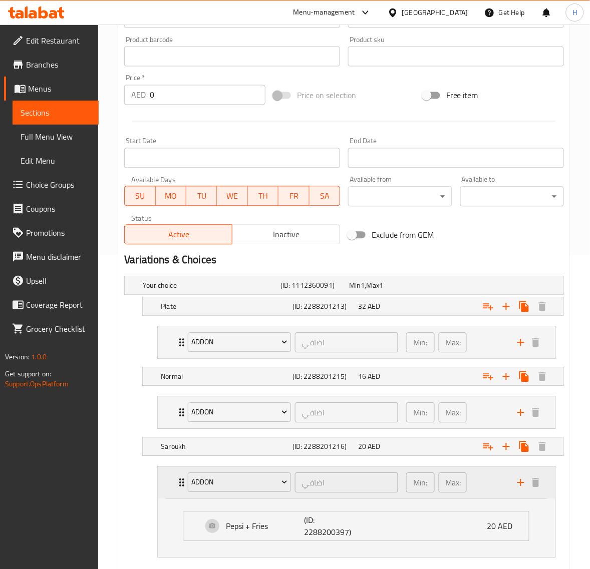
click at [172, 492] on div "Addon اضافي ​ Min: 0 ​ Max: 1 ​" at bounding box center [356, 483] width 397 height 32
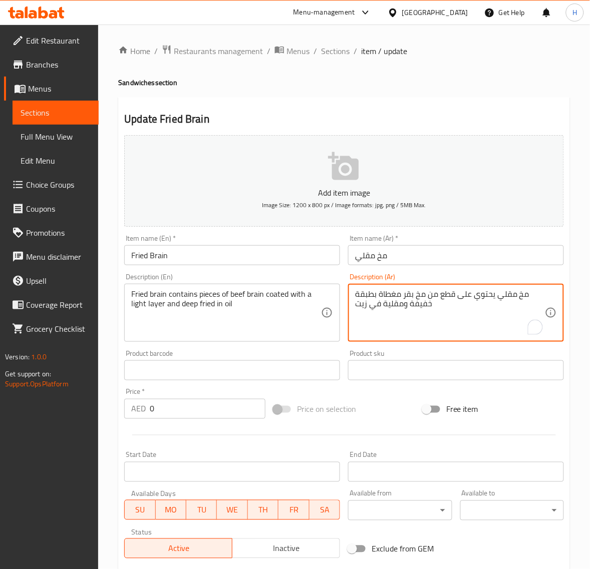
click at [398, 297] on textarea "مخ مقلي يحتوي على قطع من مخ بقر مغطاة بطبقة خفيفة ومقلية في زيت" at bounding box center [450, 313] width 190 height 48
click at [387, 319] on textarea "مخ مقلي يحتوي على قطع من مخ بقر مغطاة بطبقة خفيفة ومقلية في زيت" at bounding box center [450, 313] width 190 height 48
click at [403, 297] on textarea "مخ مقلي يحتوي على قطع من مخ بقر مغطاة بطبقة خفيفة ومقلية في زيت" at bounding box center [450, 313] width 190 height 48
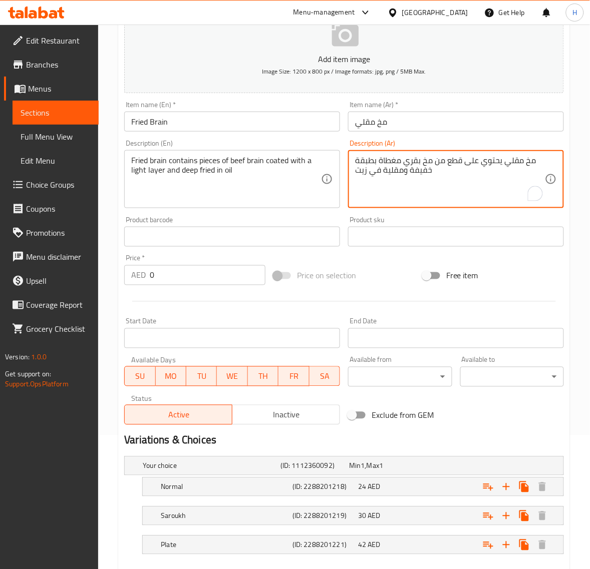
scroll to position [190, 0]
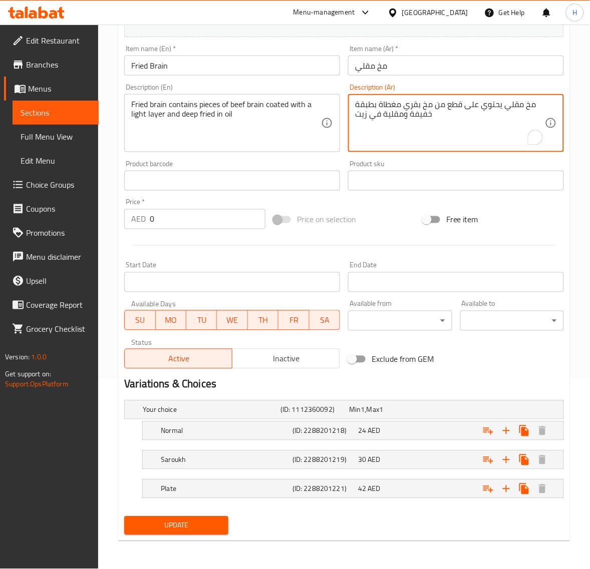
type textarea "مخ مقلي يحتوي على قطع من مخ بقري مغطاة بطبقة خفيفة ومقلية في زيت"
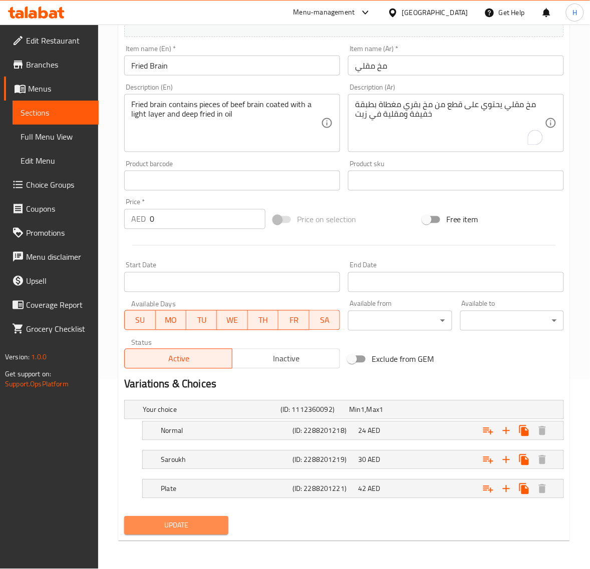
click at [184, 527] on span "Update" at bounding box center [176, 526] width 88 height 13
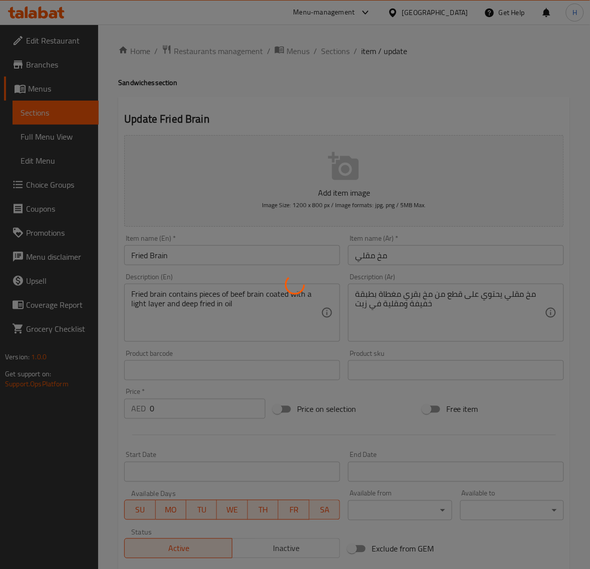
type input "اضافي"
type input "0"
type input "1"
type input "اضافي"
type input "0"
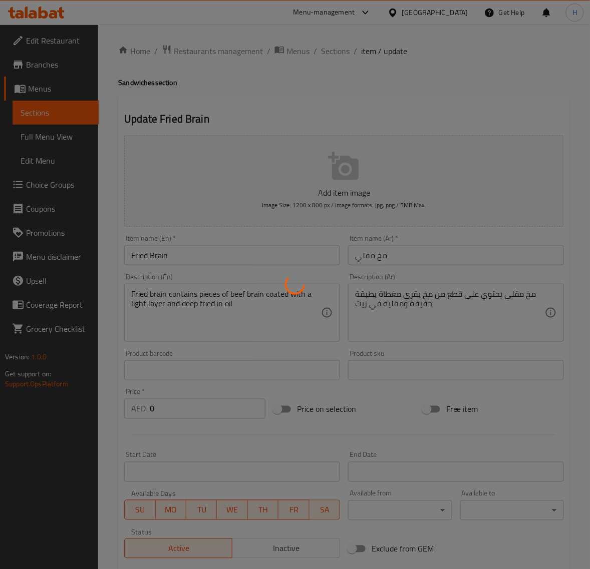
type input "1"
type input "اضافي"
type input "0"
type input "1"
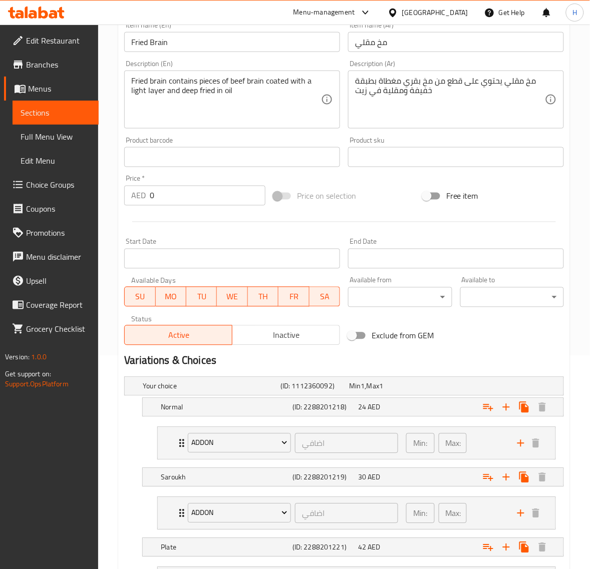
scroll to position [251, 0]
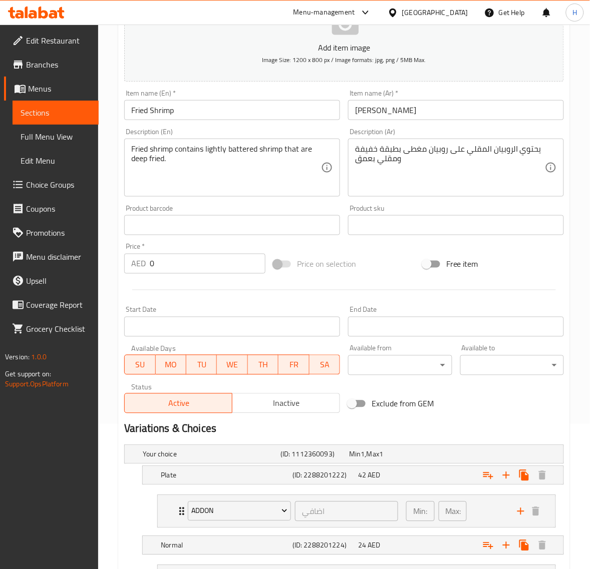
scroll to position [314, 0]
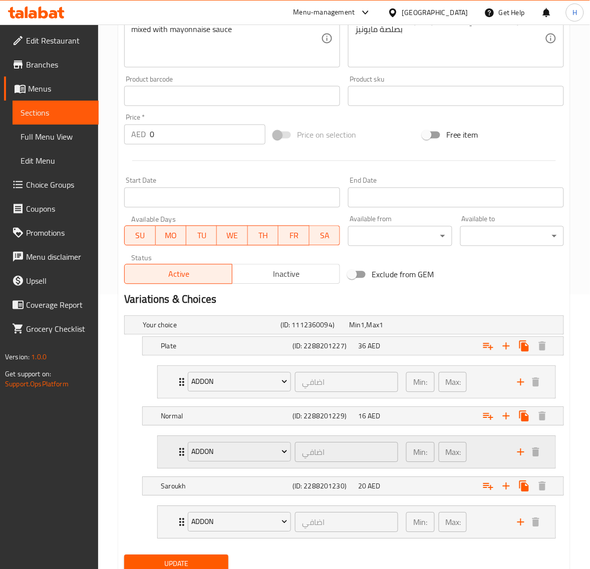
scroll to position [314, 0]
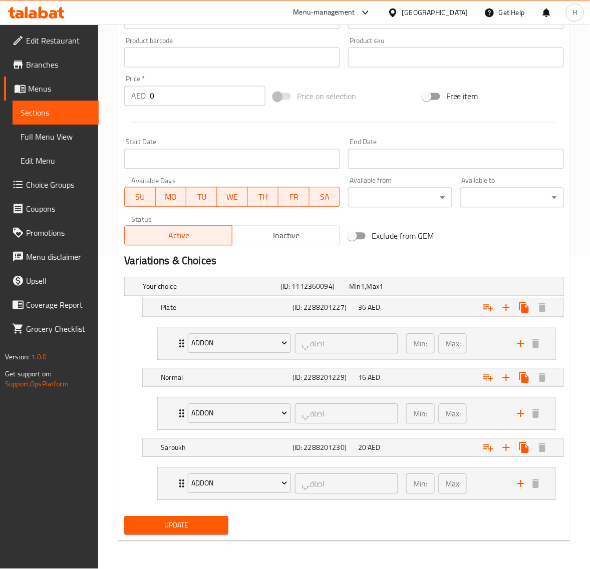
click at [157, 343] on div "Addon اضافي ​ Min: 0 ​ Max: 1 ​ Pepsi + Fries (ID: 2288200397) 20 AED Name (En)…" at bounding box center [356, 343] width 398 height 33
click at [171, 343] on div "Addon اضافي ​ Min: 0 ​ Max: 1 ​" at bounding box center [356, 344] width 397 height 32
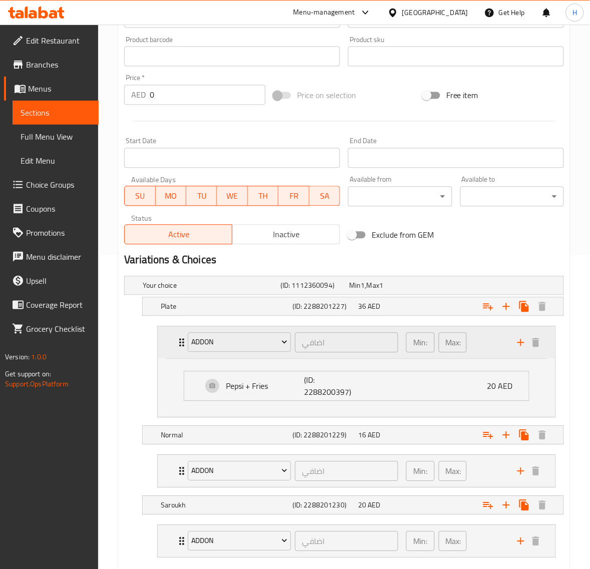
click at [171, 343] on div "Addon اضافي ​ Min: 0 ​ Max: 1 ​" at bounding box center [356, 343] width 397 height 32
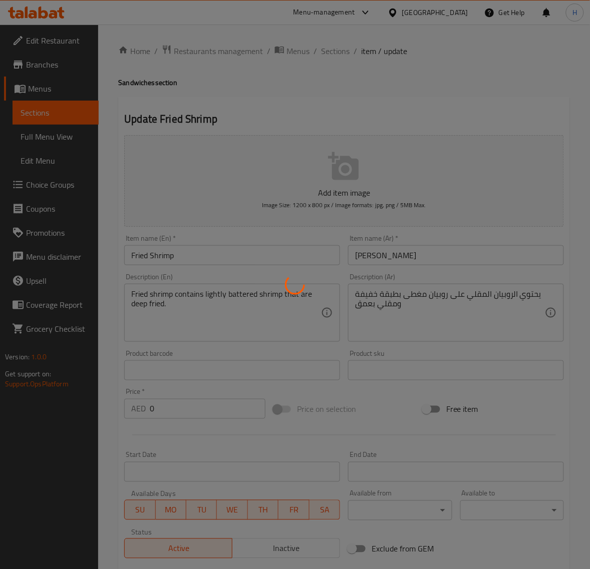
type input "اضافي"
type input "0"
type input "1"
type input "اضافي"
type input "0"
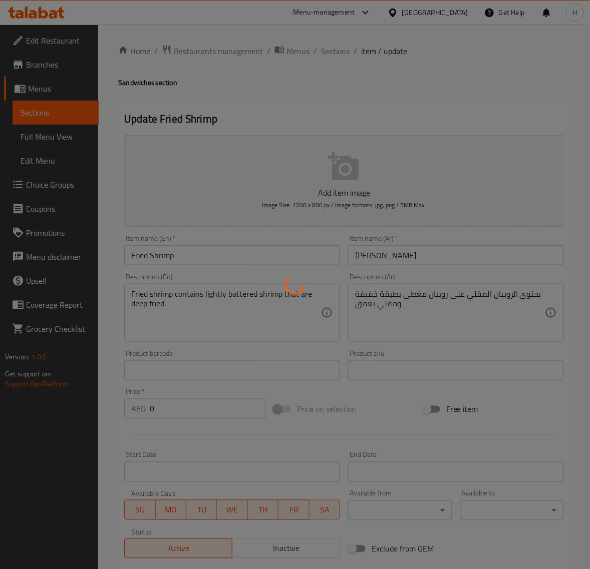
type input "1"
type input "اضافي"
type input "0"
type input "1"
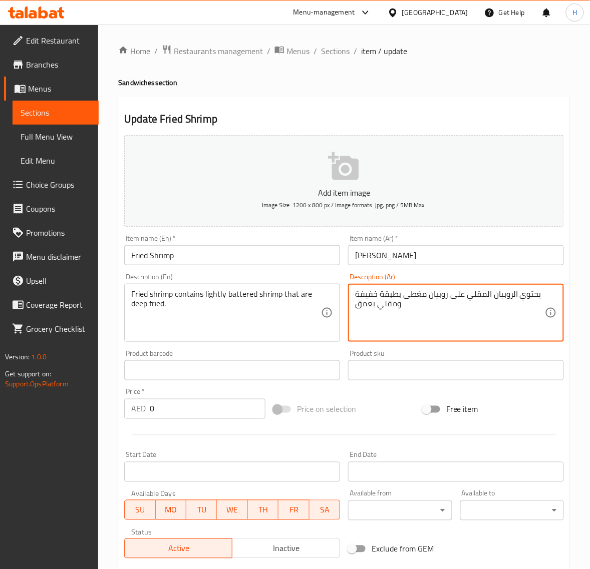
click at [462, 296] on textarea "يحتوي الروبيان المقلي على روبيان مغطى بطبقة خفيفة ومقلي بعمق" at bounding box center [450, 313] width 190 height 48
paste textarea "جمبري مقلي يحتوي على حبات جمبري مغطاة بطبقة خفيفة ومقلية بالزيت"
type textarea "جمبري مقلي يحتوي على حبات جمبري مغطاة بطبقة خفيفة ومقلية بالزيت"
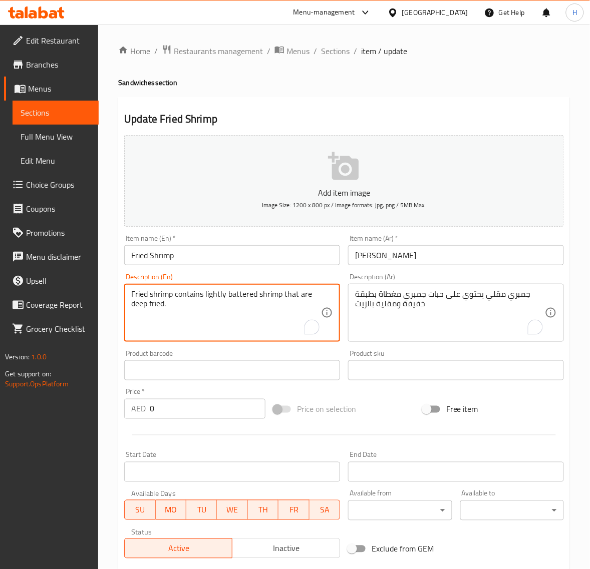
click at [179, 314] on textarea "Fried shrimp contains lightly battered shrimp that are deep fried." at bounding box center [226, 313] width 190 height 48
paste textarea "shrimp coated in a light batter and fried in oil"
type textarea "Fried shrimp contains shrimp coated in a light batter and fried in oil."
click at [199, 418] on input "0" at bounding box center [208, 409] width 116 height 20
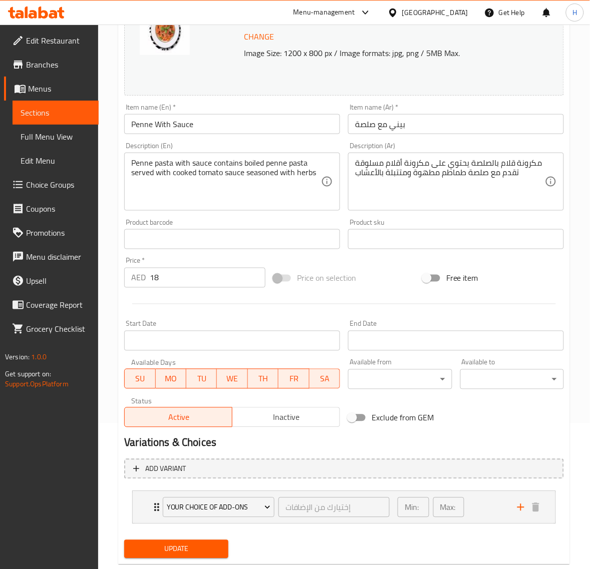
scroll to position [169, 0]
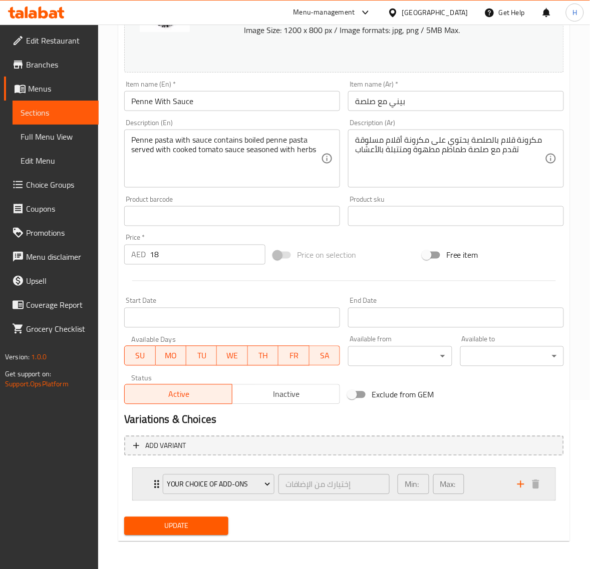
click at [156, 482] on icon "Expand" at bounding box center [156, 485] width 5 height 8
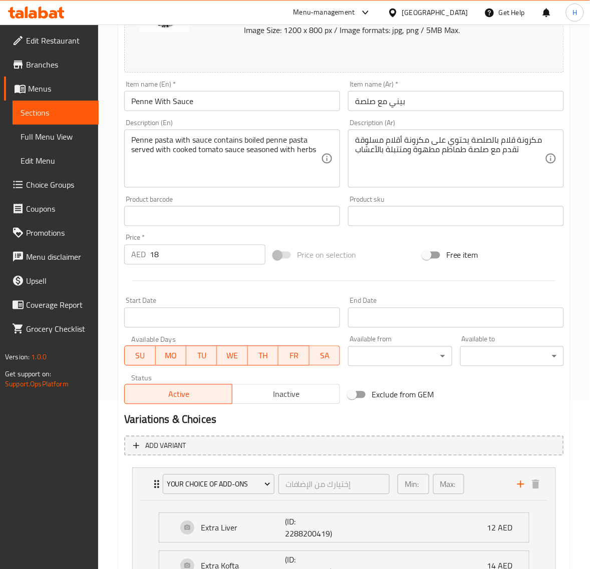
click at [169, 259] on input "18" at bounding box center [208, 255] width 116 height 20
type input "20"
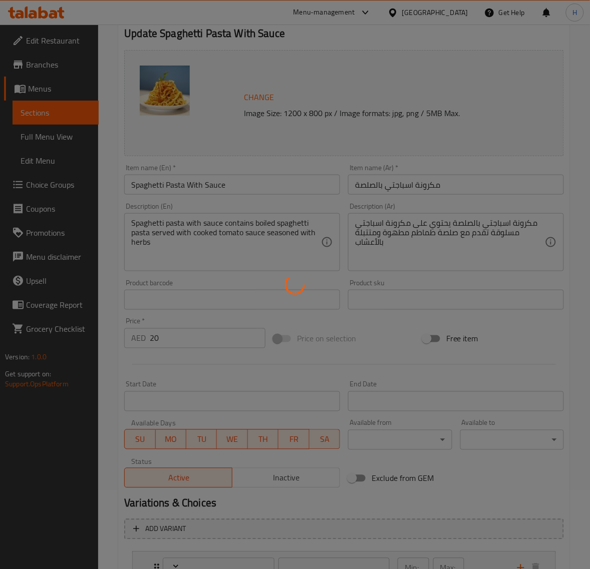
scroll to position [162, 0]
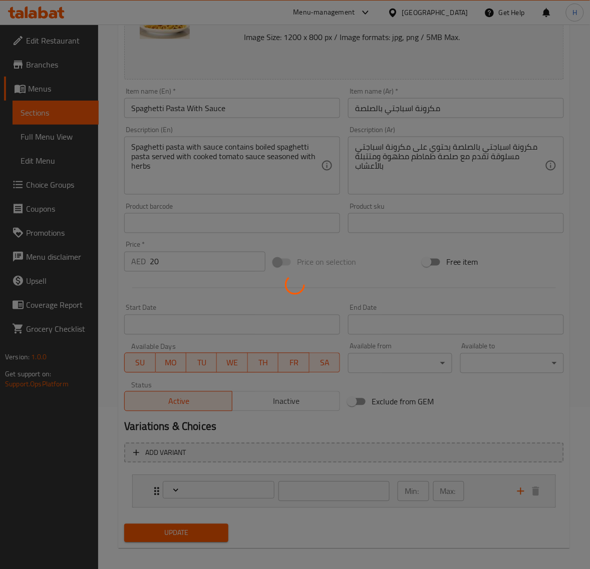
type input "إختيارك من الإضافات :"
type input "0"
type input "1"
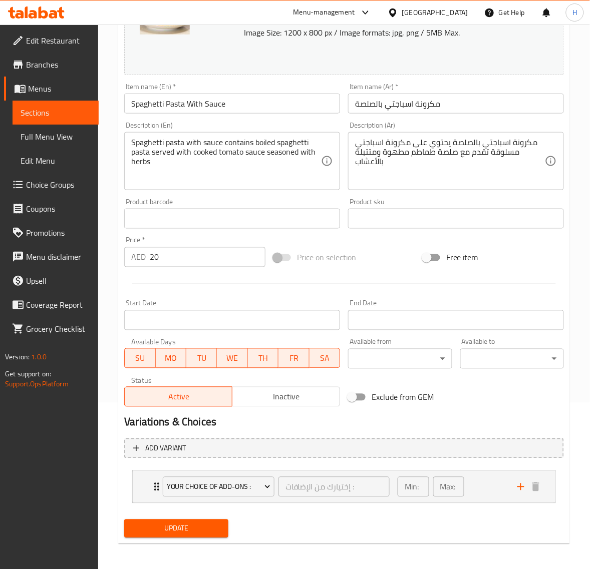
scroll to position [169, 0]
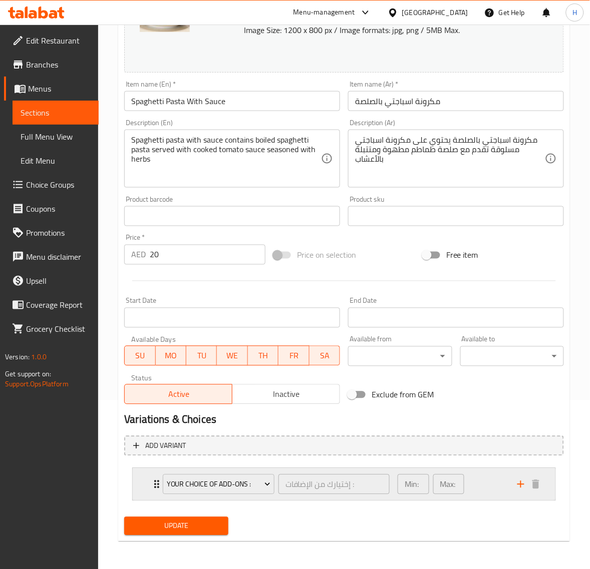
click at [134, 485] on div "Your choice of ADD-ons : إختيارك من الإضافات : ​ Min: 0 ​ Max: 1 ​" at bounding box center [344, 485] width 422 height 32
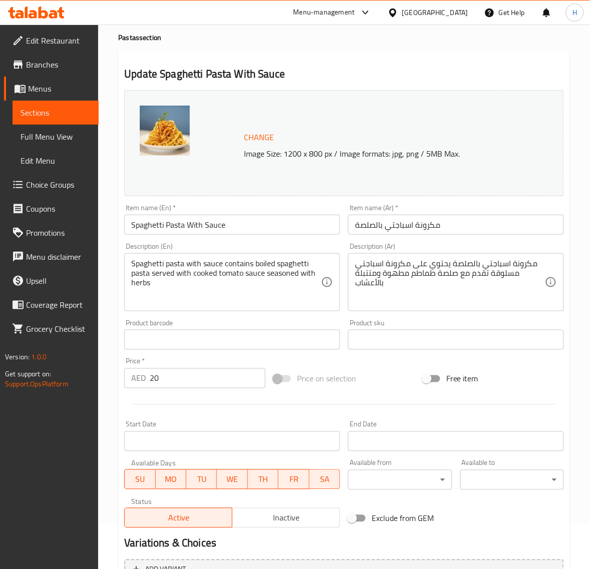
scroll to position [44, 0]
